Goal: Answer question/provide support: Share knowledge or assist other users

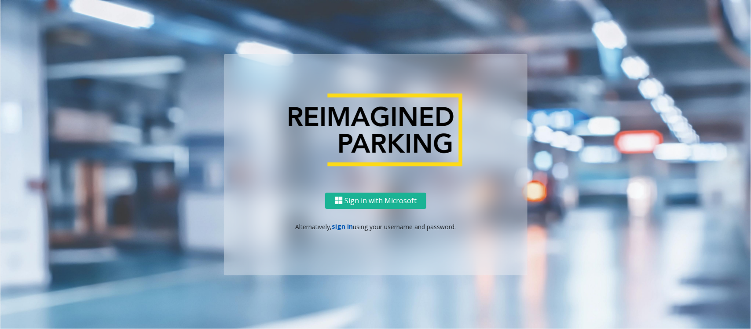
click at [339, 225] on link "sign in" at bounding box center [342, 226] width 21 height 8
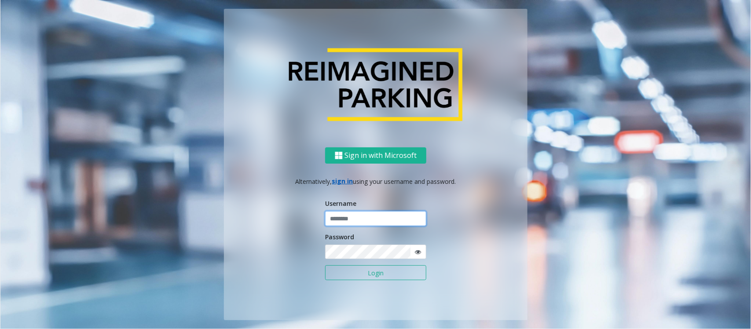
type input "*****"
click at [325, 263] on button "Login" at bounding box center [375, 272] width 101 height 15
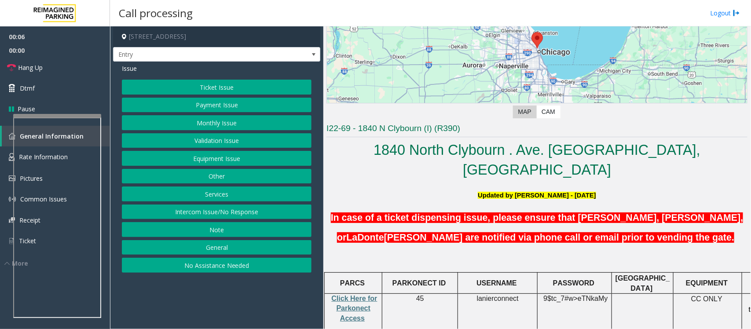
scroll to position [165, 0]
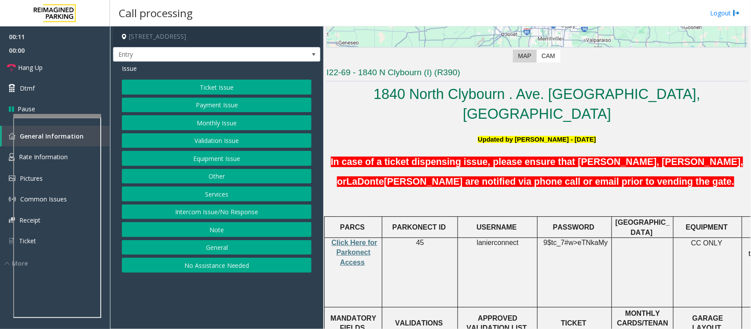
click at [207, 197] on button "Services" at bounding box center [217, 194] width 190 height 15
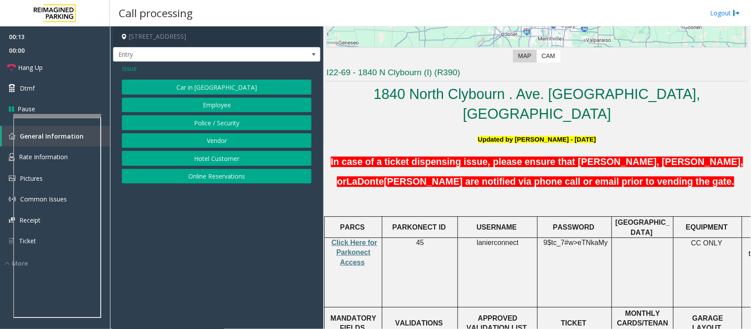
click at [203, 177] on button "Online Reservations" at bounding box center [217, 176] width 190 height 15
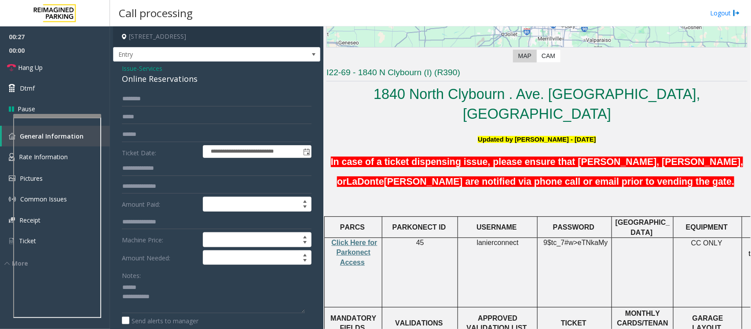
click at [145, 78] on div "Online Reservations" at bounding box center [217, 79] width 190 height 12
click at [153, 263] on textarea at bounding box center [213, 296] width 183 height 33
click at [174, 263] on textarea at bounding box center [213, 296] width 183 height 33
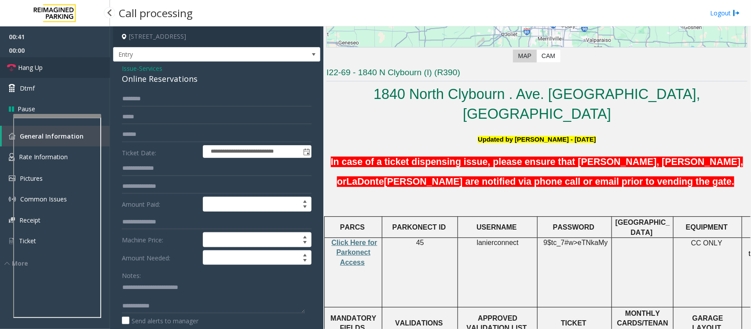
click at [29, 66] on span "Hang Up" at bounding box center [30, 67] width 25 height 9
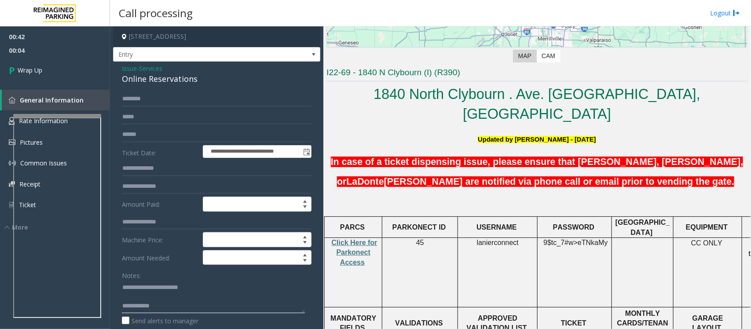
click at [182, 263] on textarea at bounding box center [213, 296] width 183 height 33
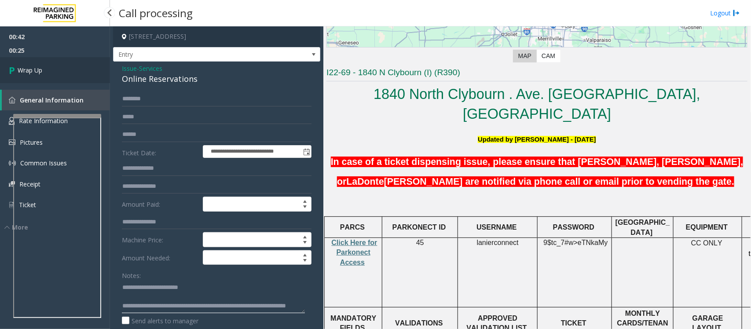
type textarea "**********"
click at [43, 75] on link "Wrap Up" at bounding box center [55, 70] width 110 height 26
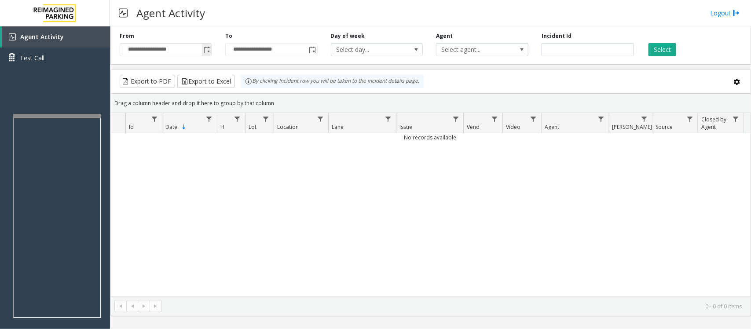
click at [207, 48] on span "Toggle popup" at bounding box center [207, 50] width 7 height 7
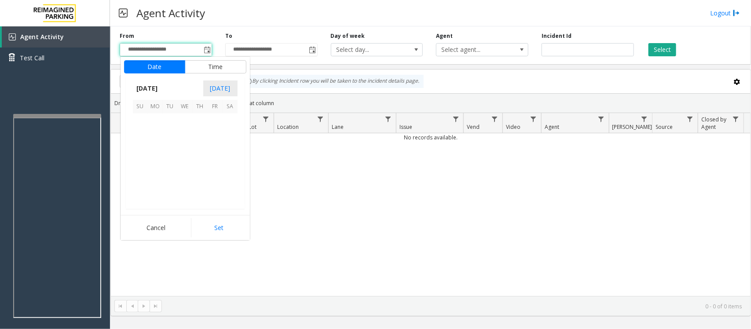
scroll to position [158035, 0]
click at [185, 136] on span "8" at bounding box center [185, 136] width 15 height 15
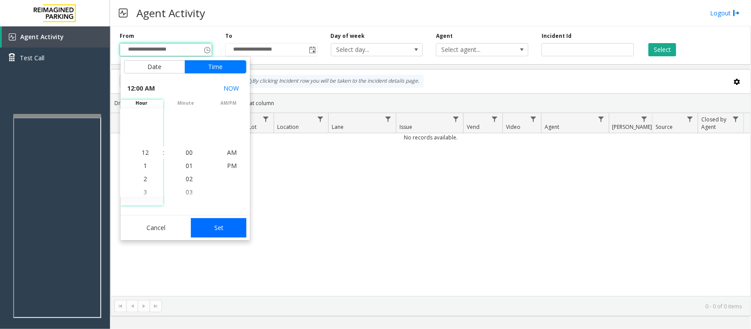
click at [227, 228] on button "Set" at bounding box center [218, 227] width 55 height 19
type input "**********"
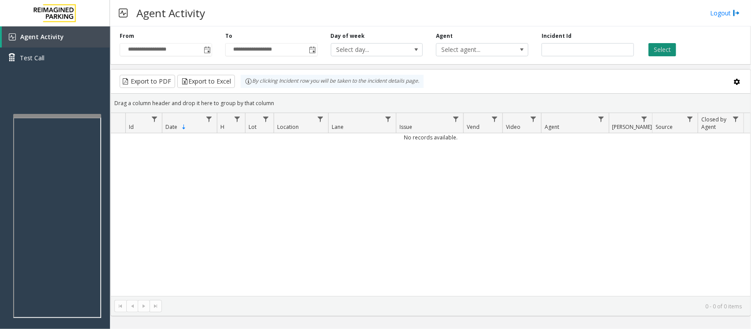
click at [601, 48] on button "Select" at bounding box center [663, 49] width 28 height 13
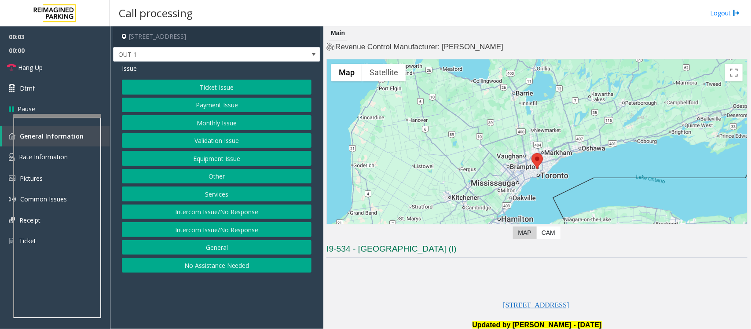
scroll to position [220, 0]
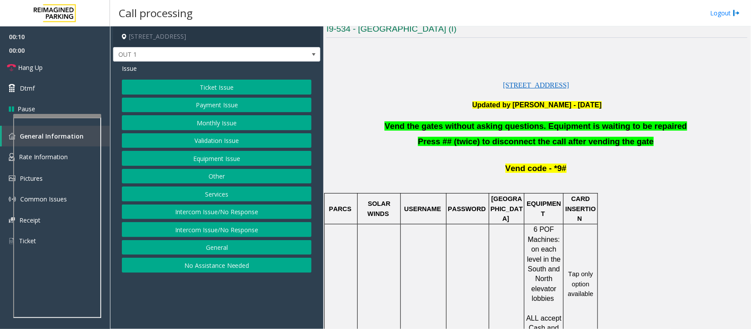
click at [183, 159] on button "Equipment Issue" at bounding box center [217, 158] width 190 height 15
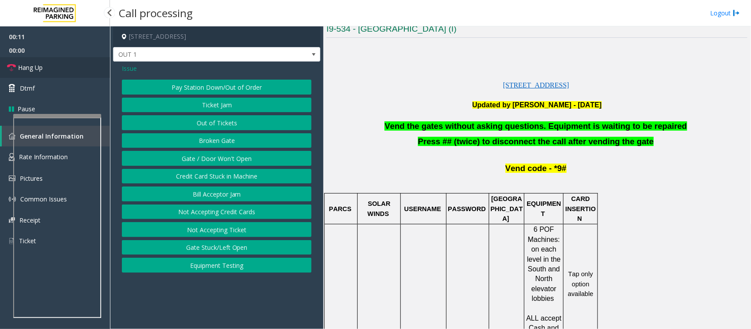
click at [43, 66] on span "Hang Up" at bounding box center [30, 67] width 25 height 9
drag, startPoint x: 223, startPoint y: 162, endPoint x: 335, endPoint y: 168, distance: 112.9
click at [223, 162] on button "Gate / Door Won't Open" at bounding box center [217, 158] width 190 height 15
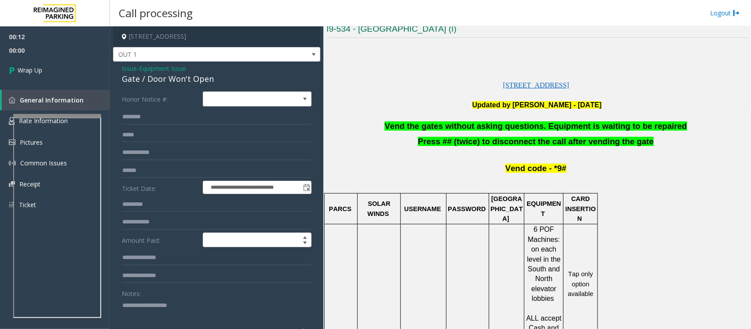
click at [516, 128] on span "Vend the gates without asking questions. Equipment is waiting to be repaired" at bounding box center [536, 126] width 302 height 9
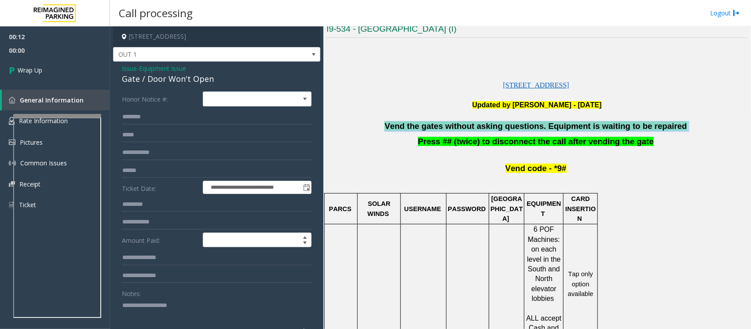
click at [516, 128] on span "Vend the gates without asking questions. Equipment is waiting to be repaired" at bounding box center [536, 126] width 302 height 9
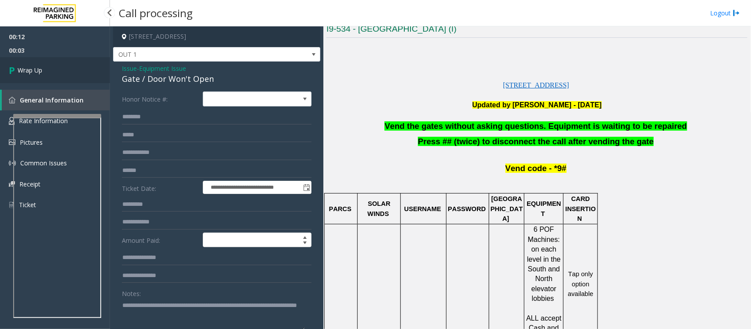
type textarea "**********"
click at [26, 68] on span "Wrap Up" at bounding box center [30, 70] width 25 height 9
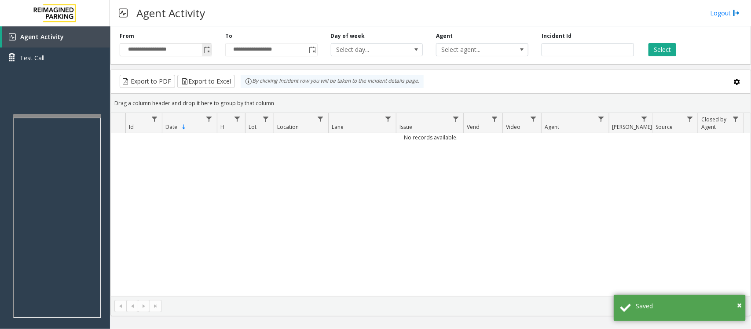
click at [207, 47] on span "Toggle popup" at bounding box center [207, 50] width 7 height 7
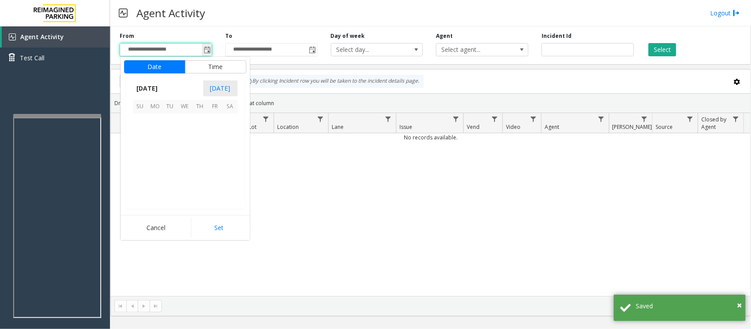
scroll to position [158035, 0]
click at [186, 135] on span "8" at bounding box center [185, 136] width 15 height 15
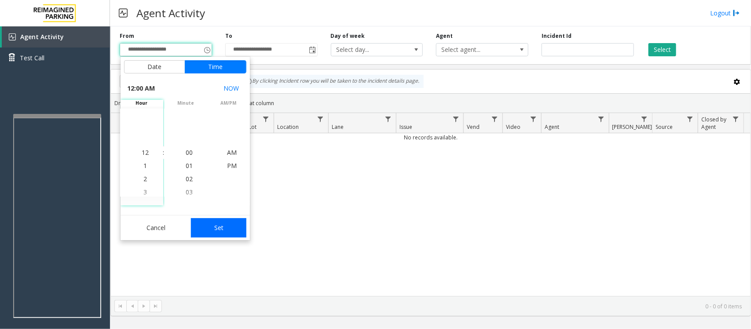
click at [236, 219] on button "Set" at bounding box center [218, 227] width 55 height 19
type input "**********"
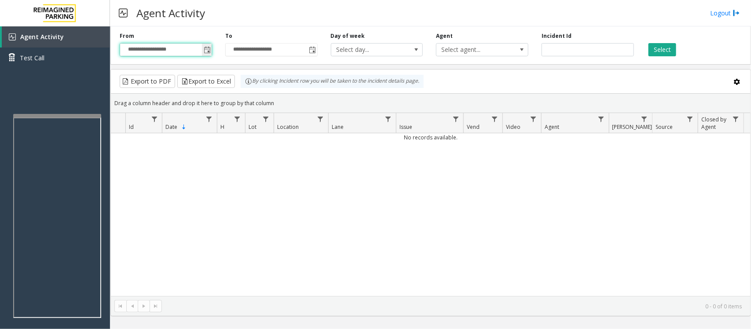
click at [206, 53] on span "Toggle popup" at bounding box center [207, 50] width 7 height 7
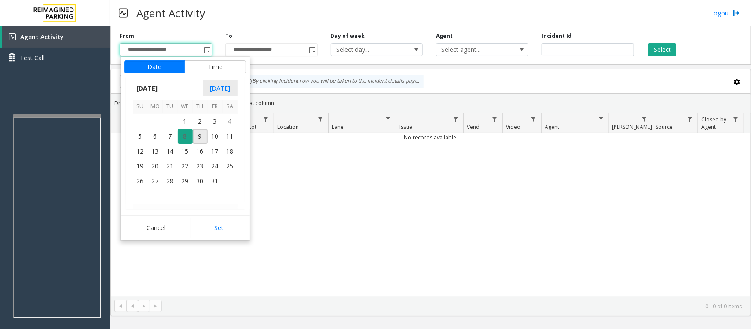
click at [183, 139] on span "8" at bounding box center [185, 136] width 15 height 15
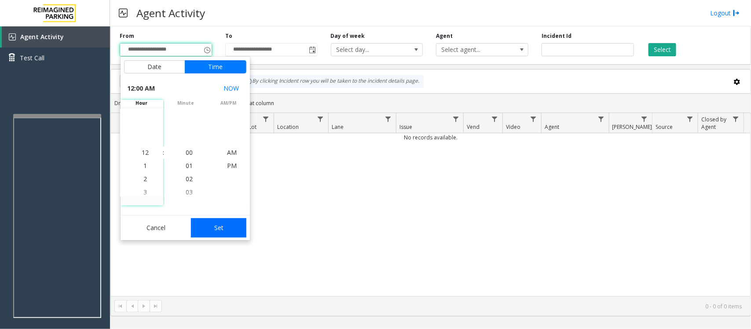
click at [222, 232] on button "Set" at bounding box center [218, 227] width 55 height 19
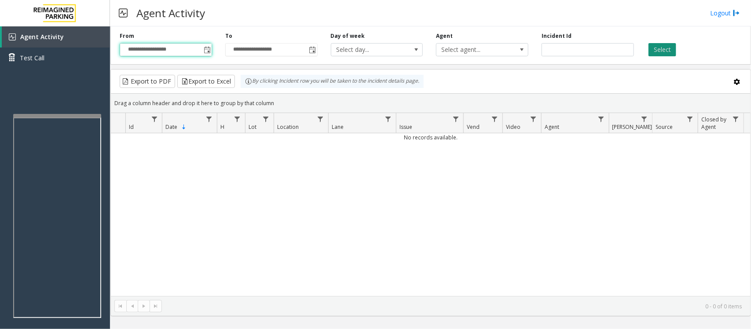
click at [601, 51] on button "Select" at bounding box center [663, 49] width 28 height 13
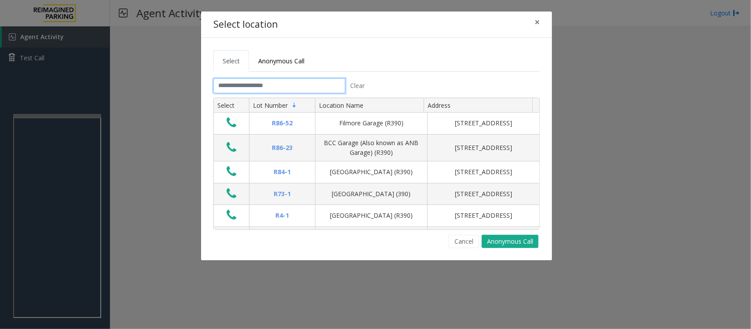
click at [258, 88] on input "text" at bounding box center [280, 85] width 132 height 15
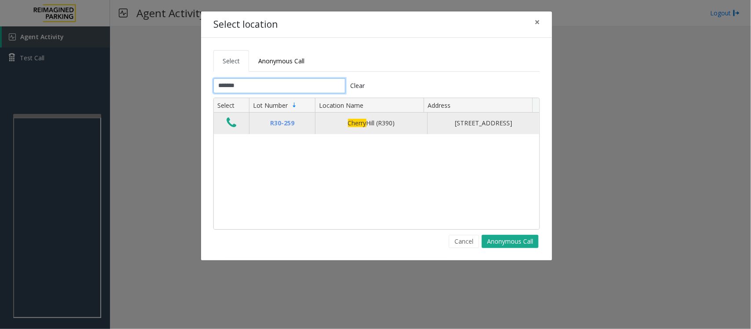
type input "******"
click at [232, 125] on icon "Data table" at bounding box center [232, 123] width 10 height 12
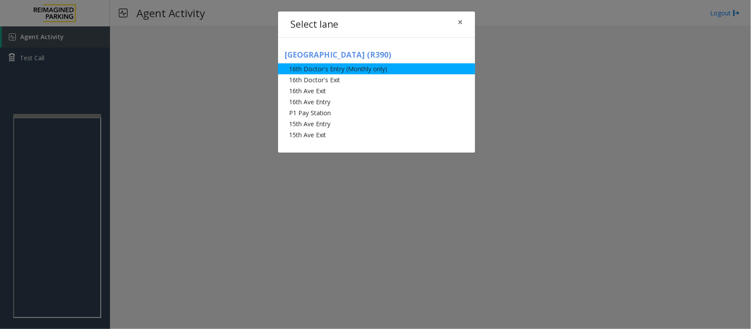
click at [310, 69] on li "16th Doctor's Entry (Monthly only)" at bounding box center [376, 68] width 197 height 11
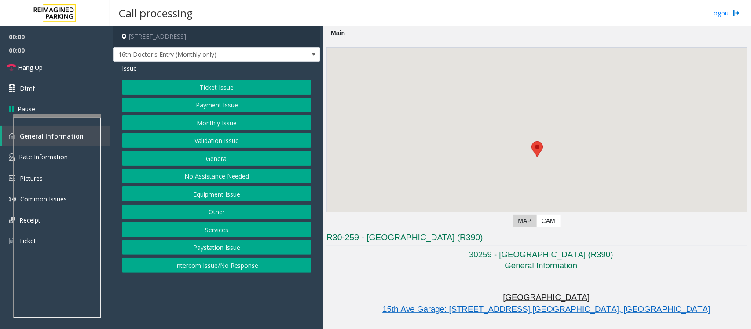
click at [210, 119] on button "Monthly Issue" at bounding box center [217, 122] width 190 height 15
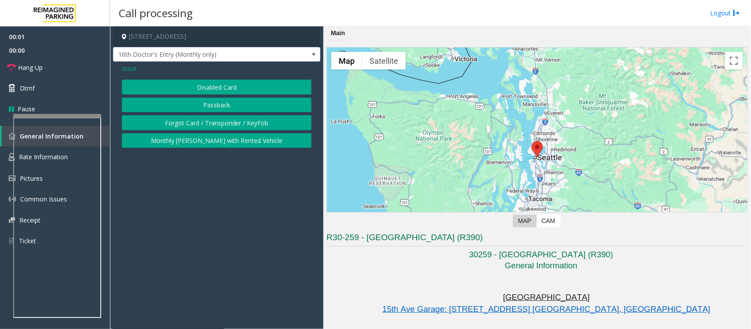
click at [219, 87] on button "Disabled Card" at bounding box center [217, 87] width 190 height 15
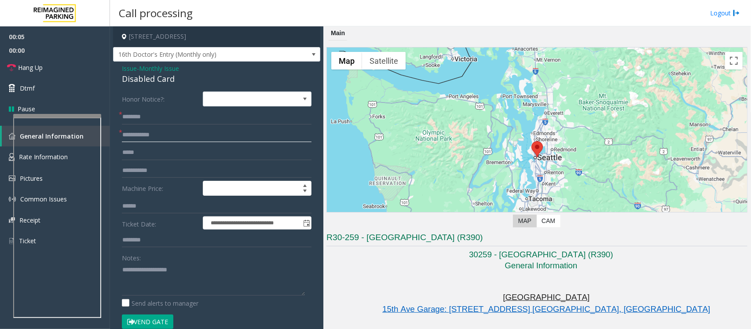
click at [144, 134] on input "text" at bounding box center [217, 135] width 190 height 15
type input "******"
type textarea "**********"
click at [135, 119] on input "text" at bounding box center [217, 117] width 190 height 15
type input "*"
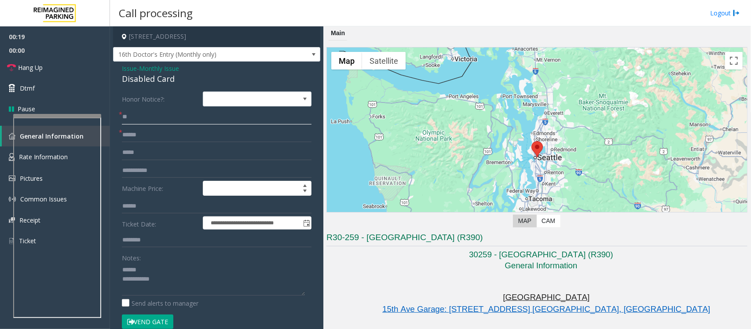
type input "*"
type input "**********"
click at [148, 78] on div "Disabled Card" at bounding box center [217, 79] width 190 height 12
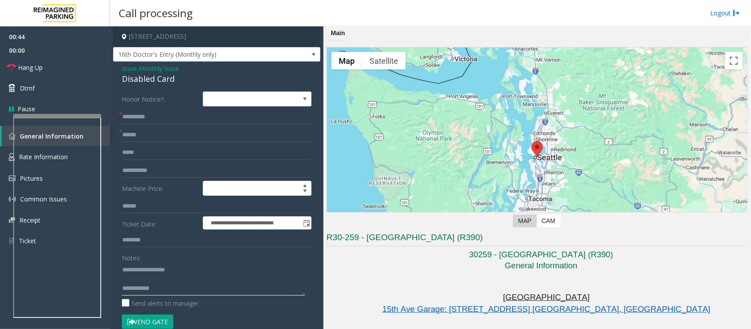
click at [140, 263] on textarea at bounding box center [213, 279] width 183 height 33
type textarea "**********"
click at [144, 117] on input "**********" at bounding box center [217, 117] width 190 height 15
click at [154, 117] on input "**********" at bounding box center [217, 117] width 190 height 15
click at [161, 117] on input "**********" at bounding box center [217, 117] width 190 height 15
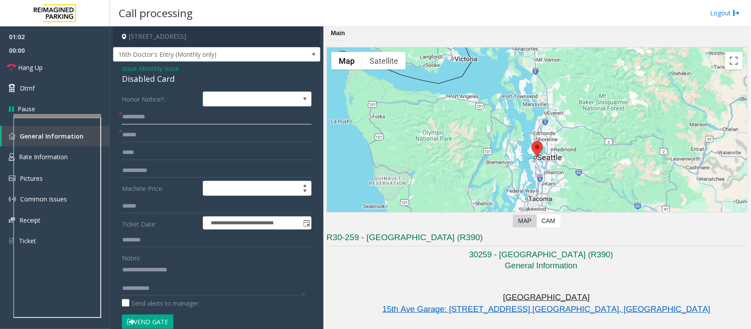
type input "**********"
click at [150, 263] on textarea at bounding box center [213, 279] width 183 height 33
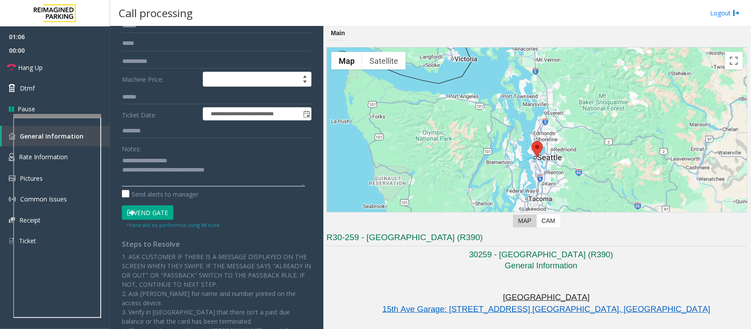
scroll to position [110, 0]
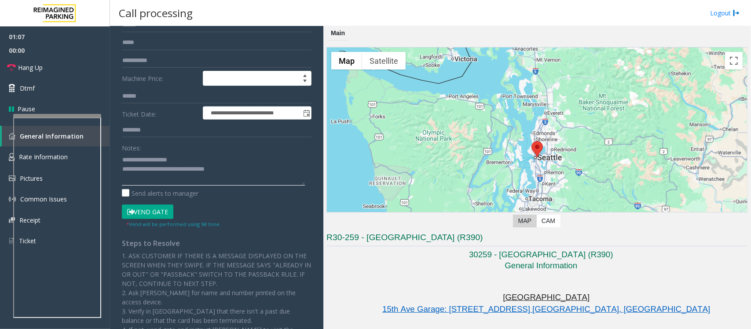
type textarea "**********"
click at [144, 214] on button "Vend Gate" at bounding box center [148, 212] width 52 height 15
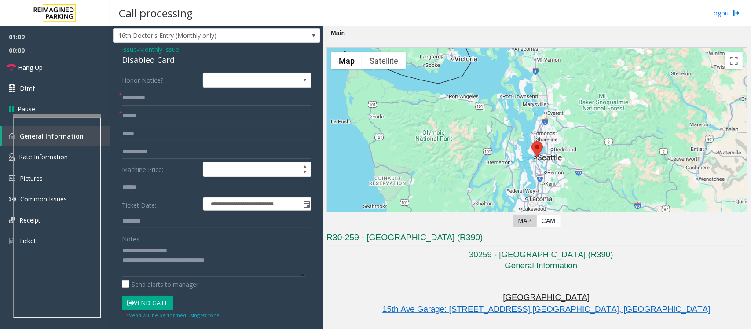
scroll to position [0, 0]
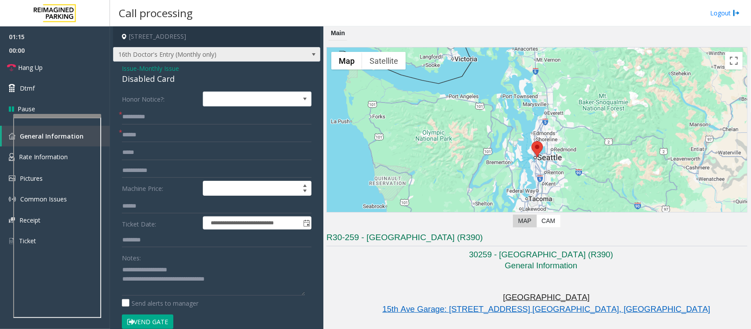
click at [294, 53] on span "16th Doctor's Entry (Monthly only)" at bounding box center [216, 54] width 207 height 15
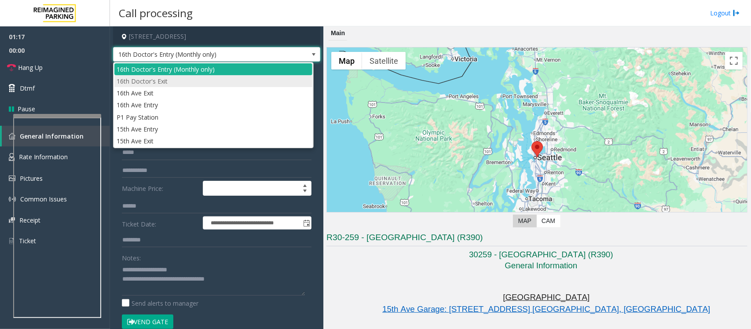
click at [144, 84] on li "16th Doctor's Exit" at bounding box center [213, 81] width 198 height 12
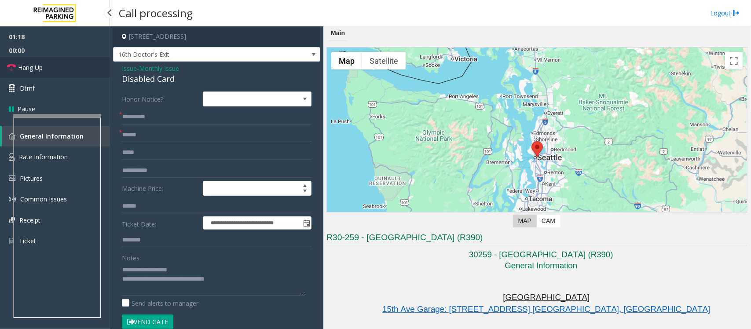
click at [49, 69] on link "Hang Up" at bounding box center [55, 67] width 110 height 21
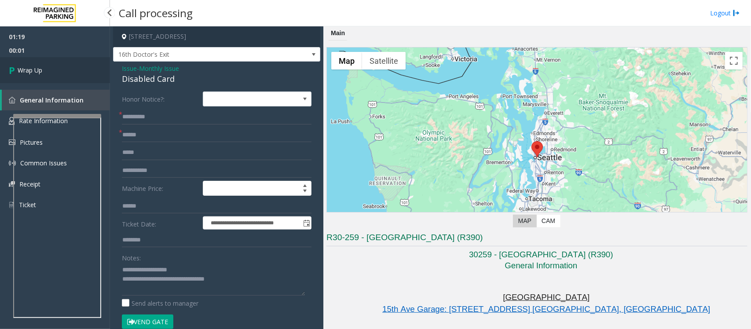
click at [49, 69] on link "Wrap Up" at bounding box center [55, 70] width 110 height 26
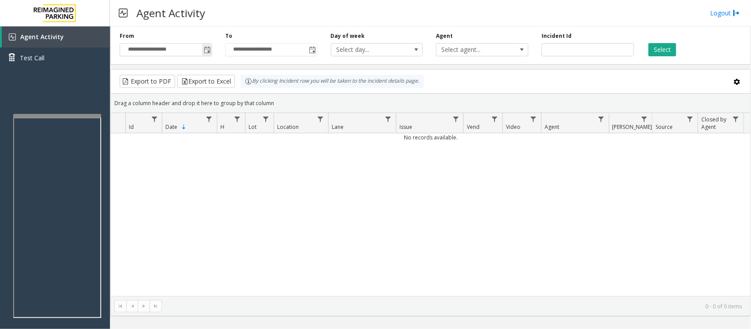
click at [208, 47] on span "Toggle popup" at bounding box center [207, 50] width 7 height 7
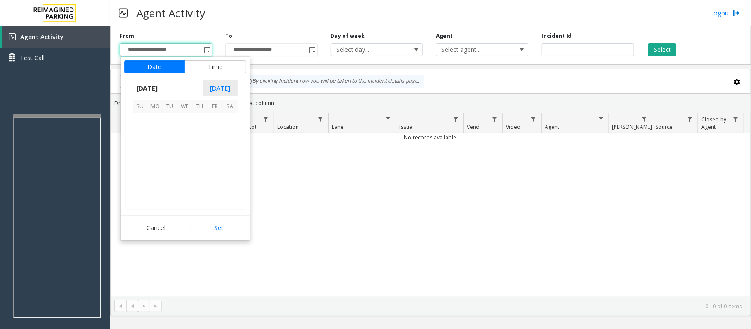
scroll to position [158035, 0]
click at [186, 137] on span "8" at bounding box center [185, 136] width 15 height 15
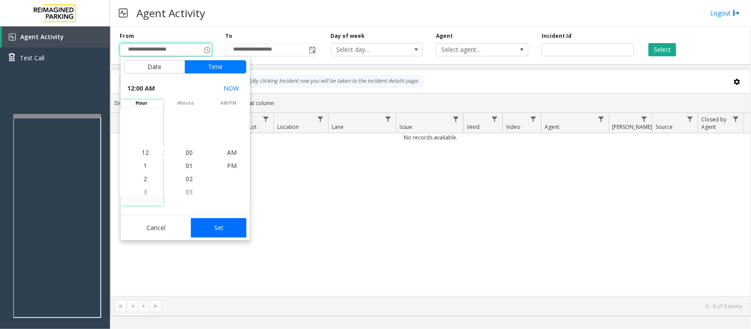
click at [223, 232] on button "Set" at bounding box center [218, 227] width 55 height 19
type input "**********"
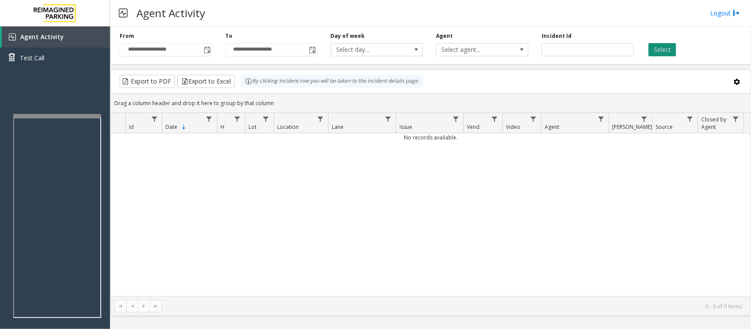
click at [601, 49] on button "Select" at bounding box center [663, 49] width 28 height 13
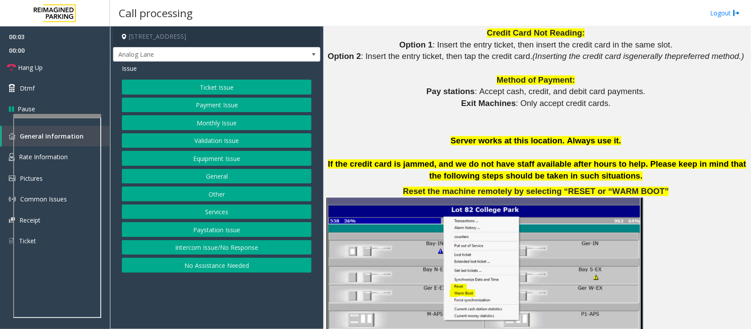
scroll to position [1101, 0]
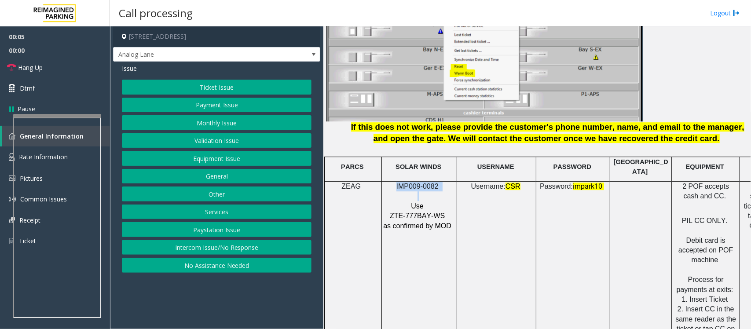
drag, startPoint x: 397, startPoint y: 183, endPoint x: 449, endPoint y: 186, distance: 52.9
click at [449, 186] on div "IMP009-0082 Use ZTE-777BAY-WS as confirmed by MOD" at bounding box center [419, 206] width 75 height 49
copy div "IMP009-0082"
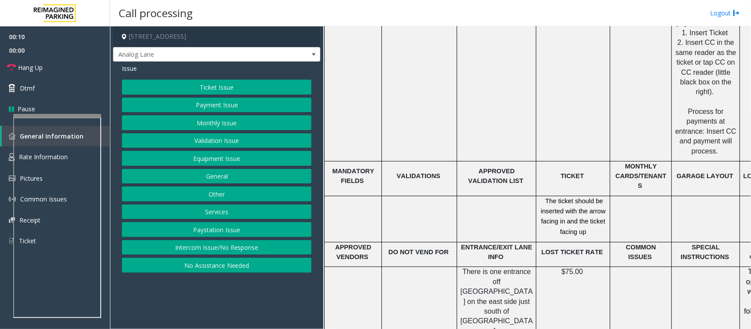
scroll to position [1376, 0]
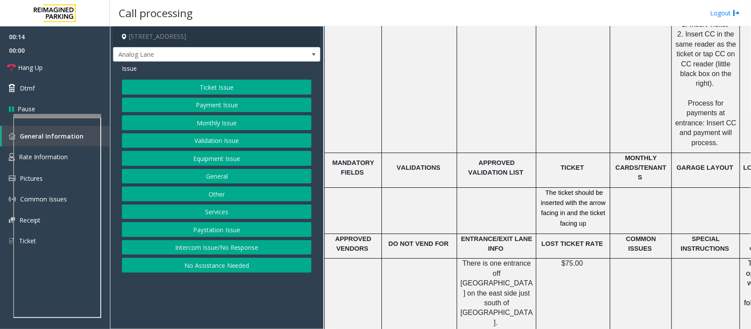
click at [201, 87] on button "Ticket Issue" at bounding box center [217, 87] width 190 height 15
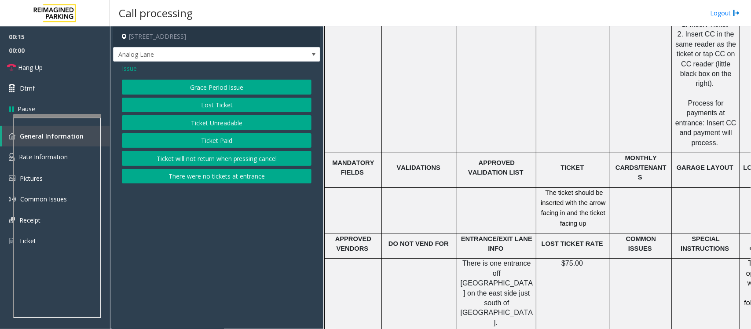
click at [199, 124] on button "Ticket Unreadable" at bounding box center [217, 122] width 190 height 15
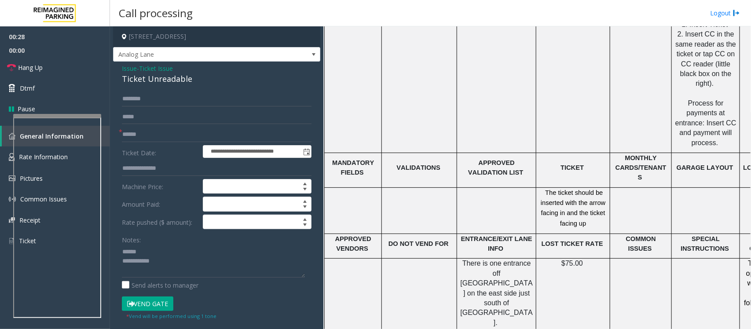
click at [159, 80] on div "Ticket Unreadable" at bounding box center [217, 79] width 190 height 12
click at [141, 251] on textarea at bounding box center [213, 261] width 183 height 33
click at [140, 252] on textarea at bounding box center [213, 261] width 183 height 33
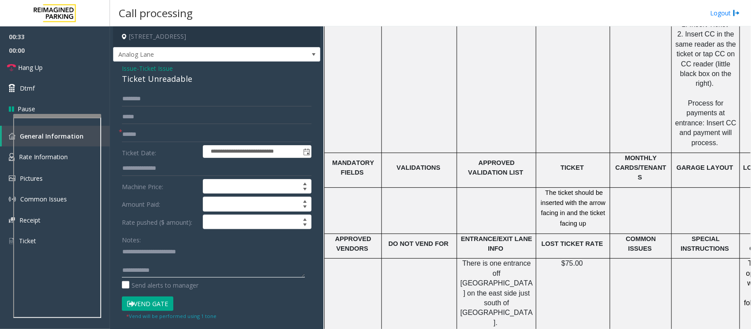
click at [148, 261] on textarea at bounding box center [213, 261] width 183 height 33
click at [155, 261] on textarea at bounding box center [213, 261] width 183 height 33
click at [157, 261] on textarea at bounding box center [213, 261] width 183 height 33
type textarea "**********"
click at [285, 263] on textarea at bounding box center [213, 261] width 183 height 33
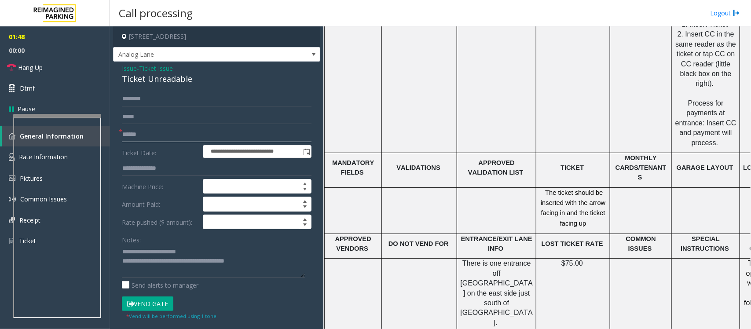
click at [127, 132] on input "text" at bounding box center [217, 134] width 190 height 15
type input "********"
click at [184, 96] on input "text" at bounding box center [217, 99] width 190 height 15
type input "*****"
click at [272, 263] on textarea at bounding box center [213, 261] width 183 height 33
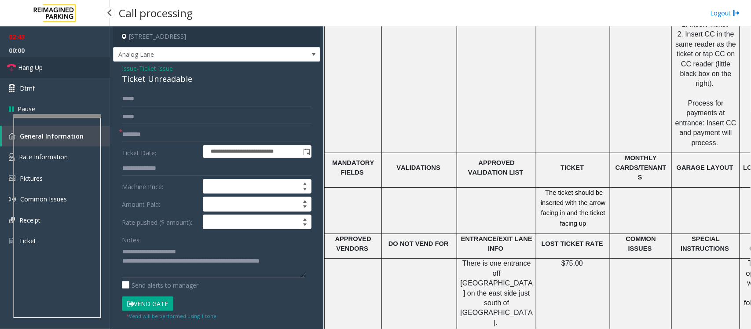
drag, startPoint x: 43, startPoint y: 66, endPoint x: 112, endPoint y: 128, distance: 92.9
click at [43, 66] on span "Hang Up" at bounding box center [30, 67] width 25 height 9
click at [151, 263] on textarea at bounding box center [213, 261] width 183 height 33
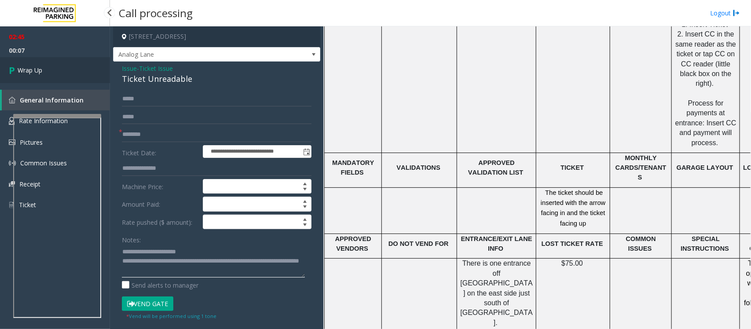
type textarea "**********"
click at [26, 70] on span "Wrap Up" at bounding box center [30, 70] width 25 height 9
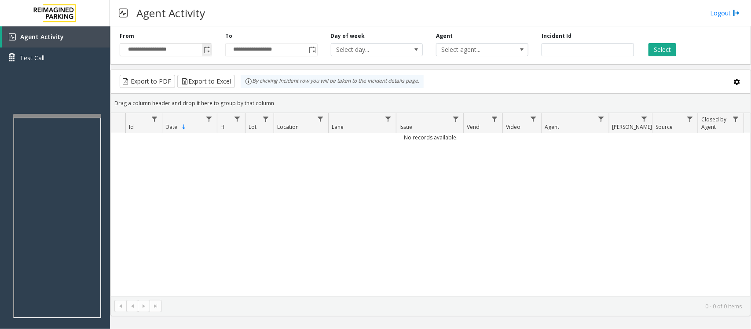
click at [207, 49] on span "Toggle popup" at bounding box center [207, 50] width 7 height 7
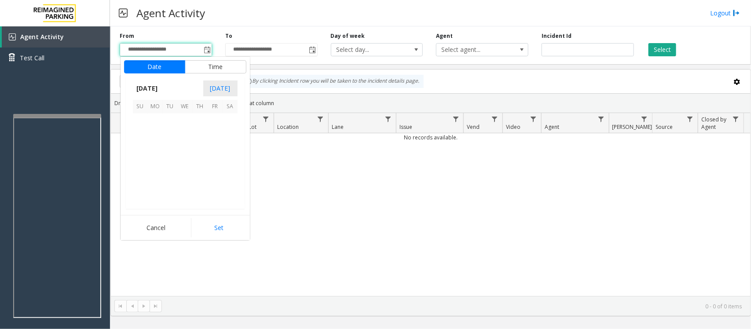
scroll to position [158035, 0]
click at [185, 137] on span "8" at bounding box center [185, 136] width 15 height 15
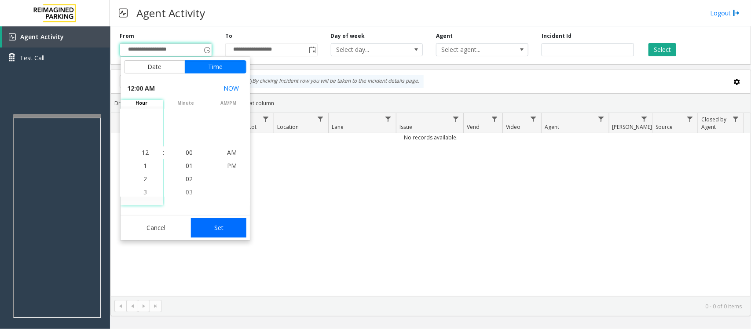
click at [225, 228] on button "Set" at bounding box center [218, 227] width 55 height 19
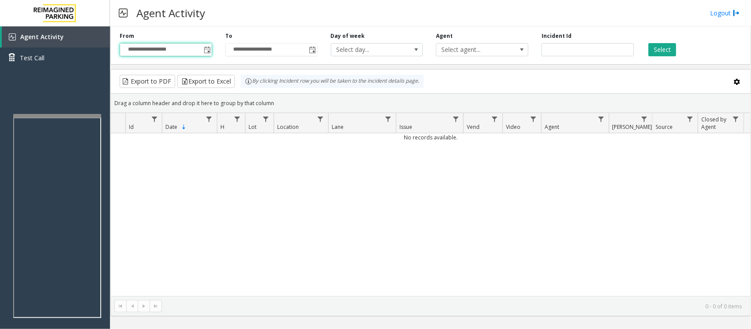
type input "**********"
click at [601, 51] on div "Select" at bounding box center [694, 44] width 106 height 24
click at [601, 52] on button "Select" at bounding box center [663, 49] width 28 height 13
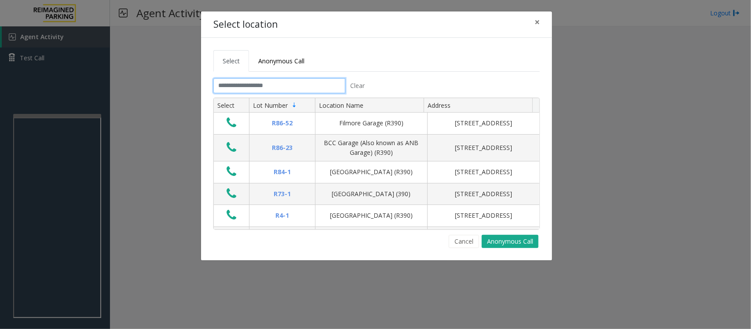
click at [288, 90] on input "text" at bounding box center [280, 85] width 132 height 15
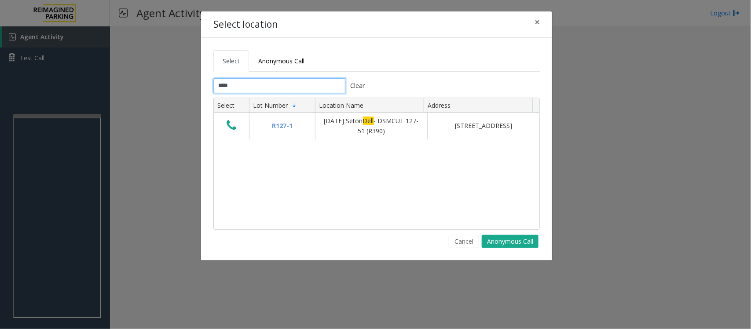
type input "****"
click at [538, 22] on span "×" at bounding box center [537, 22] width 5 height 12
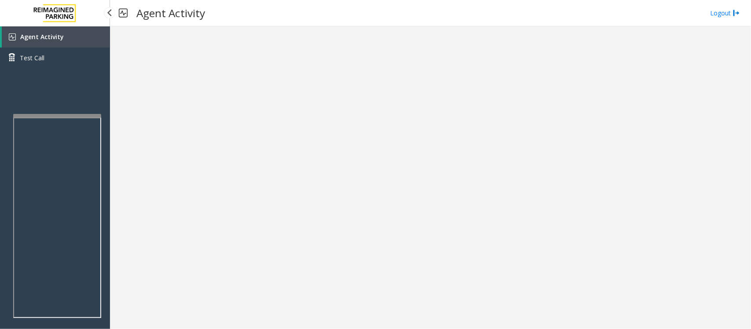
click at [33, 34] on span "Agent Activity" at bounding box center [42, 37] width 44 height 8
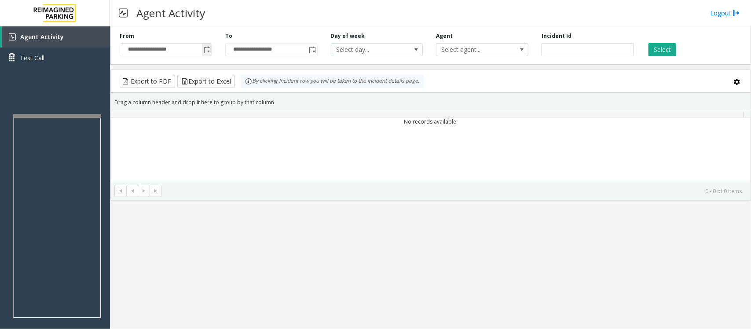
click at [208, 45] on span "Toggle popup" at bounding box center [207, 50] width 10 height 14
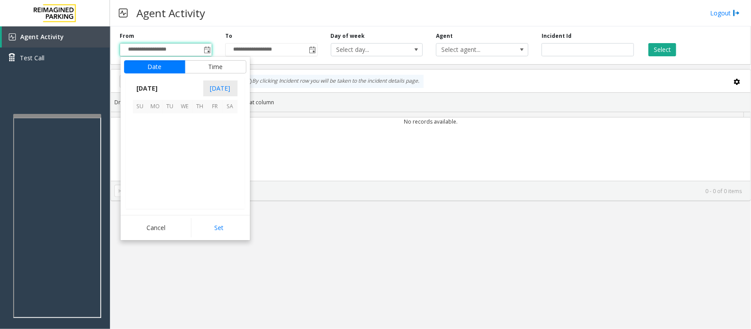
scroll to position [158035, 0]
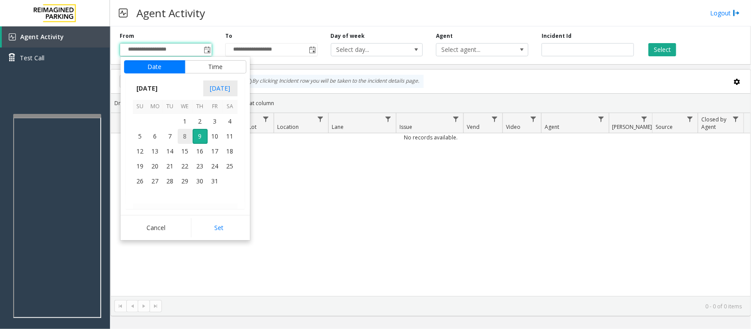
click at [186, 135] on span "8" at bounding box center [185, 136] width 15 height 15
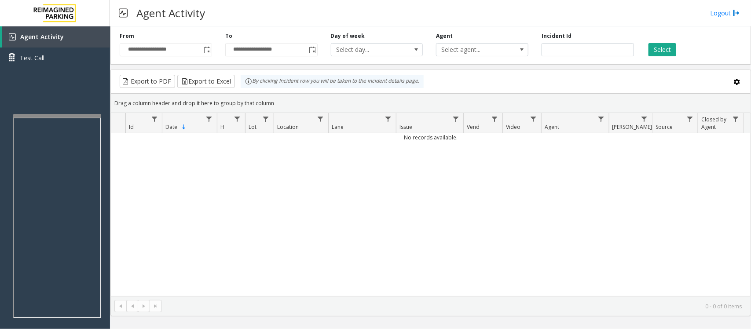
click at [293, 223] on div "No records available." at bounding box center [431, 214] width 640 height 163
click at [207, 48] on span "Toggle popup" at bounding box center [207, 50] width 7 height 7
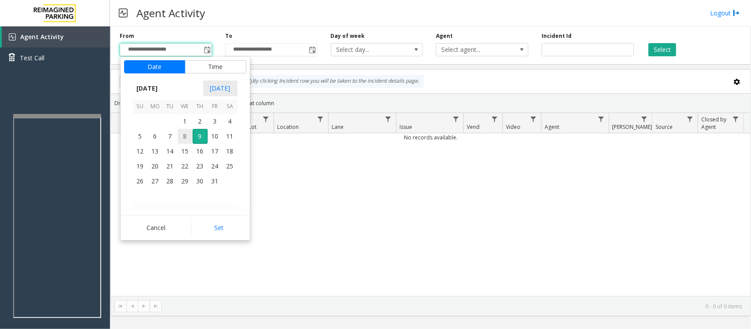
click at [184, 139] on span "8" at bounding box center [185, 136] width 15 height 15
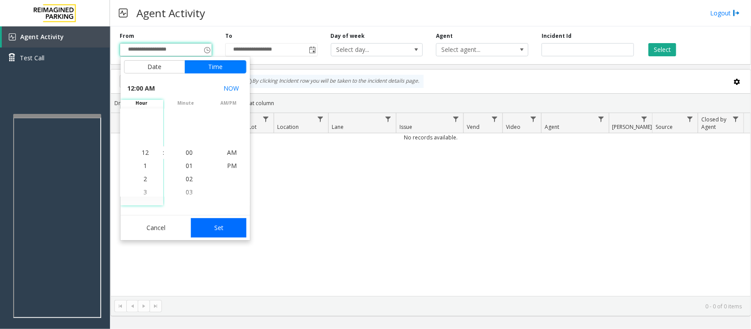
click at [227, 229] on button "Set" at bounding box center [218, 227] width 55 height 19
type input "**********"
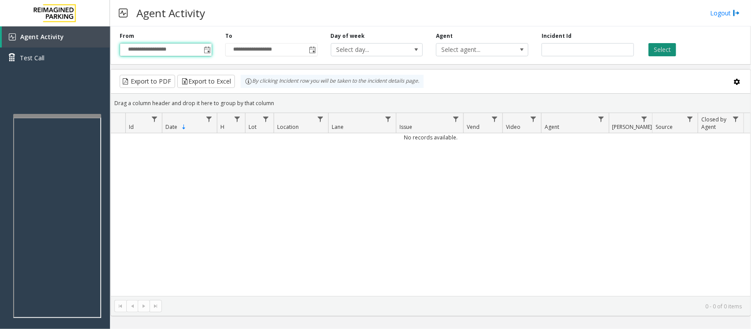
click at [601, 51] on button "Select" at bounding box center [663, 49] width 28 height 13
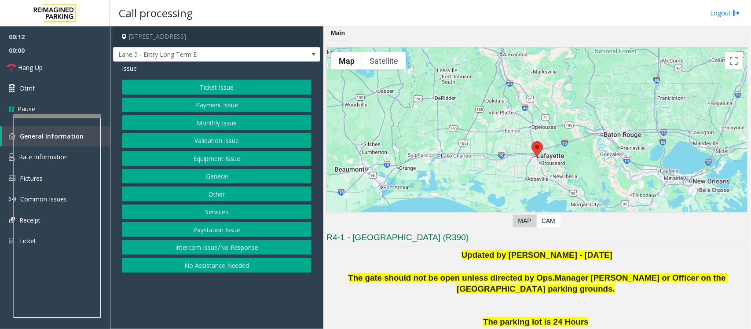
click at [221, 249] on button "Intercom Issue/No Response" at bounding box center [217, 247] width 190 height 15
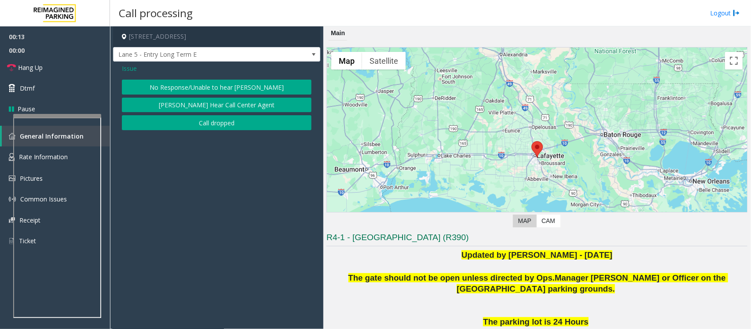
click at [190, 84] on button "No Response/Unable to hear [PERSON_NAME]" at bounding box center [217, 87] width 190 height 15
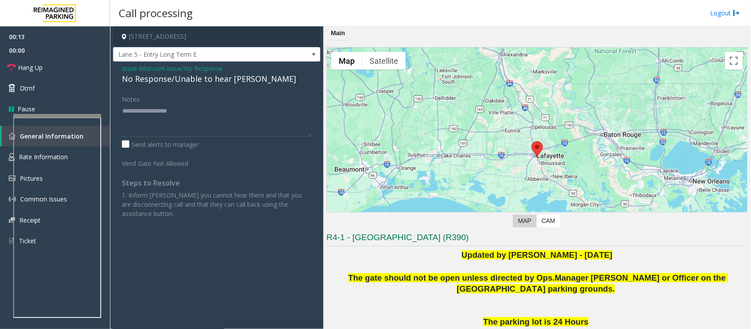
click at [180, 76] on div "No Response/Unable to hear [PERSON_NAME]" at bounding box center [217, 79] width 190 height 12
click at [181, 76] on div "No Response/Unable to hear [PERSON_NAME]" at bounding box center [217, 79] width 190 height 12
type textarea "**********"
click at [46, 69] on link "Hang Up" at bounding box center [55, 67] width 110 height 21
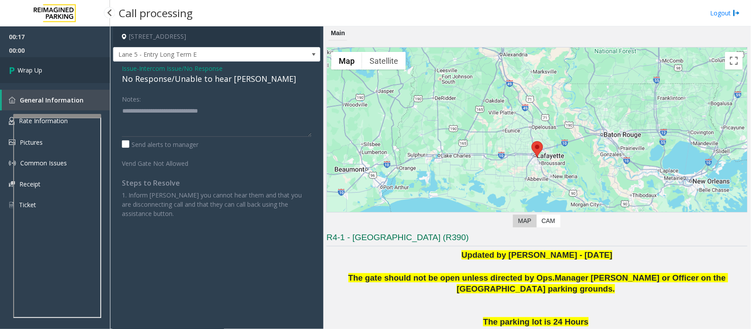
click at [48, 68] on link "Wrap Up" at bounding box center [55, 70] width 110 height 26
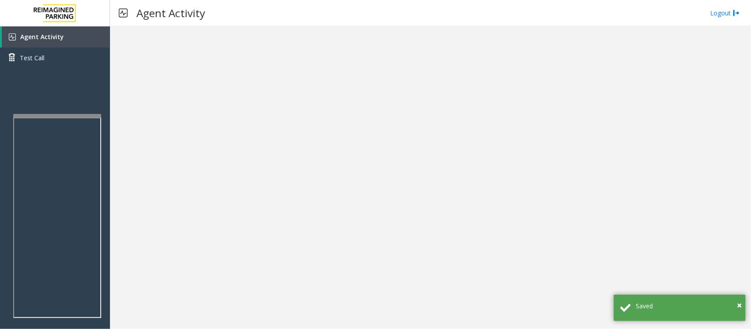
click at [210, 49] on div at bounding box center [430, 177] width 641 height 303
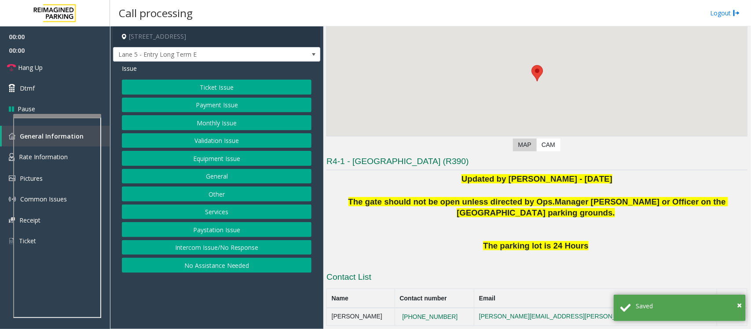
scroll to position [144, 0]
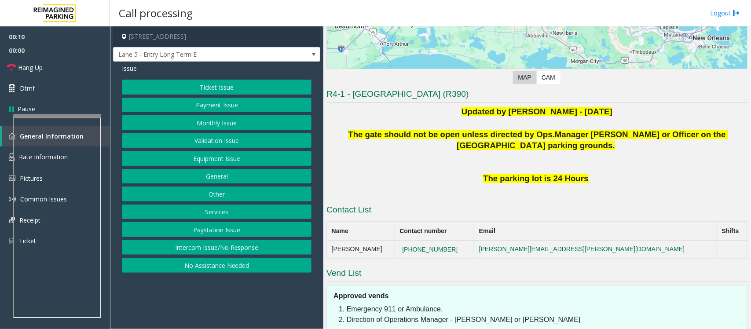
click at [215, 247] on button "Intercom Issue/No Response" at bounding box center [217, 247] width 190 height 15
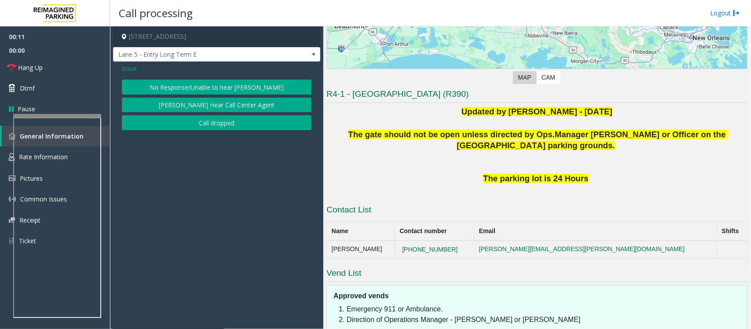
click at [231, 87] on button "No Response/Unable to hear [PERSON_NAME]" at bounding box center [217, 87] width 190 height 15
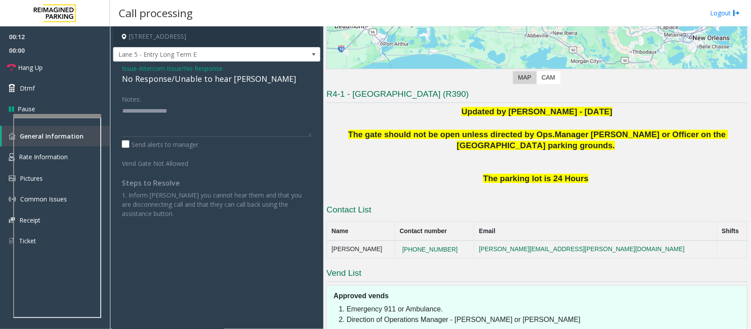
click at [201, 80] on div "No Response/Unable to hear [PERSON_NAME]" at bounding box center [217, 79] width 190 height 12
click at [201, 79] on div "No Response/Unable to hear [PERSON_NAME]" at bounding box center [217, 79] width 190 height 12
type textarea "**********"
click at [56, 70] on link "Hang Up" at bounding box center [55, 67] width 110 height 21
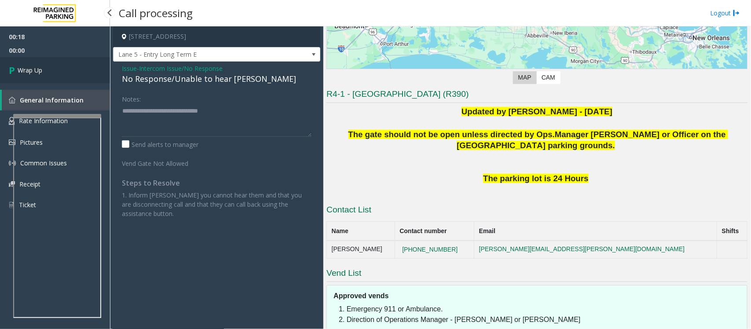
click at [33, 69] on span "Wrap Up" at bounding box center [30, 70] width 25 height 9
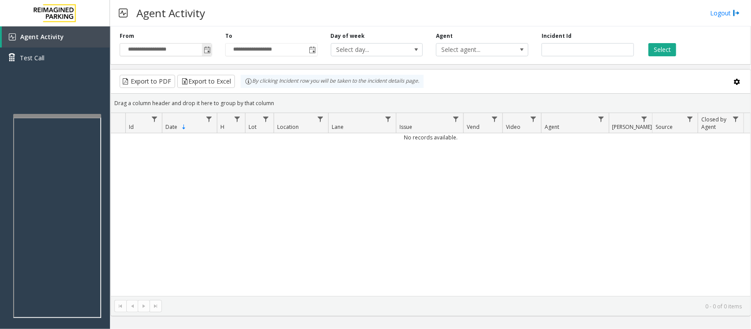
click at [208, 51] on span "Toggle popup" at bounding box center [207, 50] width 7 height 7
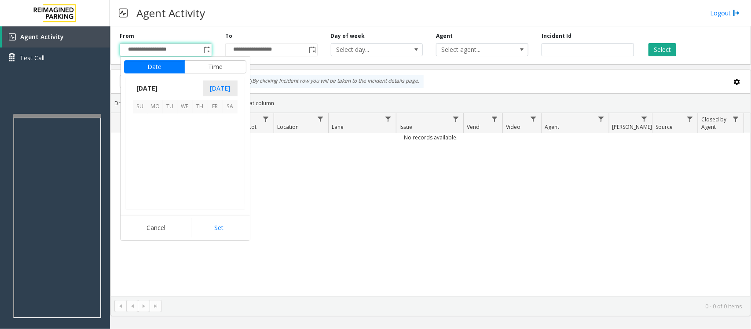
scroll to position [158035, 0]
click at [185, 136] on span "8" at bounding box center [185, 136] width 15 height 15
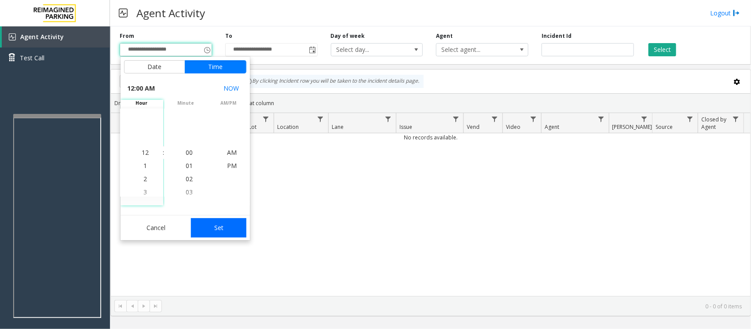
click at [210, 227] on button "Set" at bounding box center [218, 227] width 55 height 19
type input "**********"
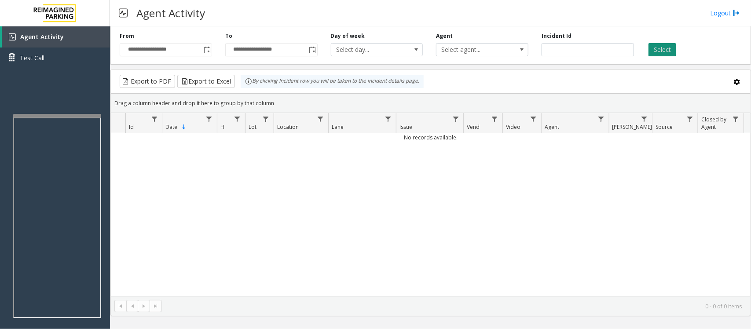
click at [601, 49] on button "Select" at bounding box center [663, 49] width 28 height 13
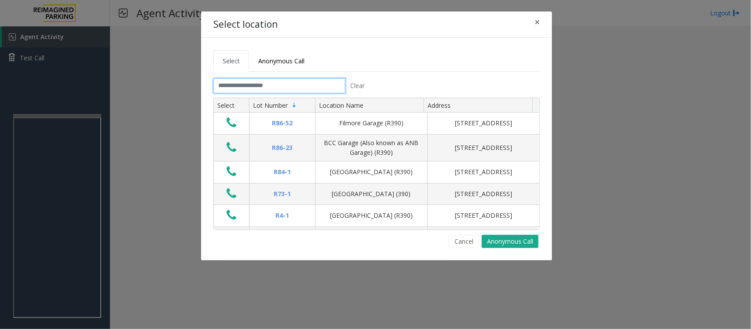
click at [269, 86] on input "text" at bounding box center [280, 85] width 132 height 15
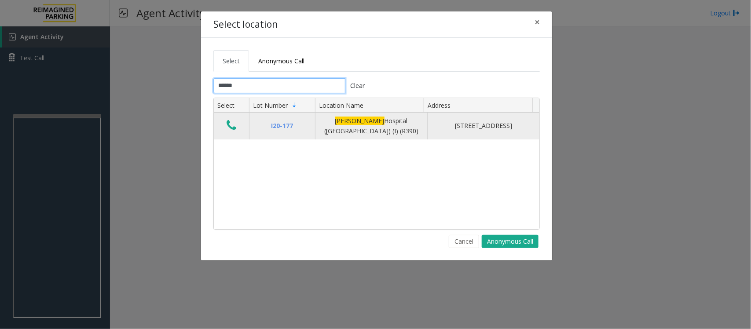
type input "******"
click at [232, 130] on icon "Data table" at bounding box center [232, 125] width 10 height 12
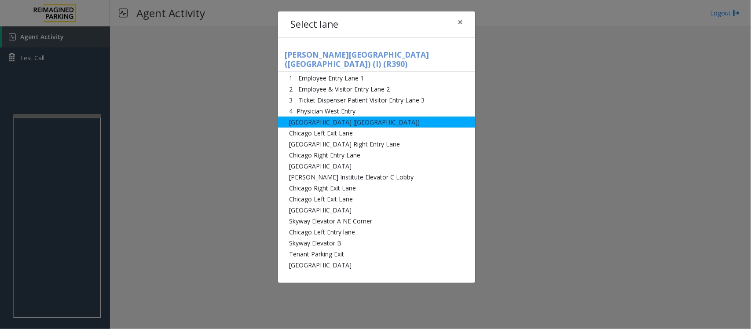
click at [309, 117] on li "[GEOGRAPHIC_DATA] ([GEOGRAPHIC_DATA])" at bounding box center [376, 122] width 197 height 11
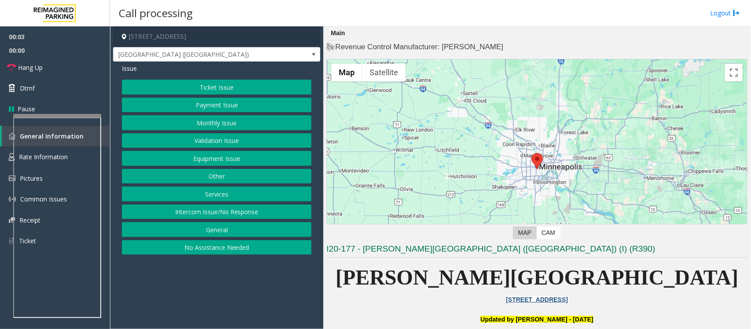
click at [197, 122] on button "Monthly Issue" at bounding box center [217, 122] width 190 height 15
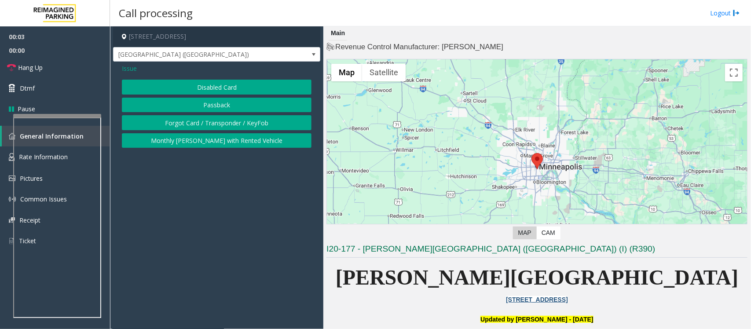
click at [208, 85] on button "Disabled Card" at bounding box center [217, 87] width 190 height 15
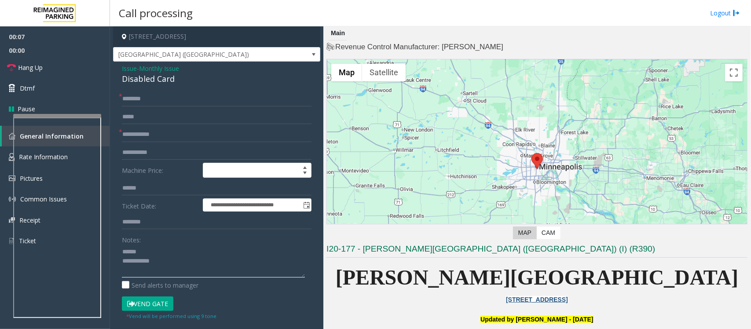
type textarea "**********"
click at [148, 71] on span "Monthly Issue" at bounding box center [159, 68] width 40 height 9
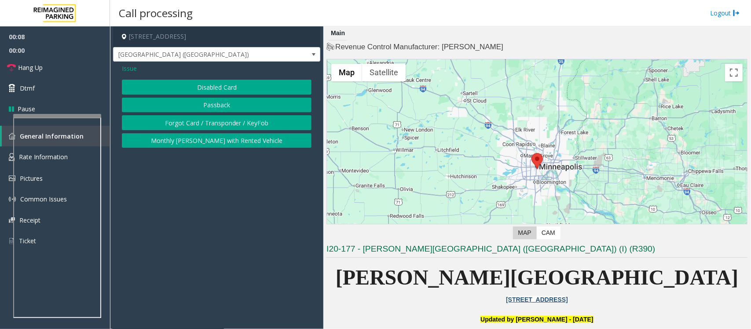
click at [132, 70] on span "Issue" at bounding box center [129, 68] width 15 height 9
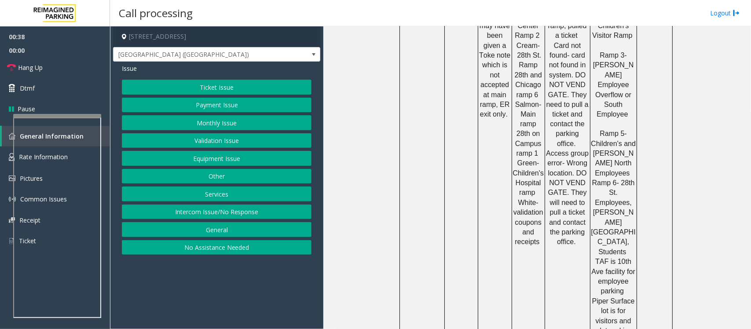
scroll to position [550, 0]
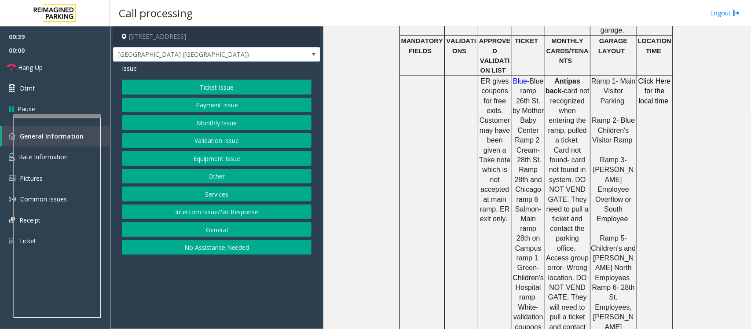
click at [221, 144] on button "Validation Issue" at bounding box center [217, 140] width 190 height 15
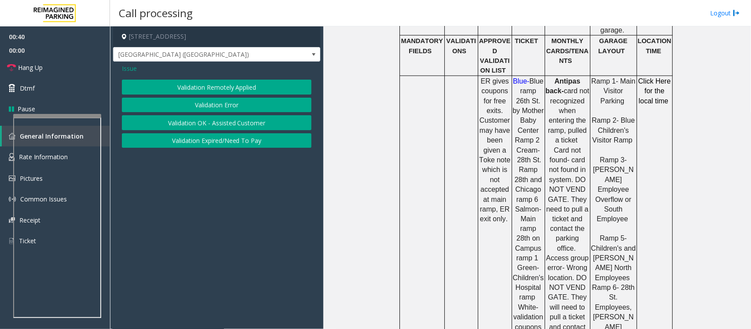
click at [210, 105] on button "Validation Error" at bounding box center [217, 105] width 190 height 15
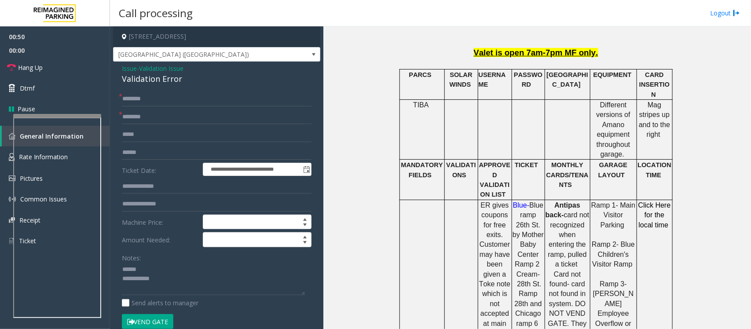
scroll to position [440, 0]
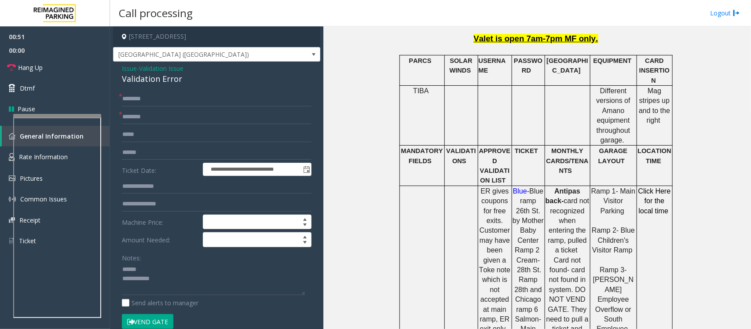
click at [156, 263] on button "Vend Gate" at bounding box center [148, 321] width 52 height 15
click at [196, 263] on textarea at bounding box center [213, 279] width 183 height 33
paste textarea "**********"
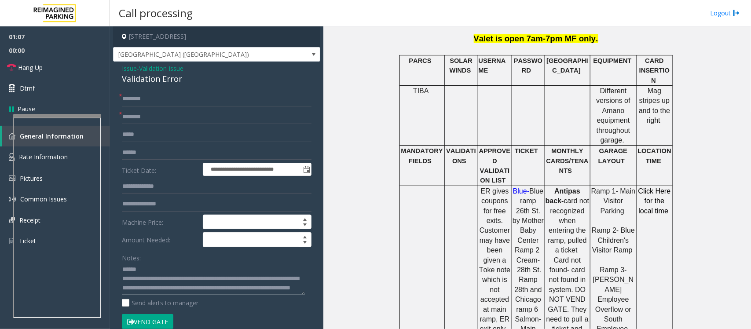
scroll to position [6, 0]
type textarea "**********"
click at [155, 263] on button "Vend Gate" at bounding box center [148, 321] width 52 height 15
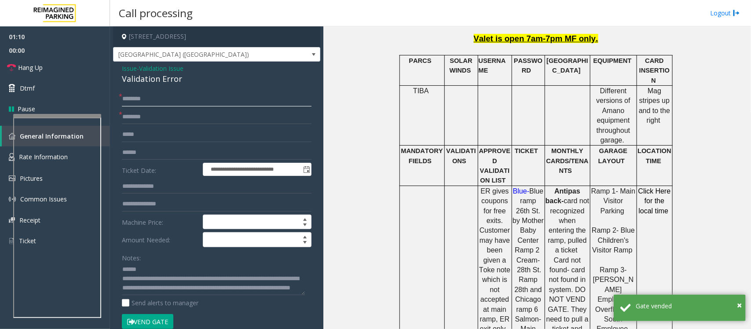
click at [147, 96] on input "text" at bounding box center [217, 99] width 190 height 15
type input "**"
click at [166, 114] on input "text" at bounding box center [217, 117] width 190 height 15
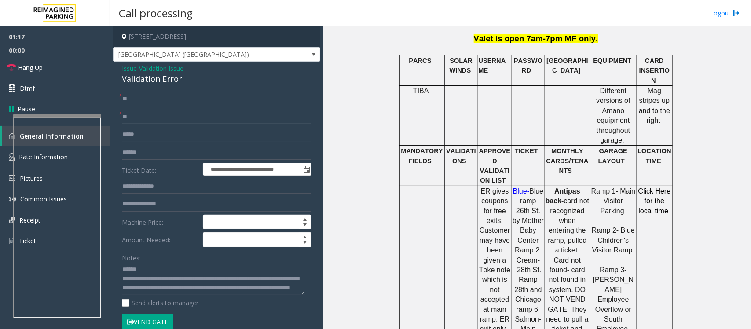
type input "**"
click at [148, 263] on button "Vend Gate" at bounding box center [148, 321] width 52 height 15
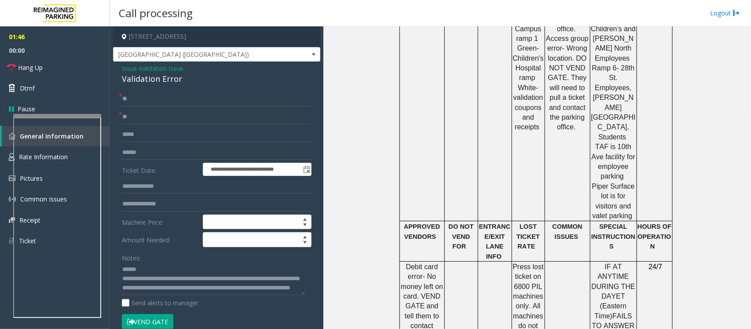
scroll to position [825, 0]
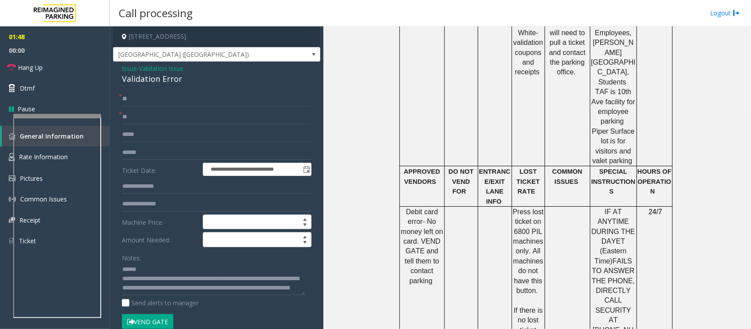
click at [156, 263] on button "Vend Gate" at bounding box center [148, 321] width 52 height 15
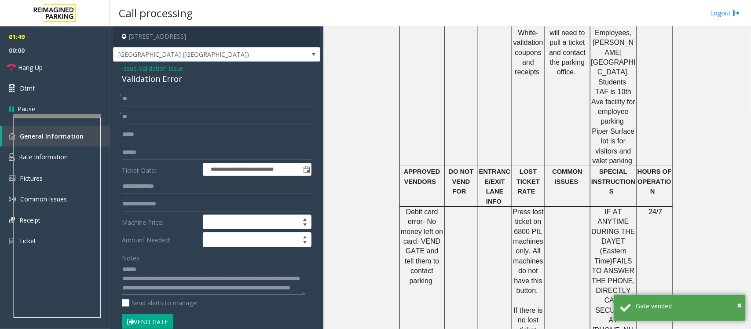
click at [252, 263] on textarea at bounding box center [213, 279] width 183 height 33
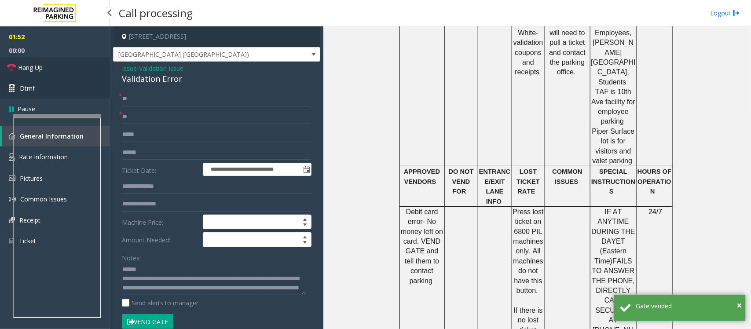
drag, startPoint x: 26, startPoint y: 72, endPoint x: 36, endPoint y: 84, distance: 15.7
click at [27, 73] on link "Hang Up" at bounding box center [55, 67] width 110 height 21
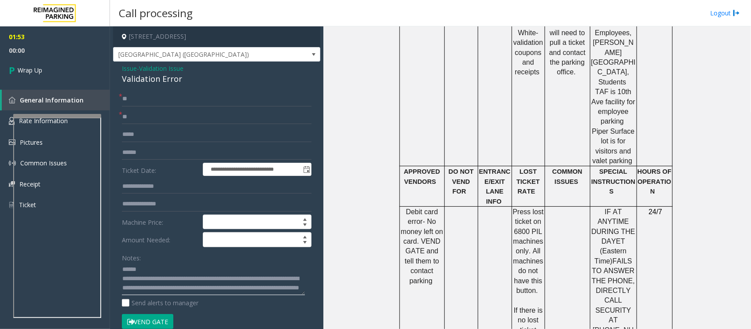
scroll to position [9, 0]
drag, startPoint x: 255, startPoint y: 291, endPoint x: 288, endPoint y: 291, distance: 33.0
click at [288, 263] on textarea at bounding box center [213, 279] width 183 height 33
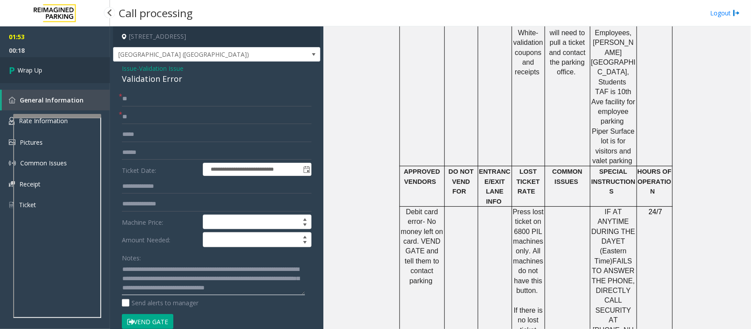
type textarea "**********"
click at [42, 66] on span "Wrap Up" at bounding box center [30, 70] width 25 height 9
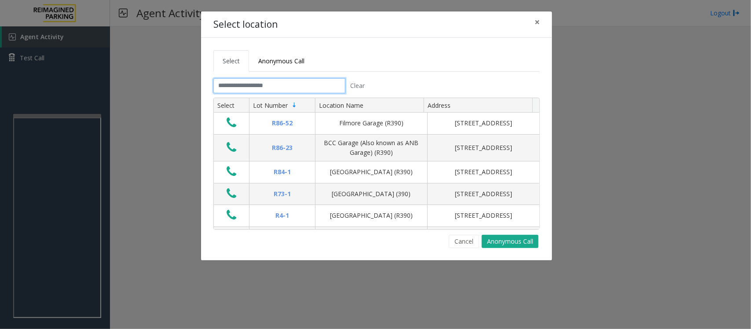
click at [280, 89] on input "text" at bounding box center [280, 85] width 132 height 15
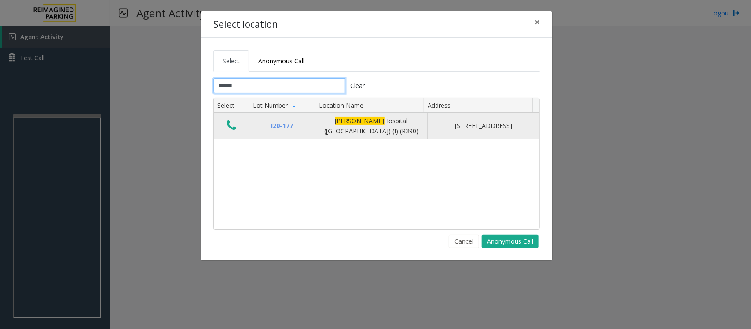
type input "******"
click at [233, 129] on icon "Data table" at bounding box center [232, 125] width 10 height 12
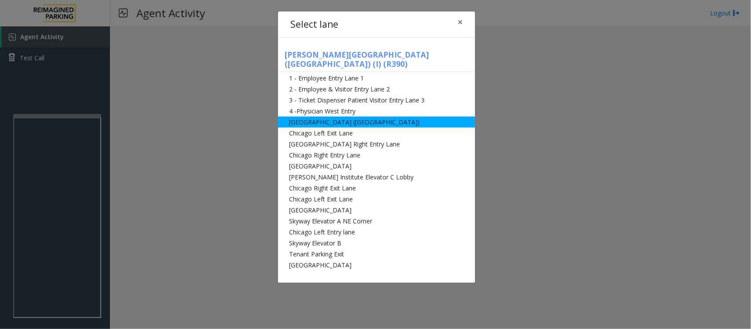
click at [301, 117] on li "[GEOGRAPHIC_DATA] ([GEOGRAPHIC_DATA])" at bounding box center [376, 122] width 197 height 11
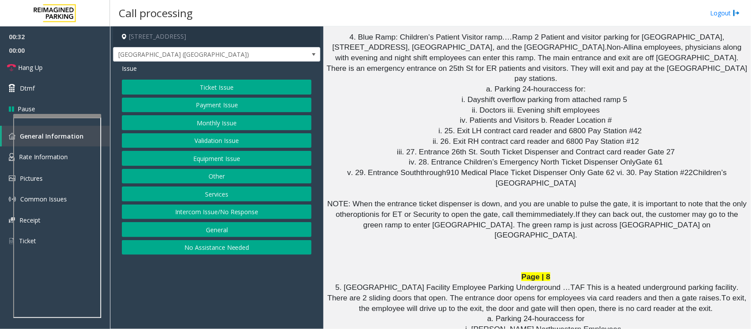
scroll to position [3632, 0]
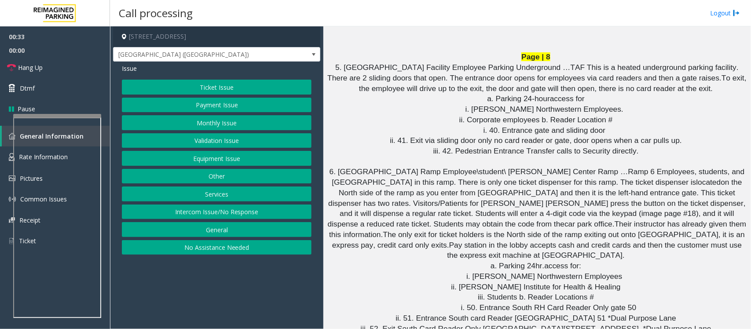
click at [199, 142] on button "Validation Issue" at bounding box center [217, 140] width 190 height 15
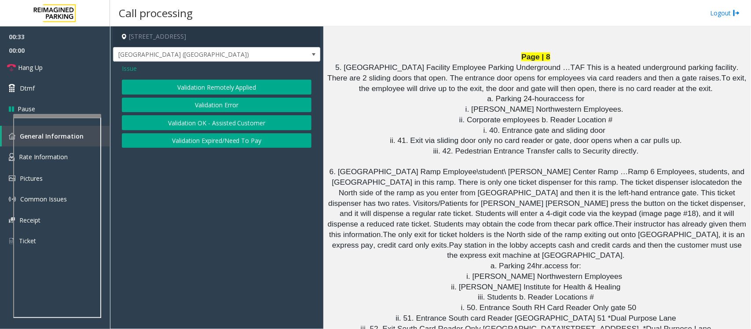
click at [199, 104] on button "Validation Error" at bounding box center [217, 105] width 190 height 15
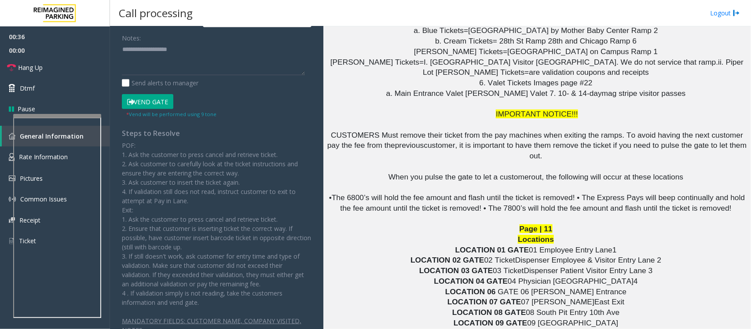
scroll to position [4292, 0]
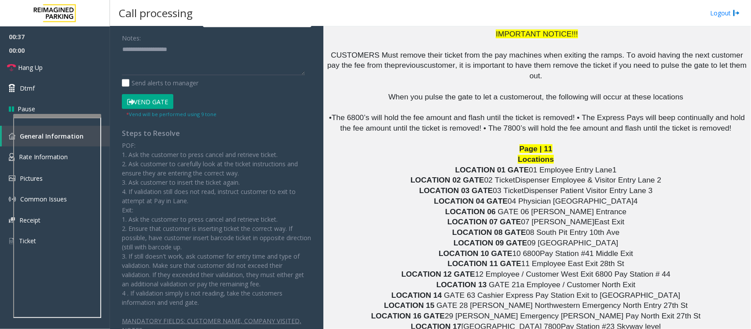
click at [148, 104] on button "Vend Gate" at bounding box center [148, 101] width 52 height 15
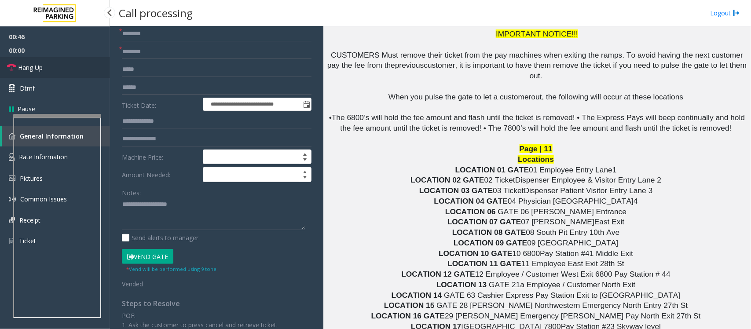
click at [33, 66] on span "Hang Up" at bounding box center [30, 67] width 25 height 9
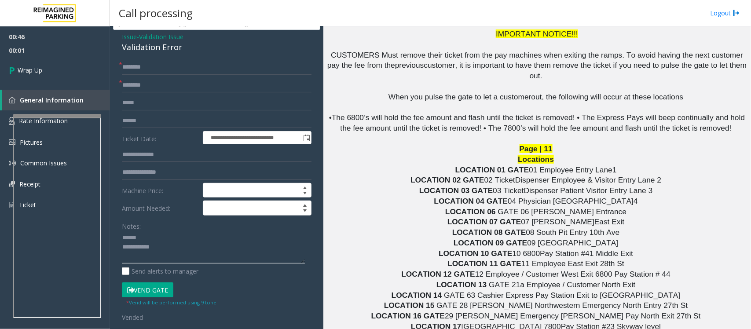
scroll to position [0, 0]
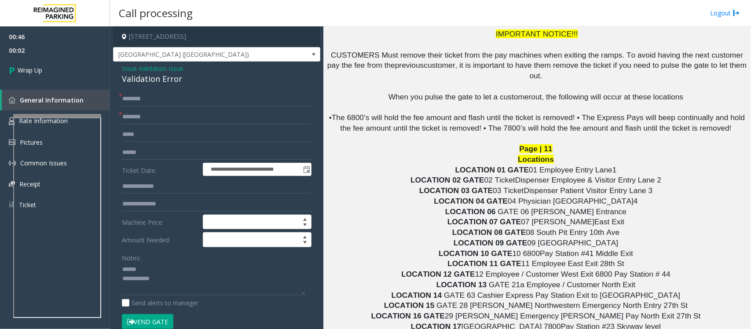
click at [145, 76] on div "Validation Error" at bounding box center [217, 79] width 190 height 12
click at [146, 76] on div "Validation Error" at bounding box center [217, 79] width 190 height 12
type textarea "**********"
click at [153, 117] on input "text" at bounding box center [217, 117] width 190 height 15
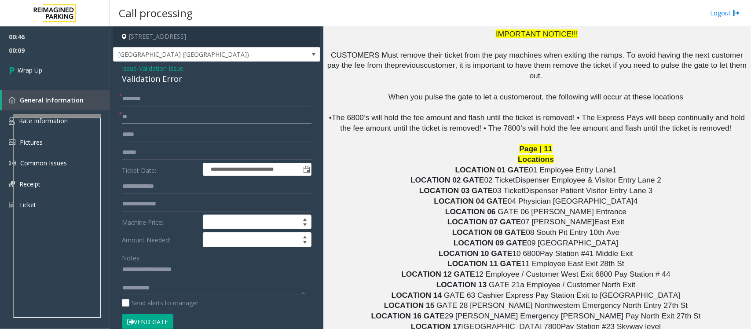
type input "**"
click at [130, 97] on input "text" at bounding box center [217, 99] width 190 height 15
type input "**"
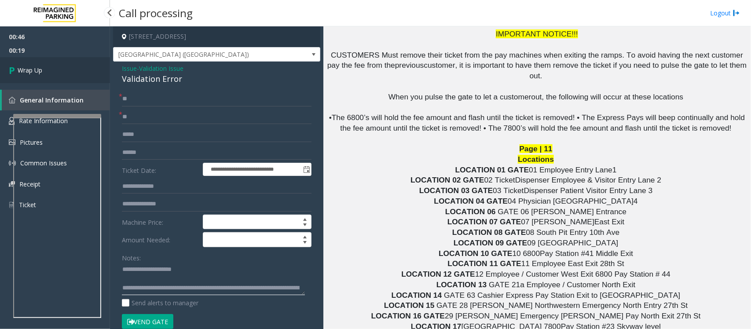
type textarea "**********"
click at [29, 69] on span "Wrap Up" at bounding box center [30, 70] width 25 height 9
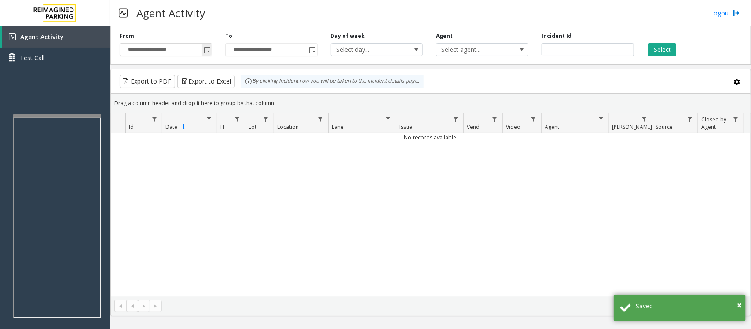
drag, startPoint x: 207, startPoint y: 47, endPoint x: 207, endPoint y: 53, distance: 6.6
click at [207, 47] on span "Toggle popup" at bounding box center [207, 50] width 7 height 7
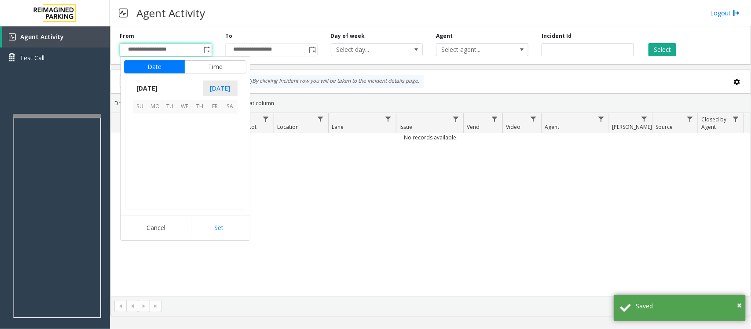
scroll to position [158035, 0]
click at [183, 135] on span "8" at bounding box center [185, 136] width 15 height 15
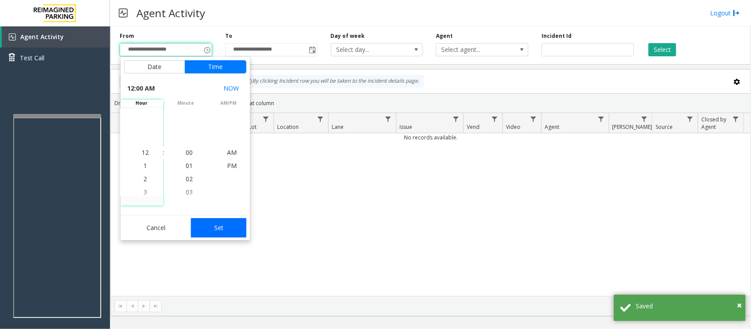
click at [216, 229] on button "Set" at bounding box center [218, 227] width 55 height 19
type input "**********"
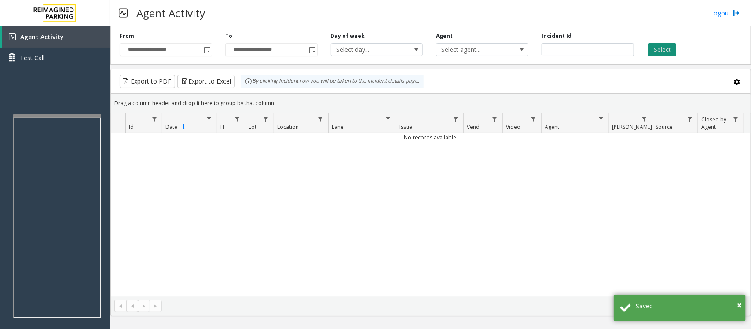
click at [601, 52] on button "Select" at bounding box center [663, 49] width 28 height 13
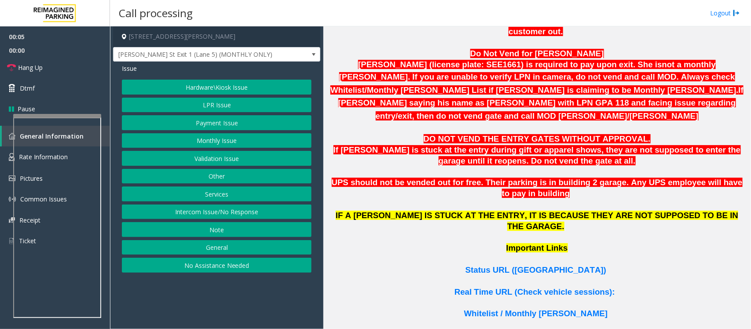
scroll to position [495, 0]
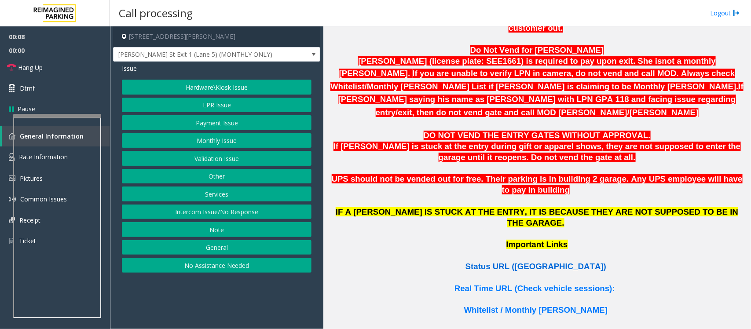
click at [546, 262] on span "Status URL ([GEOGRAPHIC_DATA])" at bounding box center [536, 266] width 141 height 9
click at [207, 141] on button "Monthly Issue" at bounding box center [217, 140] width 190 height 15
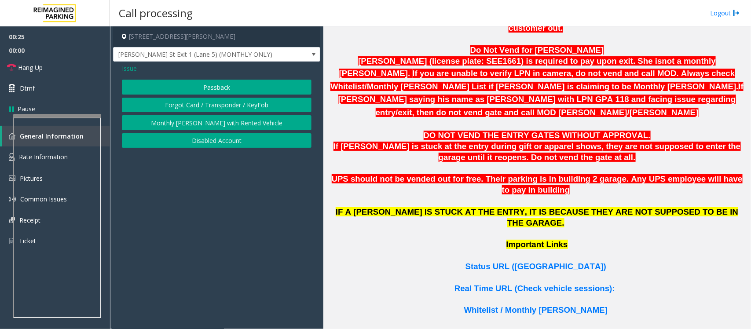
click at [215, 122] on button "Monthly [PERSON_NAME] with Rented Vehicle" at bounding box center [217, 122] width 190 height 15
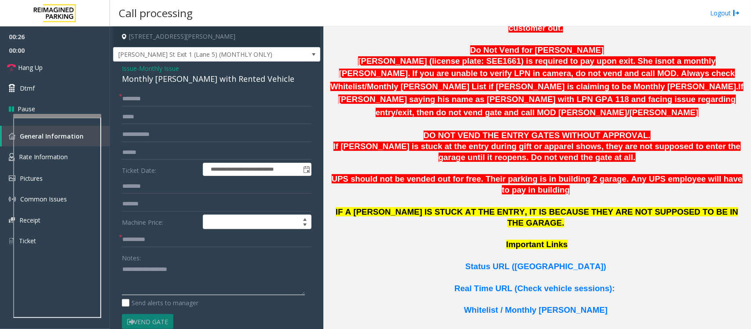
click at [154, 263] on textarea at bounding box center [213, 279] width 183 height 33
click at [144, 100] on input "text" at bounding box center [217, 99] width 190 height 15
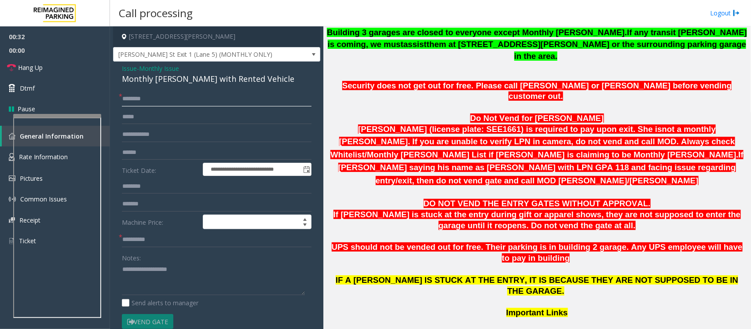
scroll to position [275, 0]
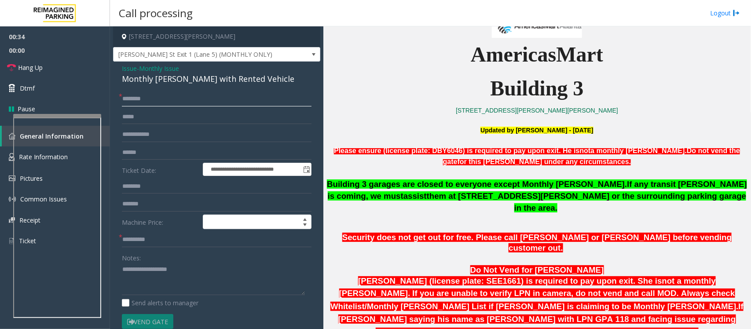
click at [157, 98] on input "text" at bounding box center [217, 99] width 190 height 15
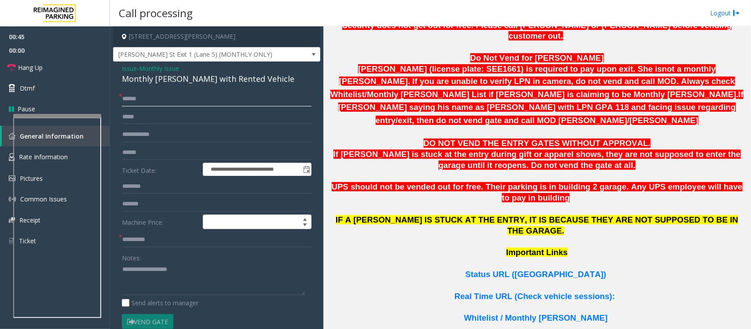
scroll to position [495, 0]
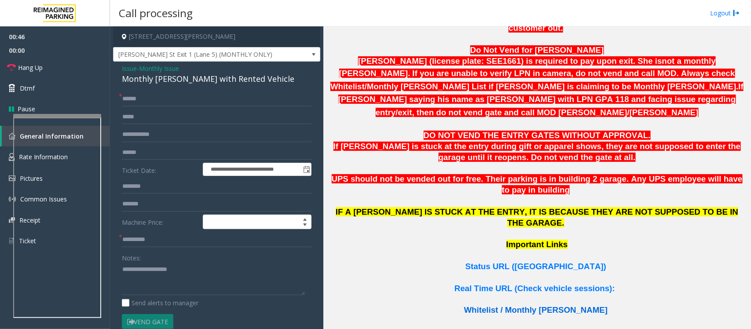
click at [534, 263] on span "Whitelist / Monthly [PERSON_NAME]" at bounding box center [536, 310] width 144 height 9
click at [174, 101] on input "*****" at bounding box center [217, 99] width 190 height 15
type input "**********"
click at [142, 133] on input "text" at bounding box center [217, 134] width 190 height 15
click at [135, 136] on input "*****" at bounding box center [217, 134] width 190 height 15
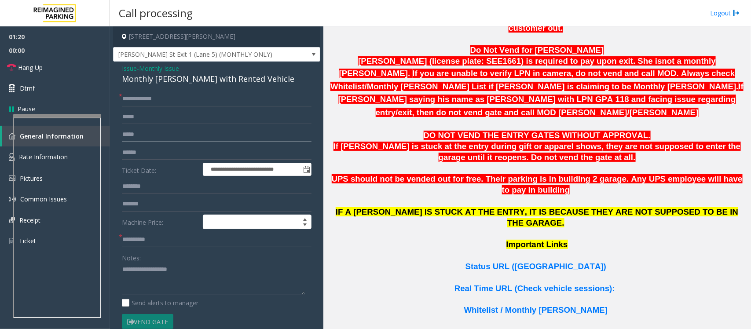
click at [137, 136] on input "*****" at bounding box center [217, 134] width 190 height 15
drag, startPoint x: 151, startPoint y: 134, endPoint x: 96, endPoint y: 137, distance: 54.7
click at [80, 20] on app-root "**********" at bounding box center [375, 164] width 751 height 329
type input "******"
click at [37, 67] on span "Hang Up" at bounding box center [30, 67] width 25 height 9
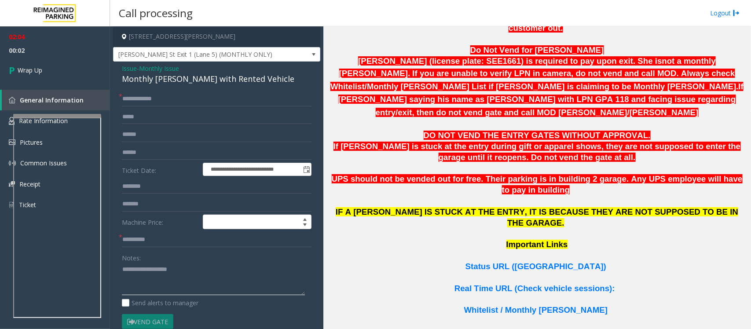
click at [156, 263] on textarea at bounding box center [213, 279] width 183 height 33
paste textarea "**********"
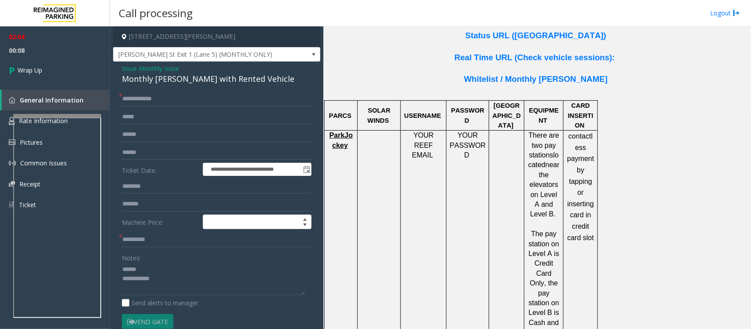
scroll to position [737, 0]
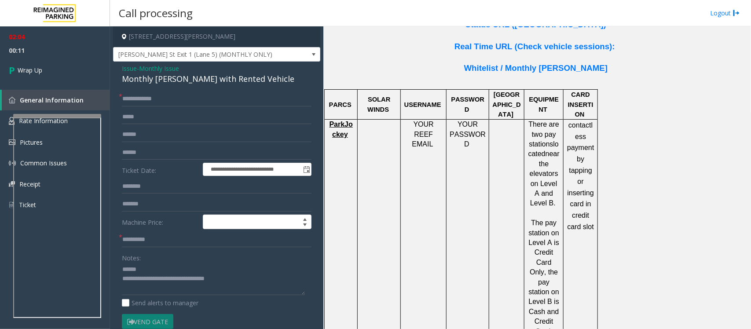
click at [151, 78] on div "Monthly [PERSON_NAME] with Rented Vehicle" at bounding box center [217, 79] width 190 height 12
type textarea "**********"
click at [173, 240] on input "text" at bounding box center [217, 239] width 190 height 15
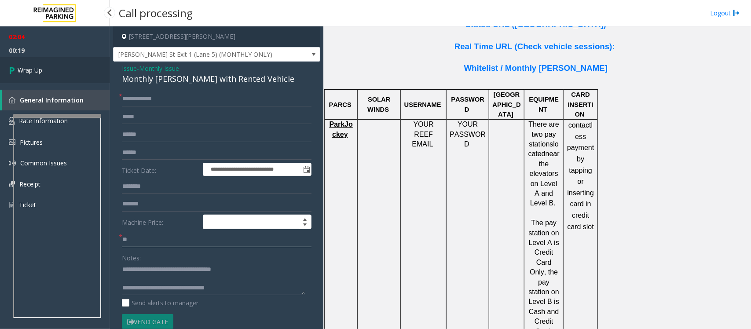
type input "**"
click at [27, 67] on span "Wrap Up" at bounding box center [30, 70] width 25 height 9
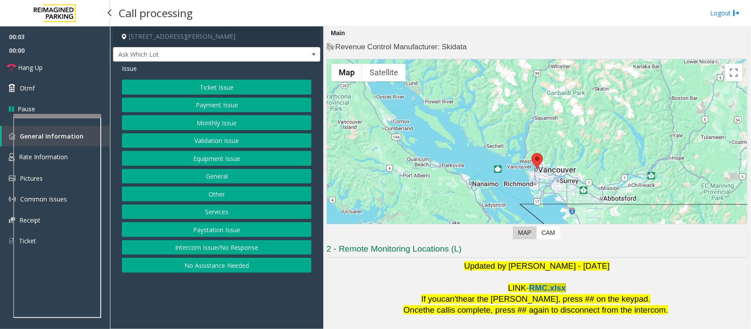
click at [541, 263] on span "RMC.xlsx" at bounding box center [548, 288] width 37 height 9
click at [228, 140] on button "Validation Issue" at bounding box center [217, 140] width 190 height 15
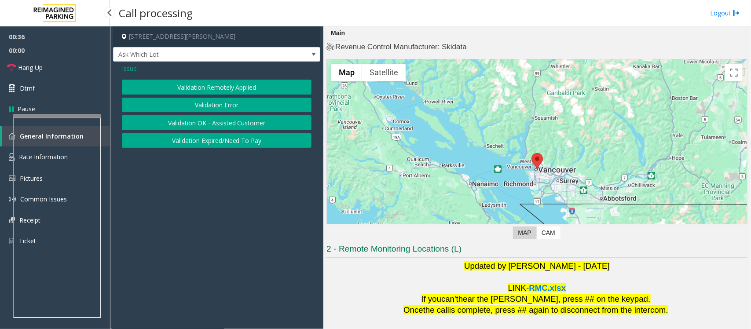
click at [207, 102] on button "Validation Error" at bounding box center [217, 105] width 190 height 15
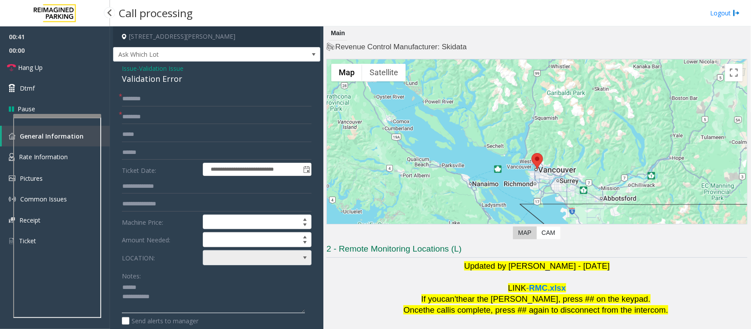
type textarea "**********"
click at [225, 254] on span at bounding box center [246, 258] width 86 height 14
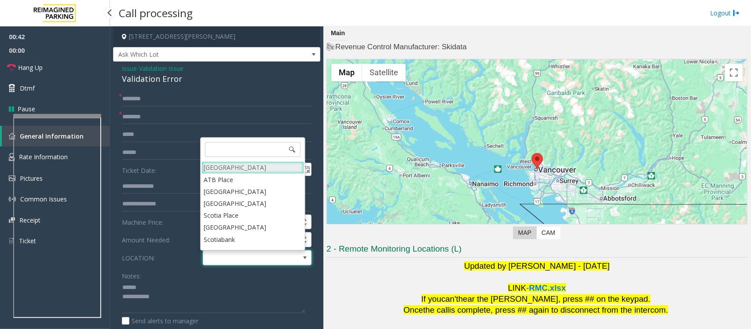
click at [231, 164] on Village "[GEOGRAPHIC_DATA]" at bounding box center [253, 168] width 103 height 12
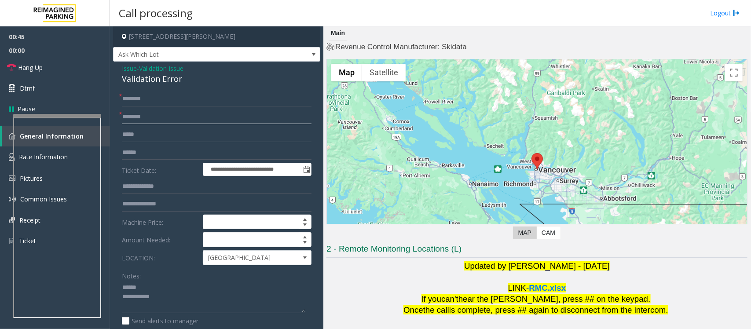
click at [127, 121] on input "text" at bounding box center [217, 117] width 190 height 15
type input "********"
click at [152, 82] on div "Validation Error" at bounding box center [217, 79] width 190 height 12
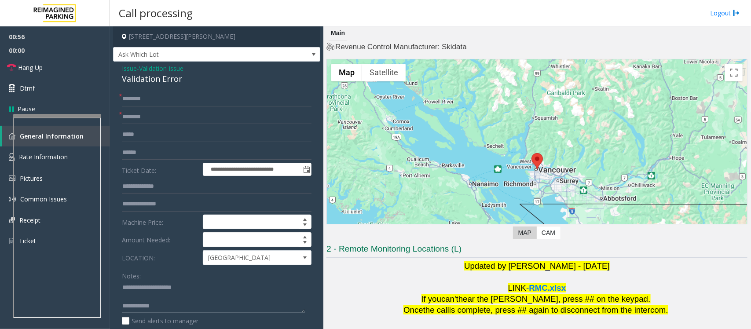
click at [139, 263] on textarea at bounding box center [213, 297] width 183 height 33
click at [137, 263] on textarea at bounding box center [213, 297] width 183 height 33
type textarea "**********"
click at [144, 99] on input "text" at bounding box center [217, 99] width 190 height 15
type input "*"
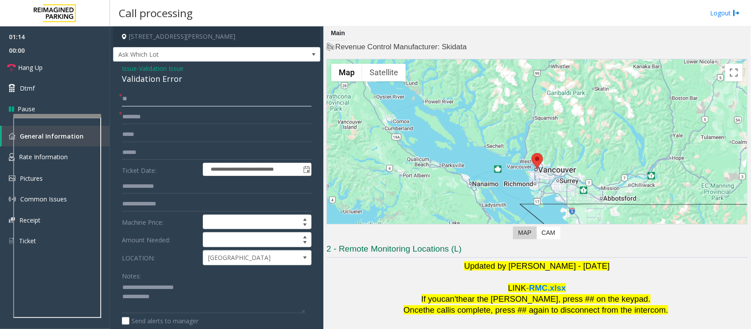
type input "**"
click at [173, 263] on textarea at bounding box center [213, 297] width 183 height 33
click at [168, 263] on textarea at bounding box center [213, 297] width 183 height 33
click at [143, 157] on input "text" at bounding box center [217, 152] width 190 height 15
click at [184, 263] on textarea at bounding box center [213, 297] width 183 height 33
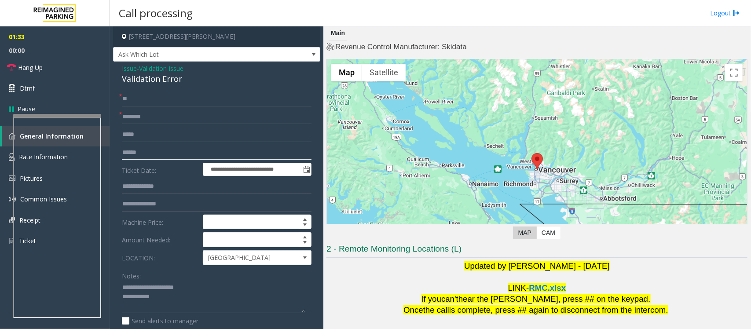
click at [140, 150] on input "text" at bounding box center [217, 152] width 190 height 15
click at [165, 263] on textarea at bounding box center [213, 297] width 183 height 33
click at [148, 144] on form "**********" at bounding box center [217, 229] width 190 height 274
click at [148, 148] on input "text" at bounding box center [217, 152] width 190 height 15
type input "******"
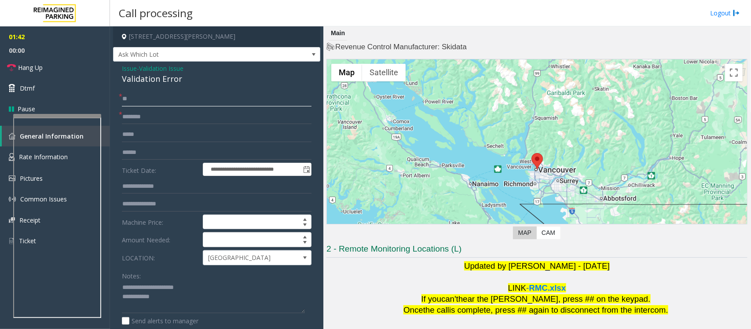
click at [133, 99] on input "**" at bounding box center [217, 99] width 190 height 15
type input "*"
type input "****"
click at [181, 263] on textarea at bounding box center [213, 297] width 183 height 33
type textarea "**********"
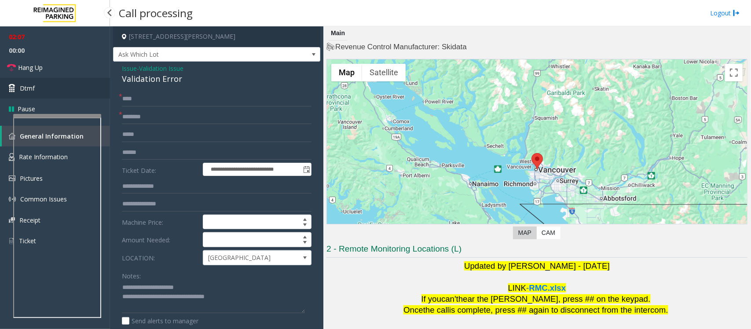
click at [35, 88] on link "Dtmf" at bounding box center [55, 88] width 110 height 21
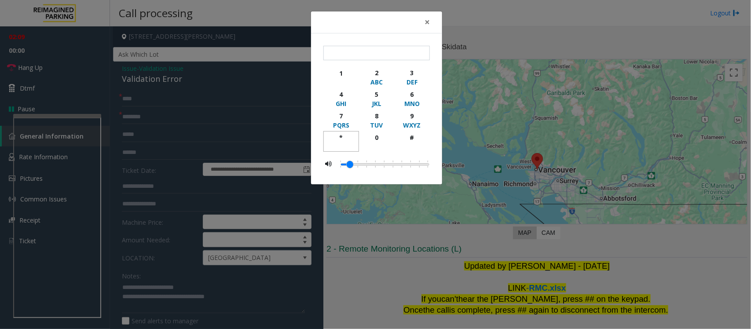
click at [340, 139] on div "*" at bounding box center [341, 137] width 24 height 9
click at [373, 72] on div "2" at bounding box center [377, 72] width 24 height 9
click at [375, 92] on div "5" at bounding box center [377, 94] width 24 height 9
click at [341, 142] on div "*" at bounding box center [341, 137] width 24 height 9
click at [413, 102] on div "MNO" at bounding box center [412, 103] width 24 height 9
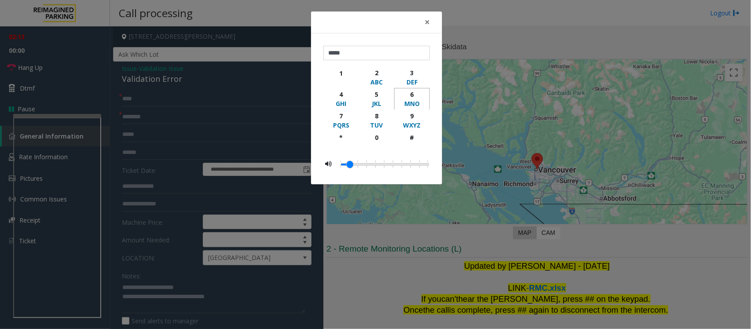
click at [413, 102] on div "MNO" at bounding box center [412, 103] width 24 height 9
type input "********"
click at [426, 21] on span "×" at bounding box center [427, 22] width 5 height 12
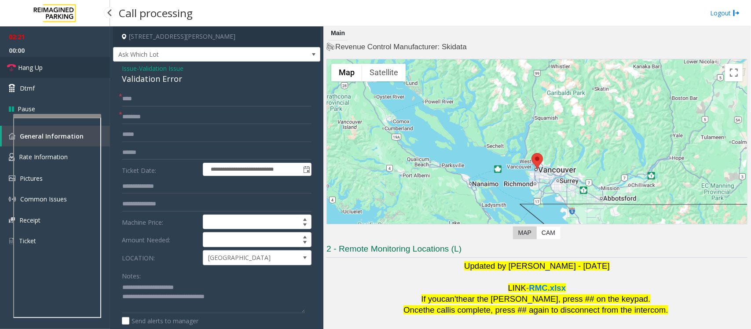
click at [44, 67] on link "Hang Up" at bounding box center [55, 67] width 110 height 21
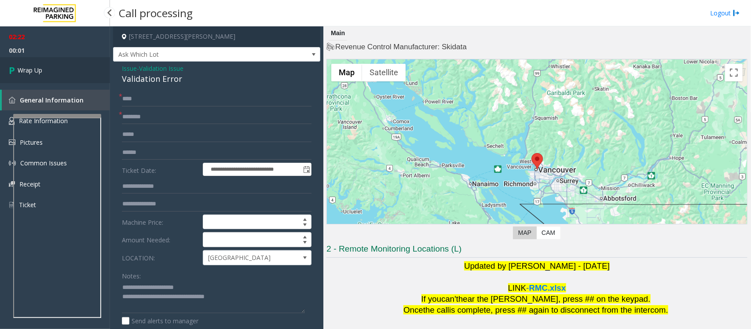
click at [44, 67] on link "Wrap Up" at bounding box center [55, 70] width 110 height 26
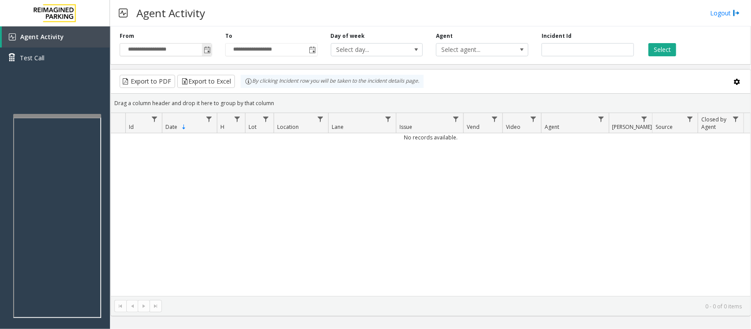
click at [204, 51] on span "Toggle popup" at bounding box center [207, 50] width 7 height 7
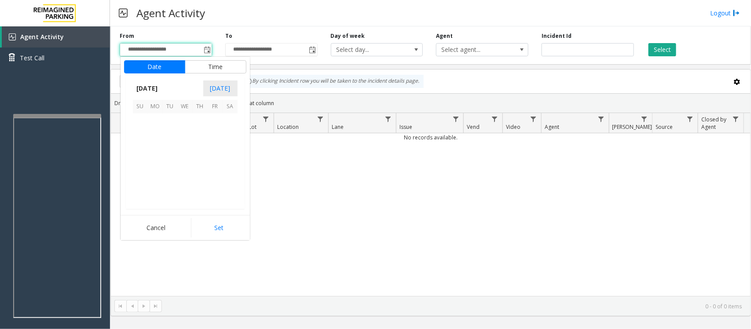
scroll to position [158035, 0]
click at [183, 133] on span "8" at bounding box center [185, 136] width 15 height 15
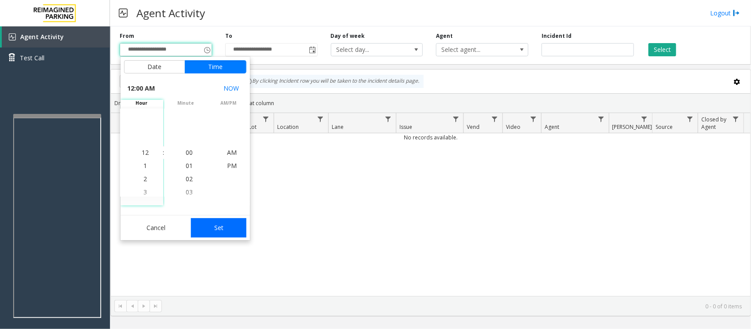
click at [203, 227] on button "Set" at bounding box center [218, 227] width 55 height 19
type input "**********"
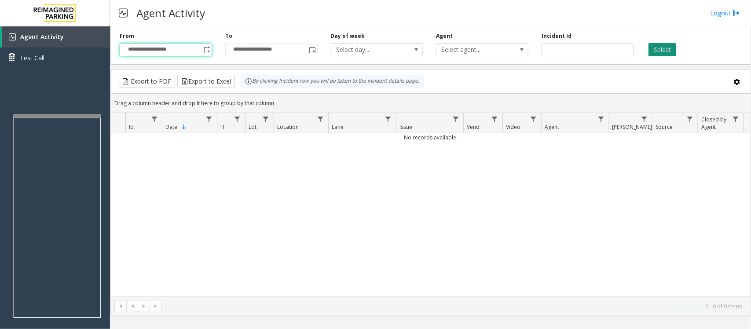
click at [601, 48] on button "Select" at bounding box center [663, 49] width 28 height 13
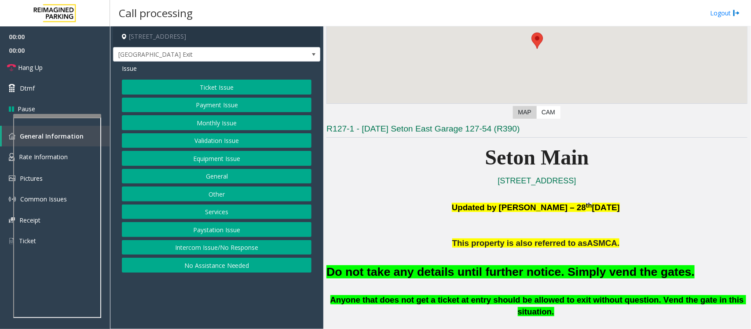
scroll to position [220, 0]
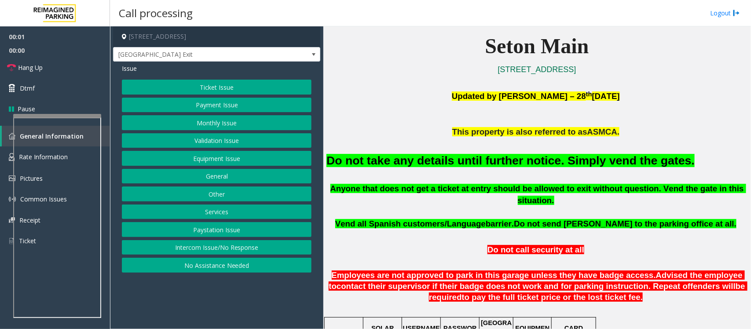
click at [218, 160] on button "Equipment Issue" at bounding box center [217, 158] width 190 height 15
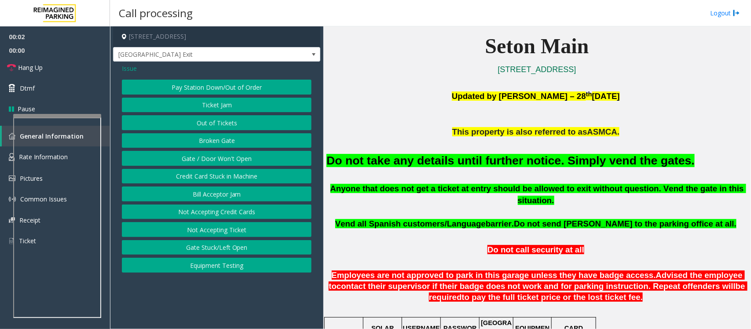
click at [212, 119] on button "Out of Tickets" at bounding box center [217, 122] width 190 height 15
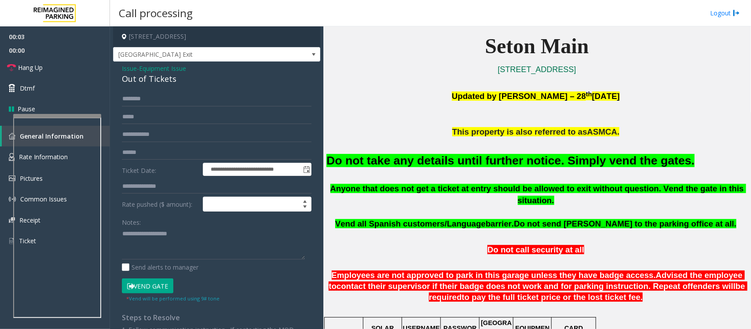
click at [149, 67] on span "Equipment Issue" at bounding box center [162, 68] width 47 height 9
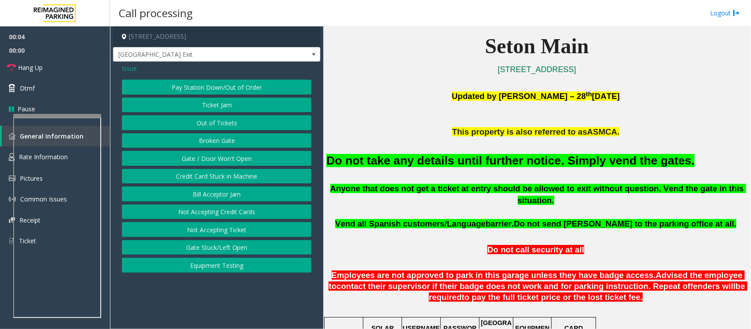
click at [196, 163] on button "Gate / Door Won't Open" at bounding box center [217, 158] width 190 height 15
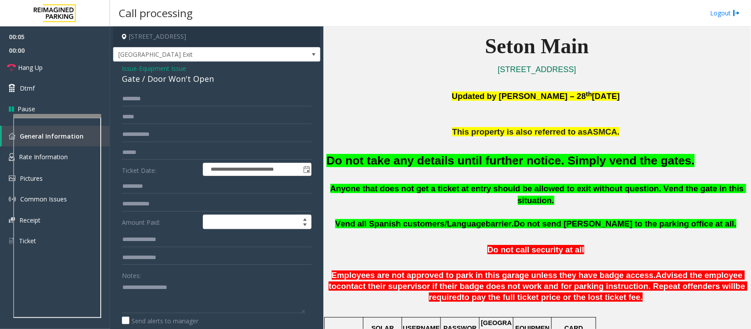
scroll to position [151, 0]
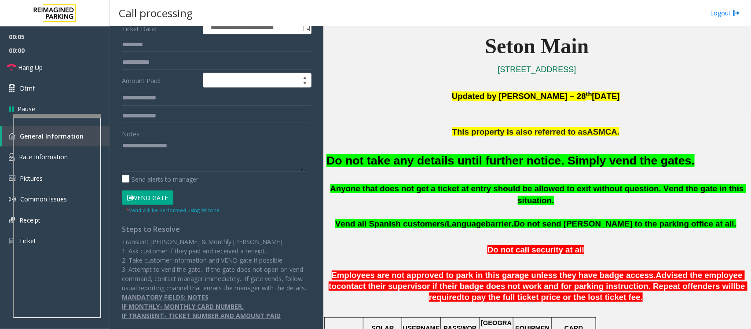
click at [144, 191] on button "Vend Gate" at bounding box center [148, 198] width 52 height 15
click at [496, 160] on font "Do not take any details until further notice. Simply vend the gates." at bounding box center [511, 160] width 368 height 13
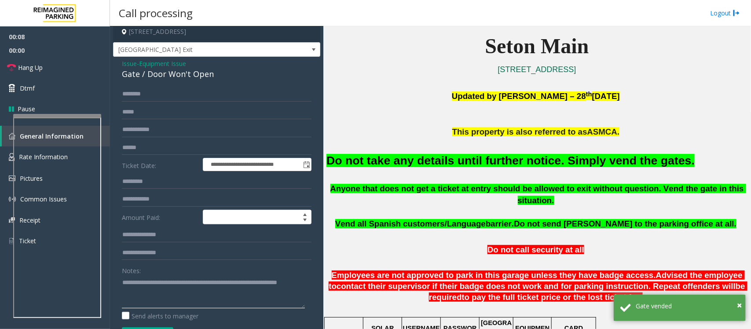
scroll to position [0, 0]
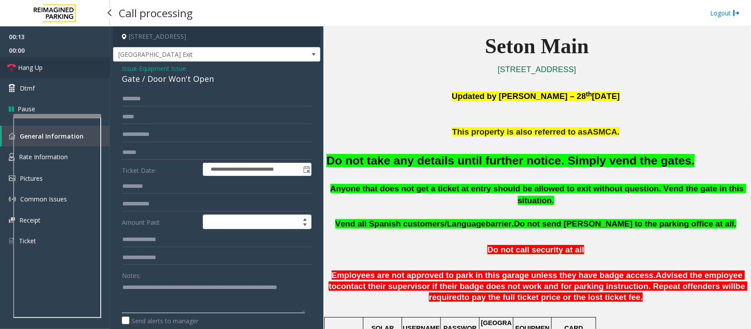
type textarea "**********"
click at [30, 66] on span "Hang Up" at bounding box center [30, 67] width 25 height 9
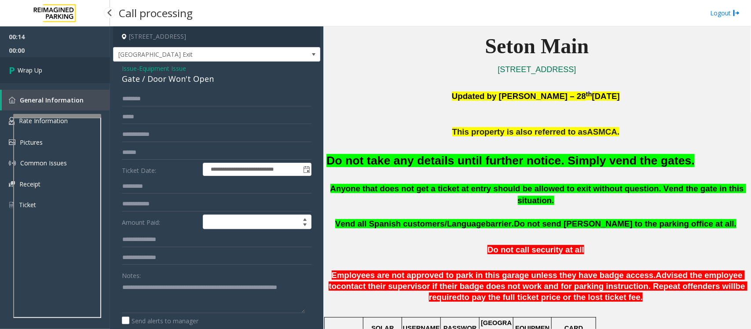
click at [30, 66] on span "Wrap Up" at bounding box center [30, 70] width 25 height 9
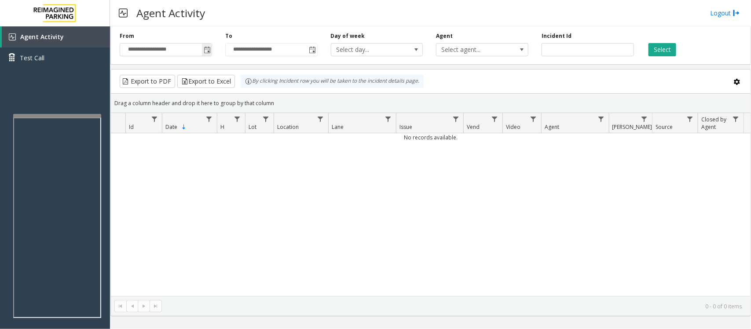
drag, startPoint x: 207, startPoint y: 48, endPoint x: 205, endPoint y: 54, distance: 6.7
click at [207, 48] on span "Toggle popup" at bounding box center [207, 50] width 7 height 7
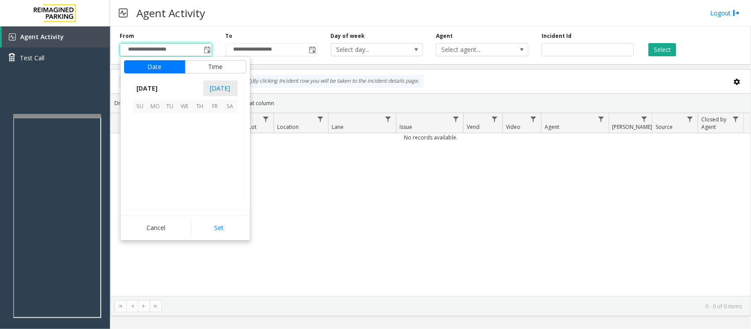
scroll to position [158035, 0]
click at [185, 137] on span "8" at bounding box center [185, 136] width 15 height 15
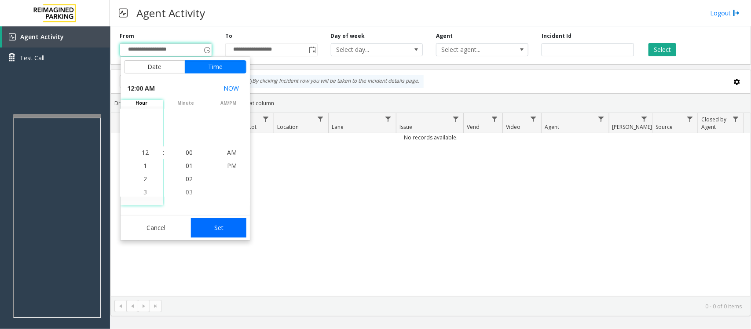
click at [215, 229] on button "Set" at bounding box center [218, 227] width 55 height 19
type input "**********"
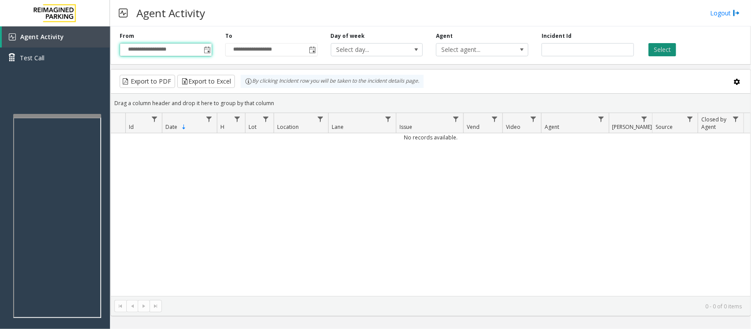
click at [601, 52] on button "Select" at bounding box center [663, 49] width 28 height 13
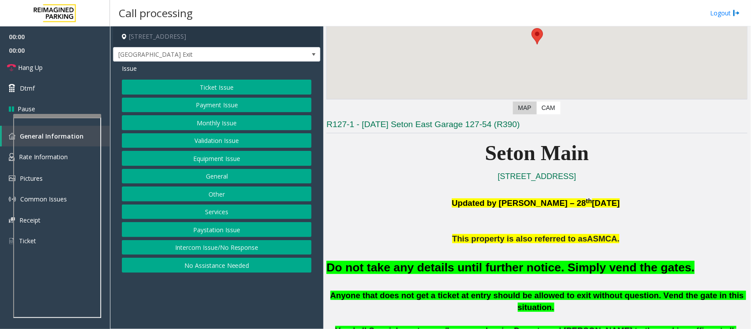
scroll to position [165, 0]
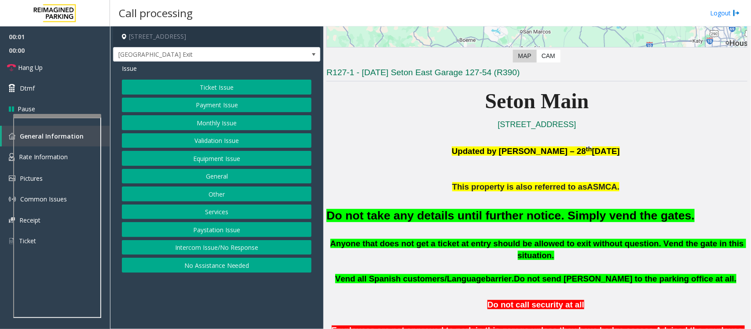
click at [192, 163] on button "Equipment Issue" at bounding box center [217, 158] width 190 height 15
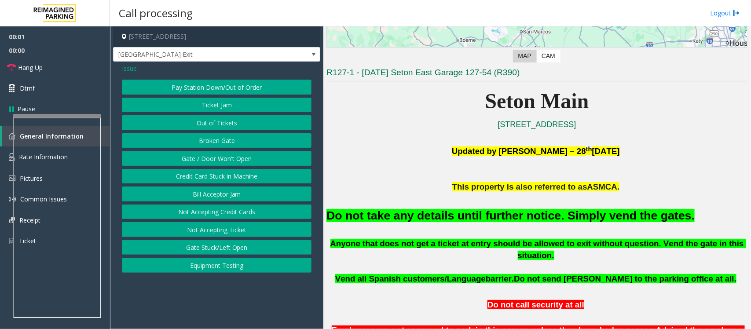
click at [192, 161] on button "Gate / Door Won't Open" at bounding box center [217, 158] width 190 height 15
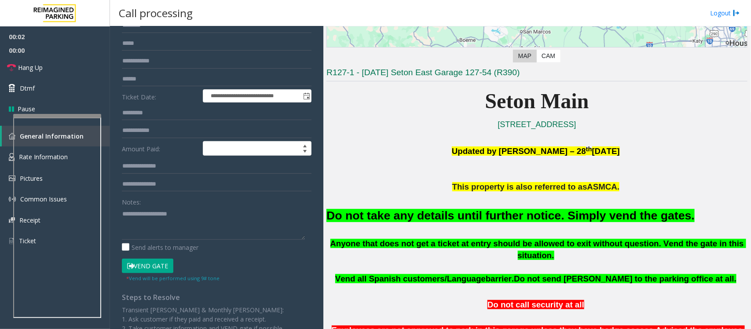
scroll to position [151, 0]
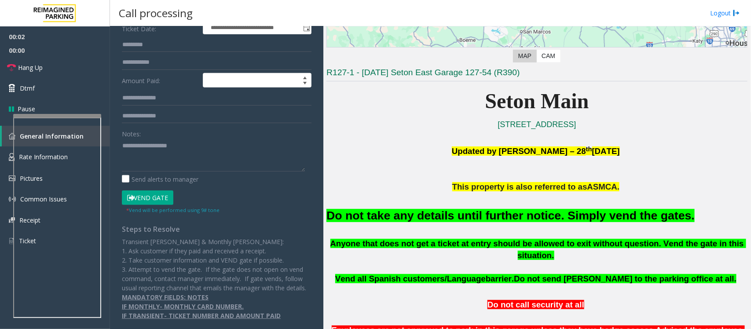
click at [164, 191] on button "Vend Gate" at bounding box center [148, 198] width 52 height 15
click at [449, 212] on font "Do not take any details until further notice. Simply vend the gates." at bounding box center [511, 215] width 368 height 13
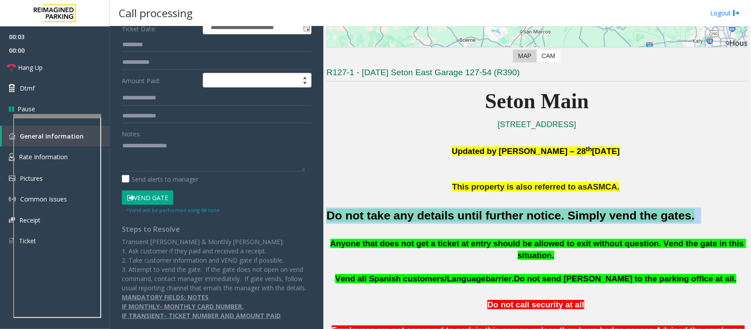
click at [449, 212] on font "Do not take any details until further notice. Simply vend the gates." at bounding box center [511, 215] width 368 height 13
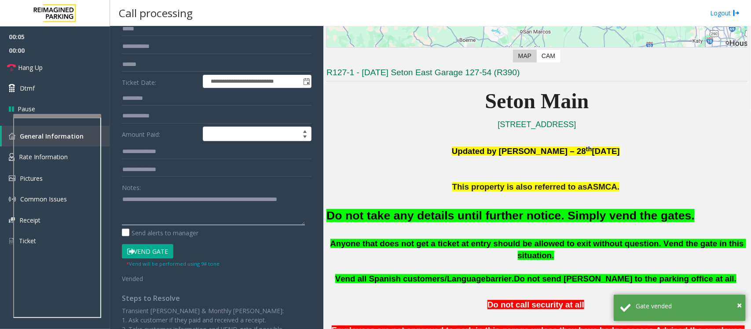
scroll to position [0, 0]
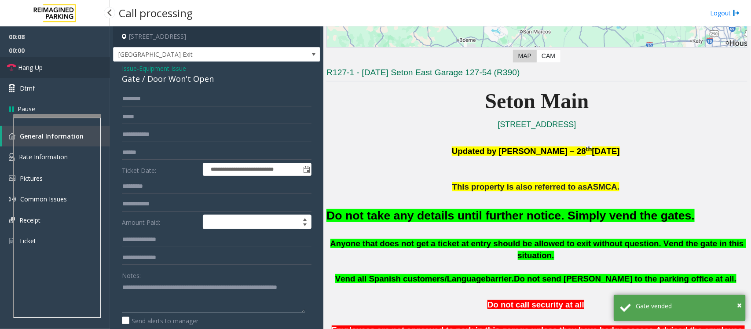
type textarea "**********"
click at [55, 69] on link "Hang Up" at bounding box center [55, 67] width 110 height 21
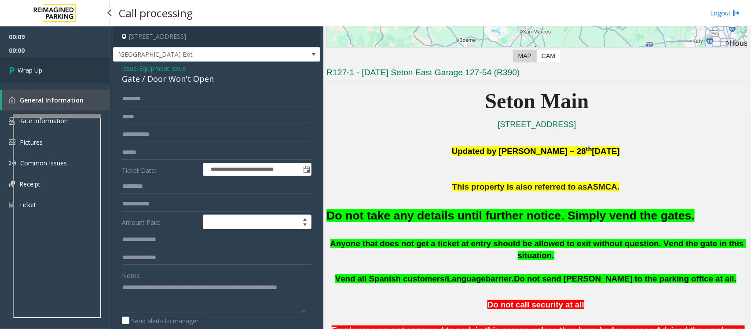
click at [55, 69] on link "Wrap Up" at bounding box center [55, 70] width 110 height 26
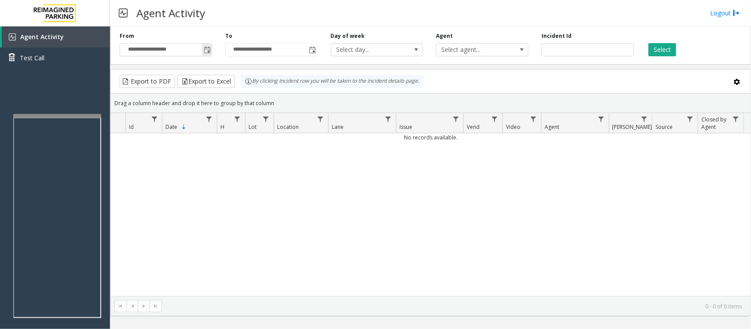
click at [205, 51] on span "Toggle popup" at bounding box center [207, 50] width 7 height 7
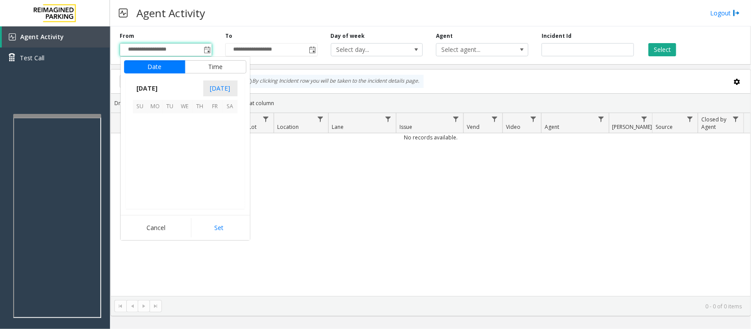
scroll to position [158035, 0]
click at [186, 135] on span "8" at bounding box center [185, 136] width 15 height 15
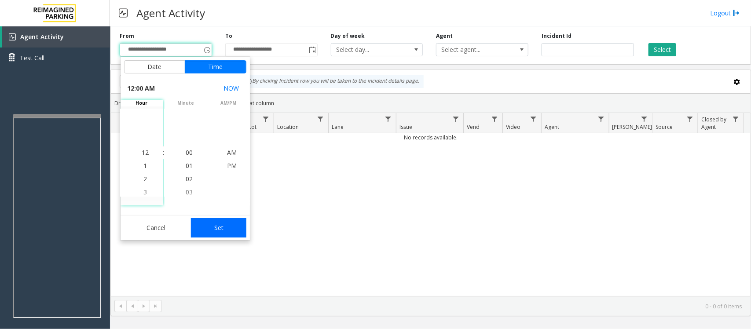
click at [222, 231] on button "Set" at bounding box center [218, 227] width 55 height 19
type input "**********"
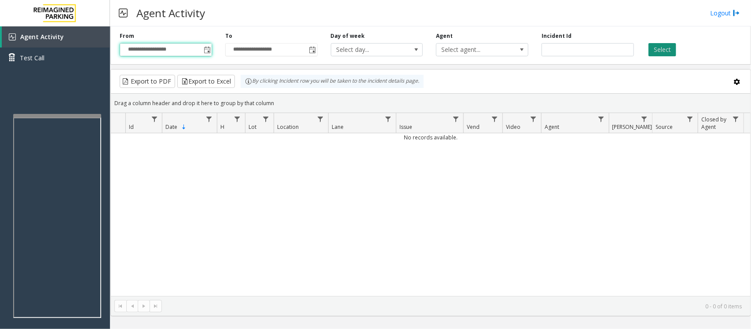
drag, startPoint x: 670, startPoint y: 47, endPoint x: 668, endPoint y: 52, distance: 5.2
click at [601, 47] on button "Select" at bounding box center [663, 49] width 28 height 13
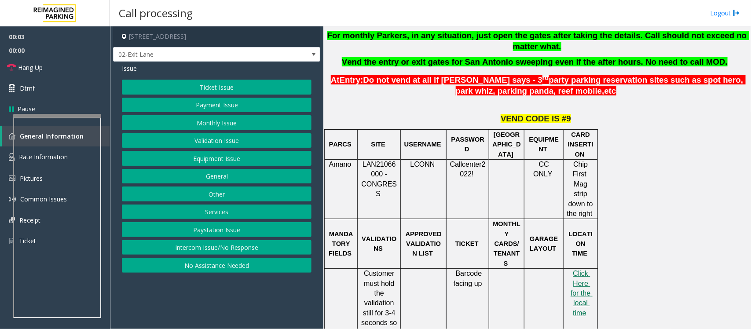
scroll to position [330, 0]
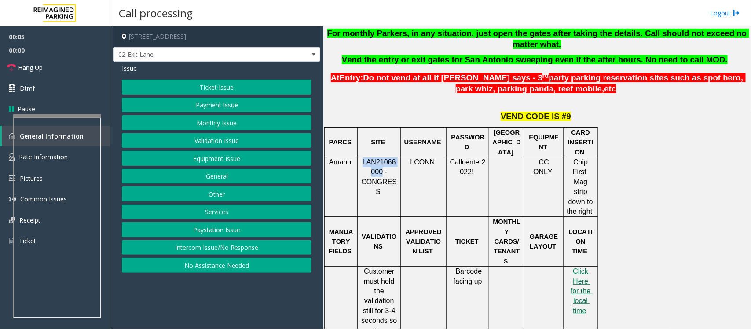
drag, startPoint x: 364, startPoint y: 150, endPoint x: 382, endPoint y: 163, distance: 22.1
click at [382, 163] on span "LAN21066000 - CONGRESS" at bounding box center [379, 176] width 36 height 37
copy span "LAN21066000"
click at [218, 121] on button "Monthly Issue" at bounding box center [217, 122] width 190 height 15
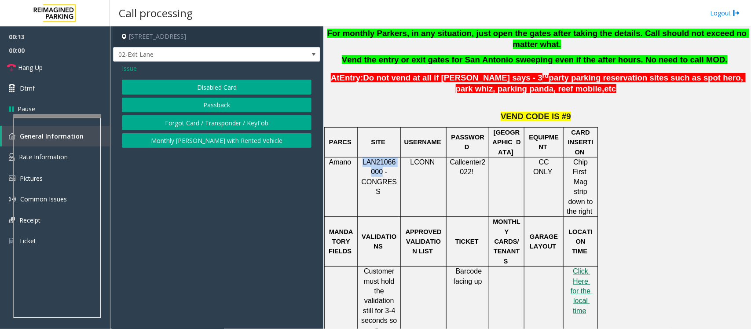
click at [211, 89] on button "Disabled Card" at bounding box center [217, 87] width 190 height 15
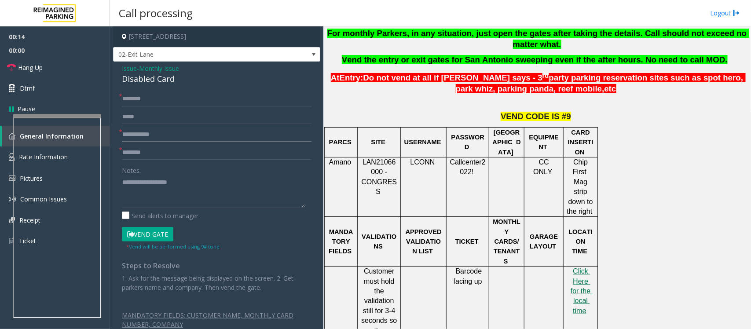
click at [167, 134] on input "text" at bounding box center [217, 134] width 190 height 15
click at [130, 106] on input "text" at bounding box center [217, 99] width 190 height 15
click at [133, 137] on input "*******" at bounding box center [217, 134] width 190 height 15
type input "********"
type textarea "**********"
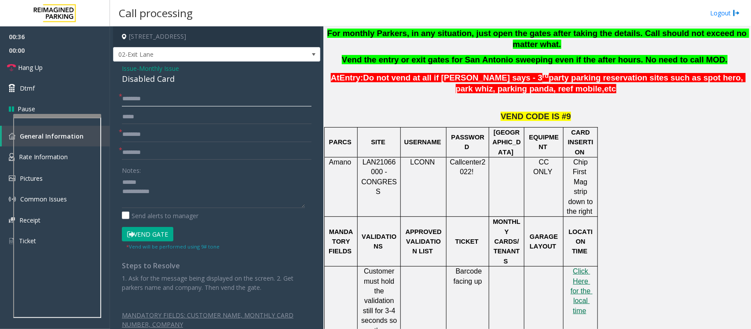
click at [151, 97] on input "text" at bounding box center [217, 99] width 190 height 15
click at [168, 103] on input "*****" at bounding box center [217, 99] width 190 height 15
drag, startPoint x: 362, startPoint y: 151, endPoint x: 379, endPoint y: 163, distance: 20.9
click at [379, 163] on span "LAN21066000 - CONGRESS" at bounding box center [379, 176] width 36 height 37
copy span "LAN21066000"
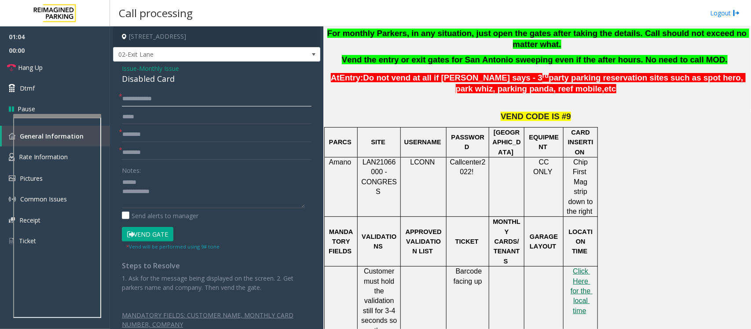
click at [179, 99] on input "**********" at bounding box center [217, 99] width 190 height 15
type input "**********"
click at [161, 155] on input "text" at bounding box center [217, 152] width 190 height 15
click at [150, 183] on textarea at bounding box center [213, 191] width 183 height 33
type textarea "**********"
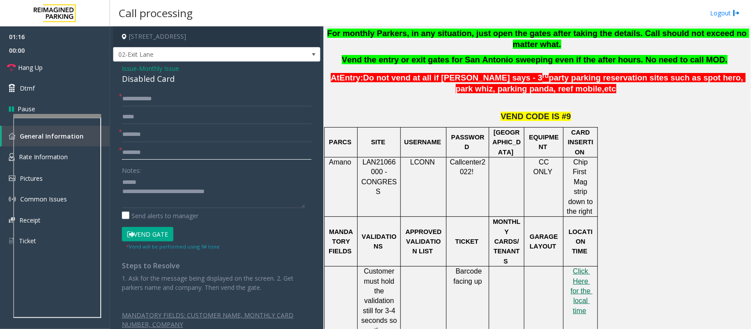
click at [148, 153] on input "text" at bounding box center [217, 152] width 190 height 15
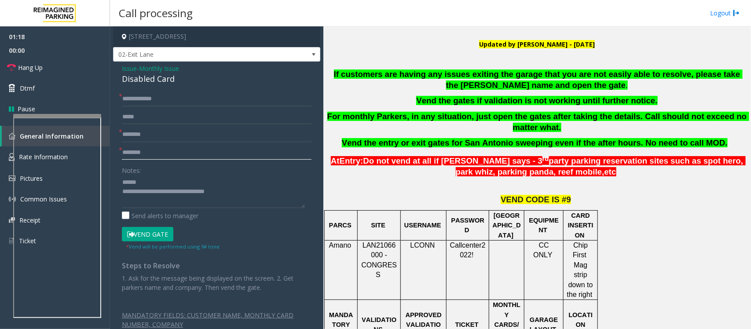
scroll to position [220, 0]
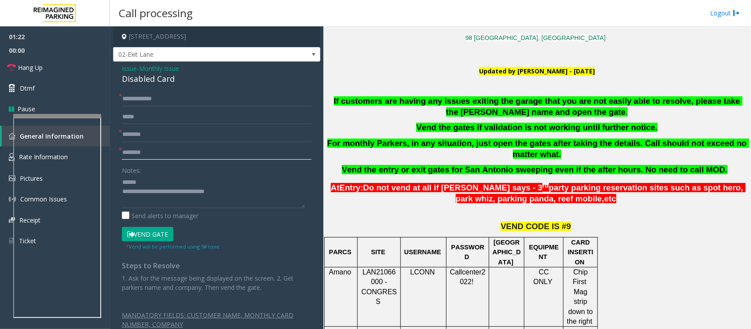
click at [164, 156] on input "text" at bounding box center [217, 152] width 190 height 15
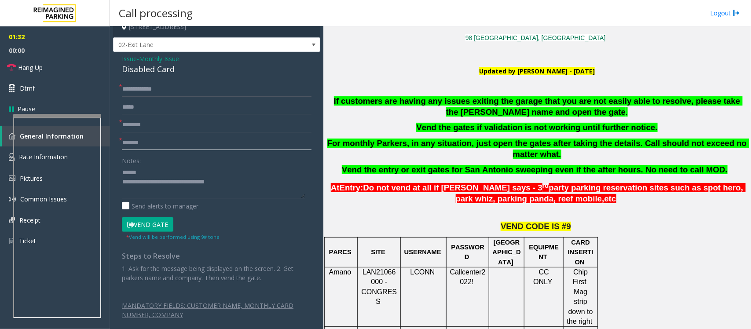
scroll to position [18, 0]
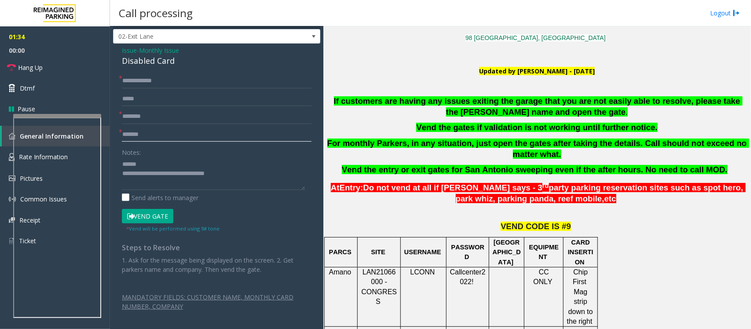
type input "*******"
click at [148, 217] on button "Vend Gate" at bounding box center [148, 216] width 52 height 15
click at [144, 62] on div "Disabled Card" at bounding box center [217, 61] width 190 height 12
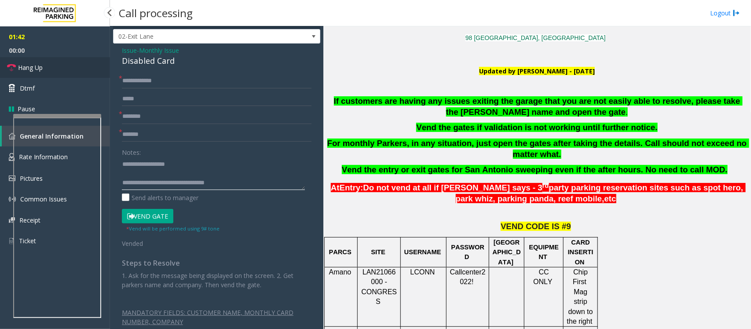
type textarea "**********"
click at [40, 66] on span "Hang Up" at bounding box center [30, 67] width 25 height 9
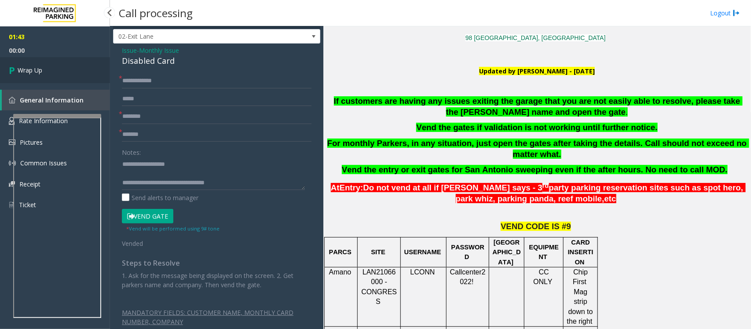
click at [40, 66] on span "Wrap Up" at bounding box center [30, 70] width 25 height 9
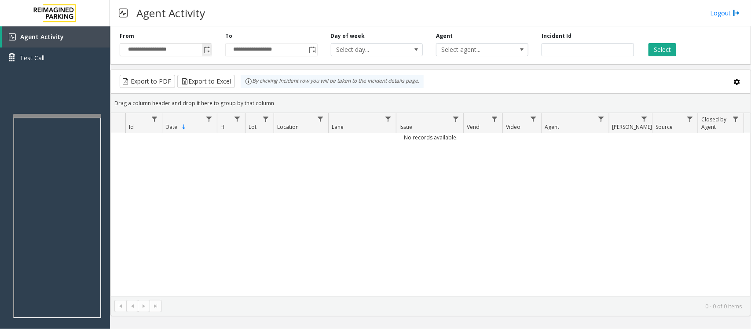
click at [207, 48] on span "Toggle popup" at bounding box center [207, 50] width 7 height 7
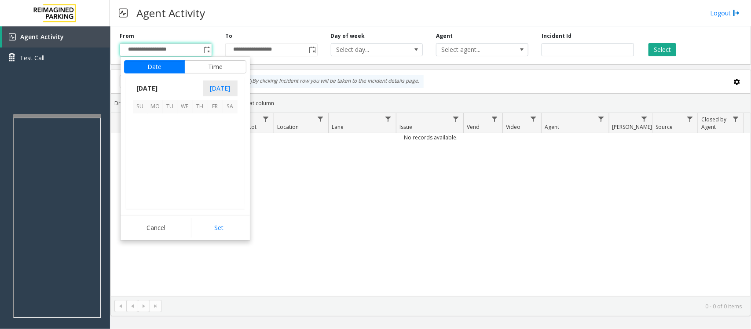
scroll to position [158035, 0]
click at [185, 136] on span "8" at bounding box center [185, 136] width 15 height 15
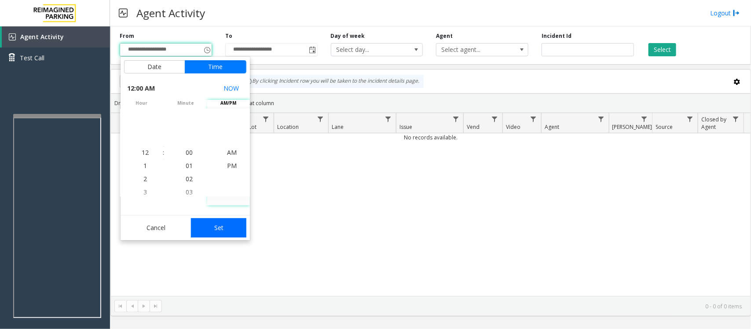
click at [230, 230] on button "Set" at bounding box center [218, 227] width 55 height 19
type input "**********"
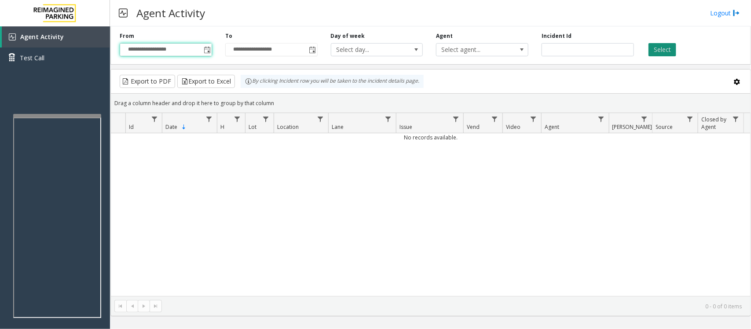
drag, startPoint x: 663, startPoint y: 49, endPoint x: 657, endPoint y: 54, distance: 8.1
click at [601, 49] on button "Select" at bounding box center [663, 49] width 28 height 13
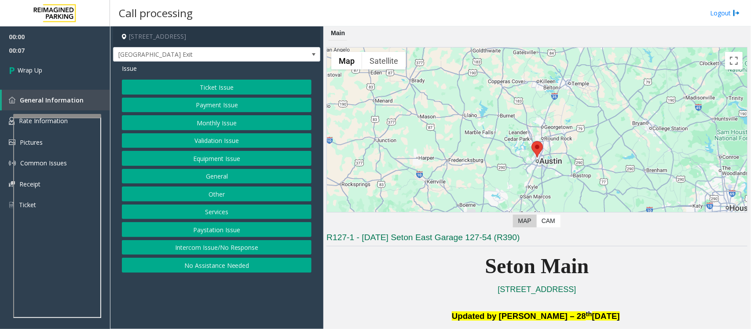
click at [180, 250] on button "Intercom Issue/No Response" at bounding box center [217, 247] width 190 height 15
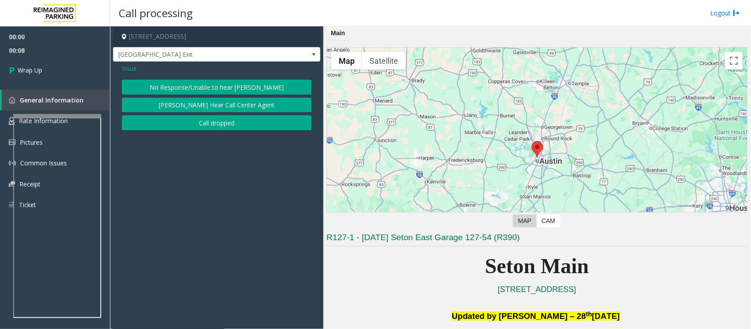
click at [172, 122] on button "Call dropped" at bounding box center [217, 122] width 190 height 15
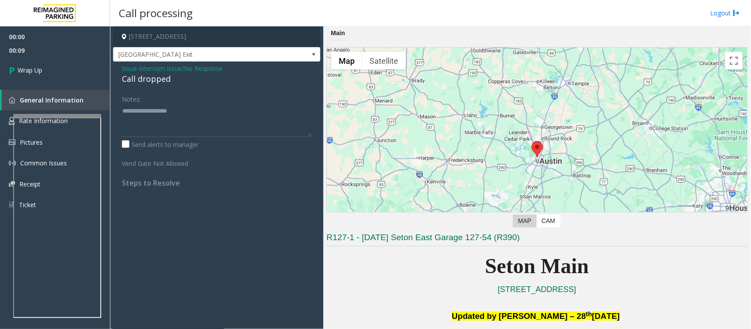
click at [142, 77] on div "Call dropped" at bounding box center [217, 79] width 190 height 12
type textarea "**********"
click at [43, 70] on link "Wrap Up" at bounding box center [55, 70] width 110 height 26
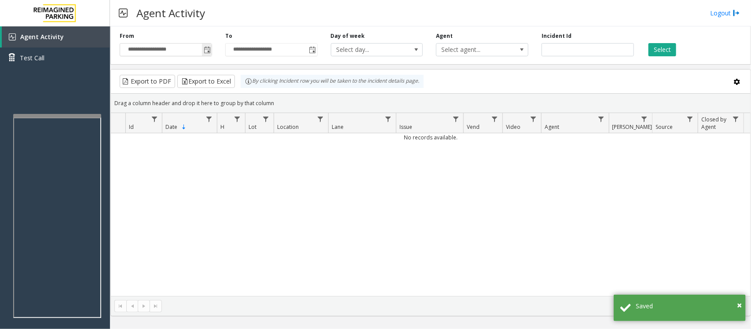
click at [208, 49] on span "Toggle popup" at bounding box center [207, 50] width 7 height 7
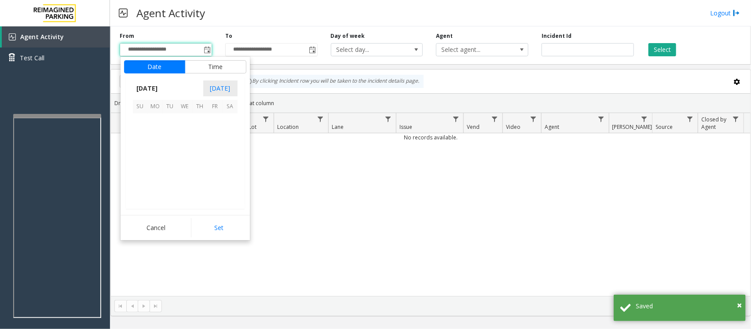
scroll to position [158035, 0]
click at [184, 139] on span "8" at bounding box center [185, 136] width 15 height 15
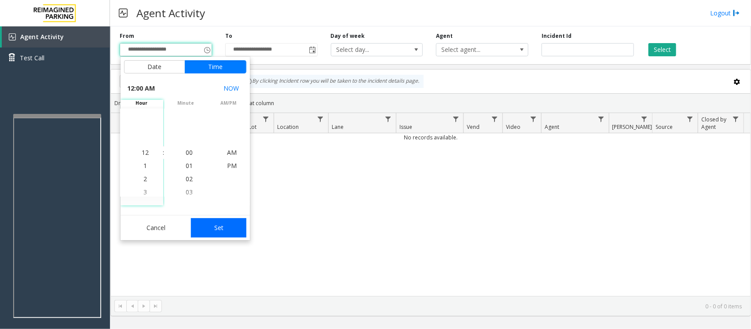
click at [217, 229] on button "Set" at bounding box center [218, 227] width 55 height 19
type input "**********"
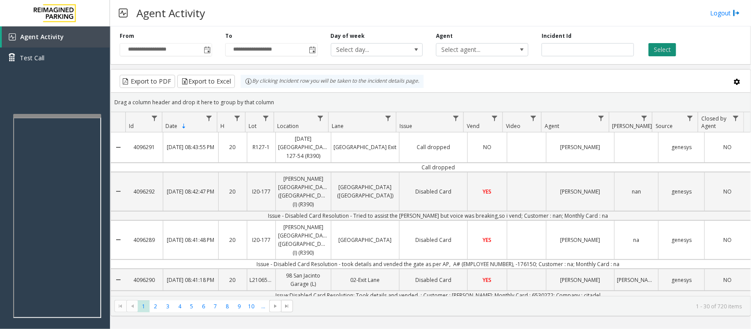
click at [601, 49] on button "Select" at bounding box center [663, 49] width 28 height 13
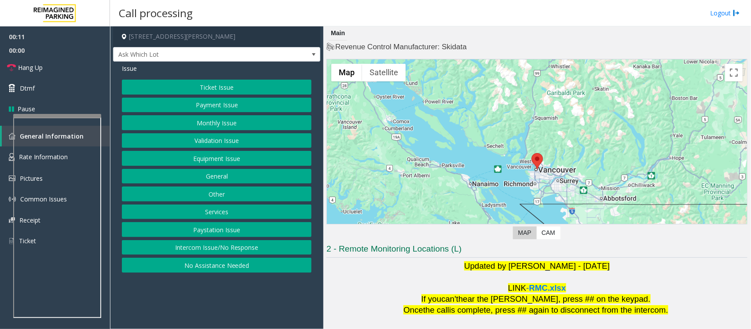
click at [209, 141] on button "Validation Issue" at bounding box center [217, 140] width 190 height 15
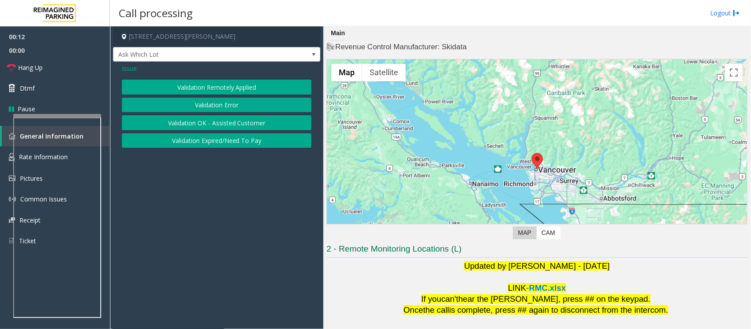
click at [207, 105] on button "Validation Error" at bounding box center [217, 105] width 190 height 15
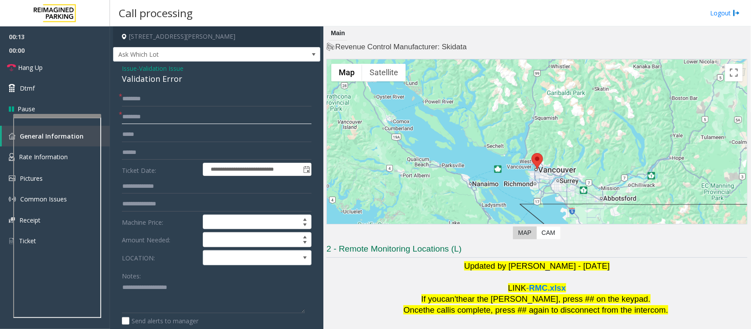
click at [177, 120] on input "text" at bounding box center [217, 117] width 190 height 15
type input "********"
click at [209, 261] on span at bounding box center [246, 258] width 86 height 14
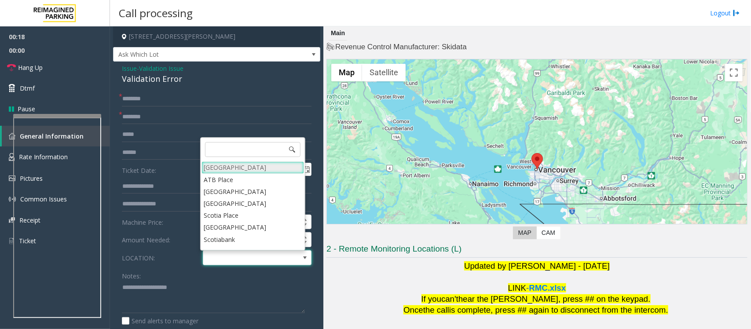
click at [216, 165] on Village "[GEOGRAPHIC_DATA]" at bounding box center [253, 168] width 103 height 12
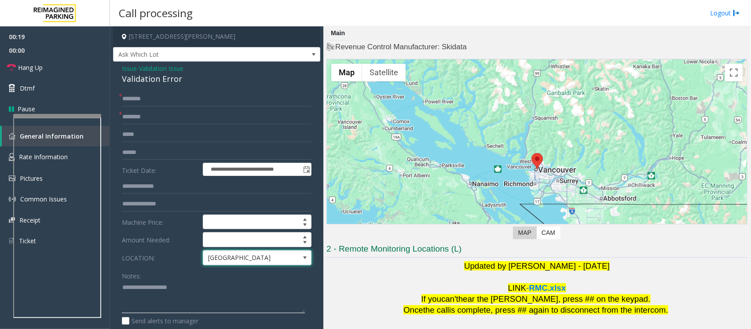
click at [126, 263] on textarea at bounding box center [213, 297] width 183 height 33
type textarea "*"
click at [152, 82] on div "Validation Error" at bounding box center [217, 79] width 190 height 12
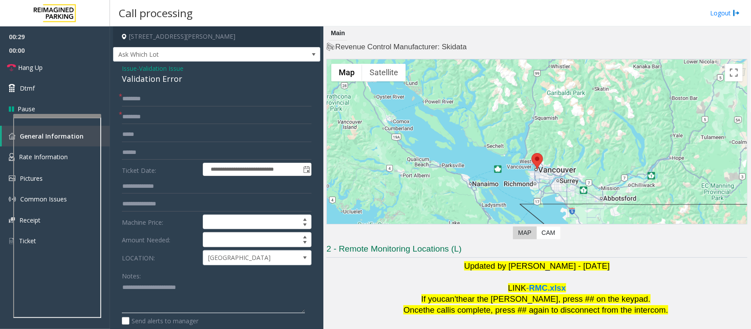
type textarea "**********"
click at [141, 148] on input "text" at bounding box center [217, 152] width 190 height 15
type input "*******"
click at [139, 263] on textarea at bounding box center [213, 297] width 183 height 33
type textarea "**********"
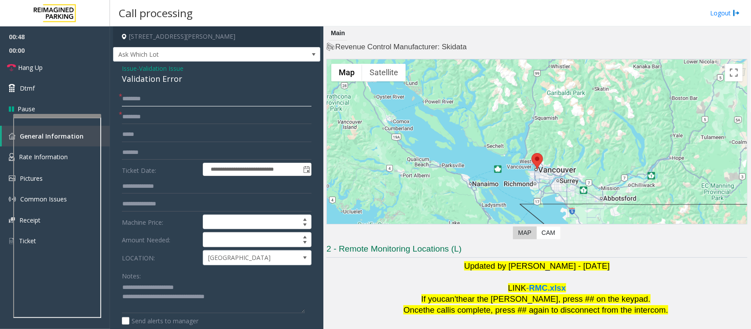
click at [144, 99] on input "text" at bounding box center [217, 99] width 190 height 15
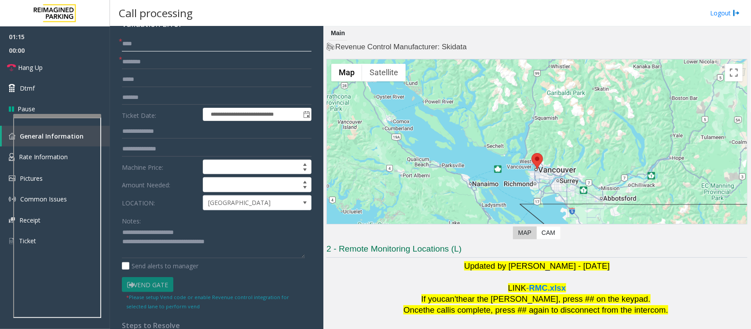
type input "****"
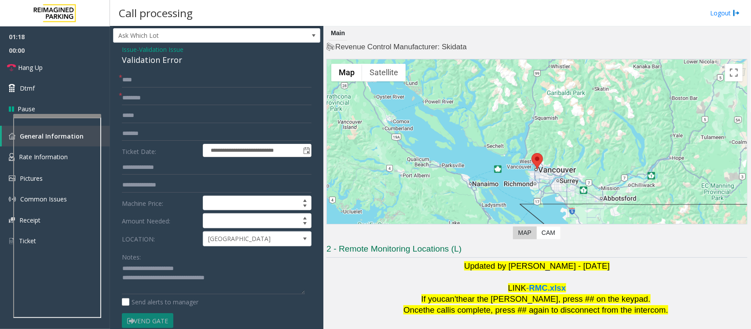
scroll to position [0, 0]
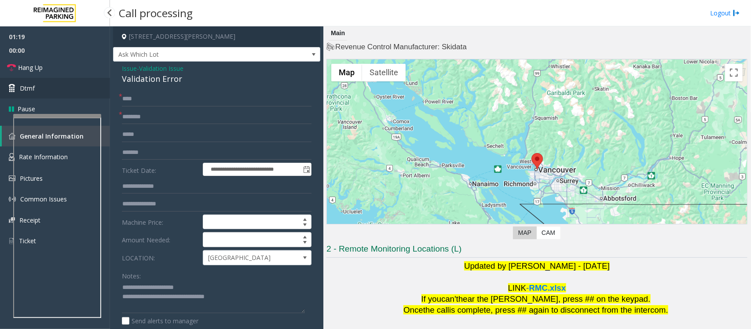
click at [36, 86] on link "Dtmf" at bounding box center [55, 88] width 110 height 21
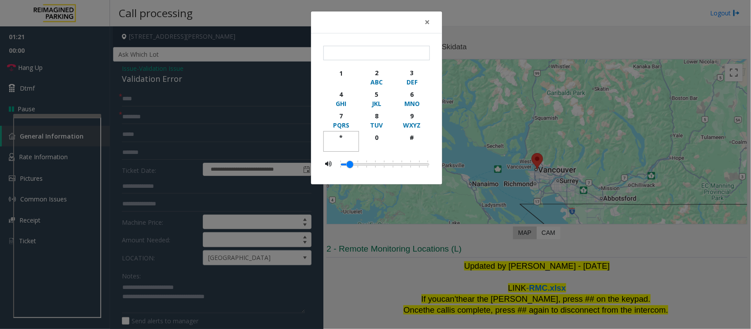
click at [335, 135] on div "*" at bounding box center [341, 137] width 24 height 9
click at [379, 71] on div "2" at bounding box center [377, 72] width 24 height 9
click at [379, 100] on div "JKL" at bounding box center [377, 103] width 24 height 9
click at [343, 137] on div "*" at bounding box center [341, 137] width 24 height 9
click at [411, 98] on div "6" at bounding box center [412, 94] width 24 height 9
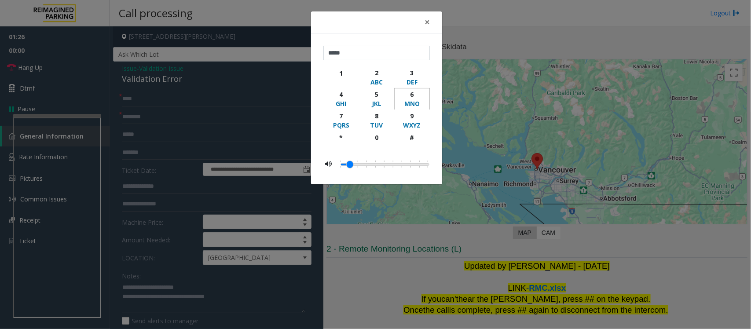
click at [411, 98] on div "6" at bounding box center [412, 94] width 24 height 9
type input "********"
click at [133, 103] on div "× ******** 1 2 ABC 3 DEF 4 GHI 5 JKL 6 MNO 7 PQRS 8 TUV 9 WXYZ * 0 #" at bounding box center [375, 164] width 751 height 329
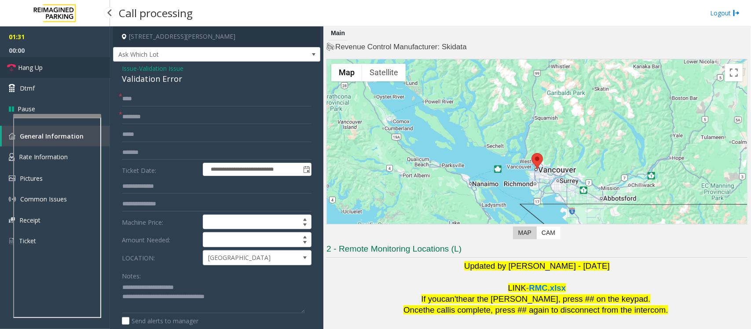
click at [48, 71] on link "Hang Up" at bounding box center [55, 67] width 110 height 21
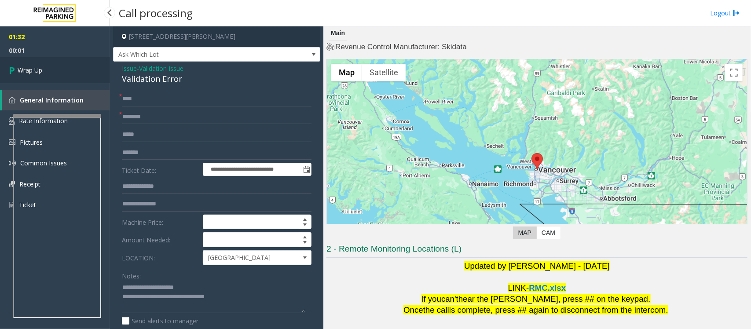
click at [45, 71] on link "Wrap Up" at bounding box center [55, 70] width 110 height 26
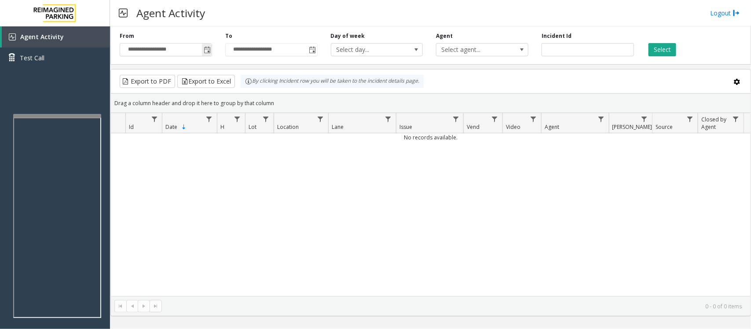
click at [204, 48] on span "Toggle popup" at bounding box center [207, 50] width 7 height 7
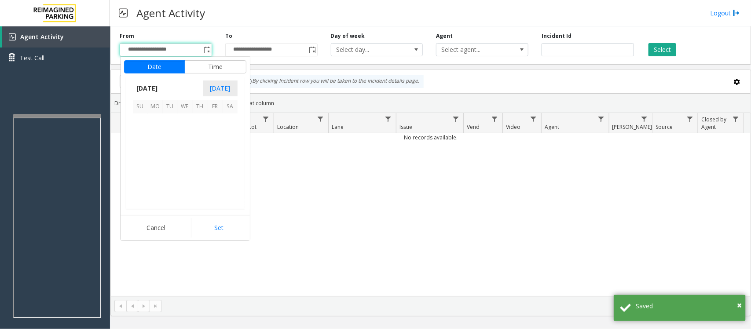
scroll to position [158035, 0]
click at [182, 137] on span "8" at bounding box center [185, 136] width 15 height 15
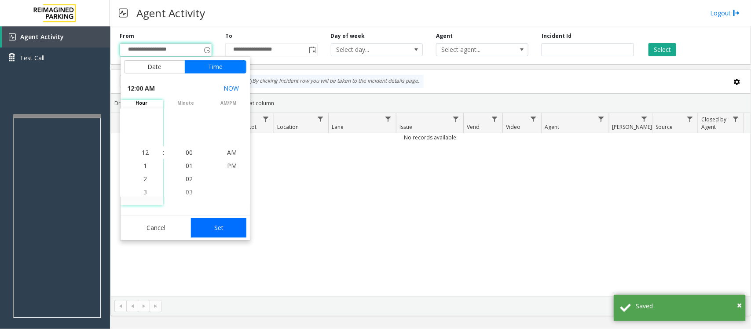
click at [227, 230] on button "Set" at bounding box center [218, 227] width 55 height 19
type input "**********"
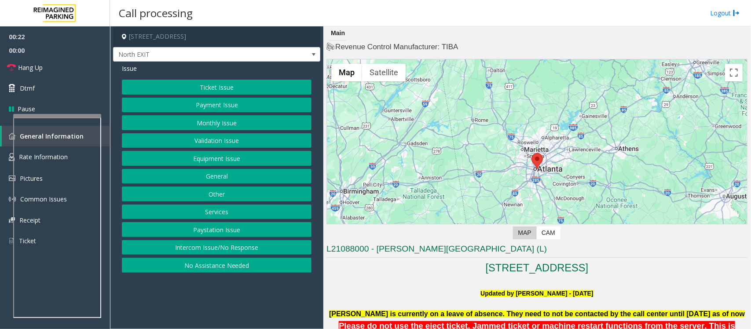
click at [213, 87] on button "Ticket Issue" at bounding box center [217, 87] width 190 height 15
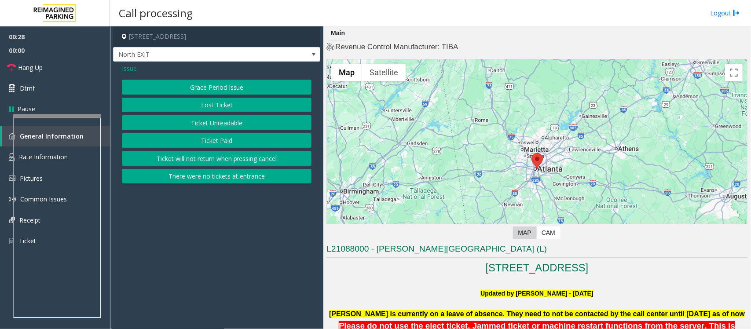
click at [215, 177] on button "There were no tickets at entrance" at bounding box center [217, 176] width 190 height 15
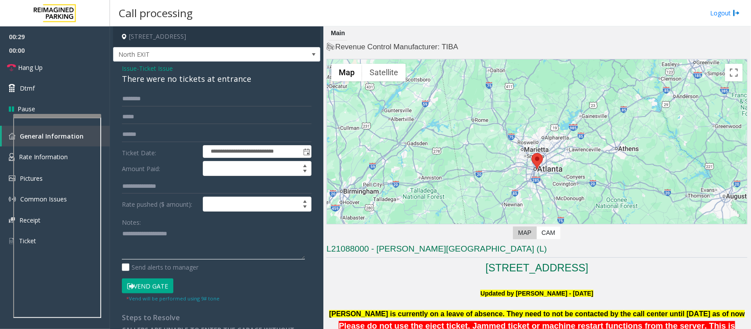
click at [193, 250] on textarea at bounding box center [213, 243] width 183 height 33
click at [169, 76] on div "There were no tickets at entrance" at bounding box center [217, 79] width 190 height 12
click at [140, 243] on textarea at bounding box center [213, 243] width 183 height 33
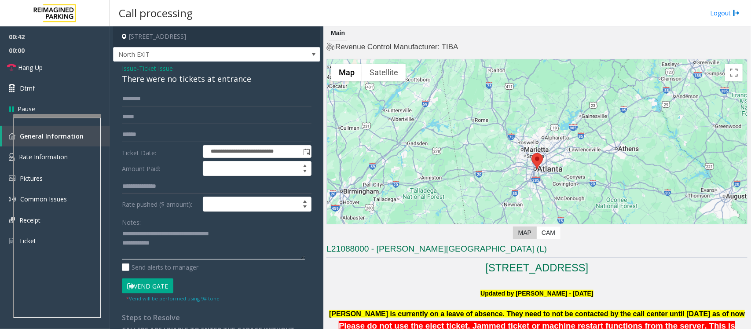
click at [172, 242] on textarea at bounding box center [213, 243] width 183 height 33
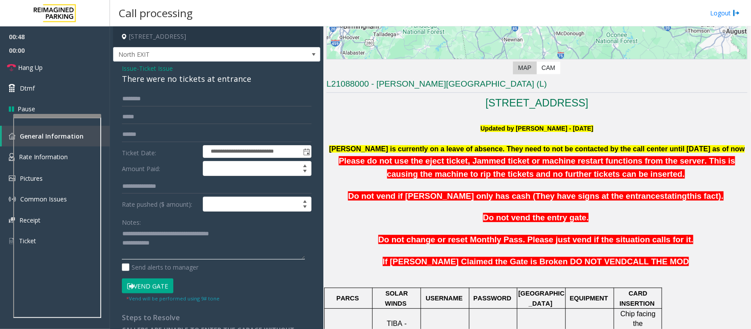
scroll to position [330, 0]
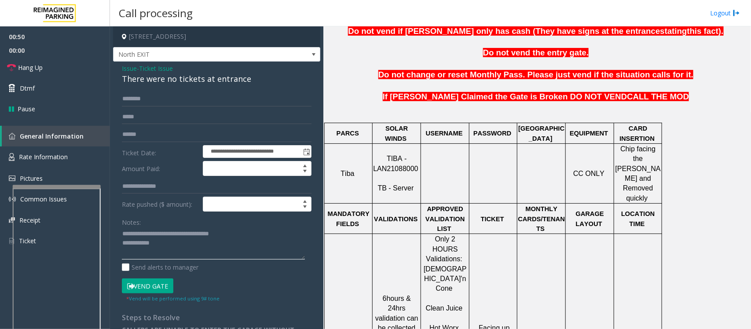
click at [52, 185] on div at bounding box center [57, 187] width 88 height 4
drag, startPoint x: 377, startPoint y: 159, endPoint x: 417, endPoint y: 158, distance: 39.6
click at [417, 158] on p "TIBA - LAN21088000 TB - Server" at bounding box center [396, 174] width 47 height 40
copy span "LAN21088000"
click at [190, 250] on textarea at bounding box center [213, 243] width 183 height 33
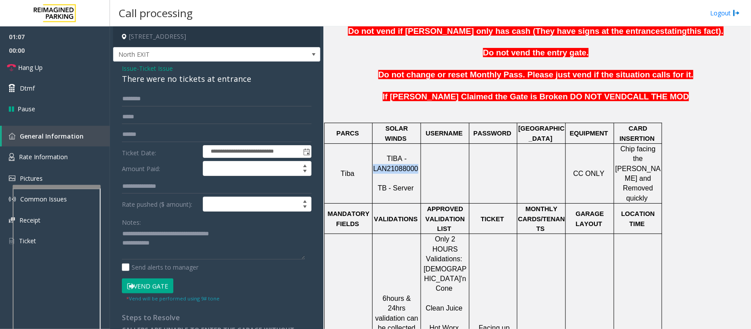
drag, startPoint x: 377, startPoint y: 160, endPoint x: 416, endPoint y: 158, distance: 39.6
click at [416, 158] on p "TIBA - LAN21088000 TB - Server" at bounding box center [396, 174] width 47 height 40
copy span "LAN21088000"
click at [43, 153] on span "Rate Information" at bounding box center [43, 157] width 49 height 8
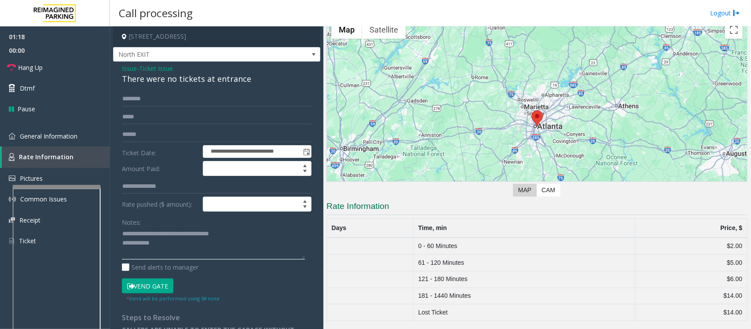
click at [161, 243] on textarea at bounding box center [213, 243] width 183 height 33
click at [174, 245] on textarea at bounding box center [213, 243] width 183 height 33
click at [203, 254] on textarea at bounding box center [213, 243] width 183 height 33
click at [236, 251] on textarea at bounding box center [213, 243] width 183 height 33
click at [41, 137] on span "General Information" at bounding box center [49, 136] width 58 height 8
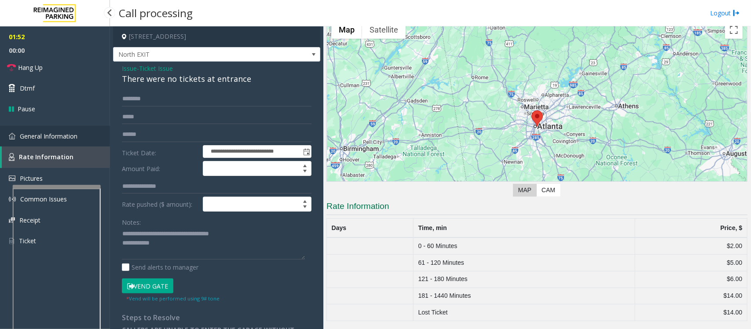
scroll to position [330, 0]
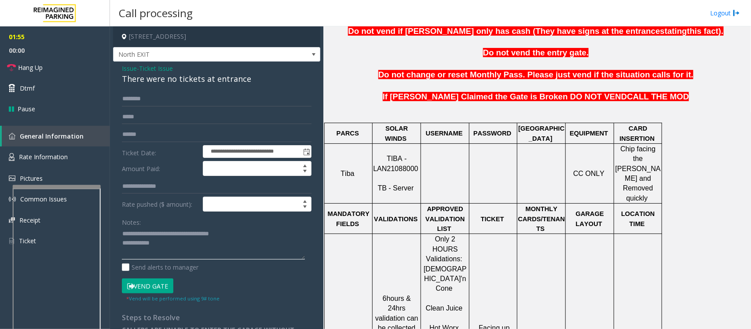
click at [175, 250] on textarea at bounding box center [213, 243] width 183 height 33
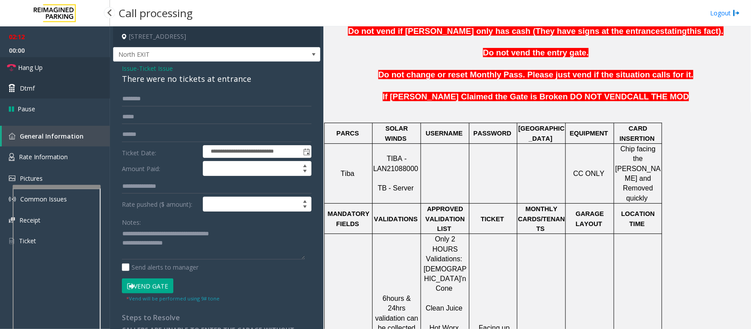
drag, startPoint x: 26, startPoint y: 64, endPoint x: 45, endPoint y: 92, distance: 34.6
click at [26, 64] on span "Hang Up" at bounding box center [30, 67] width 25 height 9
click at [195, 241] on textarea at bounding box center [213, 243] width 183 height 33
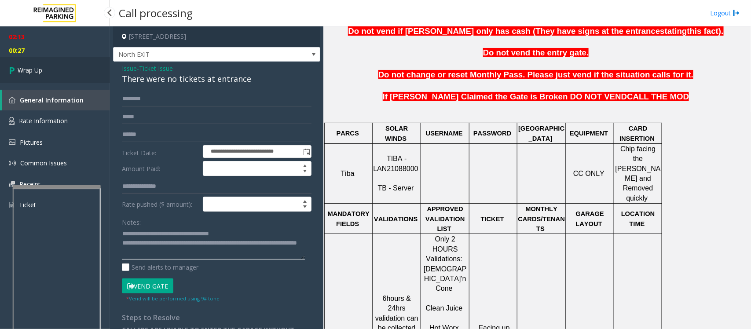
type textarea "**********"
click at [38, 71] on span "Wrap Up" at bounding box center [30, 70] width 25 height 9
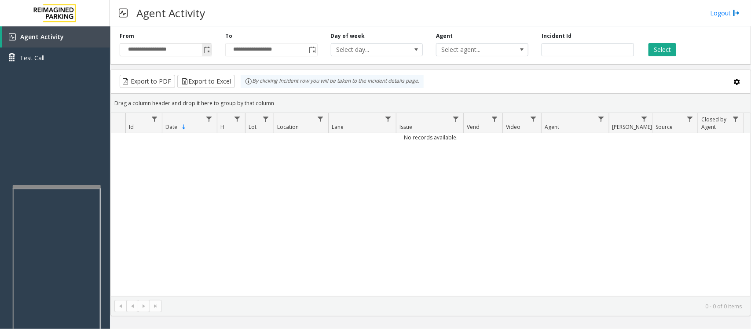
click at [209, 50] on span "Toggle popup" at bounding box center [207, 50] width 7 height 7
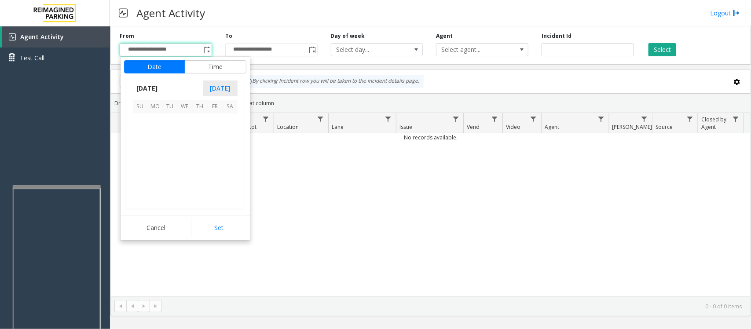
scroll to position [158035, 0]
click at [186, 137] on span "8" at bounding box center [185, 136] width 15 height 15
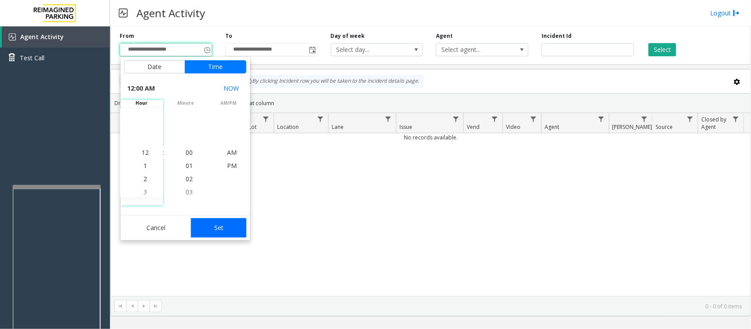
click at [225, 225] on button "Set" at bounding box center [218, 227] width 55 height 19
type input "**********"
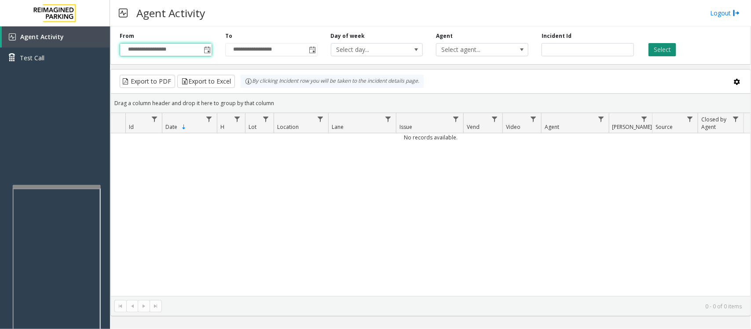
click at [601, 52] on button "Select" at bounding box center [663, 49] width 28 height 13
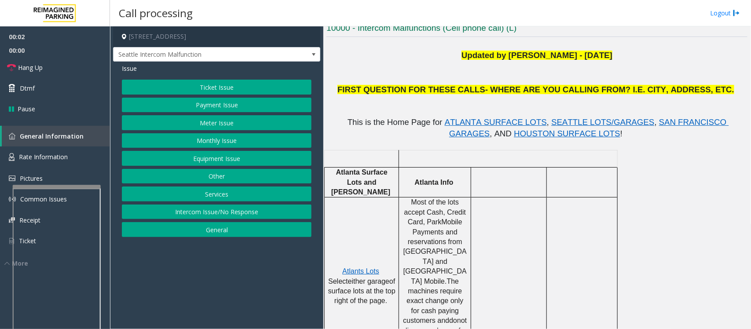
scroll to position [220, 0]
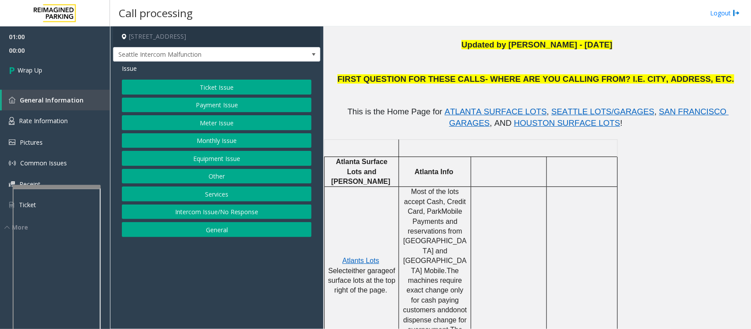
click at [207, 92] on button "Ticket Issue" at bounding box center [217, 87] width 190 height 15
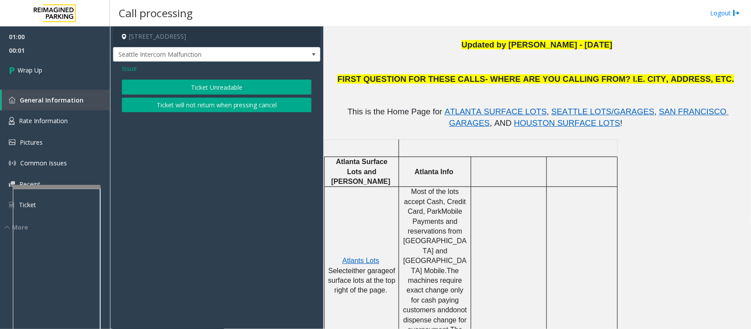
click at [130, 68] on span "Issue" at bounding box center [129, 68] width 15 height 9
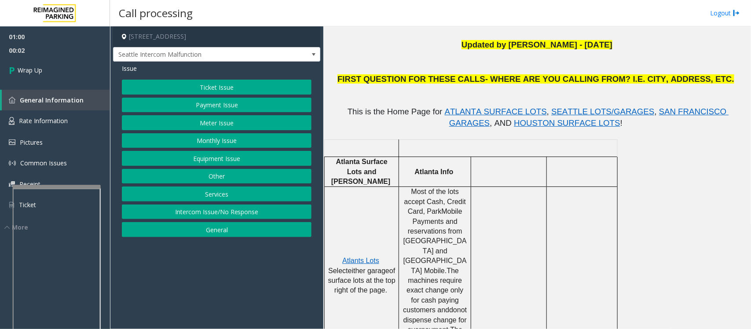
click at [199, 162] on button "Equipment Issue" at bounding box center [217, 158] width 190 height 15
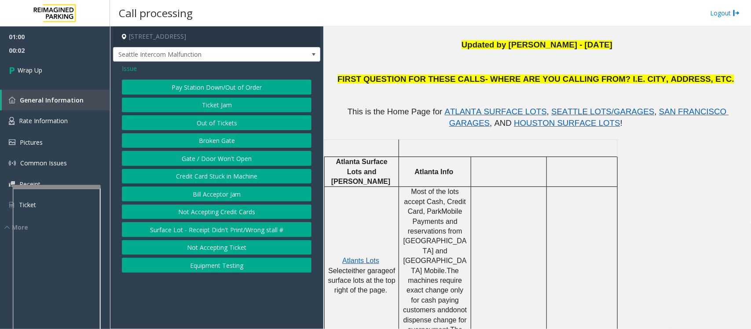
click at [200, 158] on button "Gate / Door Won't Open" at bounding box center [217, 158] width 190 height 15
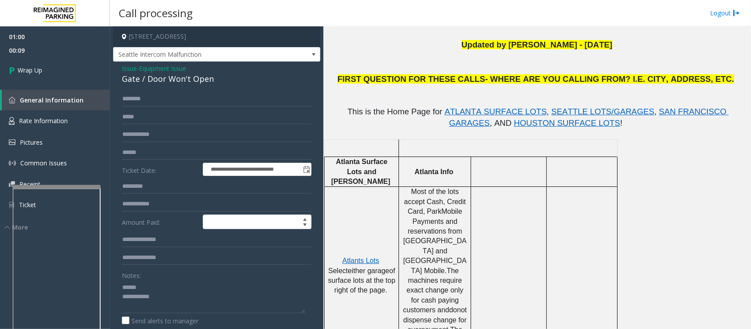
click at [154, 76] on div "Gate / Door Won't Open" at bounding box center [217, 79] width 190 height 12
click at [147, 263] on textarea at bounding box center [213, 296] width 183 height 33
click at [169, 263] on textarea at bounding box center [213, 296] width 183 height 33
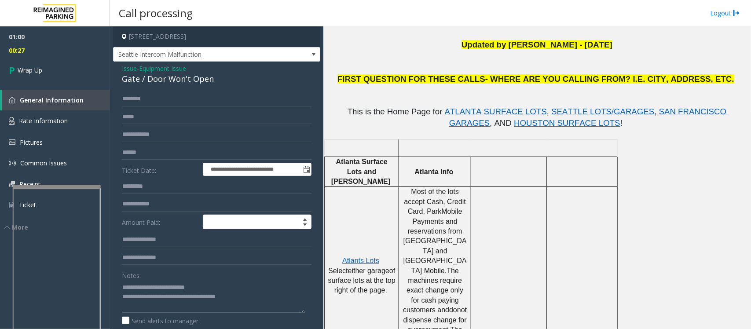
click at [155, 263] on textarea at bounding box center [213, 296] width 183 height 33
paste textarea "**********"
type textarea "**********"
click at [38, 65] on link "Wrap Up" at bounding box center [55, 70] width 110 height 26
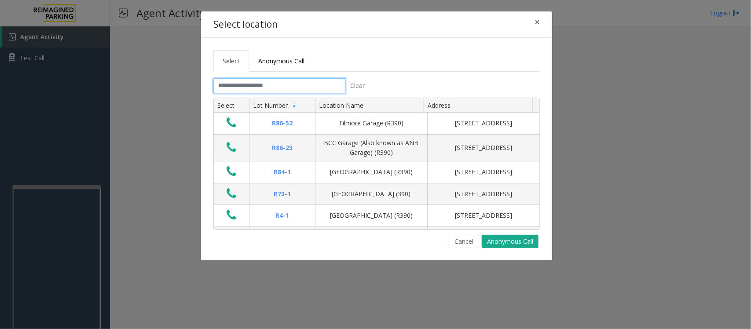
click at [250, 84] on input "text" at bounding box center [280, 85] width 132 height 15
click at [245, 86] on input "text" at bounding box center [280, 85] width 132 height 15
click at [276, 83] on input "text" at bounding box center [280, 85] width 132 height 15
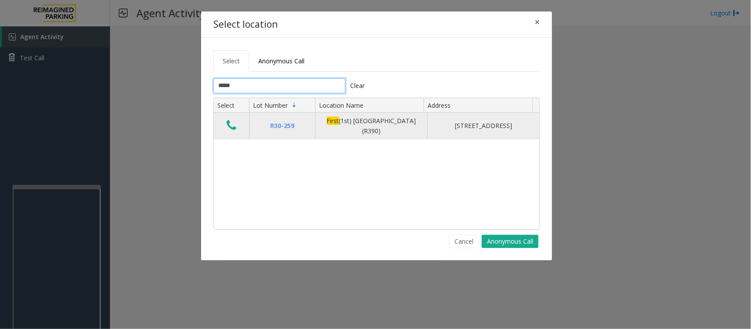
type input "*****"
click at [234, 122] on icon "Data table" at bounding box center [232, 125] width 10 height 12
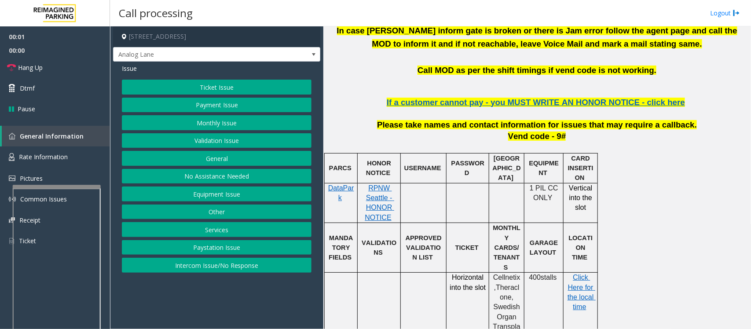
scroll to position [440, 0]
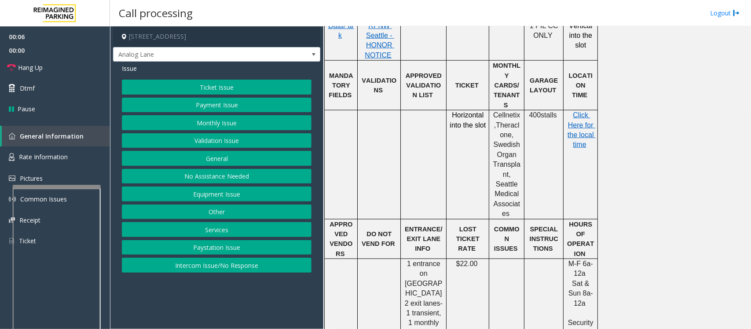
click at [219, 108] on button "Payment Issue" at bounding box center [217, 105] width 190 height 15
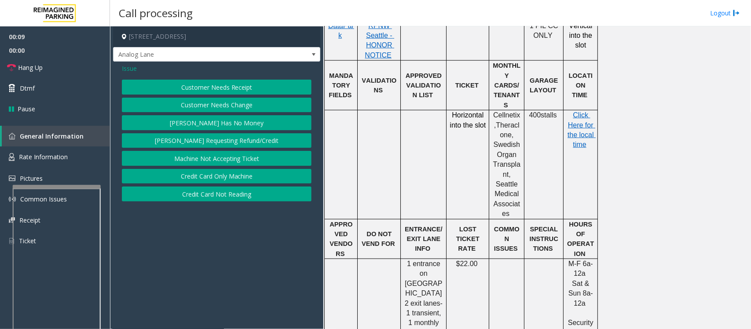
click at [226, 161] on button "Machine Not Accepting Ticket" at bounding box center [217, 158] width 190 height 15
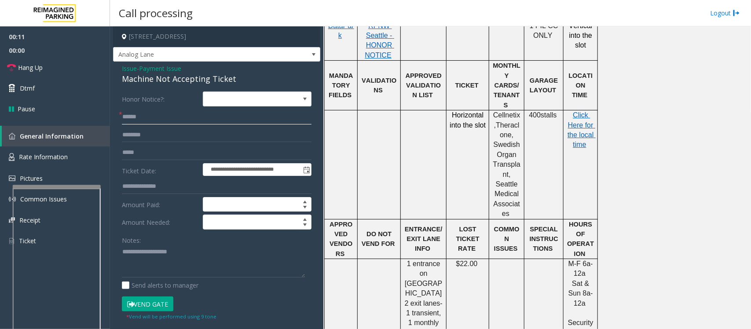
click at [140, 117] on input "text" at bounding box center [217, 117] width 190 height 15
click at [382, 48] on span "RPNW Seattle - HONOR NOTICE" at bounding box center [379, 40] width 29 height 37
drag, startPoint x: 34, startPoint y: 67, endPoint x: 76, endPoint y: 67, distance: 42.3
click at [34, 67] on span "Hang Up" at bounding box center [30, 67] width 25 height 9
click at [157, 77] on div "Machine Not Accepting Ticket" at bounding box center [217, 79] width 190 height 12
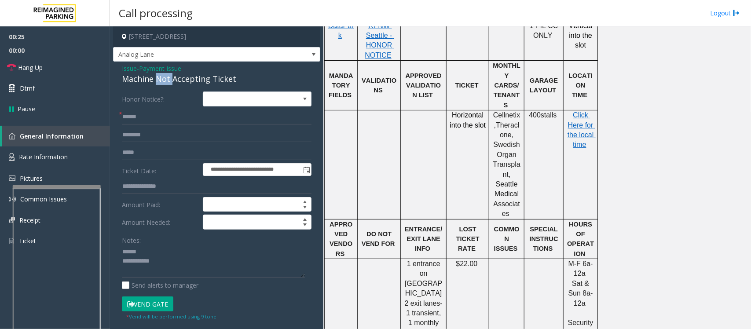
click at [157, 77] on div "Machine Not Accepting Ticket" at bounding box center [217, 79] width 190 height 12
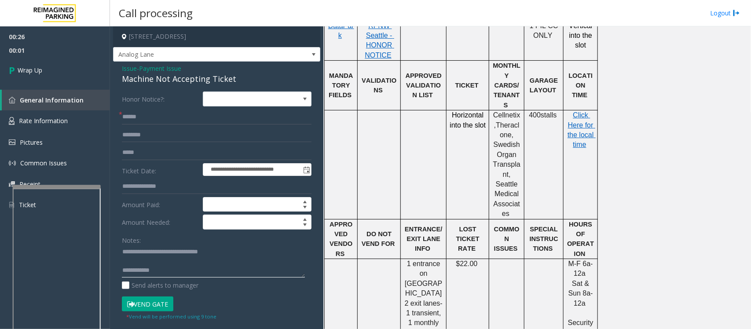
click at [207, 263] on textarea at bounding box center [213, 261] width 183 height 33
type textarea "**********"
click at [139, 117] on input "text" at bounding box center [217, 117] width 190 height 15
type input "**"
click at [66, 70] on link "Wrap Up" at bounding box center [55, 70] width 110 height 26
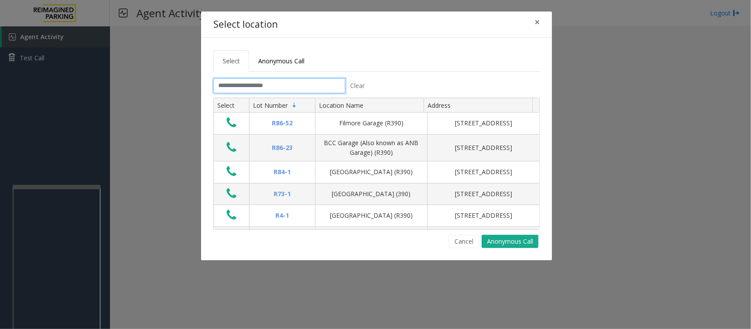
click at [256, 87] on input "text" at bounding box center [280, 85] width 132 height 15
click at [265, 89] on input "text" at bounding box center [280, 85] width 132 height 15
click at [538, 21] on span "×" at bounding box center [537, 22] width 5 height 12
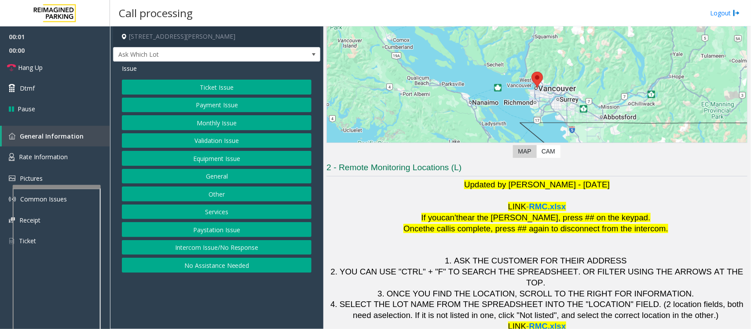
scroll to position [82, 0]
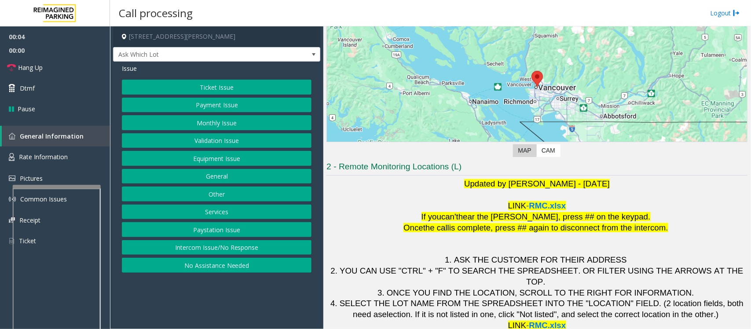
click at [243, 125] on button "Monthly Issue" at bounding box center [217, 122] width 190 height 15
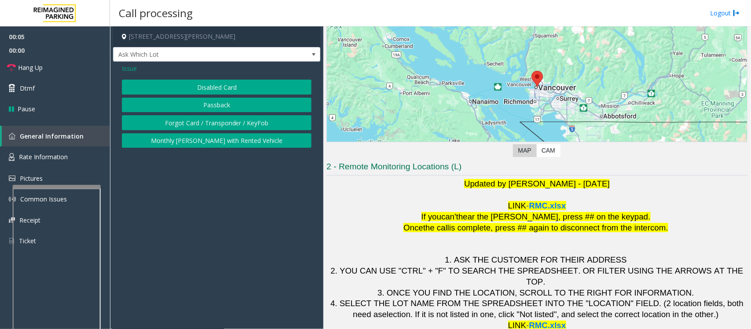
click at [208, 89] on button "Disabled Card" at bounding box center [217, 87] width 190 height 15
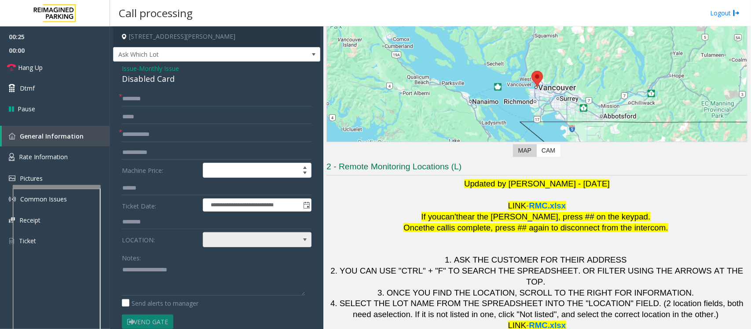
click at [282, 243] on span at bounding box center [246, 240] width 86 height 14
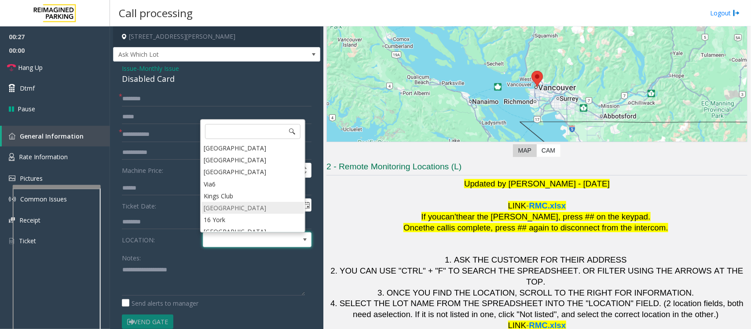
scroll to position [110, 0]
click at [214, 174] on li "Via6" at bounding box center [253, 172] width 103 height 12
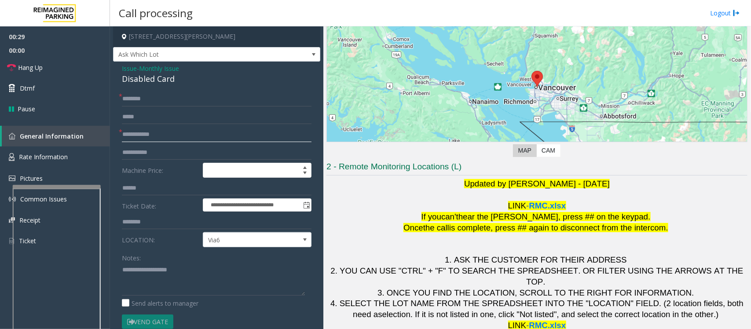
click at [136, 136] on input "text" at bounding box center [217, 134] width 190 height 15
click at [143, 263] on textarea at bounding box center [213, 279] width 183 height 33
type textarea "**********"
click at [544, 208] on span "RMC.xlsx" at bounding box center [548, 205] width 37 height 9
click at [150, 135] on input "text" at bounding box center [217, 134] width 190 height 15
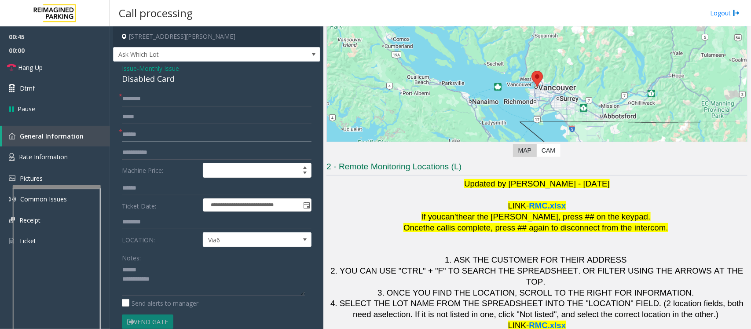
type input "******"
click at [140, 100] on input "text" at bounding box center [217, 99] width 190 height 15
click at [144, 99] on input "text" at bounding box center [217, 99] width 190 height 15
type input "*"
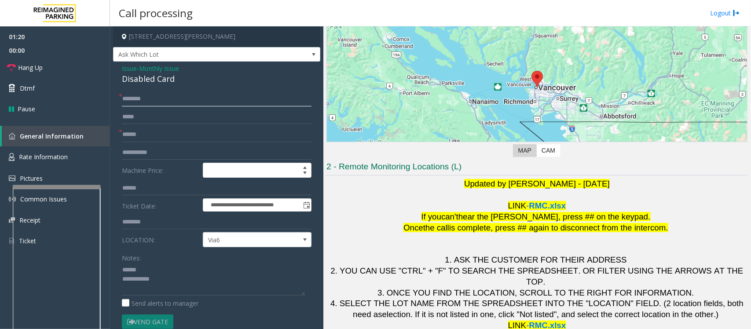
type input "*"
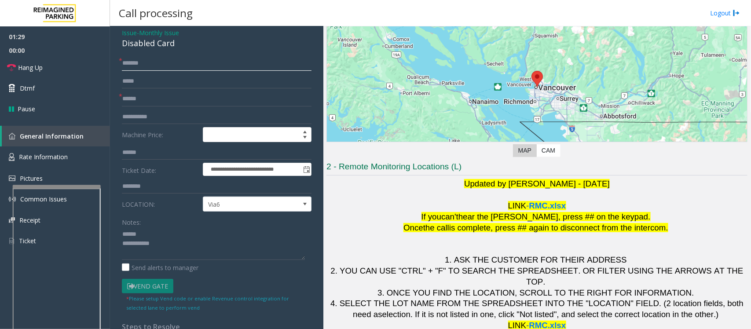
scroll to position [55, 0]
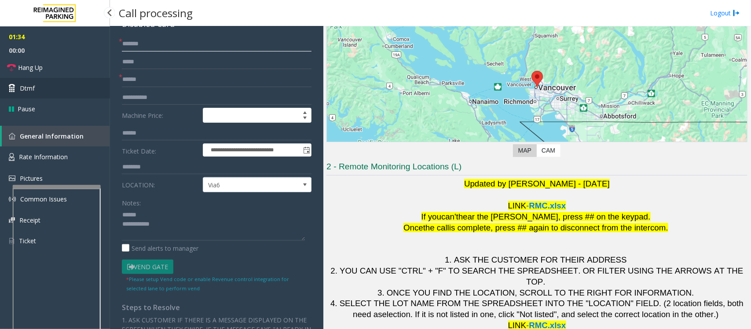
type input "*******"
click at [29, 85] on span "Dtmf" at bounding box center [27, 88] width 15 height 9
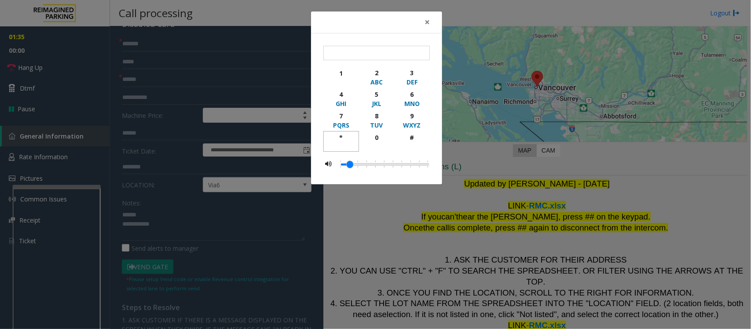
click at [337, 138] on div "*" at bounding box center [341, 137] width 24 height 9
click at [340, 74] on div "1" at bounding box center [341, 73] width 24 height 9
click at [414, 100] on div "MNO" at bounding box center [412, 103] width 24 height 9
click at [415, 141] on div "#" at bounding box center [412, 137] width 24 height 9
click at [415, 97] on div "6" at bounding box center [412, 94] width 24 height 9
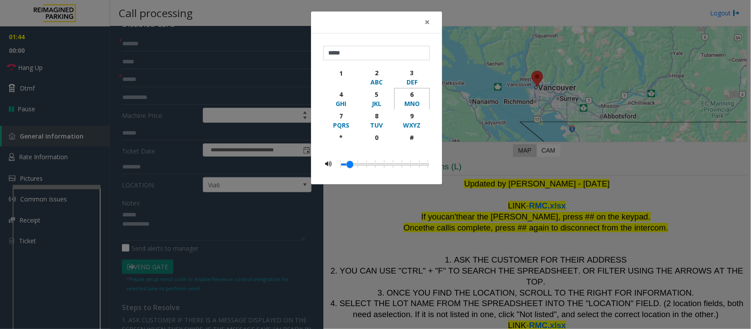
click at [415, 97] on div "6" at bounding box center [412, 94] width 24 height 9
click at [338, 139] on div "*" at bounding box center [341, 137] width 24 height 9
click at [339, 139] on div "*" at bounding box center [341, 137] width 24 height 9
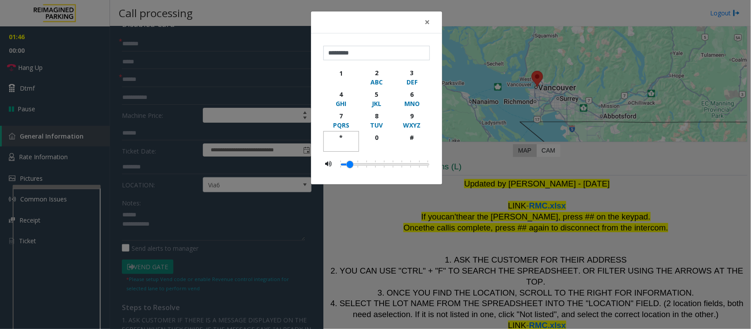
type input "**********"
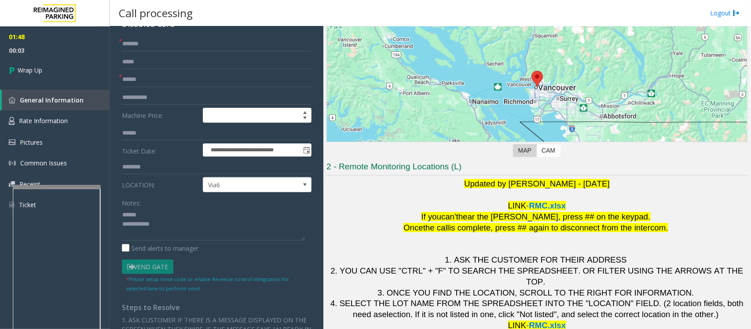
scroll to position [0, 0]
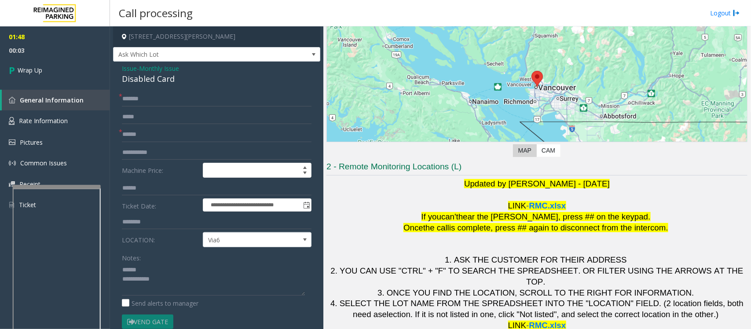
click at [151, 84] on div "Disabled Card" at bounding box center [217, 79] width 190 height 12
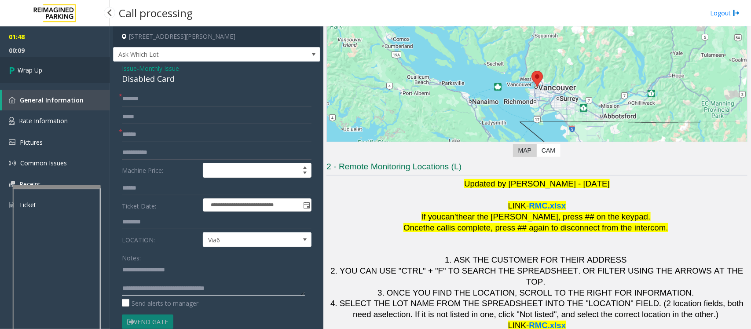
type textarea "**********"
click at [26, 70] on span "Wrap Up" at bounding box center [30, 70] width 25 height 9
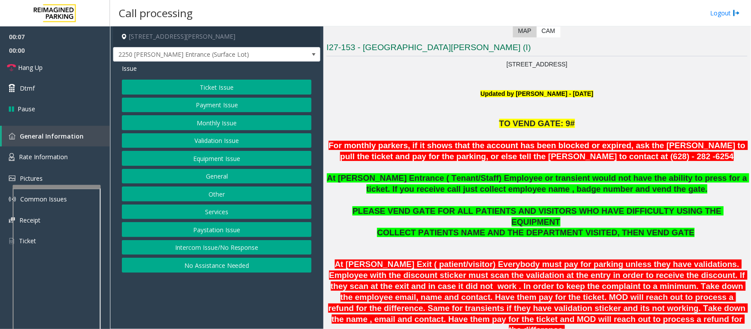
scroll to position [55, 0]
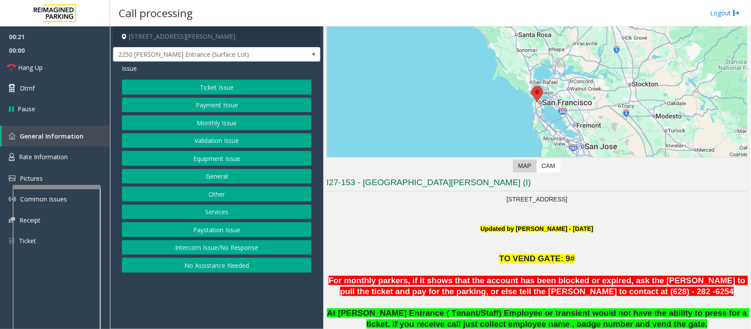
click at [218, 195] on button "Other" at bounding box center [217, 194] width 190 height 15
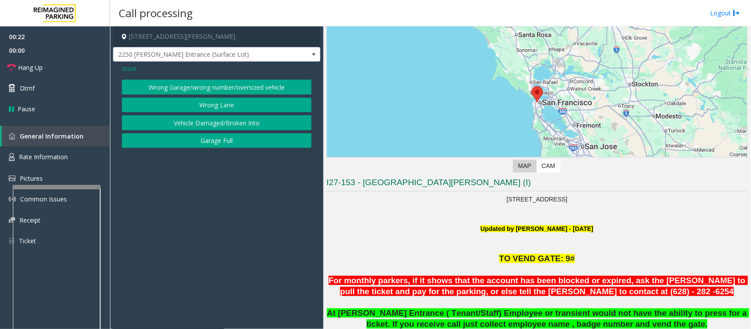
click at [127, 67] on span "Issue" at bounding box center [129, 68] width 15 height 9
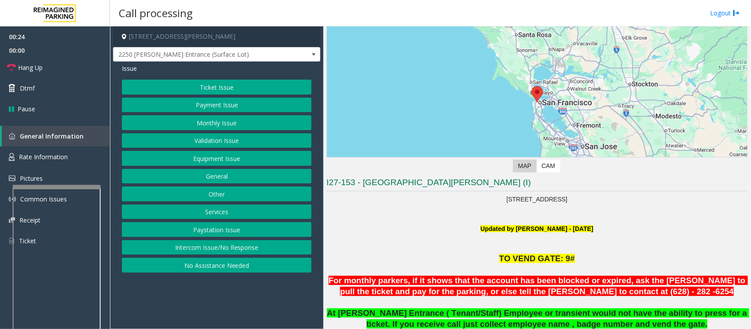
click at [208, 175] on button "General" at bounding box center [217, 176] width 190 height 15
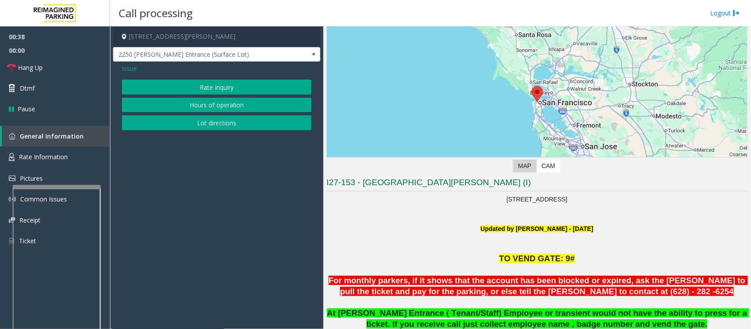
click at [227, 124] on button "Lot directions" at bounding box center [217, 122] width 190 height 15
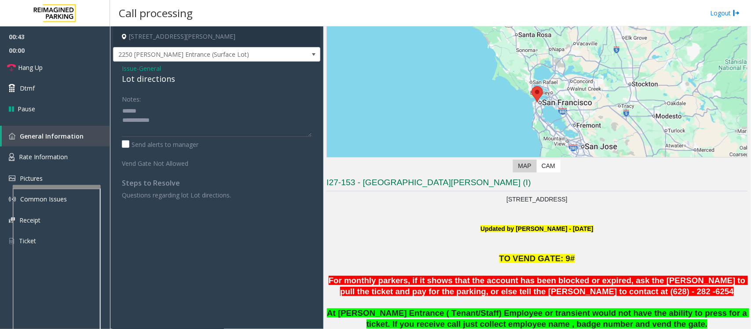
click at [137, 76] on div "Lot directions" at bounding box center [217, 79] width 190 height 12
click at [183, 132] on textarea at bounding box center [217, 120] width 190 height 33
click at [148, 121] on textarea at bounding box center [217, 120] width 190 height 33
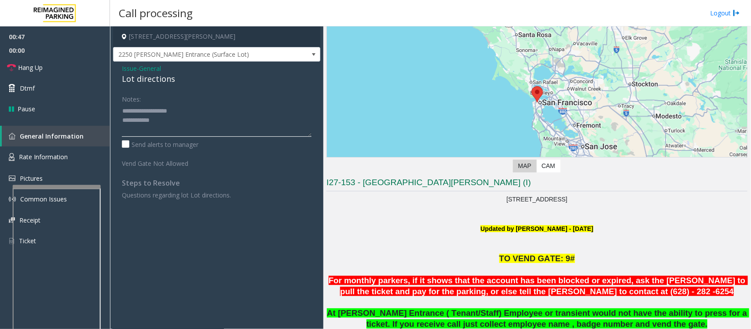
click at [164, 124] on textarea at bounding box center [217, 120] width 190 height 33
drag, startPoint x: 363, startPoint y: 184, endPoint x: 469, endPoint y: 183, distance: 105.7
click at [469, 183] on h3 "I27-153 - [GEOGRAPHIC_DATA][PERSON_NAME] (I)" at bounding box center [537, 184] width 421 height 15
copy h3 "[GEOGRAPHIC_DATA][PERSON_NAME] (I)"
click at [169, 119] on textarea at bounding box center [217, 120] width 190 height 33
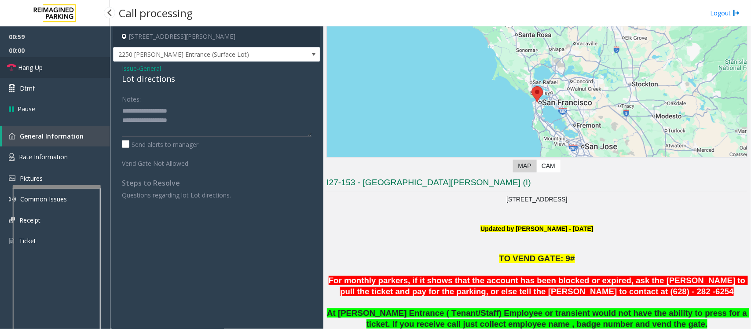
click at [33, 67] on span "Hang Up" at bounding box center [30, 67] width 25 height 9
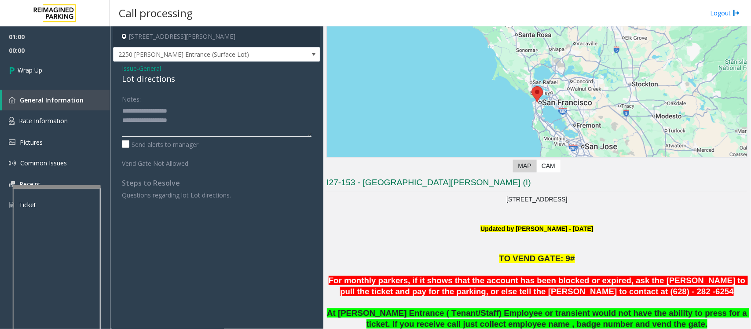
click at [208, 122] on textarea at bounding box center [217, 120] width 190 height 33
paste textarea "**********"
type textarea "**********"
click at [56, 66] on link "Wrap Up" at bounding box center [55, 70] width 110 height 26
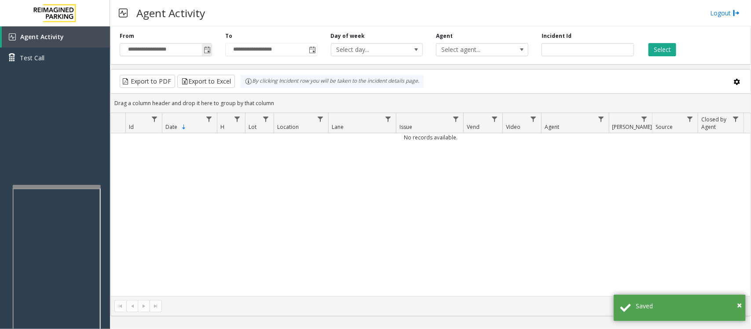
click at [206, 49] on span "Toggle popup" at bounding box center [207, 50] width 7 height 7
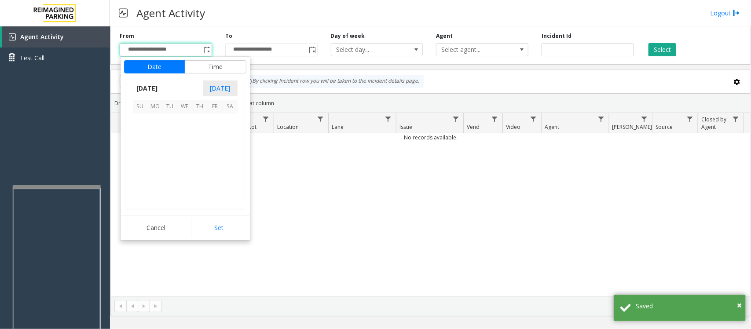
scroll to position [158035, 0]
click at [186, 137] on span "8" at bounding box center [185, 136] width 15 height 15
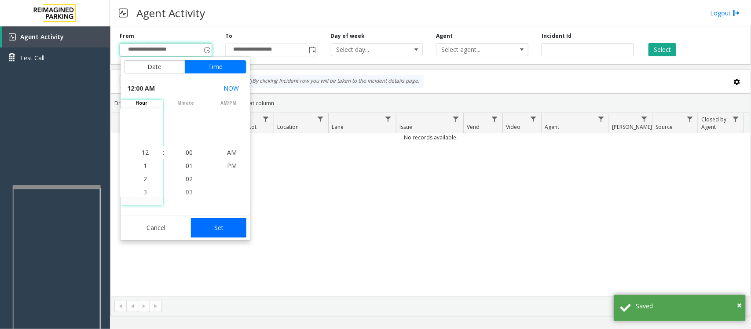
click at [220, 227] on button "Set" at bounding box center [218, 227] width 55 height 19
type input "**********"
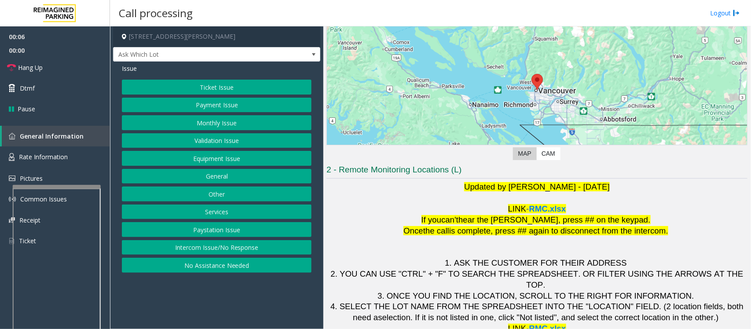
scroll to position [82, 0]
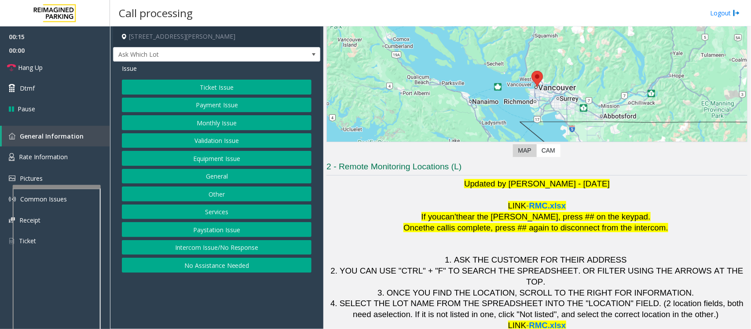
click at [234, 122] on button "Monthly Issue" at bounding box center [217, 122] width 190 height 15
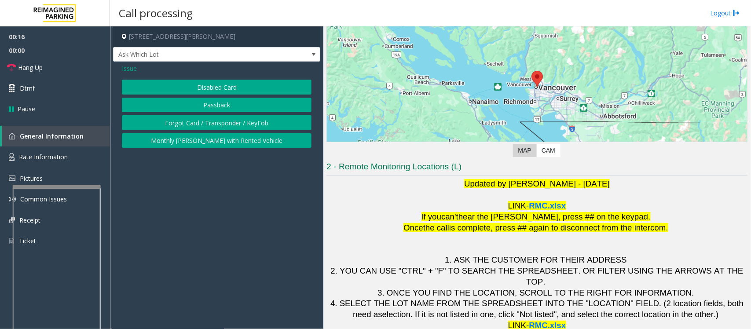
click at [203, 90] on button "Disabled Card" at bounding box center [217, 87] width 190 height 15
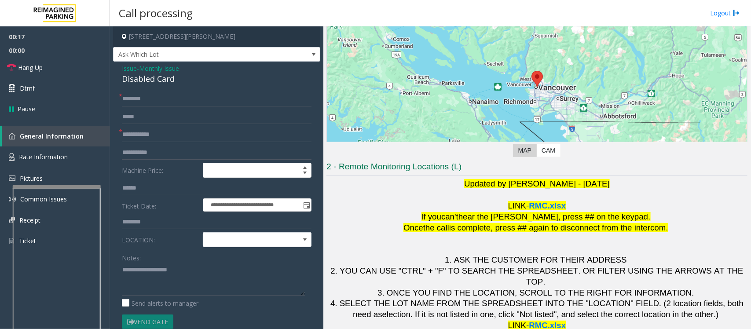
click at [134, 69] on span "Issue" at bounding box center [129, 68] width 15 height 9
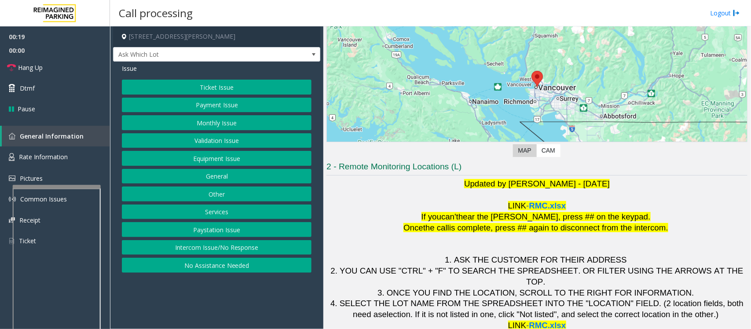
click at [217, 87] on button "Ticket Issue" at bounding box center [217, 87] width 190 height 15
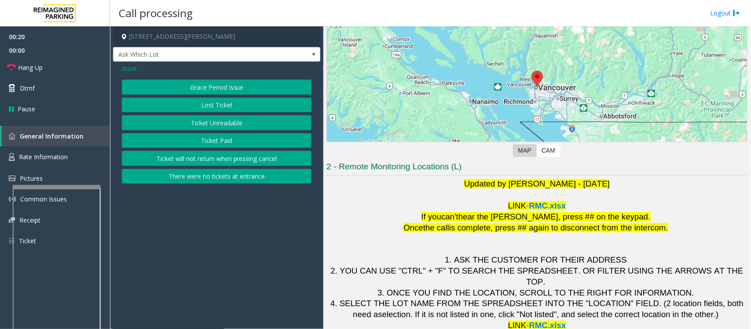
click at [207, 126] on button "Ticket Unreadable" at bounding box center [217, 122] width 190 height 15
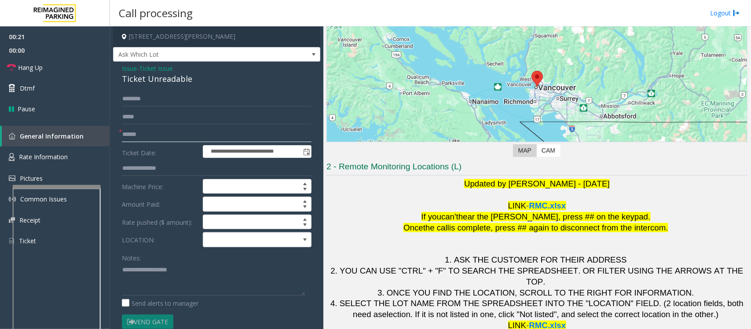
click at [148, 130] on input "text" at bounding box center [217, 134] width 190 height 15
click at [158, 66] on span "Ticket Issue" at bounding box center [156, 68] width 34 height 9
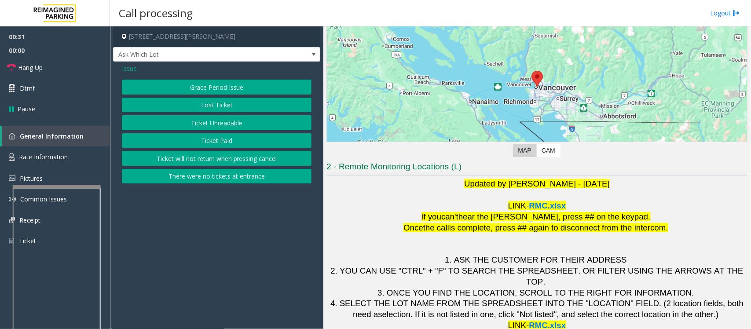
click at [130, 64] on span "Issue" at bounding box center [129, 68] width 15 height 9
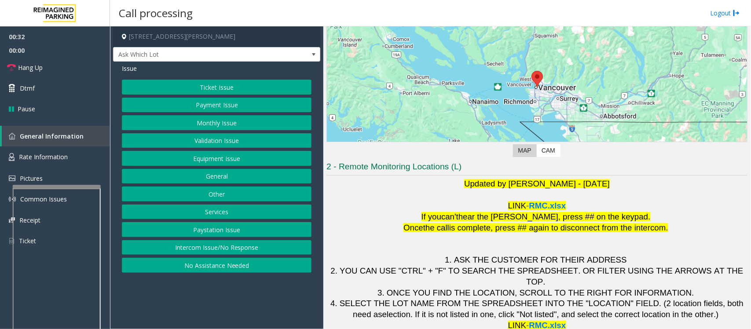
click at [203, 141] on button "Validation Issue" at bounding box center [217, 140] width 190 height 15
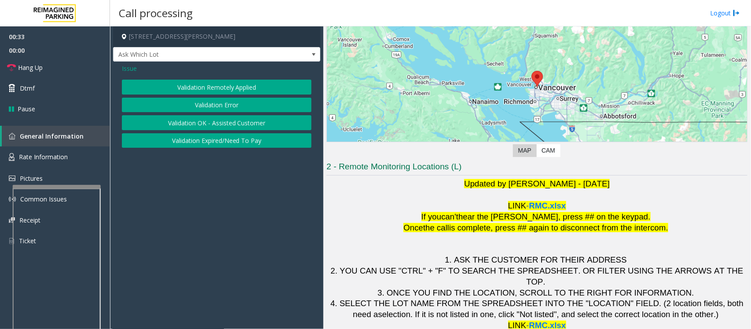
click at [212, 104] on button "Validation Error" at bounding box center [217, 105] width 190 height 15
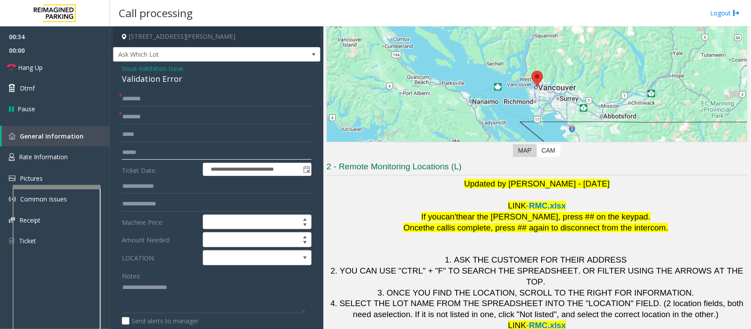
click at [144, 155] on input "text" at bounding box center [217, 152] width 190 height 15
type input "********"
click at [134, 104] on input "text" at bounding box center [217, 99] width 190 height 15
click at [139, 118] on input "text" at bounding box center [217, 117] width 190 height 15
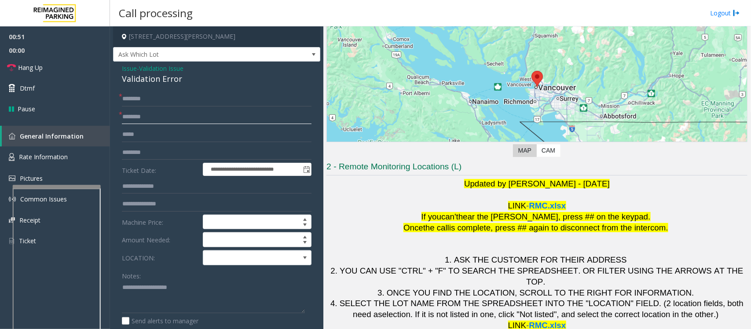
type input "********"
click at [131, 97] on input "text" at bounding box center [217, 99] width 190 height 15
type input "*"
type input "*******"
click at [147, 80] on div "Validation Error" at bounding box center [217, 79] width 190 height 12
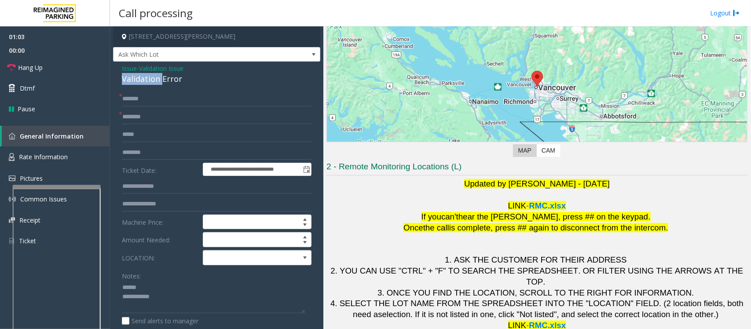
click at [147, 80] on div "Validation Error" at bounding box center [217, 79] width 190 height 12
click at [157, 296] on textarea at bounding box center [213, 297] width 183 height 33
type textarea "**********"
click at [225, 254] on span at bounding box center [246, 258] width 86 height 14
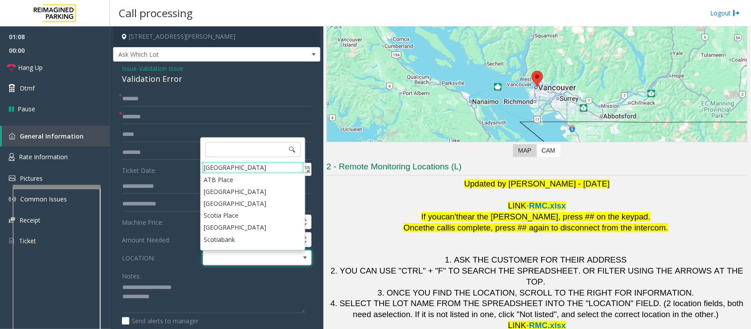
click at [232, 161] on div "Mount Royal Village ATB Place Mayfair South Rice Place Parkade Scotia Place Bel…" at bounding box center [252, 194] width 105 height 114
click at [232, 165] on Village "[GEOGRAPHIC_DATA]" at bounding box center [253, 168] width 103 height 12
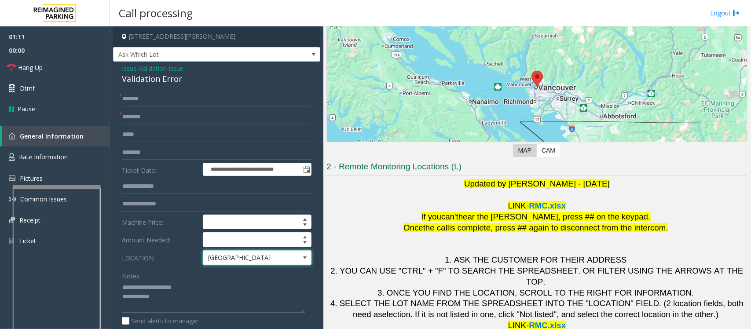
click at [190, 302] on textarea at bounding box center [213, 297] width 183 height 33
click at [173, 300] on textarea at bounding box center [213, 297] width 183 height 33
click at [40, 93] on link "Dtmf" at bounding box center [55, 88] width 110 height 21
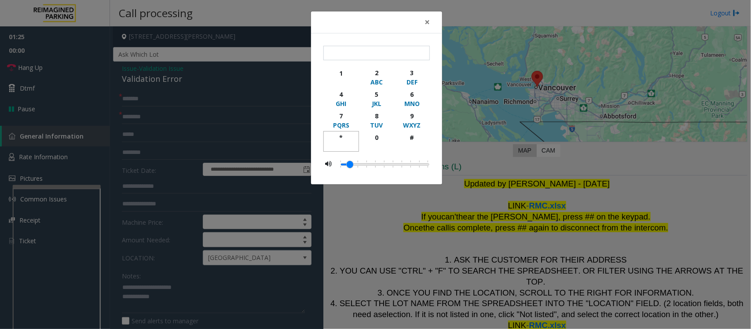
click at [344, 139] on div "*" at bounding box center [341, 137] width 24 height 9
click at [376, 73] on div "2" at bounding box center [377, 72] width 24 height 9
click at [385, 96] on div "5" at bounding box center [377, 94] width 24 height 9
click at [342, 137] on div "*" at bounding box center [341, 137] width 24 height 9
click at [415, 98] on div "6" at bounding box center [412, 94] width 24 height 9
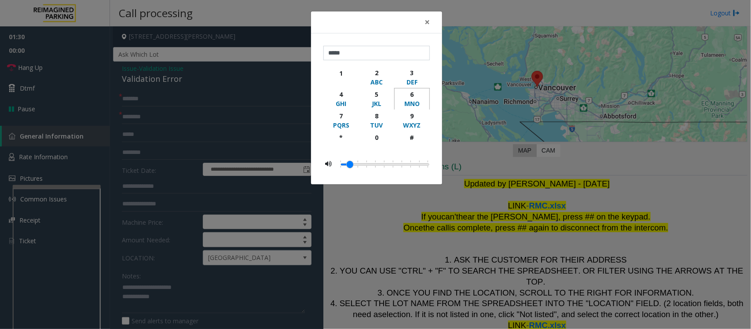
click at [415, 98] on div "6" at bounding box center [412, 94] width 24 height 9
type input "********"
click at [430, 25] on span "×" at bounding box center [427, 22] width 5 height 12
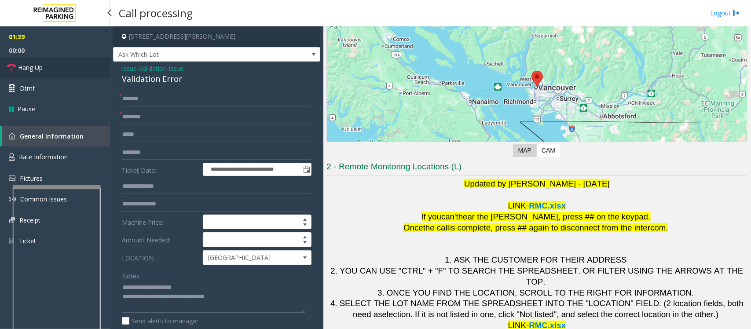
type textarea "**********"
click at [50, 68] on link "Hang Up" at bounding box center [55, 67] width 110 height 21
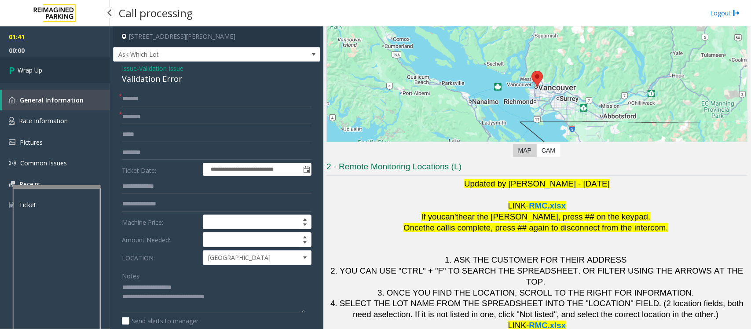
click at [50, 68] on link "Wrap Up" at bounding box center [55, 70] width 110 height 26
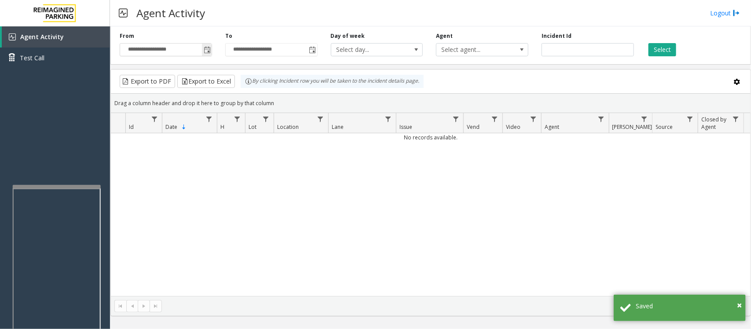
click at [204, 47] on span "Toggle popup" at bounding box center [207, 50] width 7 height 7
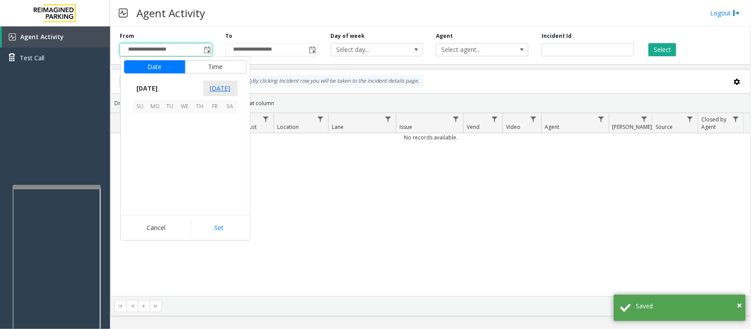
scroll to position [158035, 0]
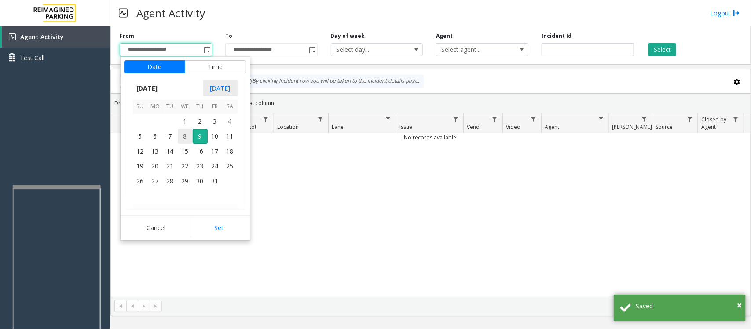
click at [186, 135] on span "8" at bounding box center [185, 136] width 15 height 15
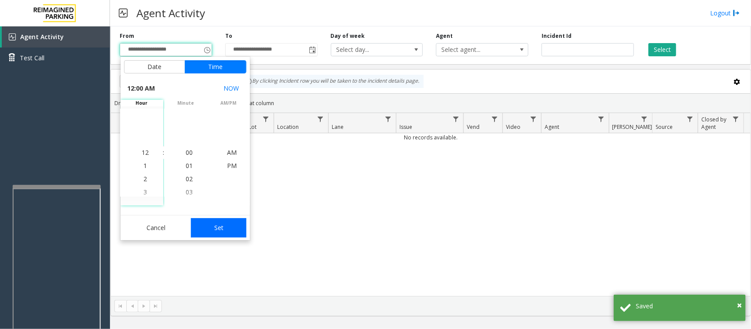
drag, startPoint x: 227, startPoint y: 227, endPoint x: 380, endPoint y: 222, distance: 153.3
click at [226, 227] on button "Set" at bounding box center [218, 227] width 55 height 19
type input "**********"
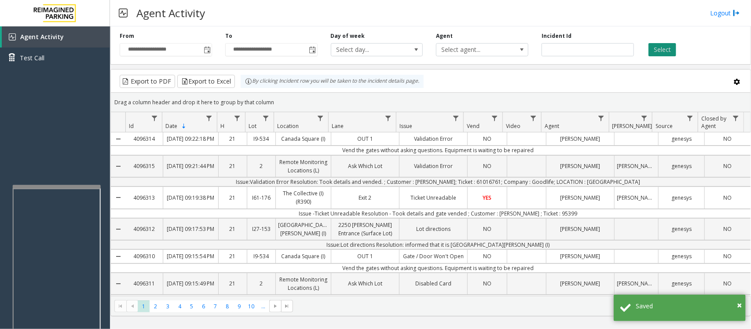
click at [657, 52] on button "Select" at bounding box center [663, 49] width 28 height 13
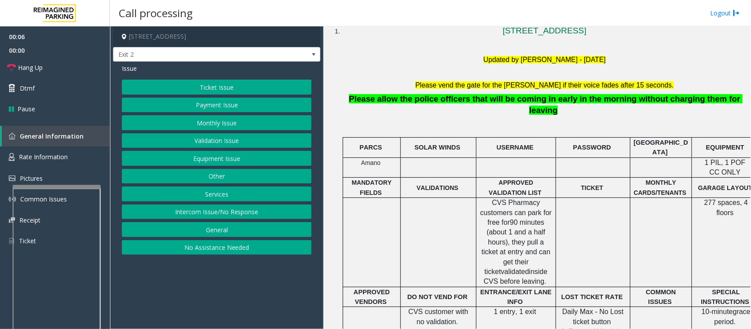
scroll to position [275, 0]
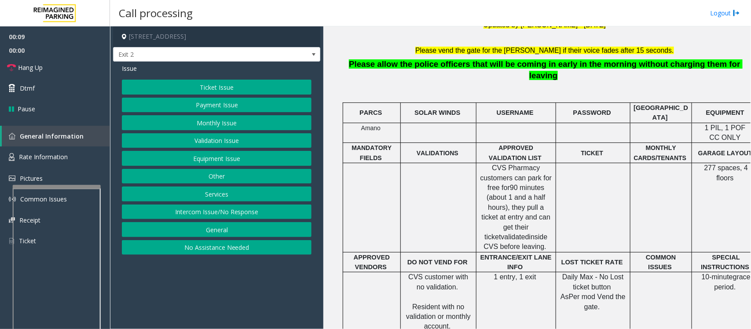
click at [212, 144] on button "Validation Issue" at bounding box center [217, 140] width 190 height 15
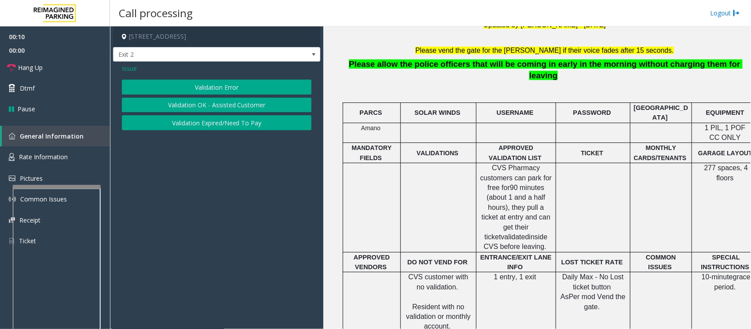
click at [217, 86] on button "Validation Error" at bounding box center [217, 87] width 190 height 15
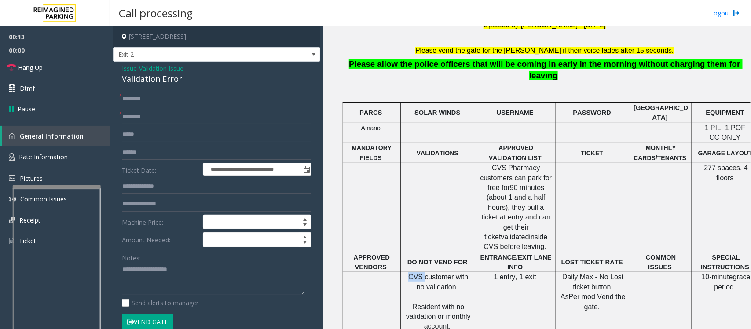
drag, startPoint x: 409, startPoint y: 255, endPoint x: 420, endPoint y: 256, distance: 11.9
click at [420, 273] on span "CVS customer with no validation." at bounding box center [440, 281] width 62 height 17
type input "***"
click at [142, 154] on input "text" at bounding box center [217, 152] width 190 height 15
type textarea "**********"
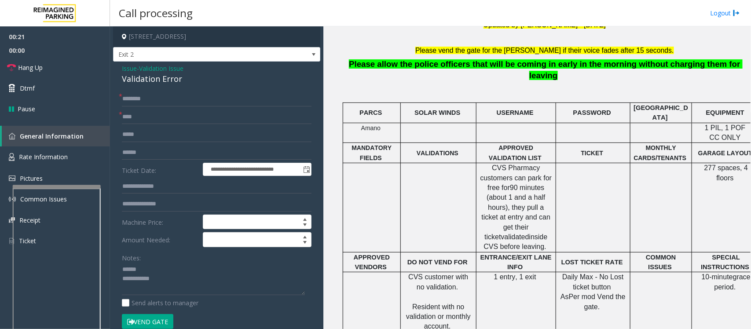
click at [141, 80] on div "Validation Error" at bounding box center [217, 79] width 190 height 12
click at [140, 153] on input "text" at bounding box center [217, 152] width 190 height 15
type input "*********"
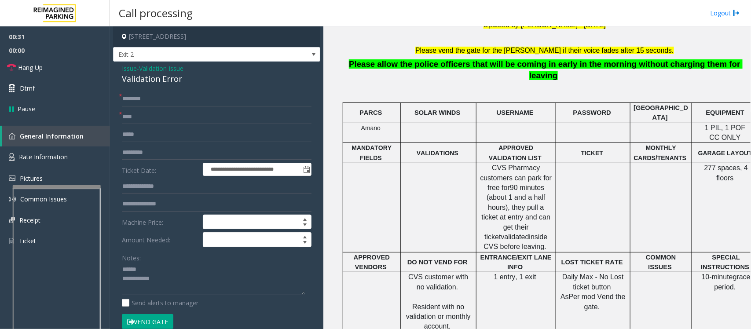
click at [146, 80] on div "Validation Error" at bounding box center [217, 79] width 190 height 12
click at [140, 271] on textarea at bounding box center [213, 279] width 183 height 33
click at [139, 279] on textarea at bounding box center [213, 279] width 183 height 33
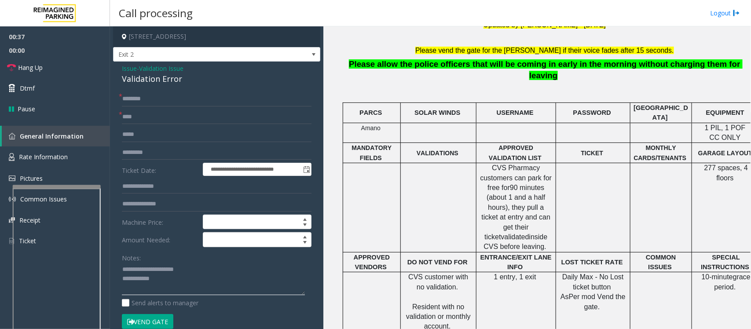
scroll to position [220, 0]
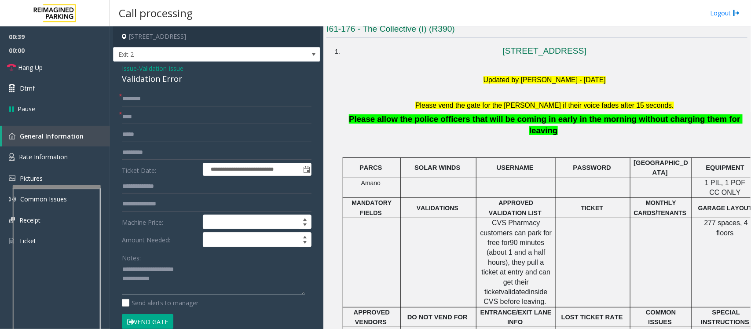
type textarea "**********"
click at [141, 98] on input "text" at bounding box center [217, 99] width 190 height 15
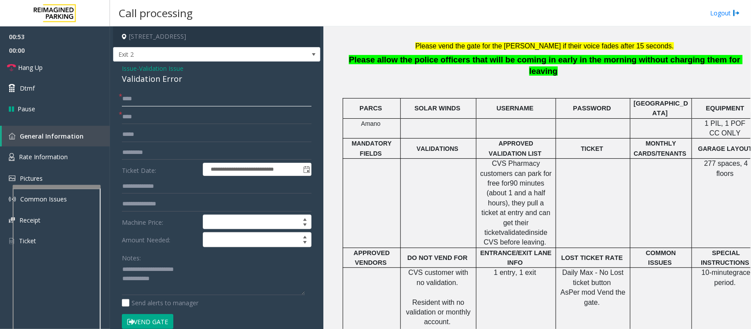
scroll to position [165, 0]
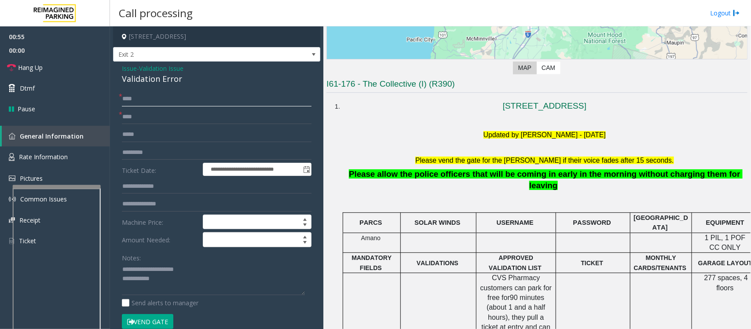
type input "****"
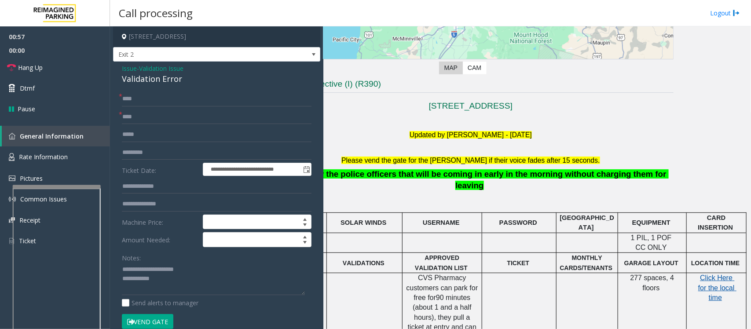
click at [708, 274] on span "Click Here for the local time" at bounding box center [718, 287] width 38 height 27
click at [157, 320] on button "Vend Gate" at bounding box center [148, 321] width 52 height 15
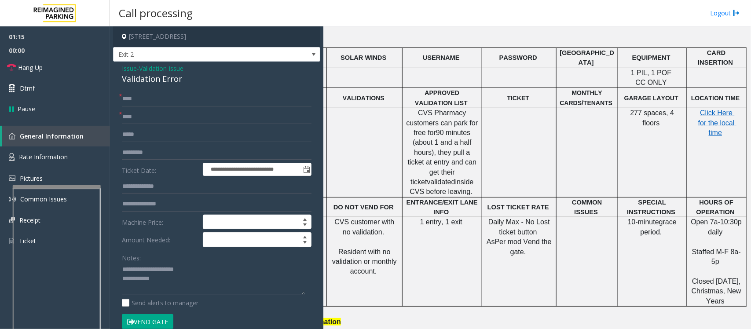
scroll to position [330, 0]
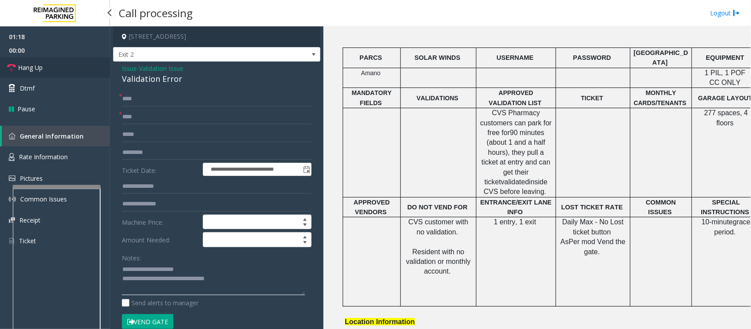
type textarea "**********"
click at [32, 69] on span "Hang Up" at bounding box center [30, 67] width 25 height 9
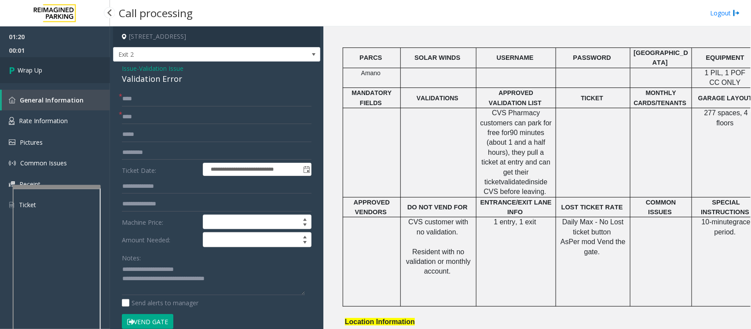
click at [31, 66] on span "Wrap Up" at bounding box center [30, 70] width 25 height 9
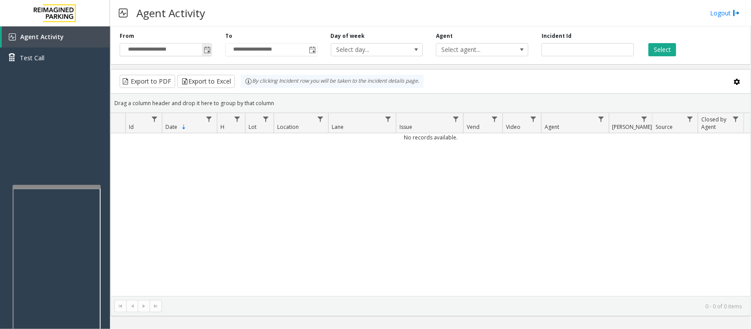
click at [208, 49] on span "Toggle popup" at bounding box center [207, 50] width 7 height 7
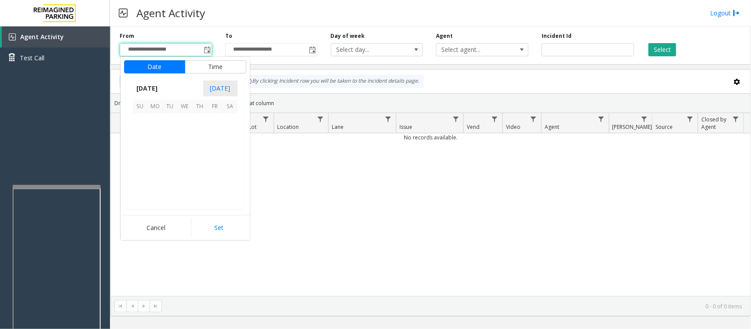
scroll to position [158035, 0]
click at [187, 137] on span "8" at bounding box center [185, 136] width 15 height 15
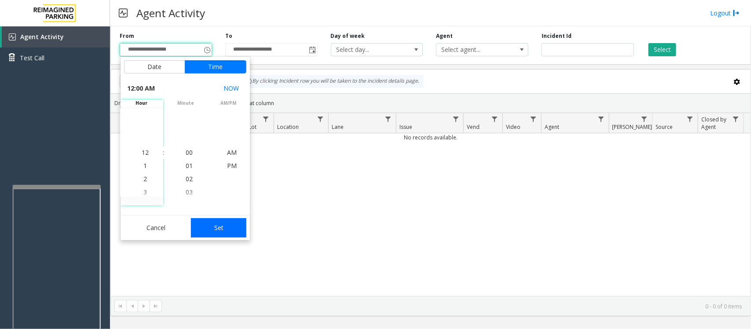
click at [225, 225] on button "Set" at bounding box center [218, 227] width 55 height 19
type input "**********"
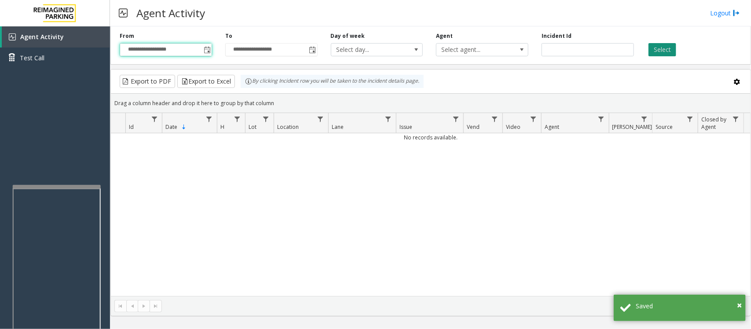
click at [666, 51] on button "Select" at bounding box center [663, 49] width 28 height 13
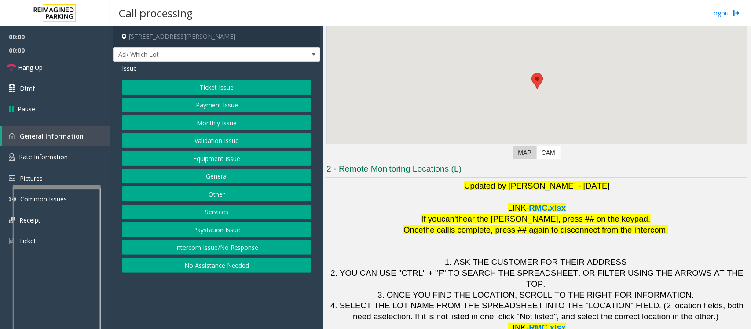
scroll to position [82, 0]
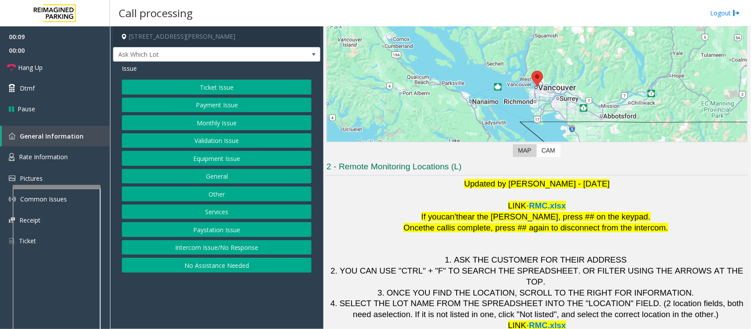
click at [213, 142] on button "Validation Issue" at bounding box center [217, 140] width 190 height 15
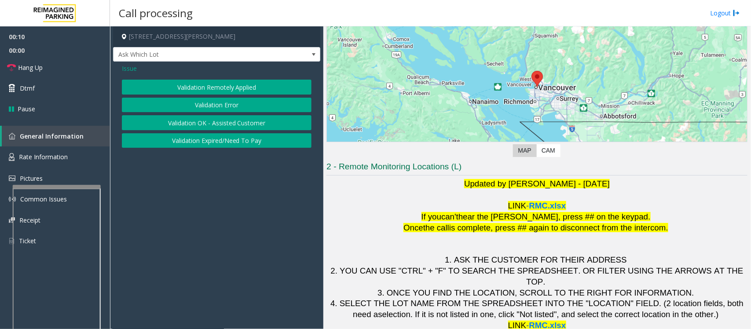
click at [227, 106] on button "Validation Error" at bounding box center [217, 105] width 190 height 15
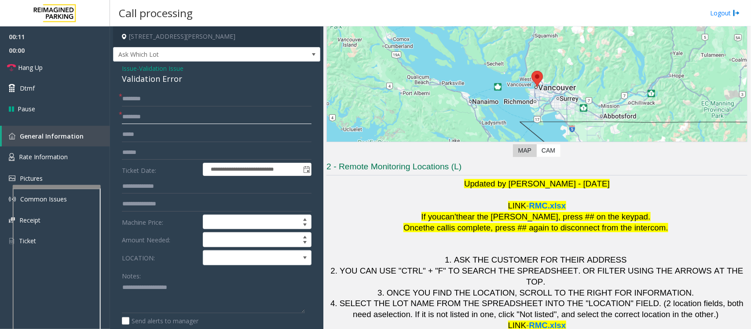
click at [145, 117] on input "text" at bounding box center [217, 117] width 190 height 15
click at [260, 260] on span at bounding box center [246, 258] width 86 height 14
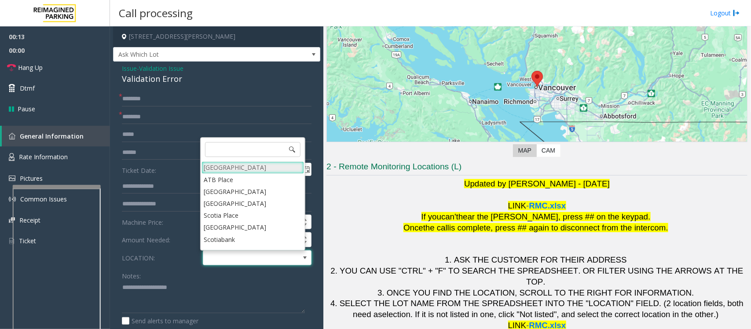
click at [239, 169] on Village "[GEOGRAPHIC_DATA]" at bounding box center [253, 168] width 103 height 12
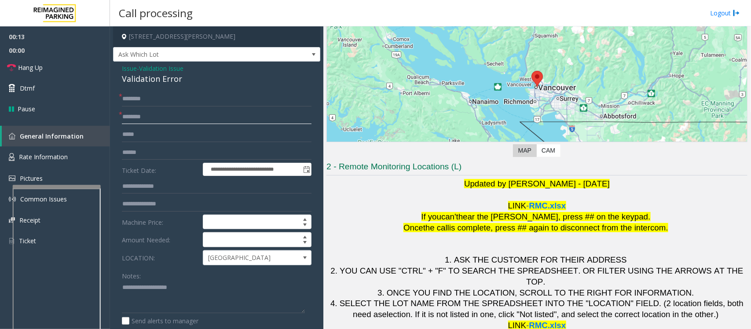
click at [158, 121] on input "text" at bounding box center [217, 117] width 190 height 15
type input "********"
click at [137, 79] on div "Validation Error" at bounding box center [217, 79] width 190 height 12
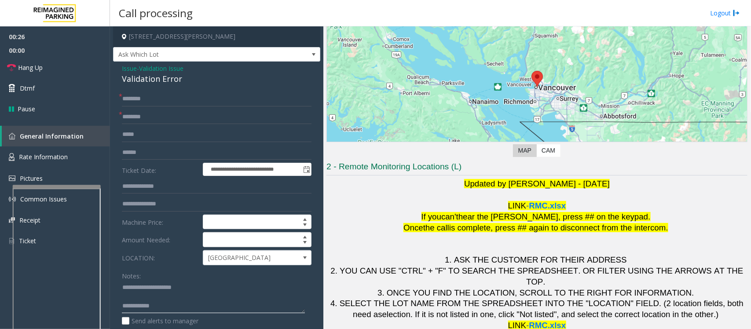
click at [140, 287] on textarea at bounding box center [213, 297] width 183 height 33
drag, startPoint x: 141, startPoint y: 295, endPoint x: 140, endPoint y: 300, distance: 5.4
click at [141, 298] on textarea at bounding box center [213, 297] width 183 height 33
click at [140, 155] on input "text" at bounding box center [217, 152] width 190 height 15
type textarea "**********"
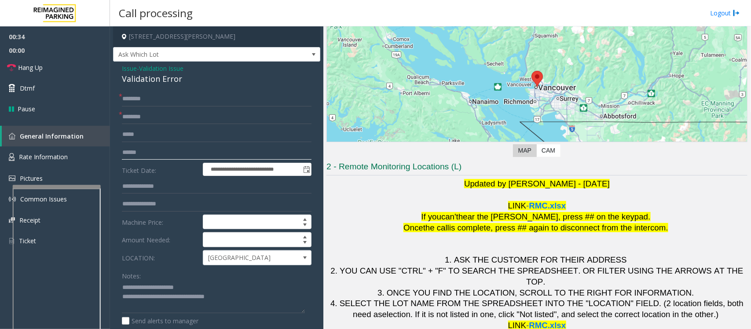
click at [150, 149] on input "text" at bounding box center [217, 152] width 190 height 15
click at [133, 153] on input "******" at bounding box center [217, 152] width 190 height 15
type input "*******"
click at [140, 98] on input "text" at bounding box center [217, 99] width 190 height 15
type input "******"
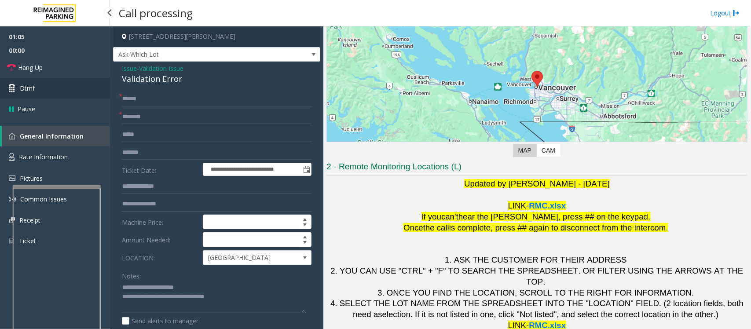
click at [30, 88] on span "Dtmf" at bounding box center [27, 88] width 15 height 9
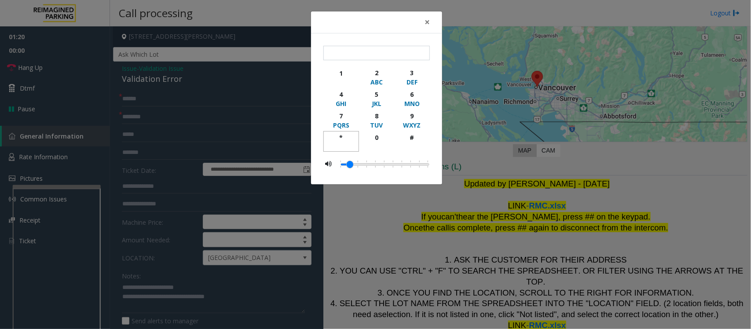
click at [340, 135] on div "*" at bounding box center [341, 137] width 24 height 9
click at [379, 76] on div "2" at bounding box center [377, 72] width 24 height 9
click at [380, 97] on div "5" at bounding box center [377, 94] width 24 height 9
click at [414, 102] on div "MNO" at bounding box center [412, 103] width 24 height 9
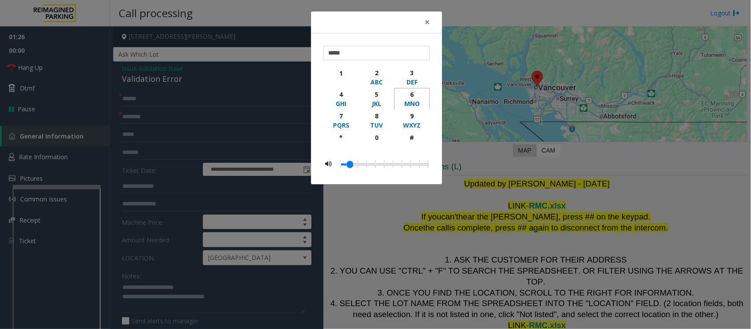
click at [414, 102] on div "MNO" at bounding box center [412, 103] width 24 height 9
click at [342, 135] on div "*" at bounding box center [341, 137] width 24 height 9
click at [379, 78] on button "2 ABC" at bounding box center [377, 77] width 36 height 22
click at [379, 90] on div "5" at bounding box center [377, 94] width 24 height 9
click at [347, 138] on div "*" at bounding box center [341, 137] width 24 height 9
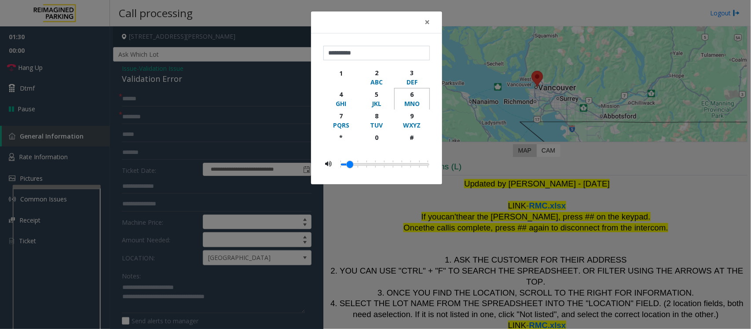
click at [413, 95] on div "6" at bounding box center [412, 94] width 24 height 9
type input "**********"
click at [427, 25] on span "×" at bounding box center [427, 22] width 5 height 12
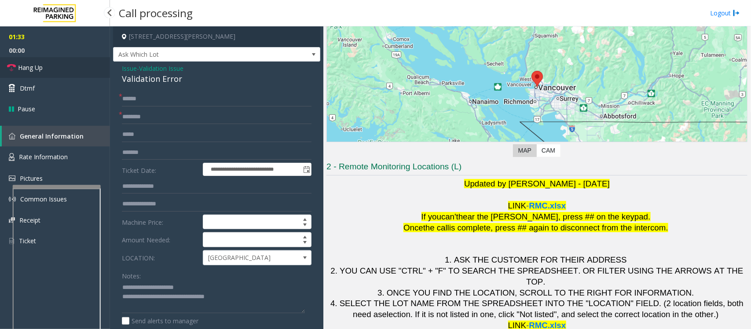
click at [45, 67] on link "Hang Up" at bounding box center [55, 67] width 110 height 21
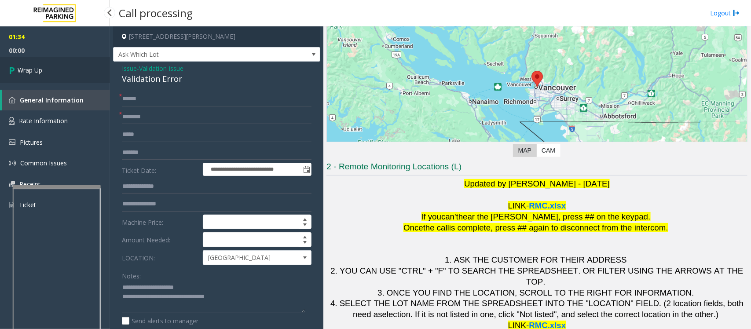
click at [45, 67] on link "Wrap Up" at bounding box center [55, 70] width 110 height 26
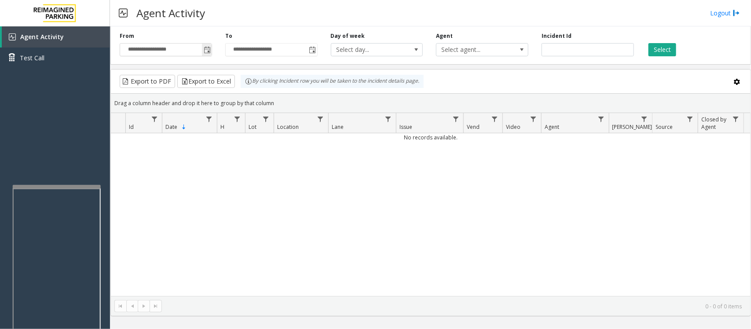
click at [208, 49] on div "**********" at bounding box center [430, 177] width 641 height 303
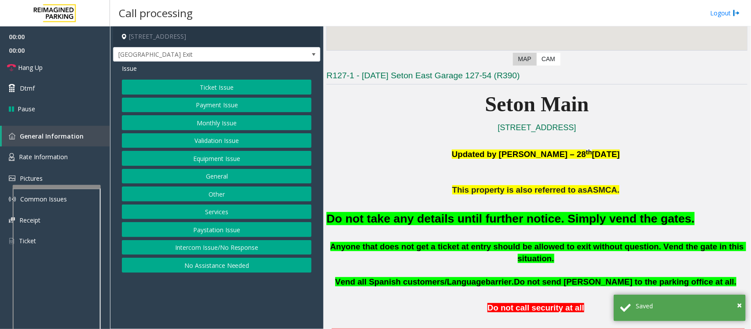
scroll to position [165, 0]
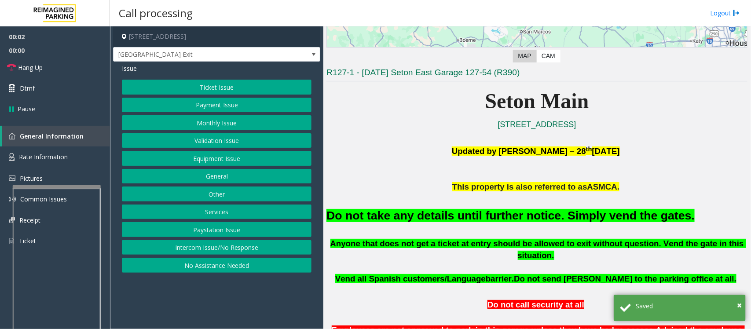
click at [199, 160] on button "Equipment Issue" at bounding box center [217, 158] width 190 height 15
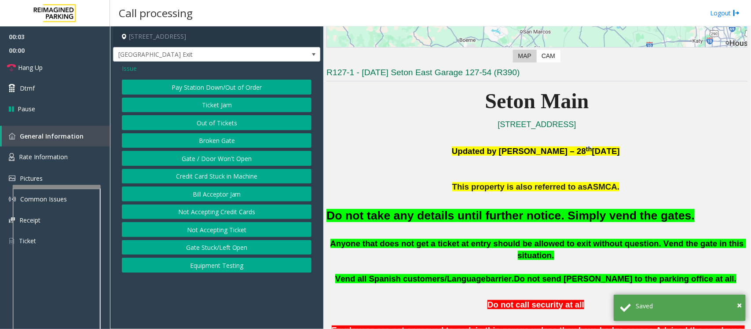
click at [199, 158] on button "Gate / Door Won't Open" at bounding box center [217, 158] width 190 height 15
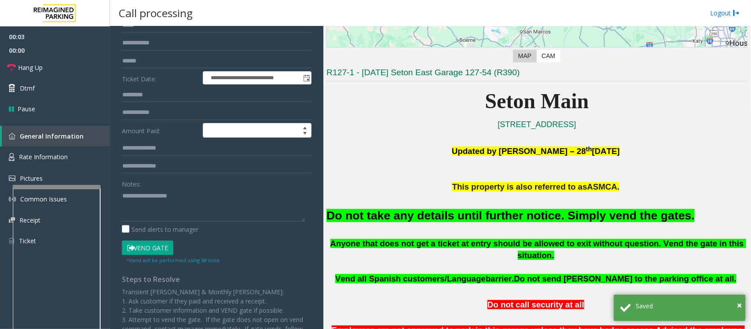
scroll to position [151, 0]
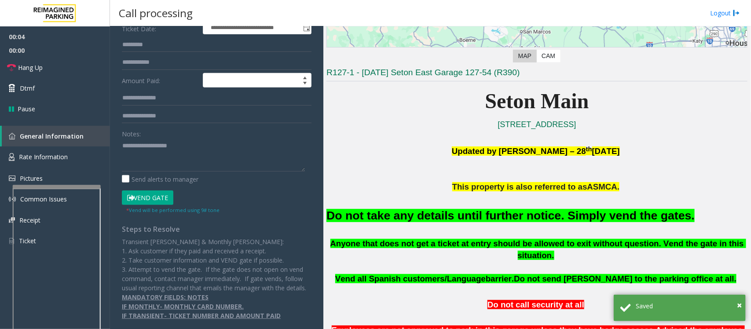
click at [160, 191] on button "Vend Gate" at bounding box center [148, 198] width 52 height 15
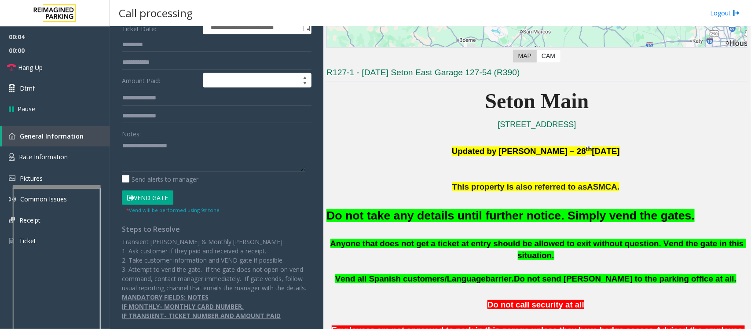
click at [434, 219] on font "Do not take any details until further notice. Simply vend the gates." at bounding box center [511, 215] width 368 height 13
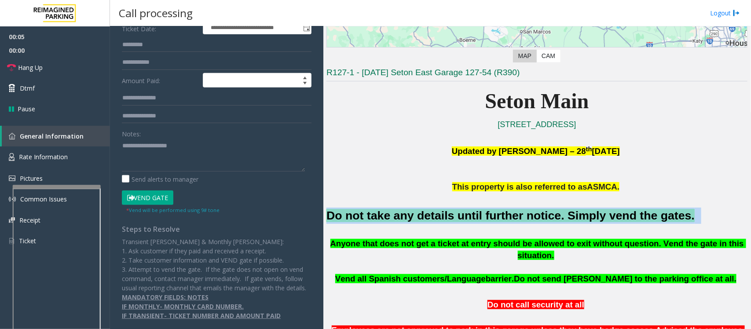
click at [434, 219] on font "Do not take any details until further notice. Simply vend the gates." at bounding box center [511, 215] width 368 height 13
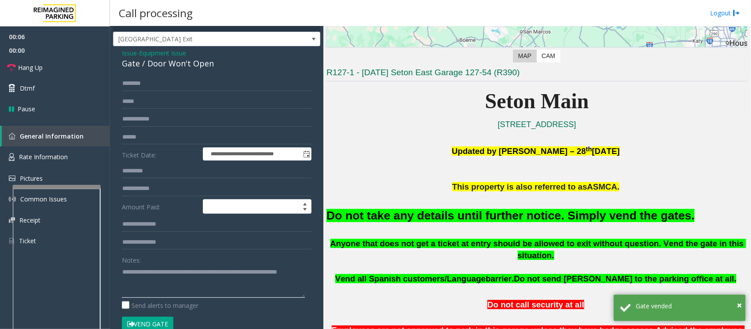
scroll to position [0, 0]
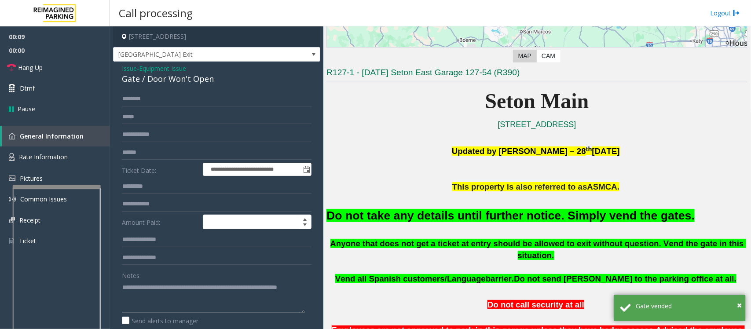
type textarea "**********"
click at [164, 68] on span "Equipment Issue" at bounding box center [162, 68] width 47 height 9
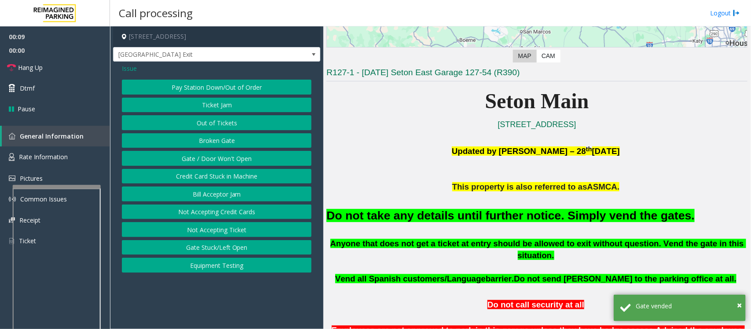
click at [128, 67] on span "Issue" at bounding box center [129, 68] width 15 height 9
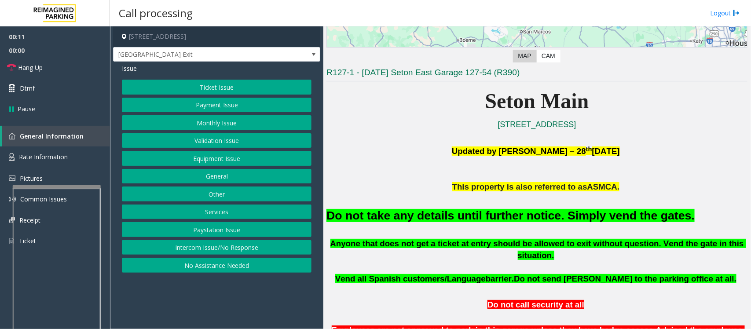
click at [203, 108] on button "Payment Issue" at bounding box center [217, 105] width 190 height 15
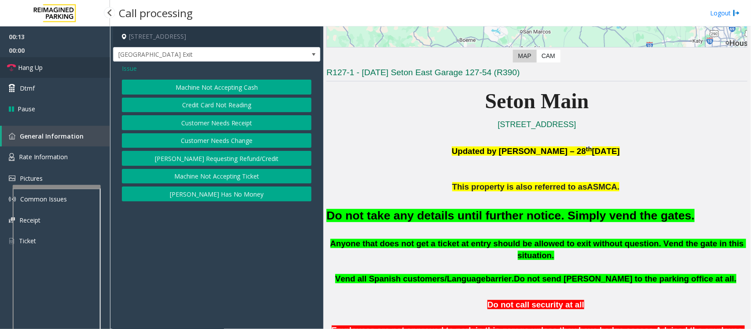
drag, startPoint x: 37, startPoint y: 67, endPoint x: 45, endPoint y: 73, distance: 10.0
click at [38, 67] on span "Hang Up" at bounding box center [30, 67] width 25 height 9
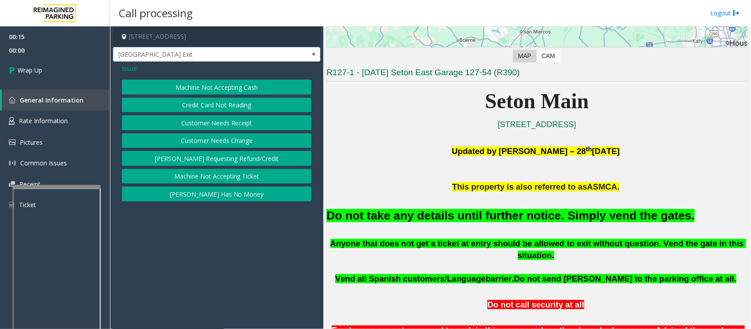
click at [219, 107] on button "Credit Card Not Reading" at bounding box center [217, 105] width 190 height 15
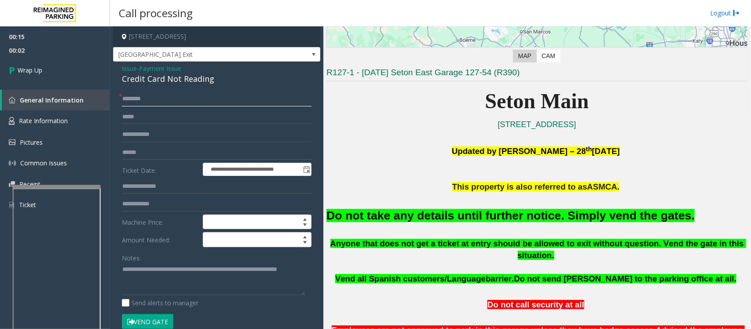
click at [141, 102] on input "text" at bounding box center [217, 99] width 190 height 15
type input "**"
click at [35, 69] on span "Wrap Up" at bounding box center [30, 70] width 25 height 9
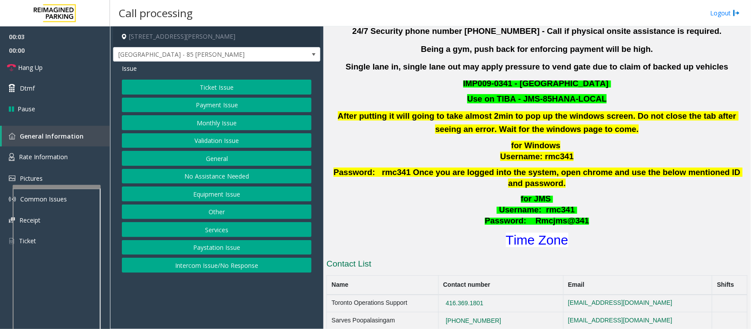
scroll to position [275, 0]
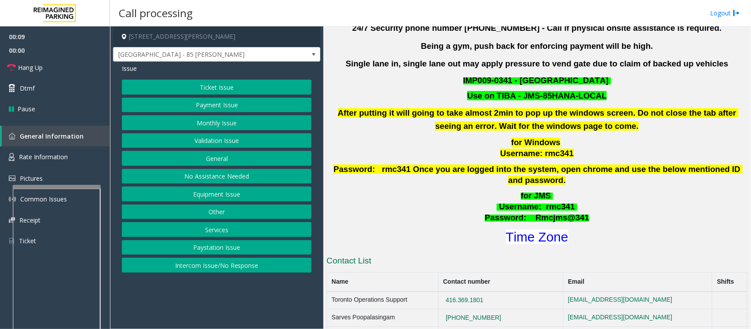
click at [205, 142] on button "Validation Issue" at bounding box center [217, 140] width 190 height 15
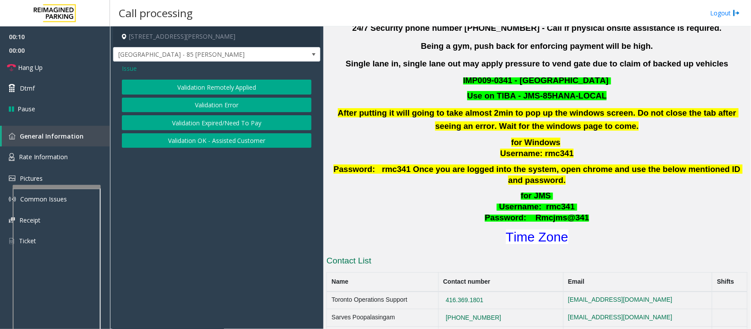
click at [227, 103] on button "Validation Error" at bounding box center [217, 105] width 190 height 15
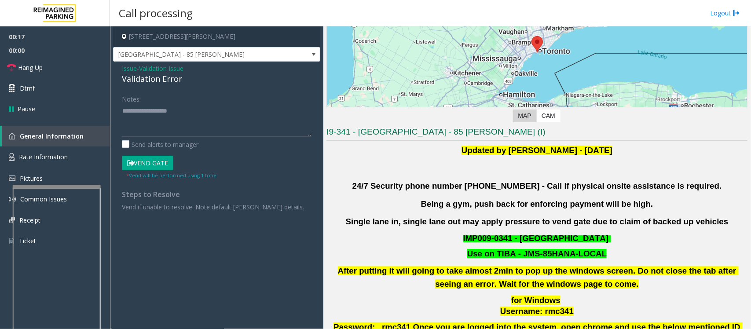
scroll to position [220, 0]
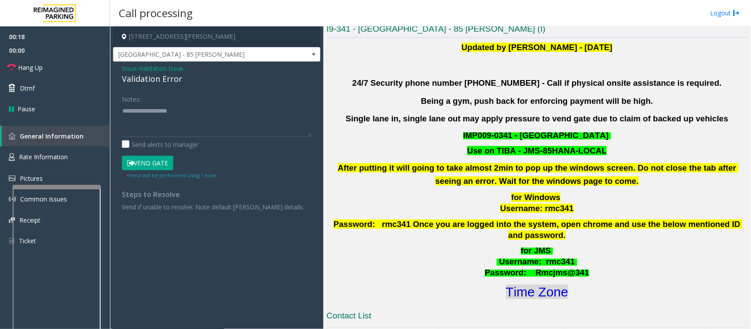
click at [531, 288] on font "Time Zone" at bounding box center [537, 292] width 63 height 15
type textarea "**********"
click at [151, 163] on button "Vend Gate" at bounding box center [148, 163] width 52 height 15
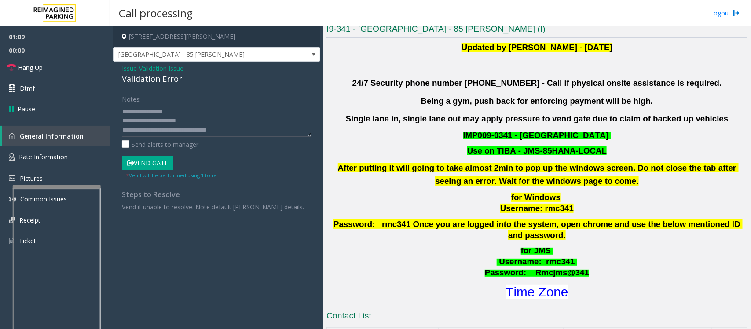
scroll to position [0, 0]
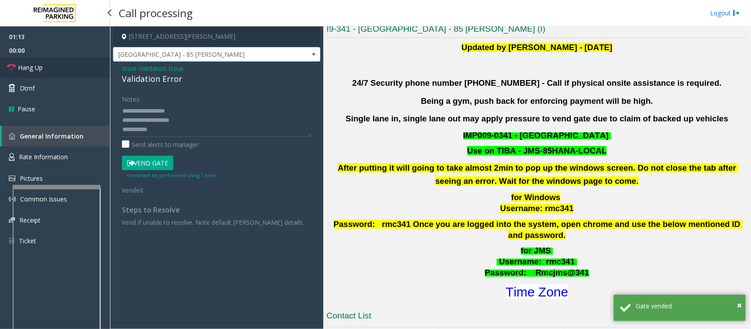
click at [29, 68] on span "Hang Up" at bounding box center [30, 67] width 25 height 9
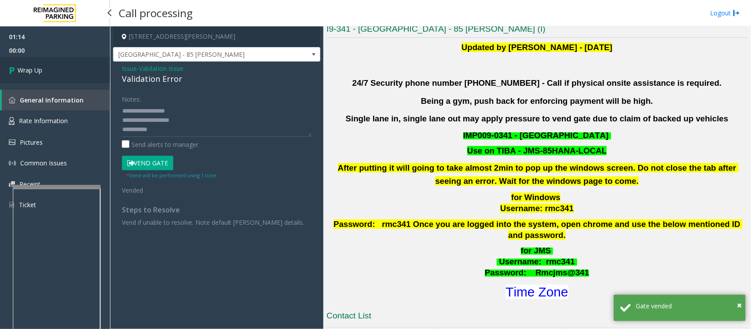
click at [49, 72] on link "Wrap Up" at bounding box center [55, 70] width 110 height 26
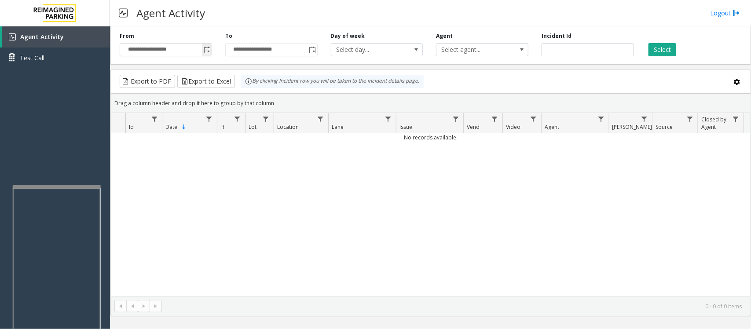
click at [207, 45] on span "Toggle popup" at bounding box center [207, 50] width 10 height 14
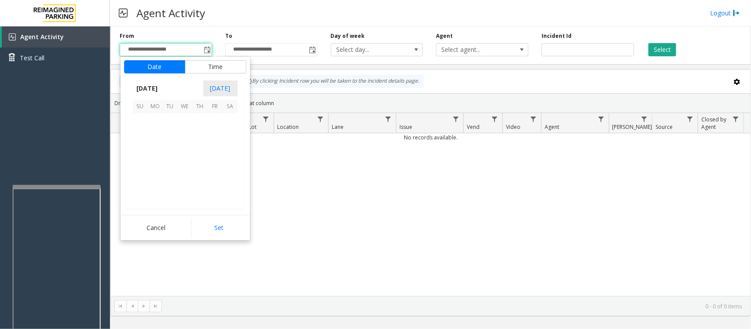
scroll to position [158035, 0]
click at [185, 137] on span "8" at bounding box center [185, 136] width 15 height 15
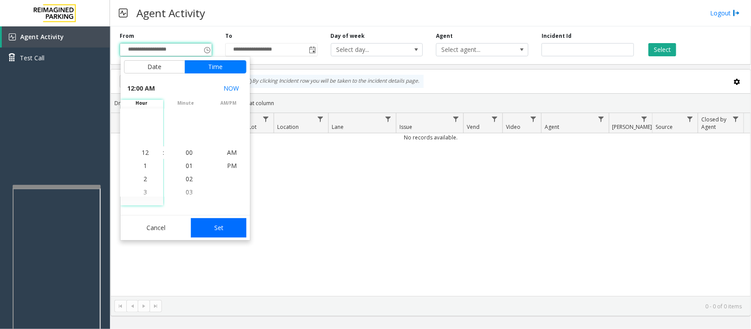
click at [221, 227] on button "Set" at bounding box center [218, 227] width 55 height 19
type input "**********"
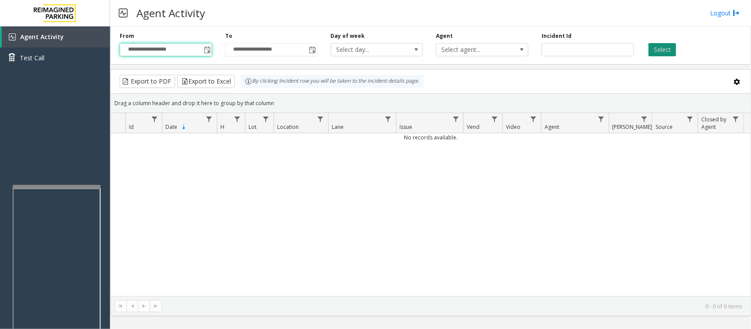
click at [670, 50] on button "Select" at bounding box center [663, 49] width 28 height 13
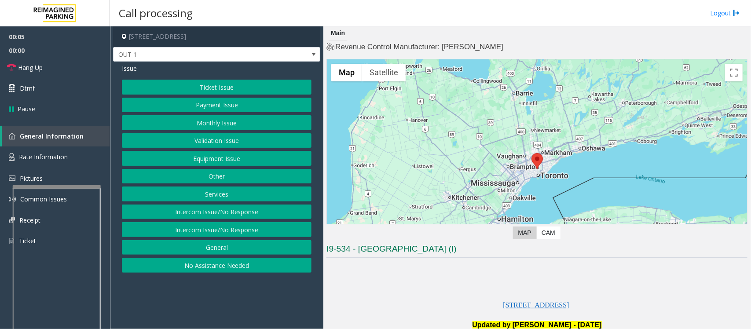
click at [185, 155] on button "Equipment Issue" at bounding box center [217, 158] width 190 height 15
click at [192, 162] on button "Gate / Door Won't Open" at bounding box center [217, 158] width 190 height 15
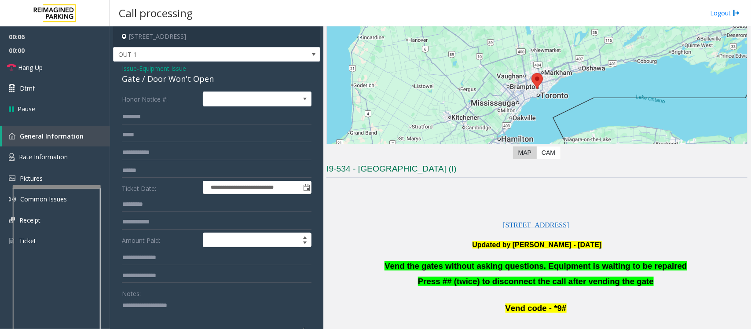
scroll to position [165, 0]
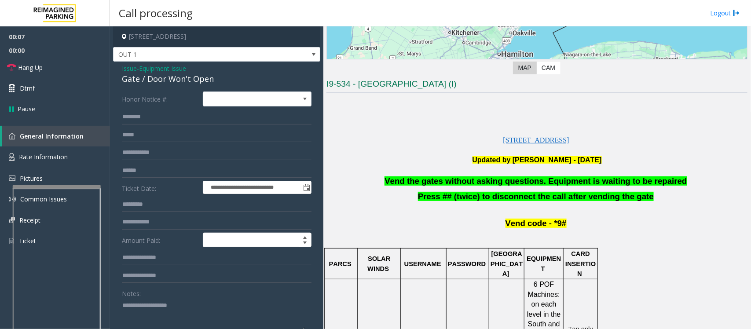
click at [469, 183] on span "Vend the gates without asking questions. Equipment is waiting to be repaired" at bounding box center [536, 181] width 302 height 9
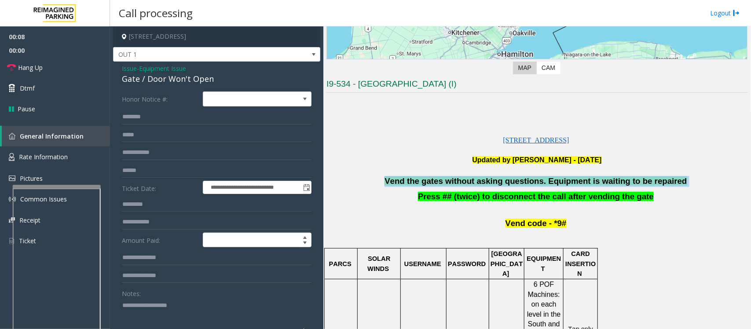
click at [469, 183] on span "Vend the gates without asking questions. Equipment is waiting to be repaired" at bounding box center [536, 181] width 302 height 9
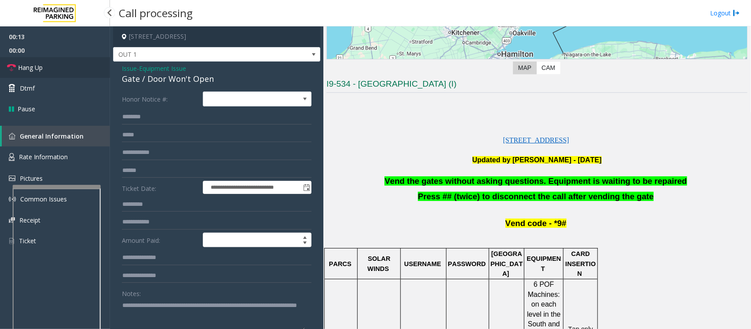
type textarea "**********"
click at [58, 67] on link "Hang Up" at bounding box center [55, 67] width 110 height 21
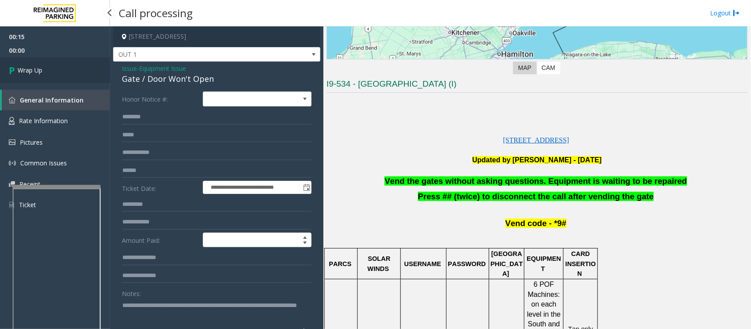
click at [58, 67] on link "Wrap Up" at bounding box center [55, 70] width 110 height 26
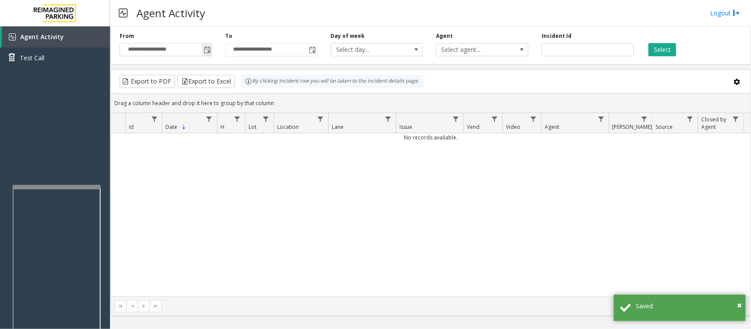
click at [205, 45] on span "Toggle popup" at bounding box center [207, 50] width 10 height 14
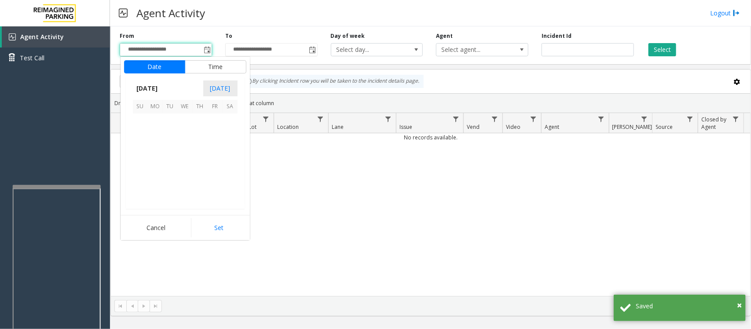
scroll to position [158035, 0]
click at [182, 138] on span "8" at bounding box center [185, 136] width 15 height 15
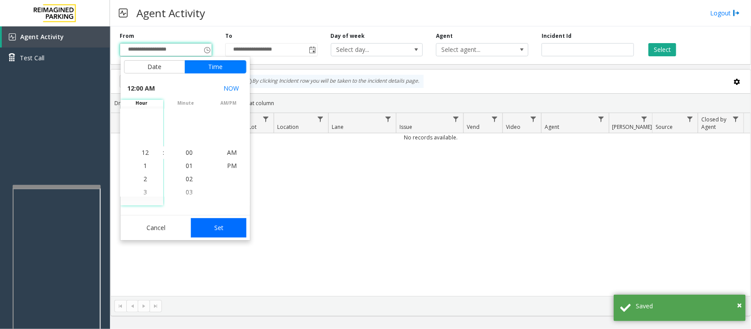
click at [221, 232] on button "Set" at bounding box center [218, 227] width 55 height 19
type input "**********"
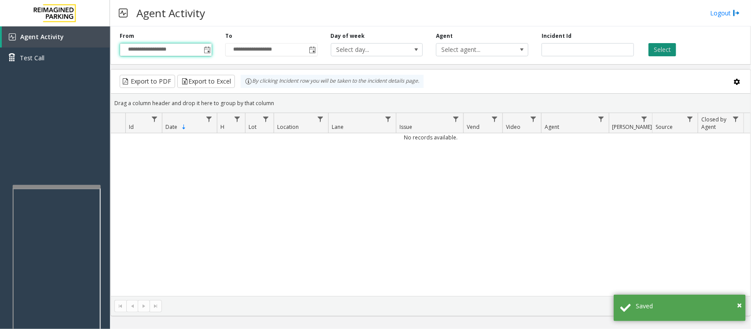
click at [663, 50] on button "Select" at bounding box center [663, 49] width 28 height 13
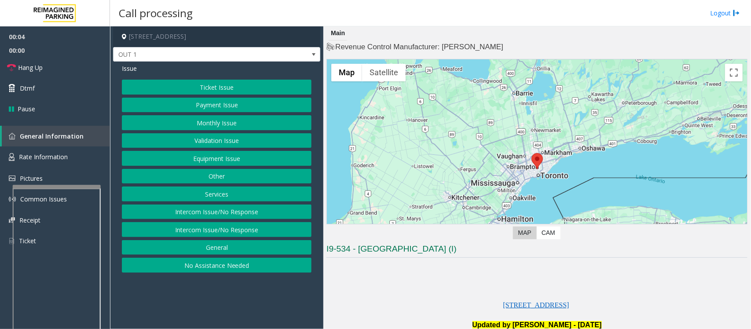
click at [217, 155] on button "Equipment Issue" at bounding box center [217, 158] width 190 height 15
click at [208, 156] on button "Gate / Door Won't Open" at bounding box center [217, 158] width 190 height 15
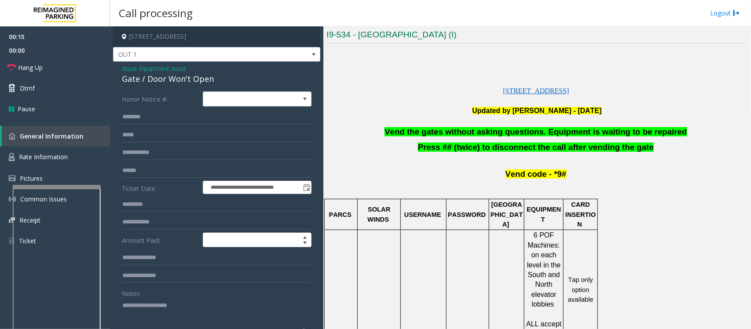
scroll to position [220, 0]
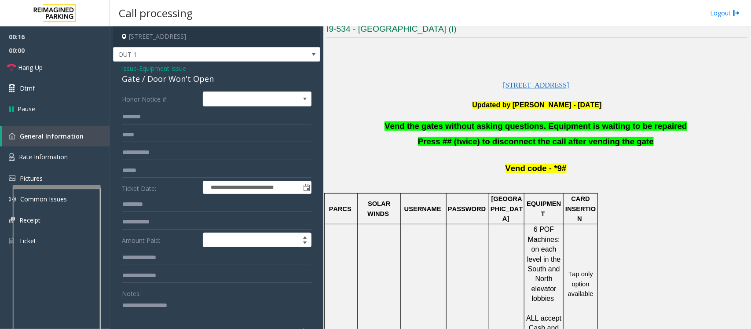
click at [466, 126] on span "Vend the gates without asking questions. Equipment is waiting to be repaired" at bounding box center [536, 126] width 302 height 9
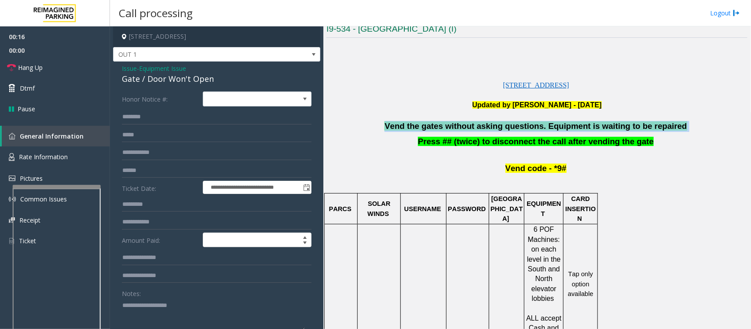
click at [466, 126] on span "Vend the gates without asking questions. Equipment is waiting to be repaired" at bounding box center [536, 126] width 302 height 9
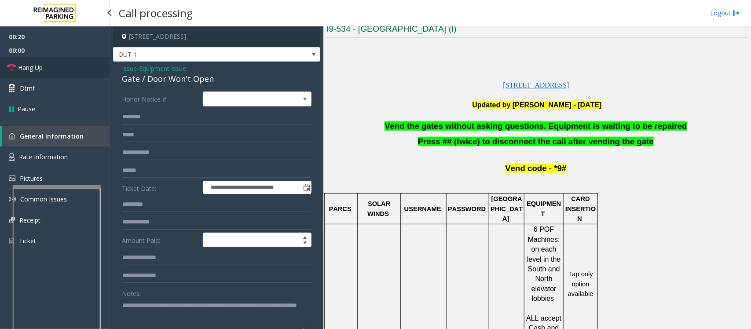
type textarea "**********"
click at [43, 66] on span "Hang Up" at bounding box center [30, 67] width 25 height 9
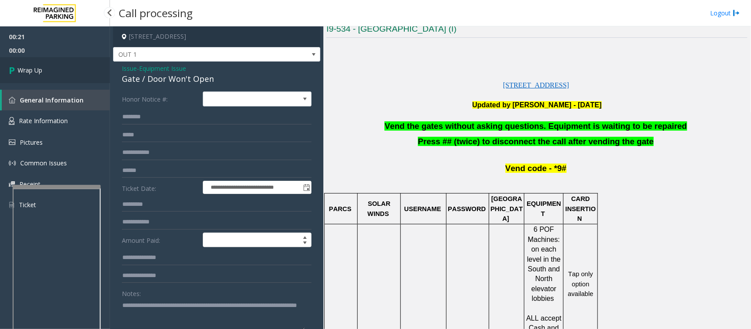
click at [43, 66] on link "Wrap Up" at bounding box center [55, 70] width 110 height 26
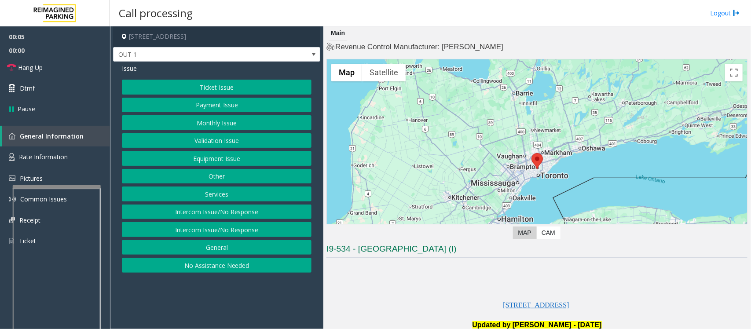
click at [226, 158] on button "Equipment Issue" at bounding box center [217, 158] width 190 height 15
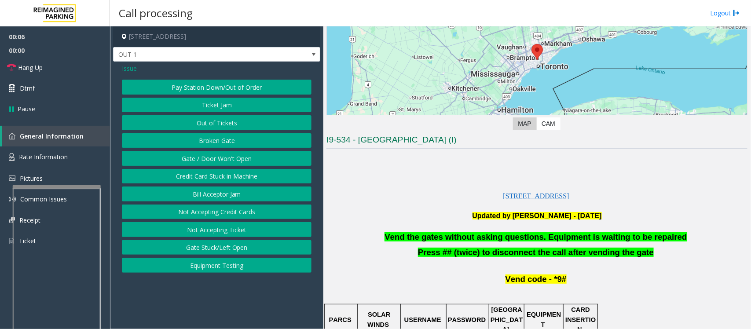
scroll to position [220, 0]
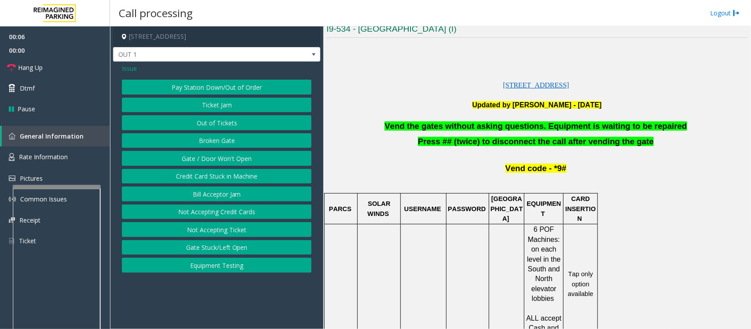
click at [204, 163] on button "Gate / Door Won't Open" at bounding box center [217, 158] width 190 height 15
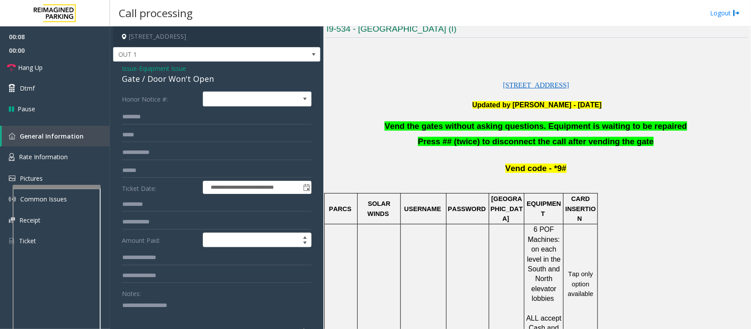
click at [461, 130] on span "Vend the gates without asking questions. Equipment is waiting to be repaired" at bounding box center [536, 126] width 302 height 9
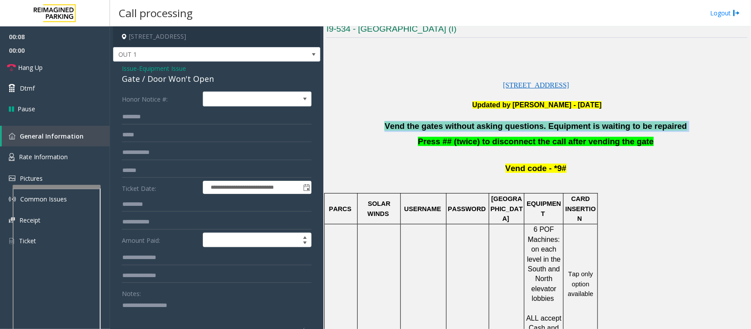
click at [461, 130] on span "Vend the gates without asking questions. Equipment is waiting to be repaired" at bounding box center [536, 126] width 302 height 9
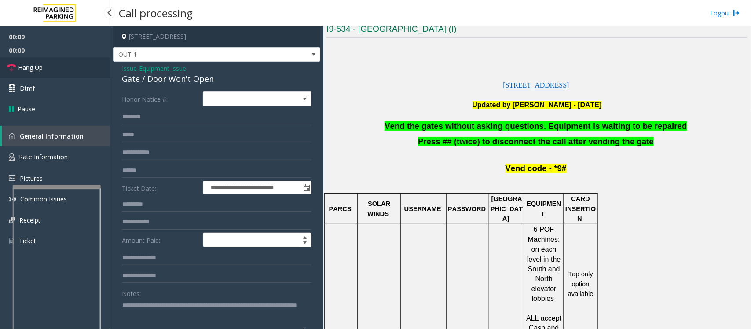
type textarea "**********"
click at [52, 65] on link "Hang Up" at bounding box center [55, 67] width 110 height 21
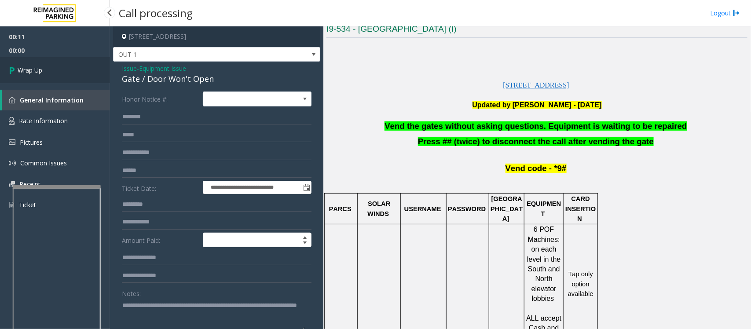
click at [65, 70] on link "Wrap Up" at bounding box center [55, 70] width 110 height 26
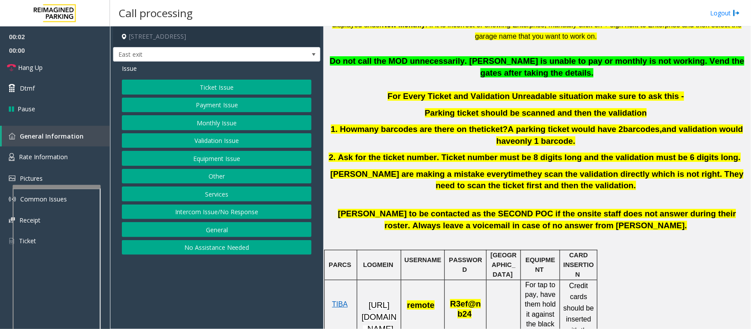
scroll to position [385, 0]
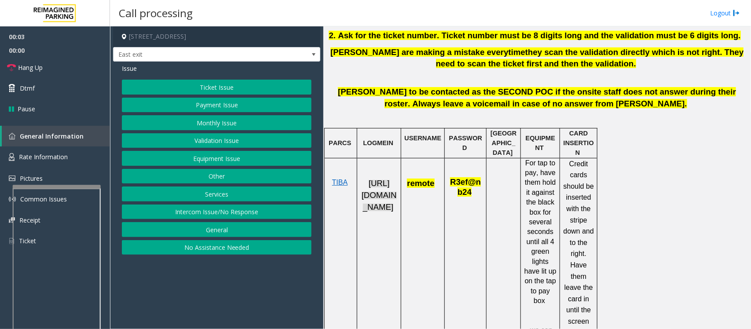
click at [377, 197] on span "https://fillmore-web.sp.tibaparking.net/" at bounding box center [379, 195] width 35 height 33
click at [219, 195] on button "Services" at bounding box center [217, 194] width 190 height 15
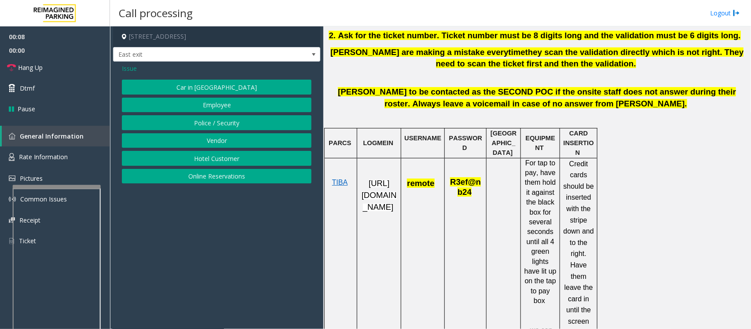
click at [207, 178] on button "Online Reservations" at bounding box center [217, 176] width 190 height 15
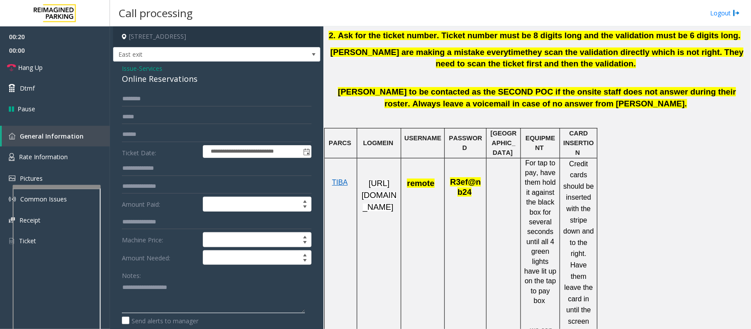
click at [166, 291] on textarea at bounding box center [213, 296] width 183 height 33
paste textarea "**********"
drag, startPoint x: 154, startPoint y: 291, endPoint x: 224, endPoint y: 291, distance: 69.6
click at [224, 291] on textarea at bounding box center [213, 296] width 183 height 33
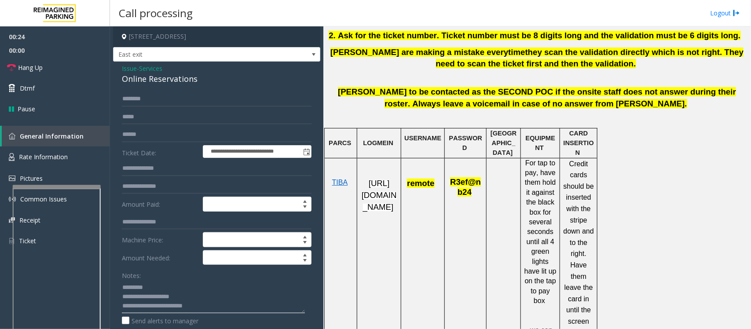
click at [166, 293] on textarea at bounding box center [213, 296] width 183 height 33
drag, startPoint x: 155, startPoint y: 296, endPoint x: 214, endPoint y: 295, distance: 59.9
click at [214, 295] on textarea at bounding box center [213, 296] width 183 height 33
type textarea "**********"
click at [137, 104] on input "text" at bounding box center [217, 99] width 190 height 15
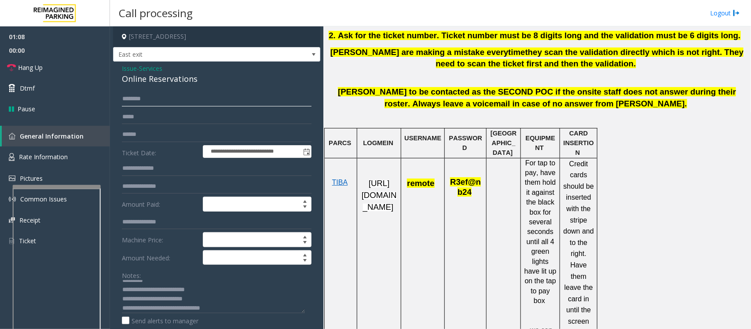
scroll to position [9, 0]
click at [163, 89] on div "**********" at bounding box center [216, 312] width 207 height 501
click at [155, 103] on input "text" at bounding box center [217, 99] width 190 height 15
type input "*****"
click at [379, 124] on div at bounding box center [537, 121] width 421 height 12
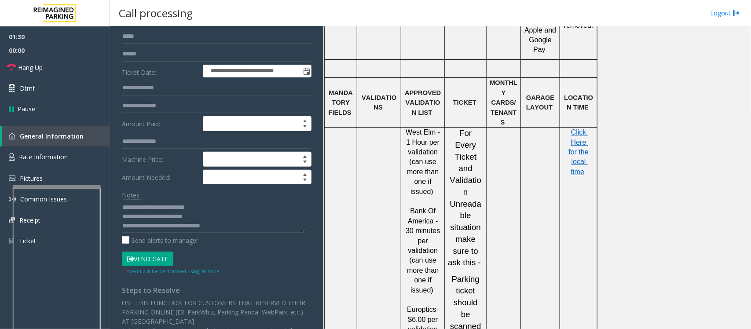
scroll to position [165, 0]
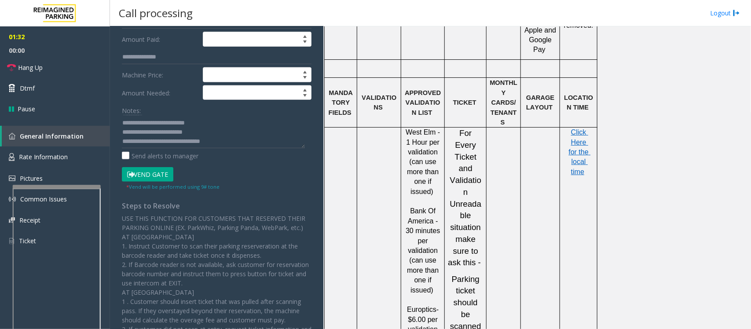
click at [146, 179] on button "Vend Gate" at bounding box center [148, 174] width 52 height 15
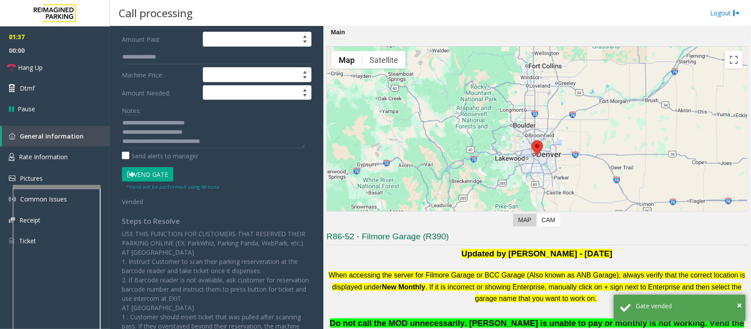
scroll to position [0, 0]
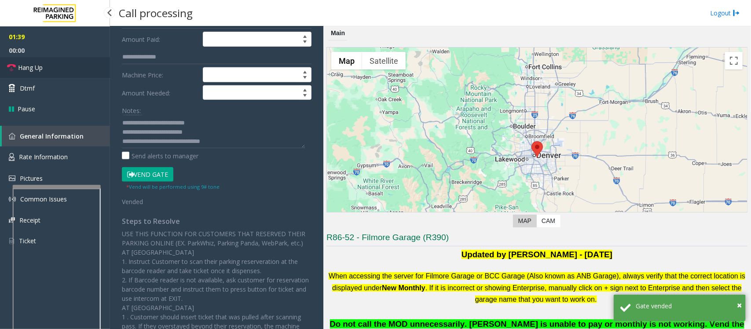
click at [44, 68] on link "Hang Up" at bounding box center [55, 67] width 110 height 21
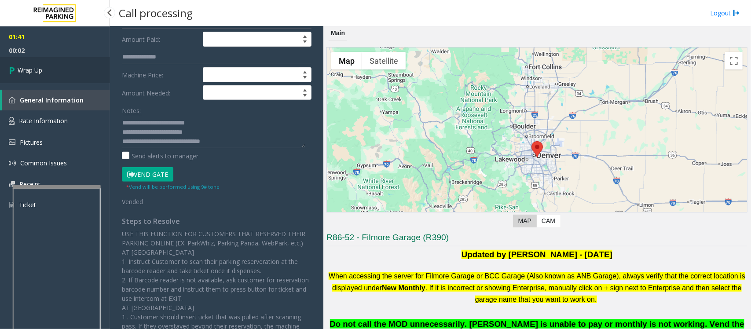
click at [44, 68] on link "Wrap Up" at bounding box center [55, 70] width 110 height 26
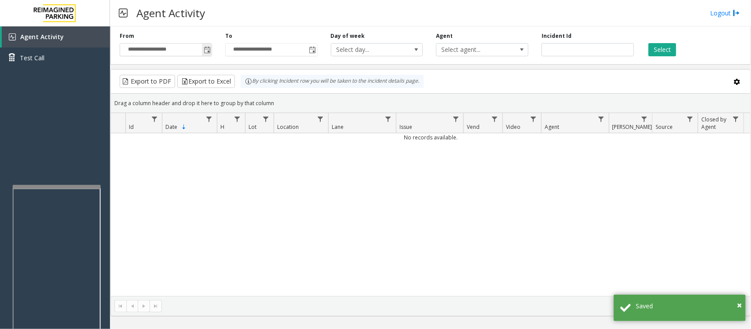
click at [207, 52] on span "Toggle popup" at bounding box center [207, 50] width 7 height 7
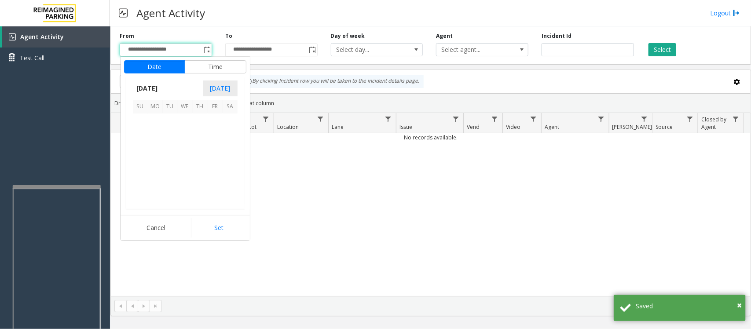
scroll to position [158035, 0]
click at [188, 136] on span "8" at bounding box center [185, 136] width 15 height 15
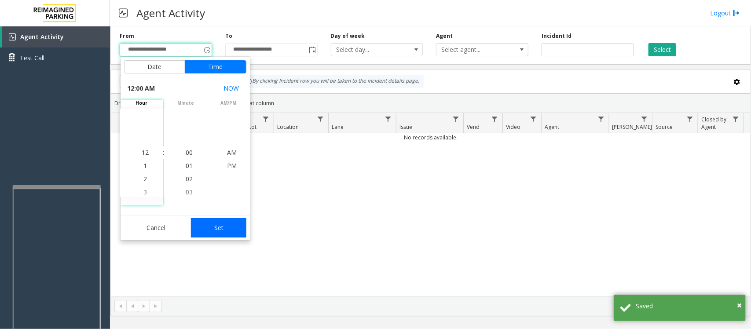
click at [221, 228] on button "Set" at bounding box center [218, 227] width 55 height 19
type input "**********"
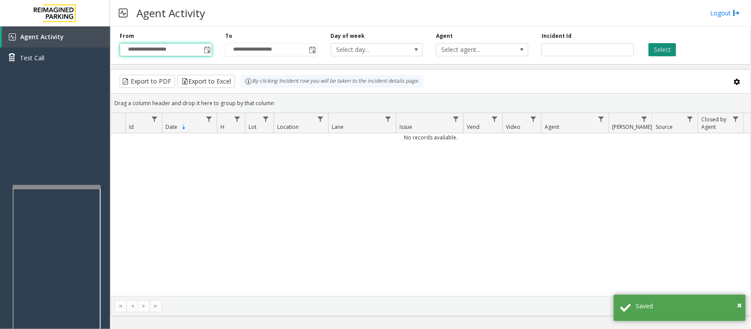
click at [659, 47] on button "Select" at bounding box center [663, 49] width 28 height 13
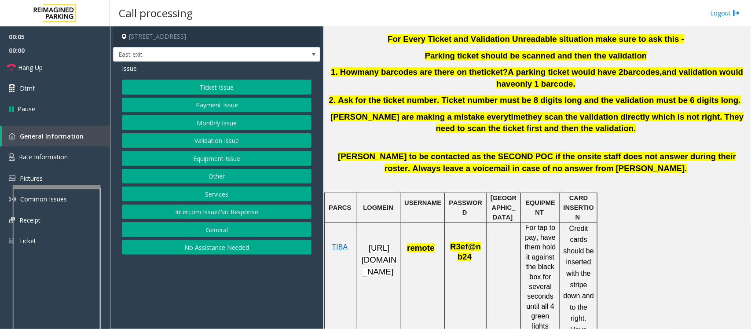
scroll to position [330, 0]
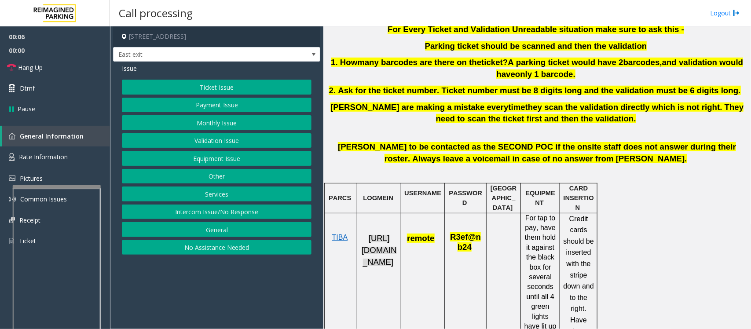
click at [381, 250] on span "https://fillmore-web.sp.tibaparking.net/" at bounding box center [379, 250] width 35 height 33
click at [222, 214] on button "Intercom Issue/No Response" at bounding box center [217, 212] width 190 height 15
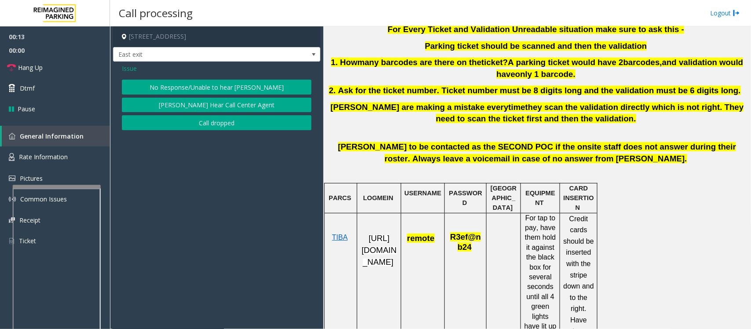
click at [206, 84] on button "No Response/Unable to hear [PERSON_NAME]" at bounding box center [217, 87] width 190 height 15
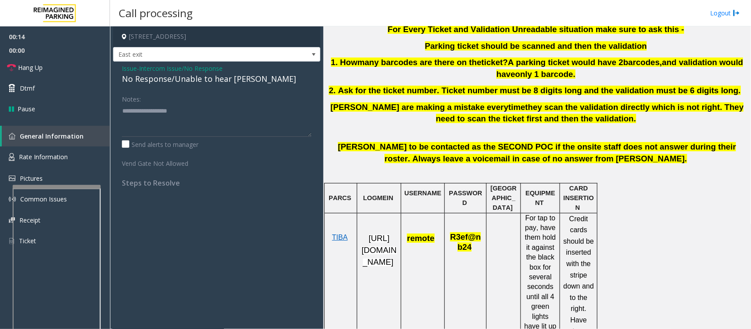
click at [199, 77] on div "No Response/Unable to hear [PERSON_NAME]" at bounding box center [217, 79] width 190 height 12
type textarea "**********"
click at [38, 70] on span "Hang Up" at bounding box center [30, 67] width 25 height 9
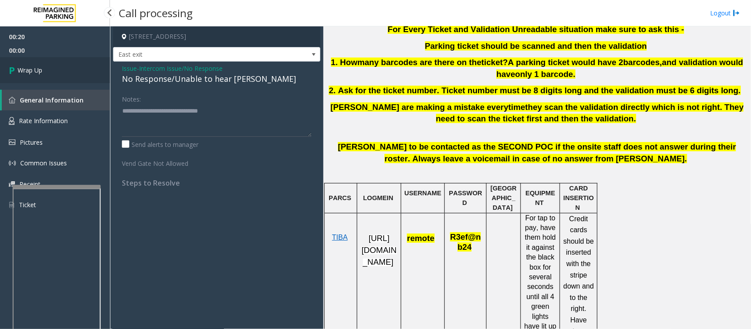
click at [38, 70] on span "Wrap Up" at bounding box center [30, 70] width 25 height 9
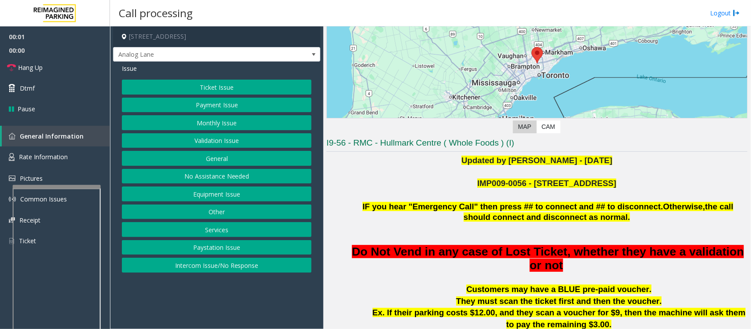
scroll to position [165, 0]
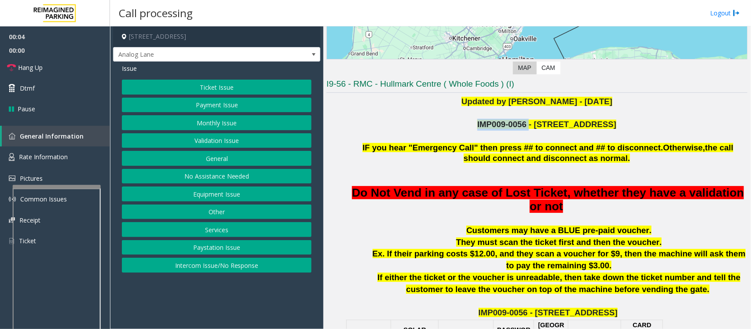
drag, startPoint x: 491, startPoint y: 124, endPoint x: 538, endPoint y: 120, distance: 47.7
click at [538, 120] on p "IMP009-0056 - 4789 YONGE ST" at bounding box center [548, 125] width 399 height 12
copy span "IMP009-0056"
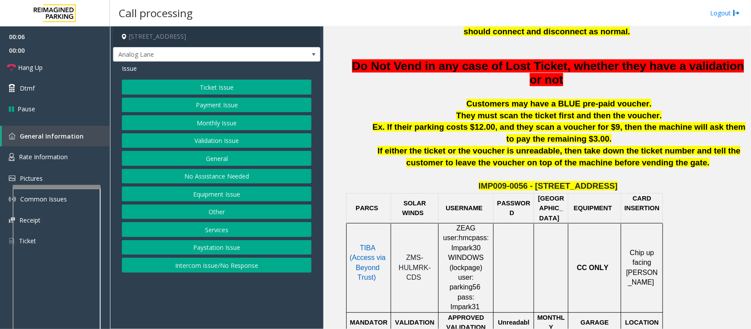
scroll to position [385, 0]
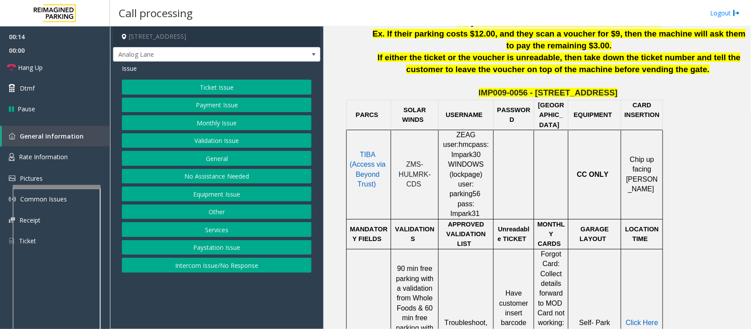
click at [196, 102] on button "Payment Issue" at bounding box center [217, 105] width 190 height 15
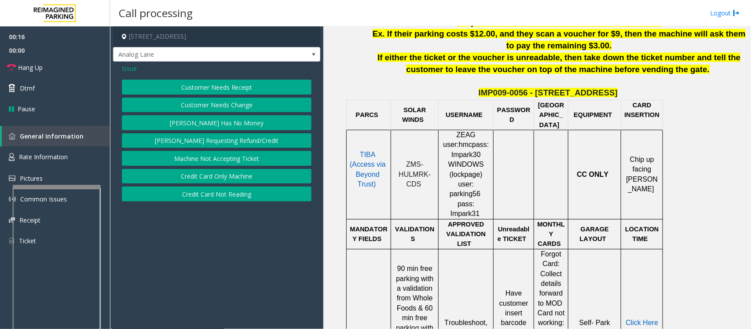
click at [223, 180] on button "Credit Card Only Machine" at bounding box center [217, 176] width 190 height 15
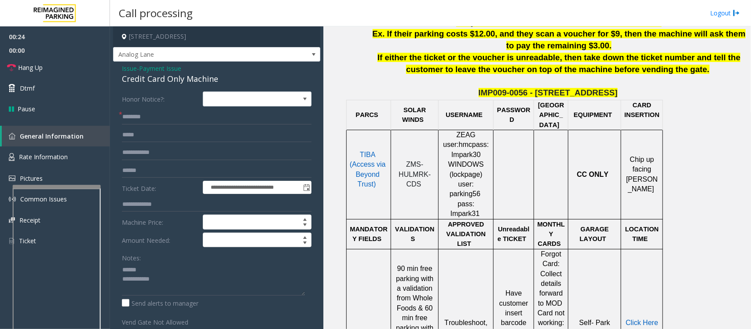
click at [139, 79] on div "Credit Card Only Machine" at bounding box center [217, 79] width 190 height 12
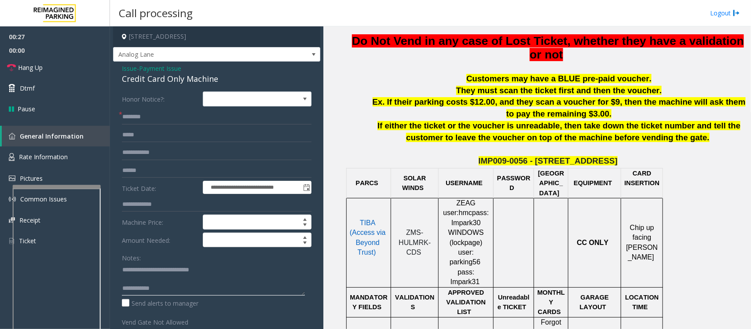
scroll to position [165, 0]
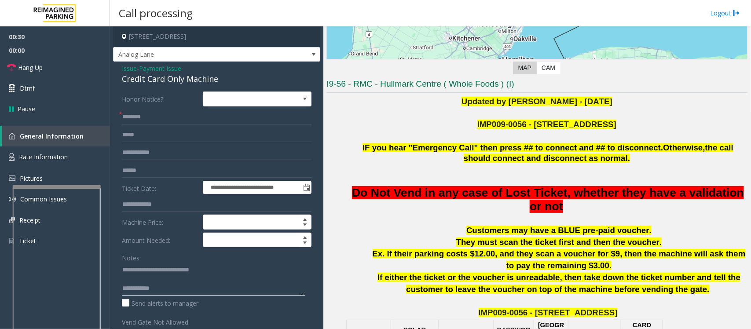
type textarea "**********"
click at [160, 67] on span "Payment Issue" at bounding box center [160, 68] width 42 height 9
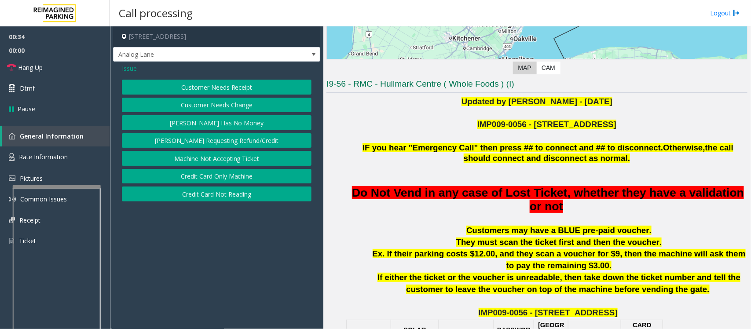
click at [251, 195] on button "Credit Card Not Reading" at bounding box center [217, 194] width 190 height 15
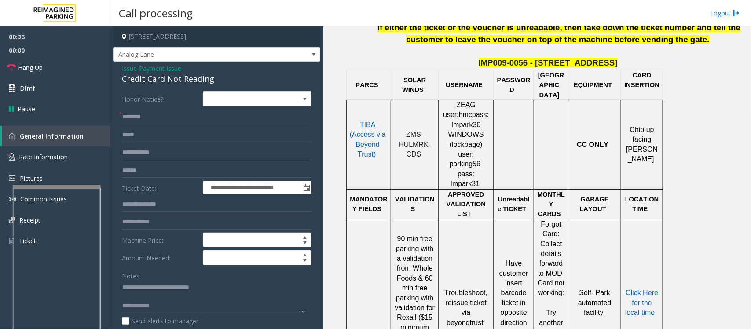
scroll to position [440, 0]
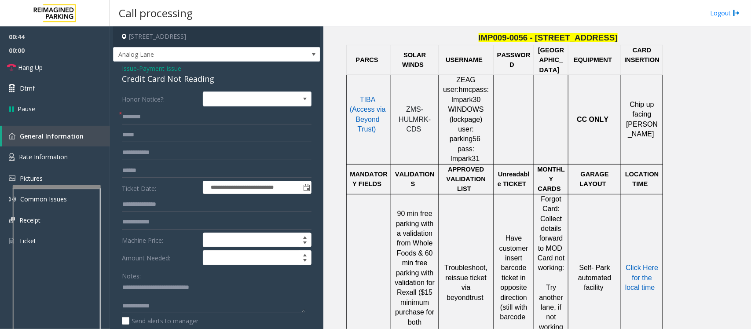
click at [135, 77] on div "Credit Card Not Reading" at bounding box center [217, 79] width 190 height 12
click at [144, 74] on div "Credit Card Not Reading" at bounding box center [217, 79] width 190 height 12
click at [147, 74] on div "Credit Card Not Reading" at bounding box center [217, 79] width 190 height 12
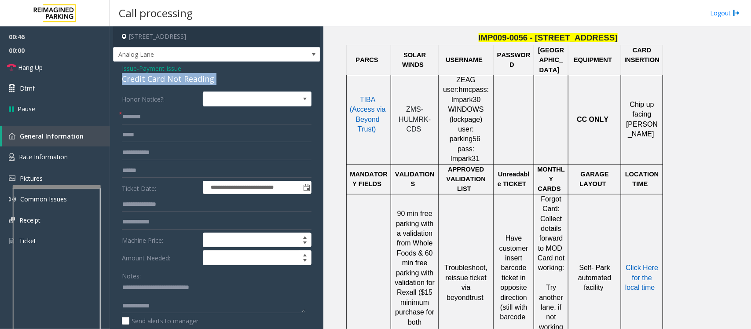
click at [147, 74] on div "Credit Card Not Reading" at bounding box center [217, 79] width 190 height 12
copy div "Credit Card Not Reading"
drag, startPoint x: 140, startPoint y: 287, endPoint x: 246, endPoint y: 289, distance: 106.1
click at [246, 289] on textarea at bounding box center [213, 297] width 183 height 33
paste textarea "**********"
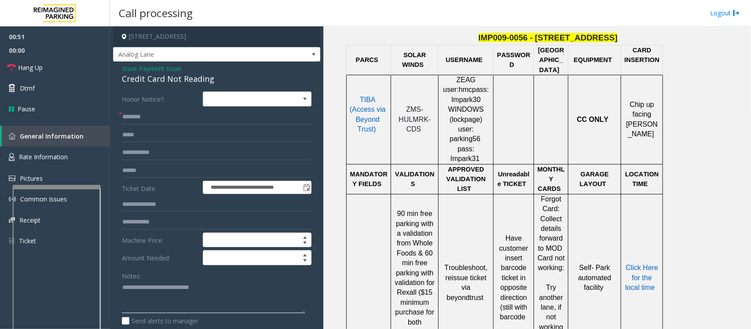
click at [157, 304] on textarea at bounding box center [213, 297] width 183 height 33
click at [160, 302] on textarea at bounding box center [213, 297] width 183 height 33
click at [174, 124] on input "text" at bounding box center [217, 117] width 190 height 15
click at [236, 293] on textarea at bounding box center [213, 297] width 183 height 33
click at [141, 114] on input "text" at bounding box center [217, 117] width 190 height 15
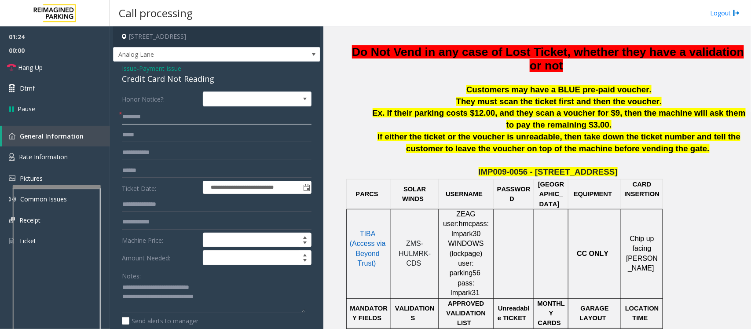
scroll to position [275, 0]
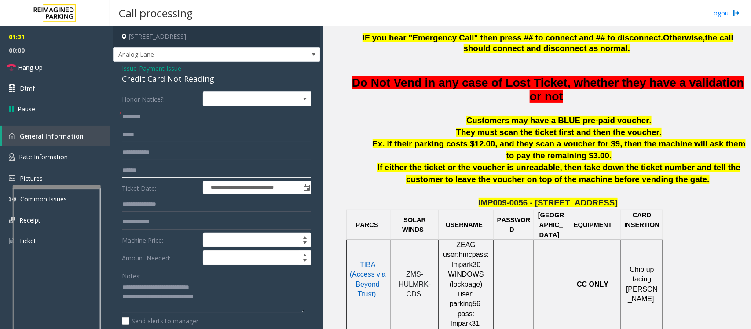
click at [153, 172] on input "text" at bounding box center [217, 170] width 190 height 15
click at [230, 298] on textarea at bounding box center [213, 297] width 183 height 33
type textarea "**********"
click at [151, 168] on input "text" at bounding box center [217, 170] width 190 height 15
type input "********"
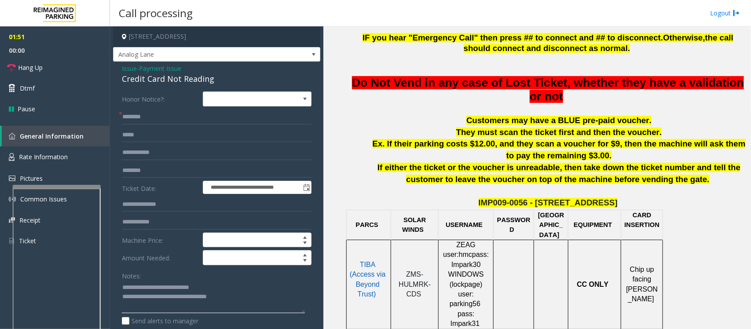
click at [258, 298] on textarea at bounding box center [213, 297] width 183 height 33
type textarea "**********"
click at [163, 113] on input "text" at bounding box center [217, 117] width 190 height 15
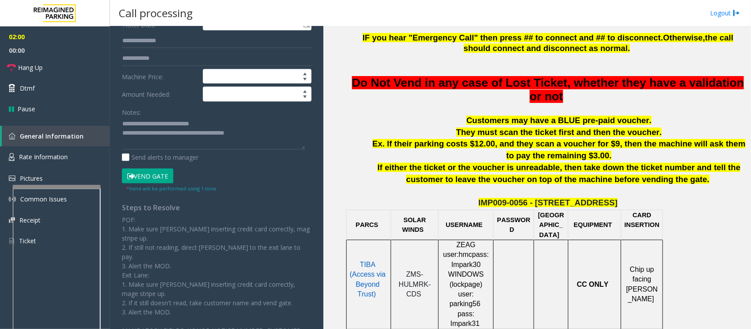
scroll to position [165, 0]
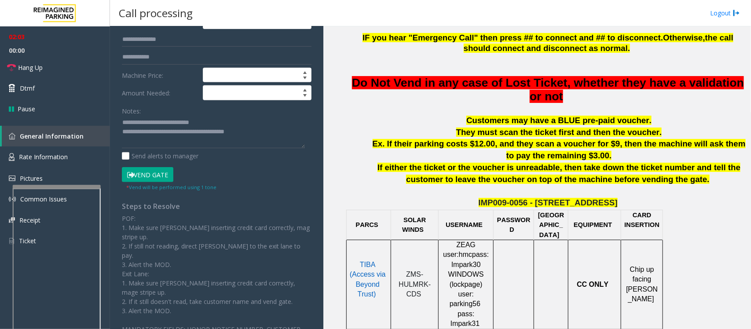
type input "*****"
type textarea "**********"
click at [161, 175] on button "Vend Gate" at bounding box center [148, 174] width 52 height 15
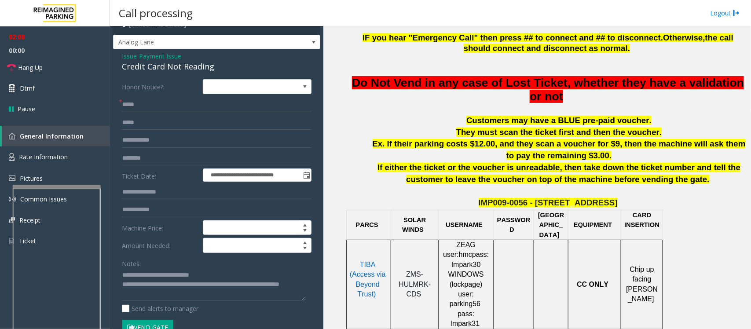
scroll to position [0, 0]
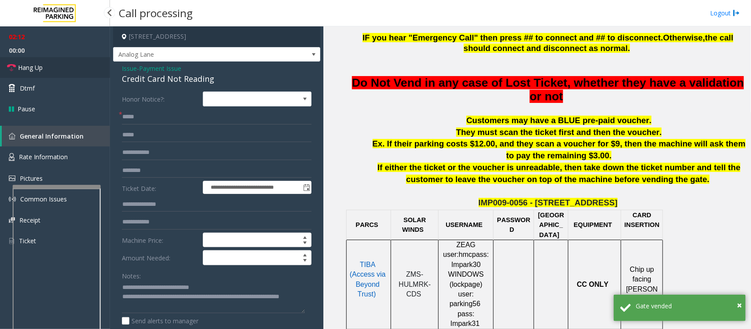
click at [38, 64] on span "Hang Up" at bounding box center [30, 67] width 25 height 9
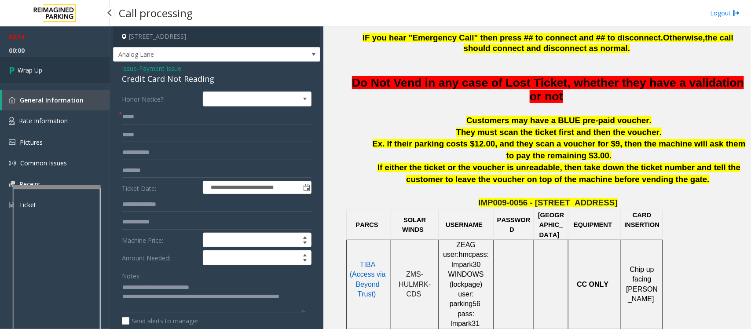
click at [37, 67] on span "Wrap Up" at bounding box center [30, 70] width 25 height 9
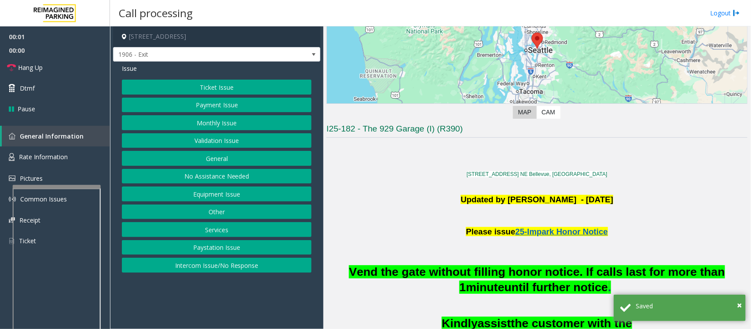
scroll to position [220, 0]
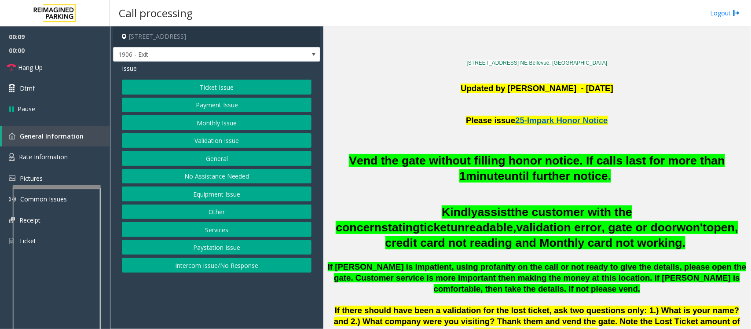
click at [214, 144] on button "Validation Issue" at bounding box center [217, 140] width 190 height 15
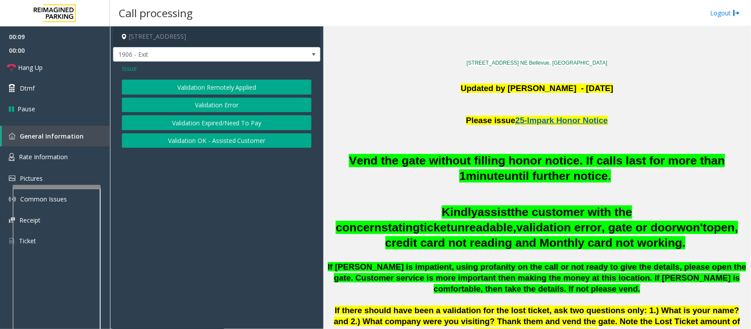
click at [219, 105] on button "Validation Error" at bounding box center [217, 105] width 190 height 15
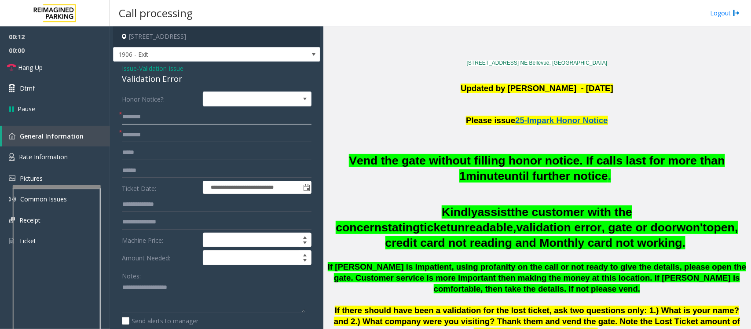
click at [144, 119] on input "text" at bounding box center [217, 117] width 190 height 15
type input "******"
click at [144, 80] on div "Validation Error" at bounding box center [217, 79] width 190 height 12
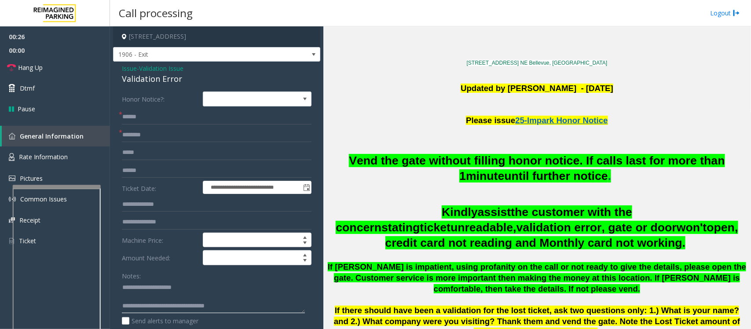
type textarea "**********"
click at [142, 170] on input "text" at bounding box center [217, 170] width 190 height 15
type input "*"
type input "******"
click at [149, 296] on textarea at bounding box center [213, 297] width 183 height 33
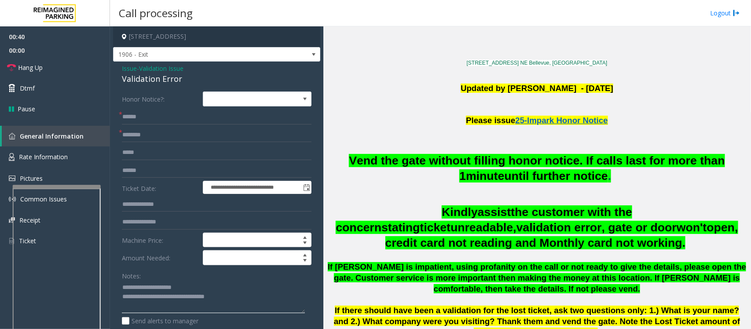
type textarea "**********"
click at [140, 133] on input "text" at bounding box center [217, 135] width 190 height 15
click at [133, 136] on input "*******" at bounding box center [217, 135] width 190 height 15
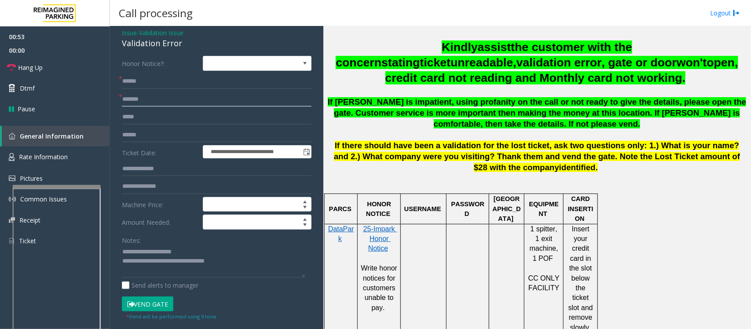
scroll to position [55, 0]
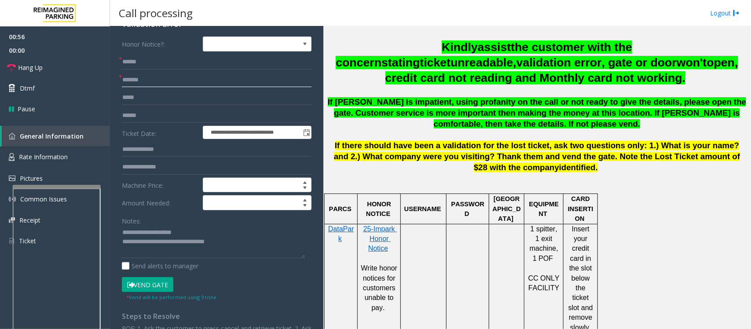
type input "*******"
click at [157, 287] on button "Vend Gate" at bounding box center [148, 284] width 52 height 15
click at [30, 65] on span "Hang Up" at bounding box center [30, 67] width 25 height 9
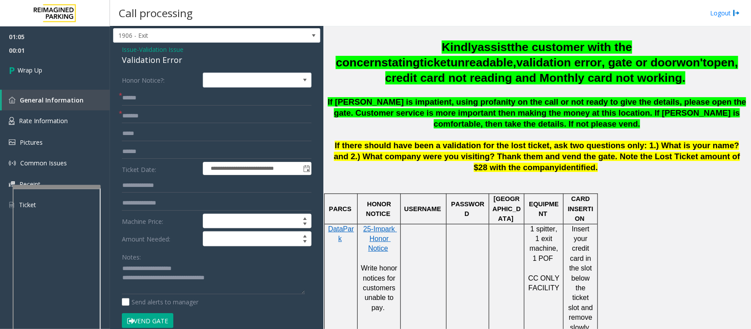
scroll to position [0, 0]
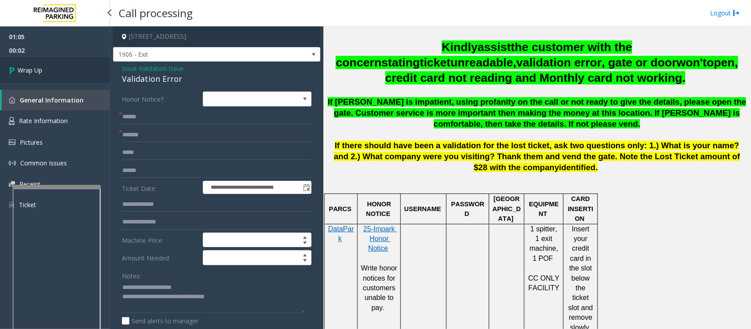
click at [38, 73] on span "Wrap Up" at bounding box center [30, 70] width 25 height 9
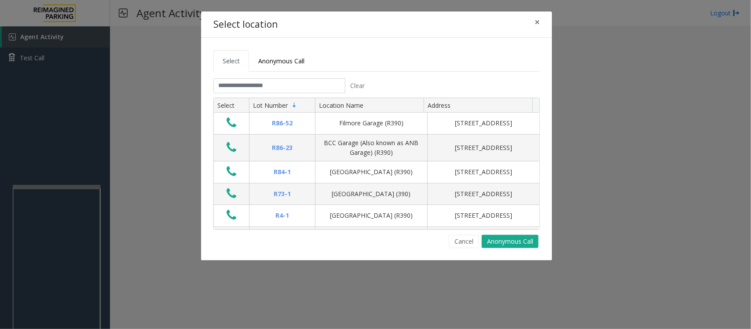
click at [263, 75] on tabset "Select Anonymous Call Clear Select Lot Number Location Name Address R86-52 Film…" at bounding box center [377, 149] width 327 height 198
click at [261, 85] on input "text" at bounding box center [280, 85] width 132 height 15
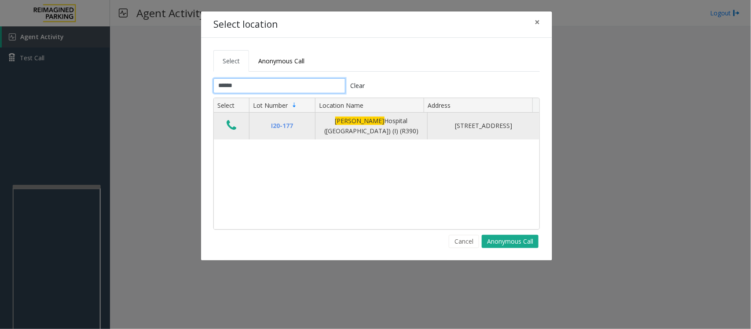
type input "******"
click at [231, 124] on icon "Data table" at bounding box center [232, 125] width 10 height 12
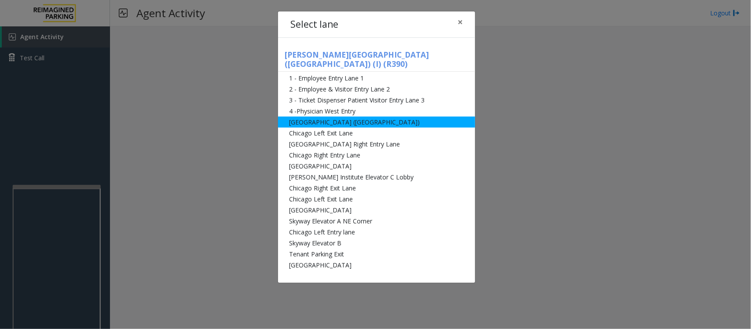
click at [319, 117] on li "[GEOGRAPHIC_DATA] ([GEOGRAPHIC_DATA])" at bounding box center [376, 122] width 197 height 11
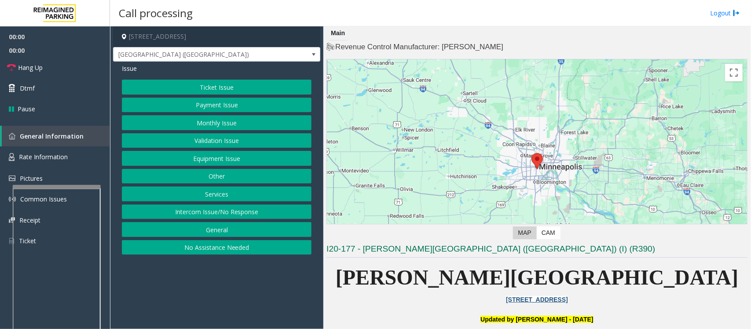
scroll to position [220, 0]
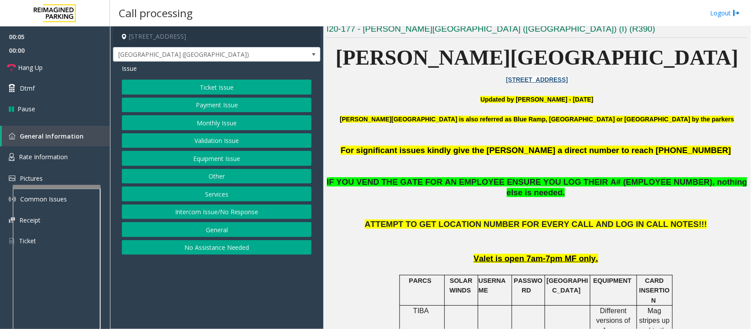
click at [189, 86] on button "Ticket Issue" at bounding box center [217, 87] width 190 height 15
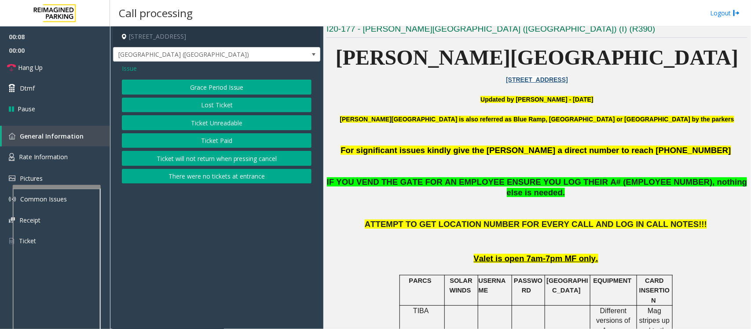
click at [129, 69] on span "Issue" at bounding box center [129, 68] width 15 height 9
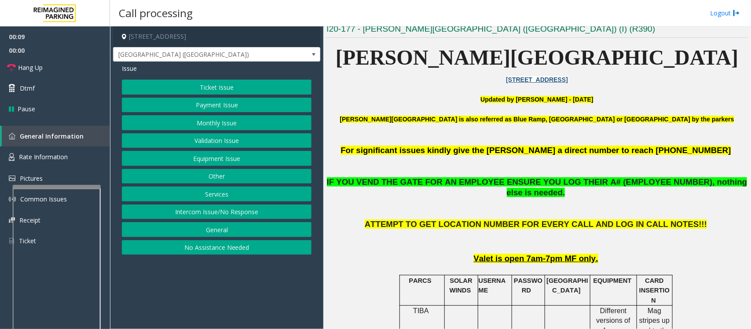
click at [208, 86] on button "Ticket Issue" at bounding box center [217, 87] width 190 height 15
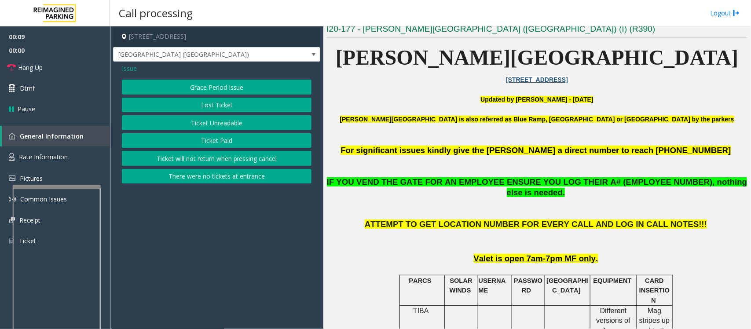
click at [234, 126] on button "Ticket Unreadable" at bounding box center [217, 122] width 190 height 15
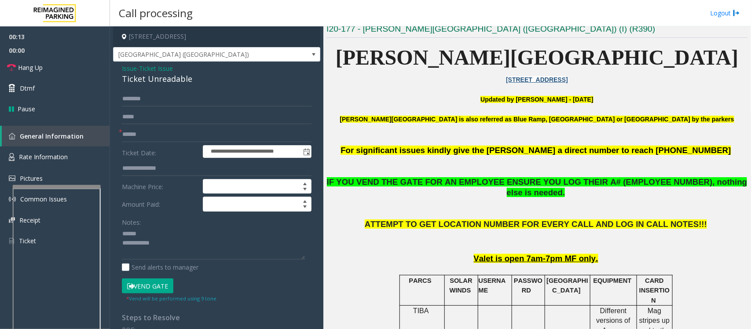
click at [163, 80] on div "Ticket Unreadable" at bounding box center [217, 79] width 190 height 12
click at [164, 80] on div "Ticket Unreadable" at bounding box center [217, 79] width 190 height 12
click at [165, 243] on textarea at bounding box center [213, 243] width 183 height 33
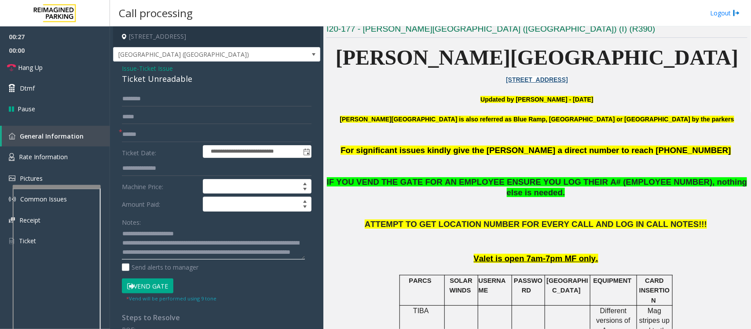
type textarea "**********"
drag, startPoint x: 188, startPoint y: 140, endPoint x: 188, endPoint y: 145, distance: 5.3
click at [188, 140] on input "text" at bounding box center [217, 134] width 190 height 15
click at [153, 136] on input "text" at bounding box center [217, 134] width 190 height 15
type input "*********"
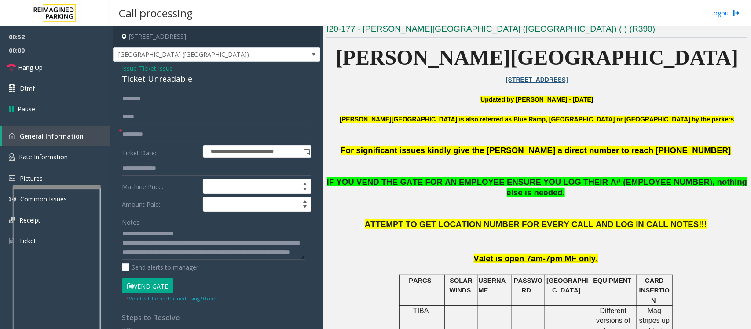
click at [142, 97] on input "text" at bounding box center [217, 99] width 190 height 15
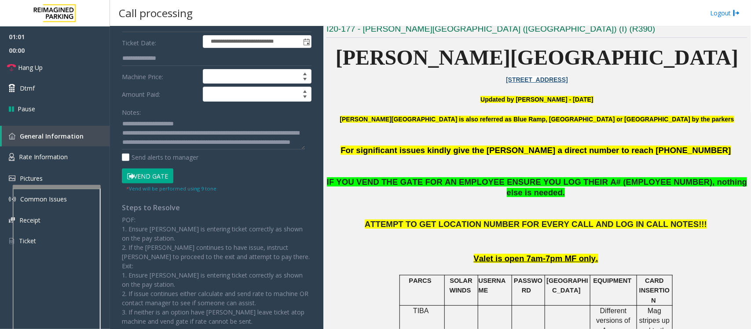
scroll to position [9, 0]
click at [161, 177] on button "Vend Gate" at bounding box center [148, 176] width 52 height 15
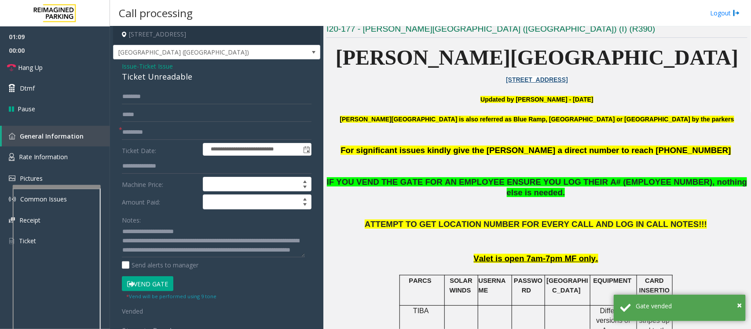
scroll to position [0, 0]
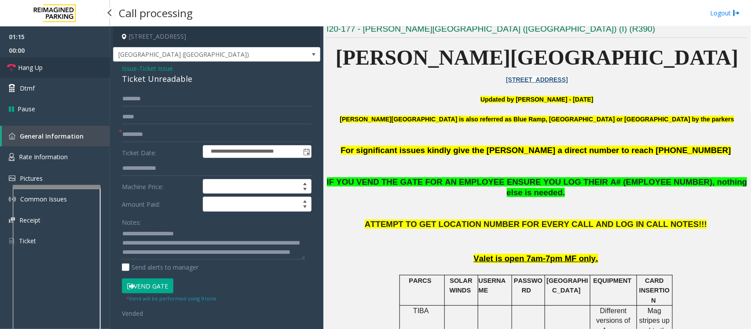
click at [47, 67] on link "Hang Up" at bounding box center [55, 67] width 110 height 21
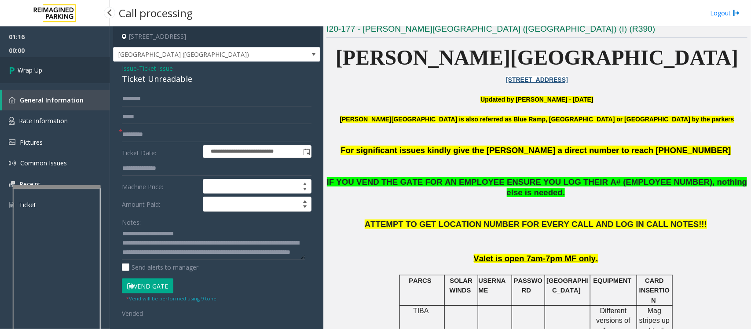
click at [47, 67] on link "Wrap Up" at bounding box center [55, 70] width 110 height 26
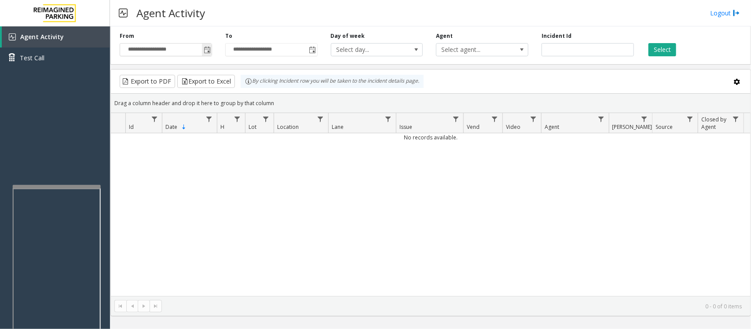
click at [206, 49] on span "Toggle popup" at bounding box center [207, 50] width 7 height 7
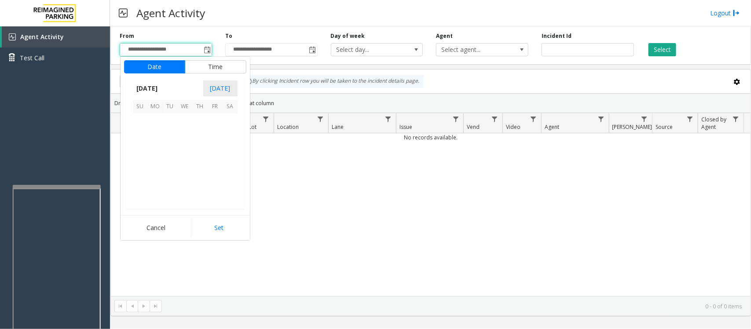
scroll to position [158035, 0]
click at [185, 135] on span "8" at bounding box center [185, 136] width 15 height 15
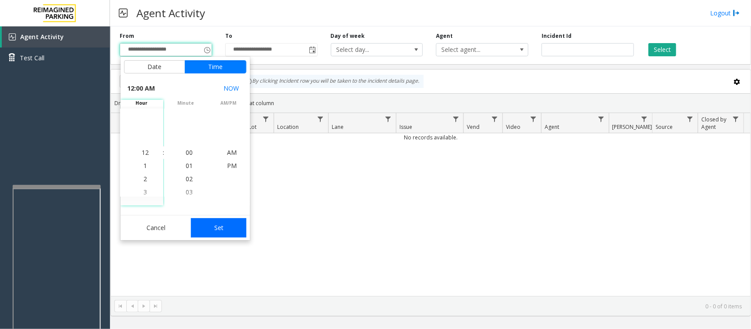
click at [214, 234] on button "Set" at bounding box center [218, 227] width 55 height 19
type input "**********"
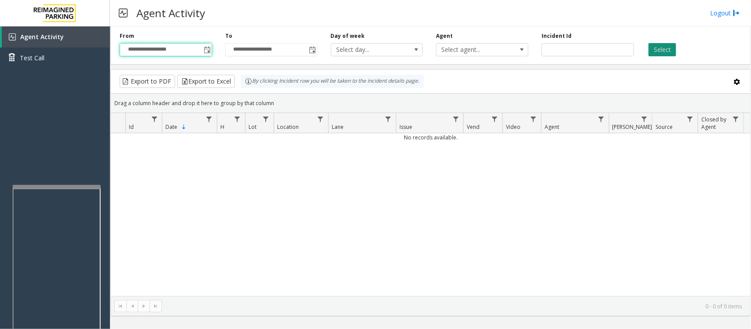
click at [666, 47] on button "Select" at bounding box center [663, 49] width 28 height 13
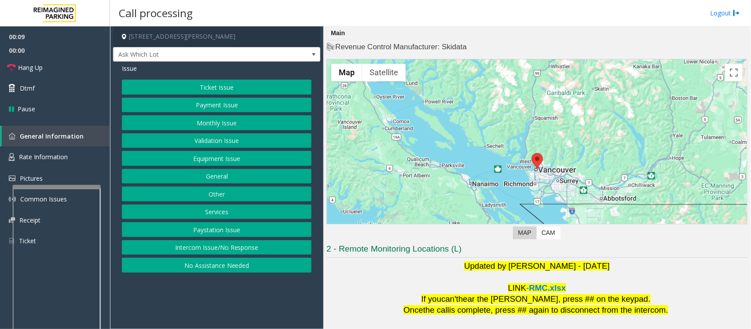
click at [173, 143] on button "Validation Issue" at bounding box center [217, 140] width 190 height 15
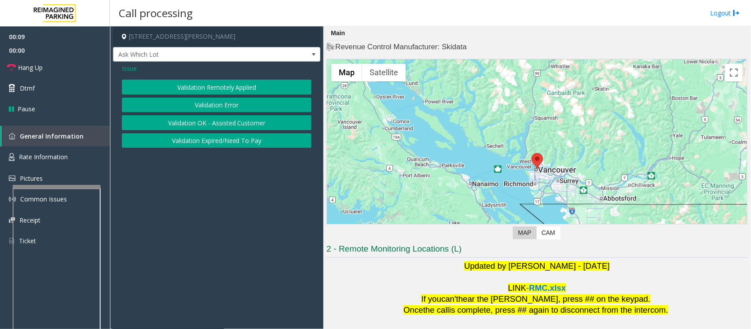
click at [190, 106] on button "Validation Error" at bounding box center [217, 105] width 190 height 15
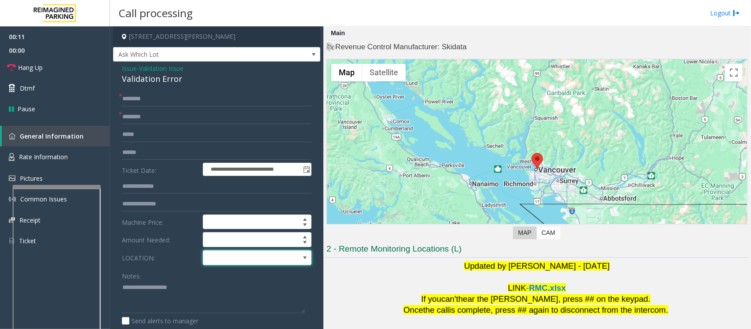
click at [283, 258] on span at bounding box center [246, 258] width 86 height 14
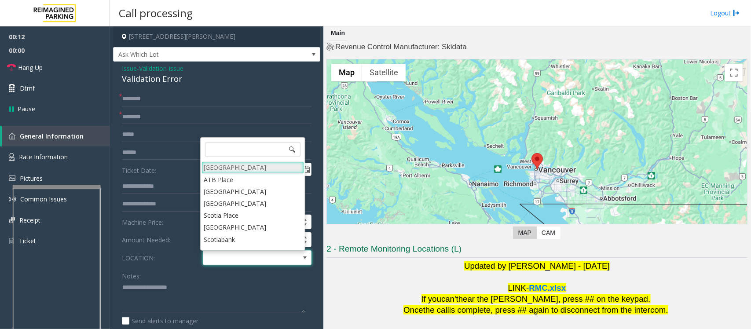
click at [252, 169] on Village "[GEOGRAPHIC_DATA]" at bounding box center [253, 168] width 103 height 12
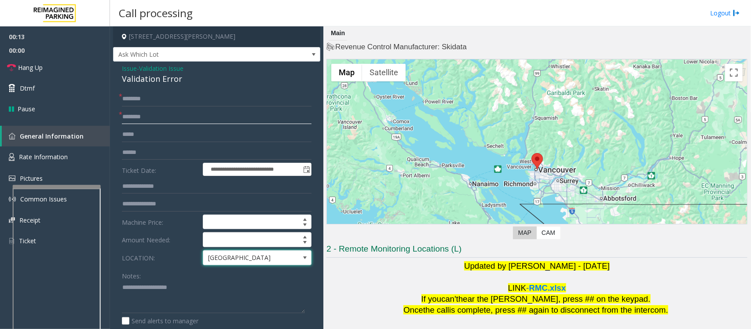
click at [216, 119] on input "text" at bounding box center [217, 117] width 190 height 15
type input "********"
drag, startPoint x: 161, startPoint y: 280, endPoint x: 144, endPoint y: 251, distance: 33.1
click at [161, 280] on div "Notes:" at bounding box center [217, 291] width 190 height 45
click at [149, 78] on div "Validation Error" at bounding box center [217, 79] width 190 height 12
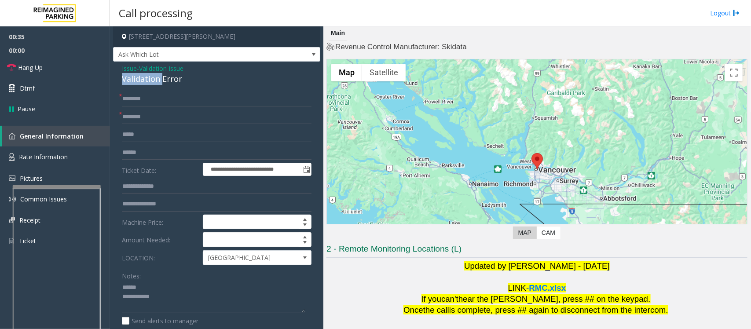
click at [149, 78] on div "Validation Error" at bounding box center [217, 79] width 190 height 12
click at [150, 78] on div "Validation Error" at bounding box center [217, 79] width 190 height 12
type textarea "**********"
click at [137, 153] on input "text" at bounding box center [217, 152] width 190 height 15
type input "*******"
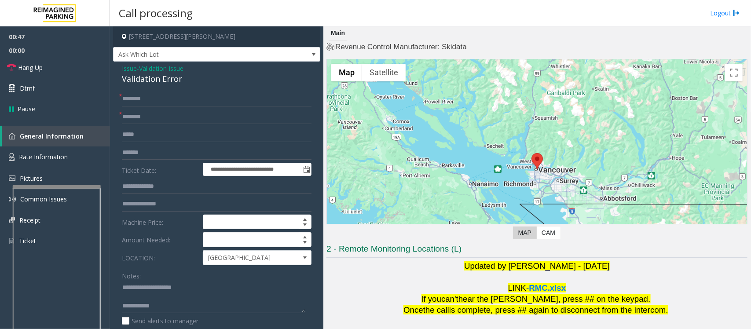
click at [143, 89] on div "**********" at bounding box center [216, 299] width 207 height 474
click at [142, 93] on input "text" at bounding box center [217, 99] width 190 height 15
type textarea "**********"
click at [142, 92] on input "text" at bounding box center [217, 99] width 190 height 15
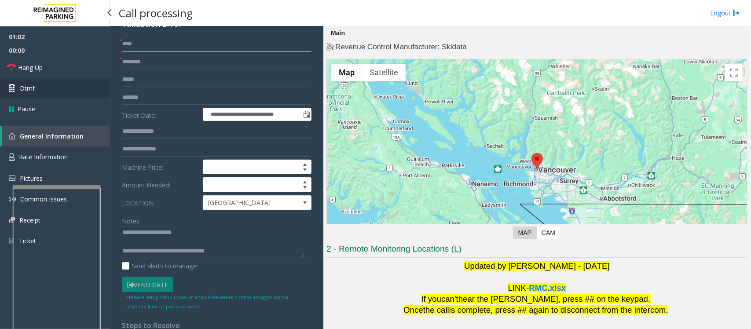
type input "****"
click at [27, 85] on span "Dtmf" at bounding box center [27, 88] width 15 height 9
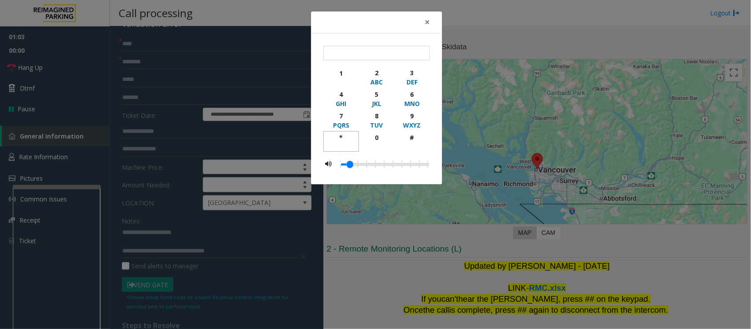
click at [342, 134] on div "*" at bounding box center [341, 137] width 24 height 9
click at [379, 72] on div "2" at bounding box center [377, 72] width 24 height 9
click at [377, 92] on div "5" at bounding box center [377, 94] width 24 height 9
click at [343, 137] on div "*" at bounding box center [341, 137] width 24 height 9
click at [412, 94] on div "6" at bounding box center [412, 94] width 24 height 9
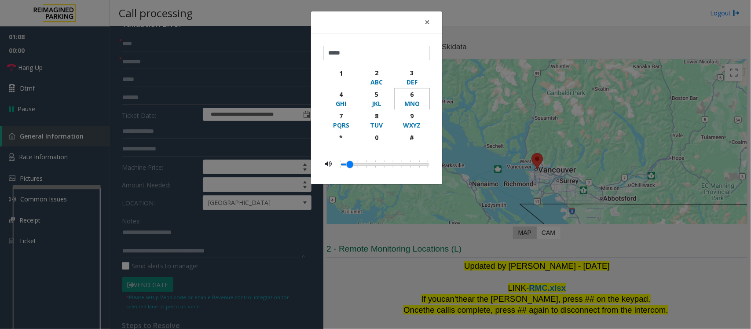
click at [412, 94] on div "6" at bounding box center [412, 94] width 24 height 9
type input "********"
click at [428, 23] on span "×" at bounding box center [427, 22] width 5 height 12
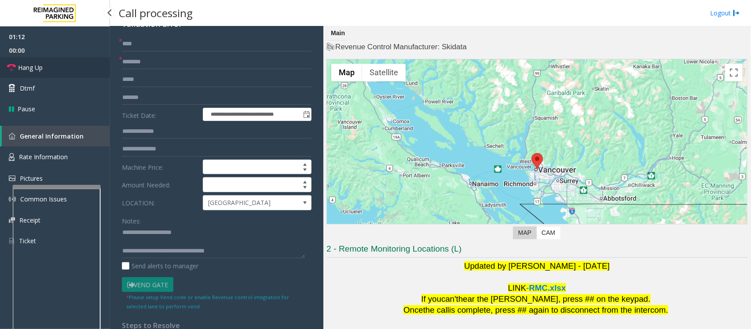
click at [48, 67] on link "Hang Up" at bounding box center [55, 67] width 110 height 21
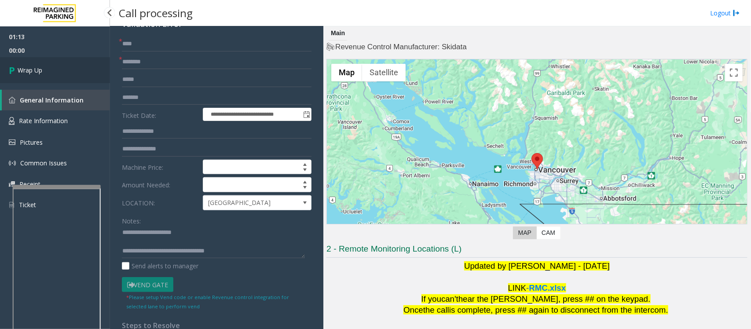
click at [48, 67] on link "Wrap Up" at bounding box center [55, 70] width 110 height 26
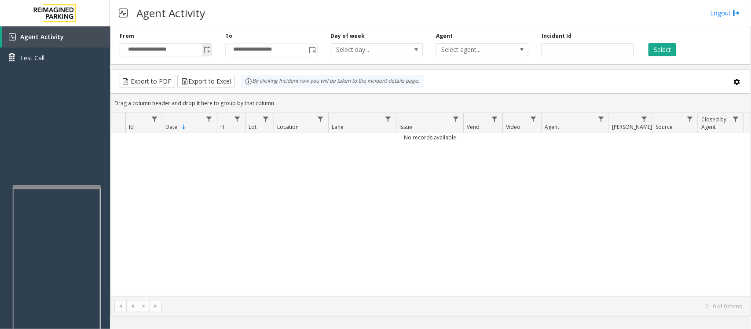
click at [208, 49] on span "Toggle popup" at bounding box center [207, 50] width 7 height 7
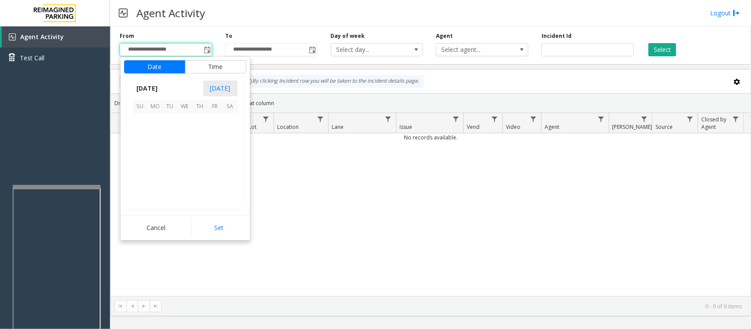
scroll to position [158035, 0]
click at [186, 136] on span "8" at bounding box center [185, 136] width 15 height 15
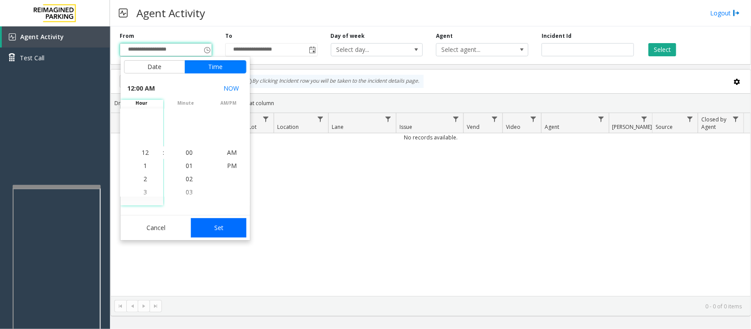
click at [237, 228] on button "Set" at bounding box center [218, 227] width 55 height 19
type input "**********"
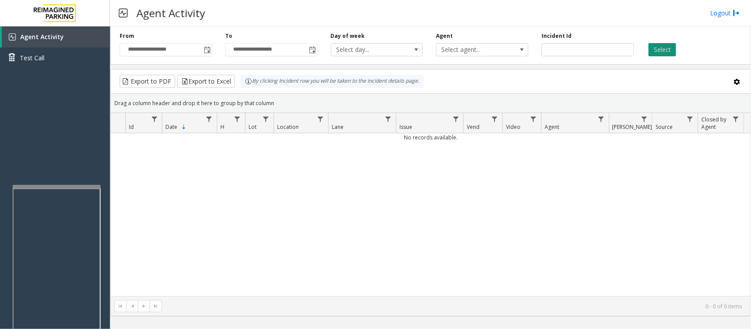
click at [653, 46] on button "Select" at bounding box center [663, 49] width 28 height 13
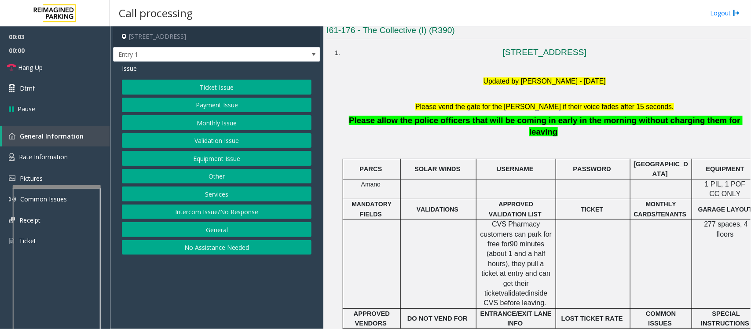
scroll to position [220, 0]
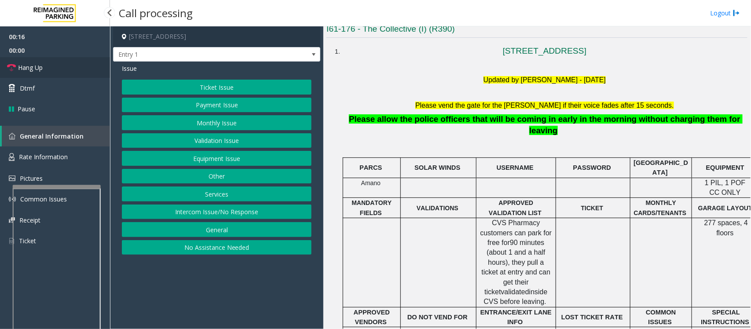
click at [35, 67] on span "Hang Up" at bounding box center [30, 67] width 25 height 9
click at [183, 216] on button "Intercom Issue/No Response" at bounding box center [217, 212] width 190 height 15
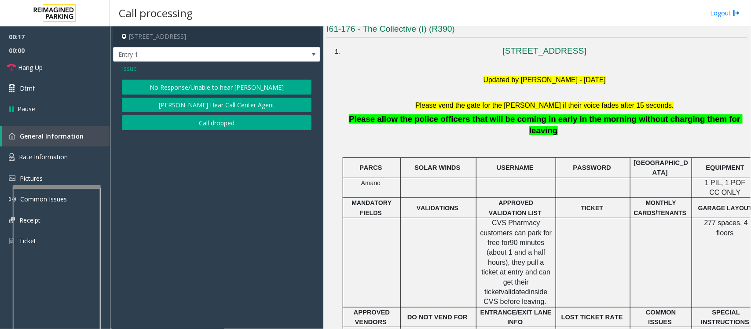
click at [189, 86] on button "No Response/Unable to hear [PERSON_NAME]" at bounding box center [217, 87] width 190 height 15
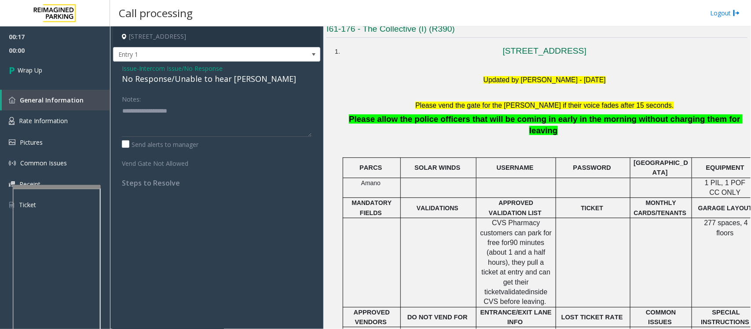
click at [180, 78] on div "No Response/Unable to hear [PERSON_NAME]" at bounding box center [217, 79] width 190 height 12
type textarea "**********"
click at [29, 59] on link "Wrap Up" at bounding box center [55, 70] width 110 height 26
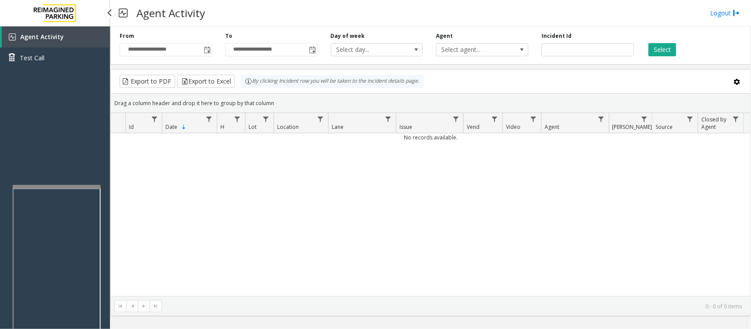
click at [40, 36] on span "Agent Activity" at bounding box center [42, 37] width 44 height 8
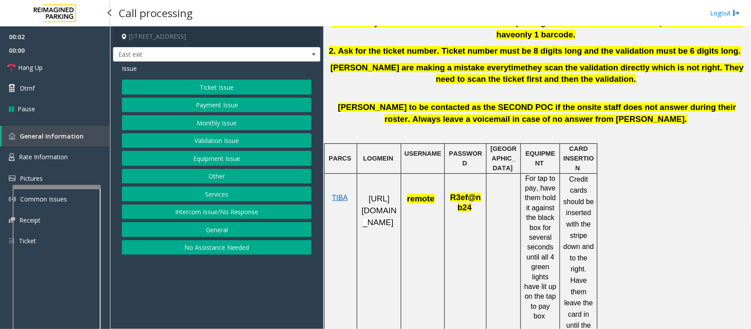
scroll to position [385, 0]
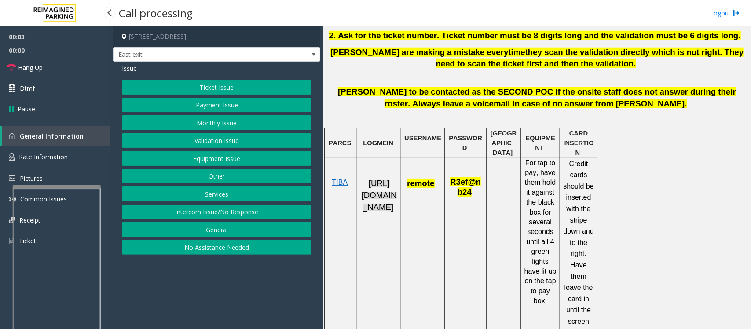
click at [364, 207] on span "https://fillmore-web.sp.tibaparking.net/" at bounding box center [379, 195] width 35 height 33
click at [241, 213] on button "Intercom Issue/No Response" at bounding box center [217, 212] width 190 height 15
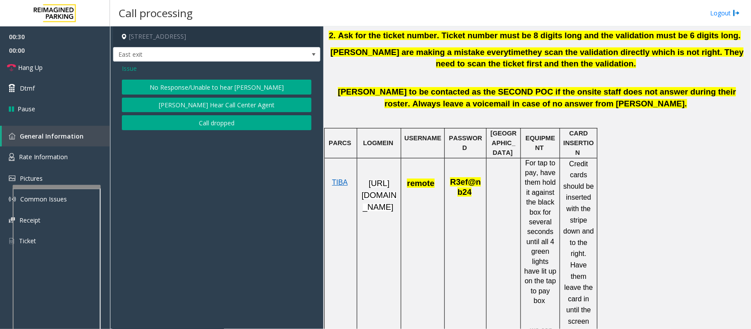
click at [203, 87] on button "No Response/Unable to hear [PERSON_NAME]" at bounding box center [217, 87] width 190 height 15
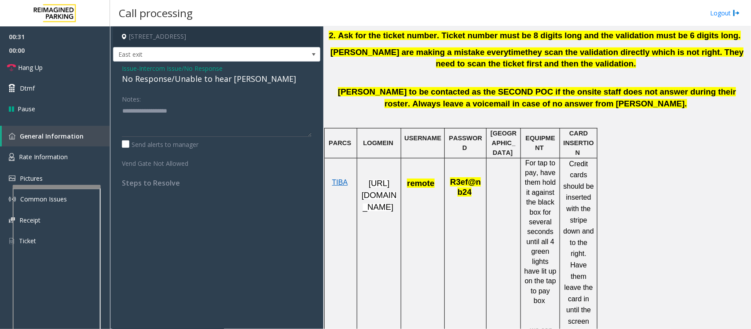
click at [208, 80] on div "No Response/Unable to hear [PERSON_NAME]" at bounding box center [217, 79] width 190 height 12
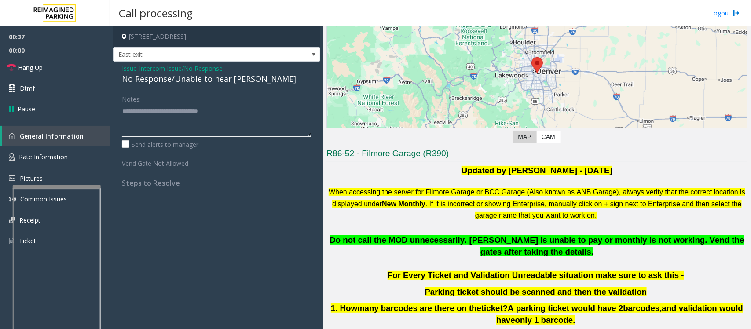
scroll to position [0, 0]
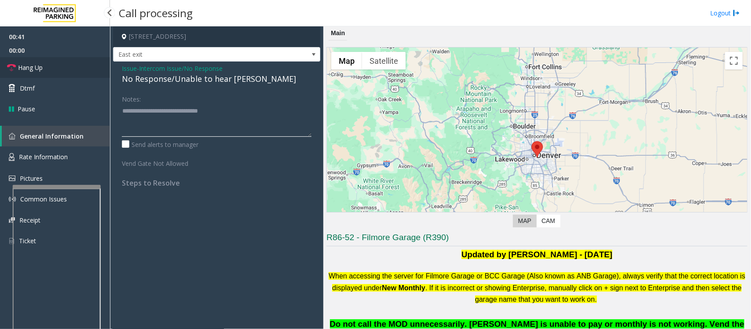
type textarea "**********"
click at [54, 70] on link "Hang Up" at bounding box center [55, 67] width 110 height 21
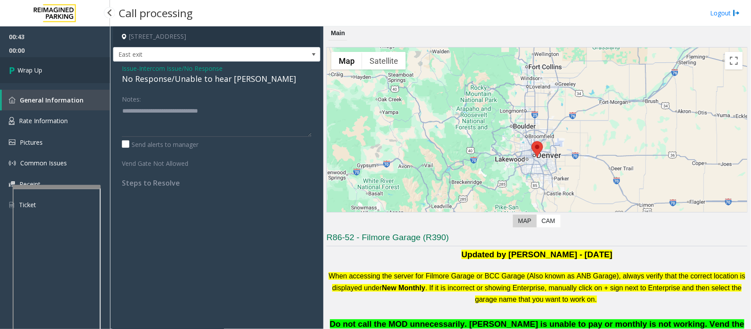
click at [54, 70] on link "Wrap Up" at bounding box center [55, 70] width 110 height 26
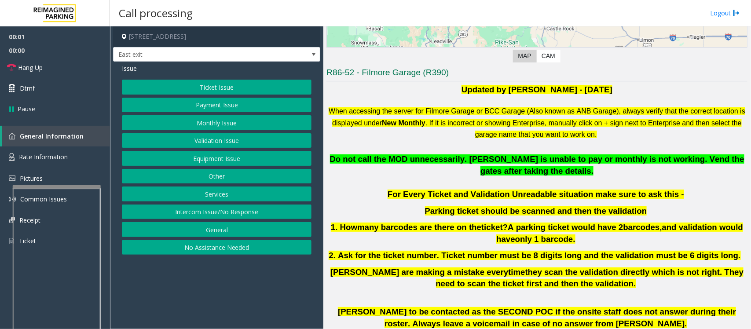
scroll to position [385, 0]
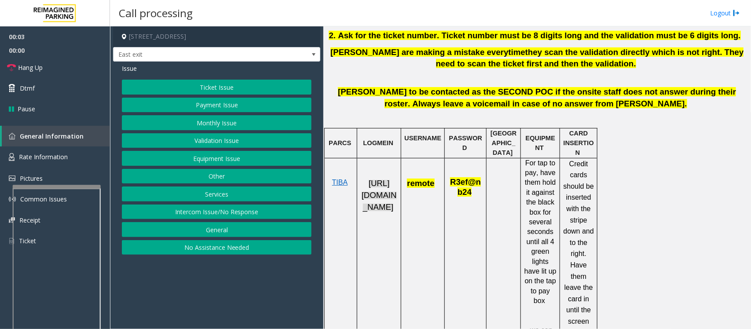
click at [377, 205] on span "https://fillmore-web.sp.tibaparking.net/" at bounding box center [379, 195] width 35 height 33
click at [214, 199] on button "Services" at bounding box center [217, 194] width 190 height 15
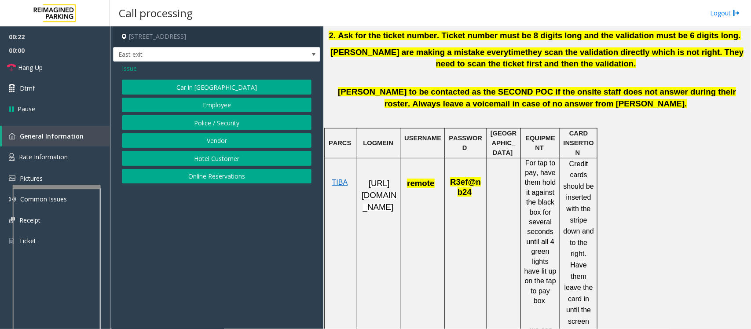
click at [217, 179] on button "Online Reservations" at bounding box center [217, 176] width 190 height 15
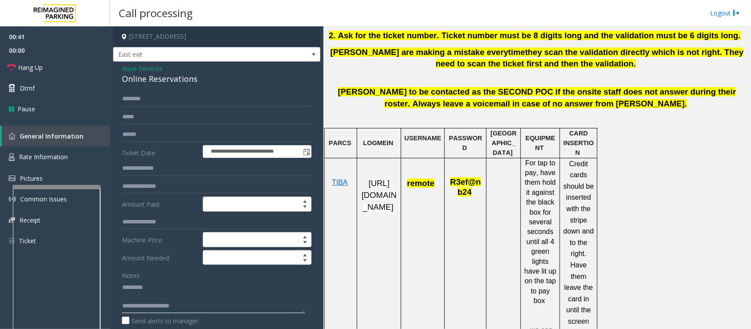
click at [206, 298] on textarea at bounding box center [213, 296] width 183 height 33
drag, startPoint x: 154, startPoint y: 307, endPoint x: 235, endPoint y: 284, distance: 83.8
click at [235, 284] on textarea at bounding box center [213, 296] width 183 height 33
click at [196, 302] on textarea at bounding box center [213, 296] width 183 height 33
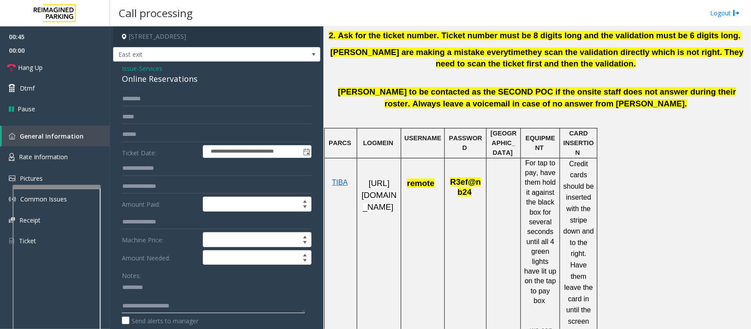
scroll to position [7, 0]
drag, startPoint x: 192, startPoint y: 304, endPoint x: 153, endPoint y: 301, distance: 39.3
click at [153, 301] on textarea at bounding box center [213, 296] width 183 height 33
click at [154, 288] on textarea at bounding box center [213, 296] width 183 height 33
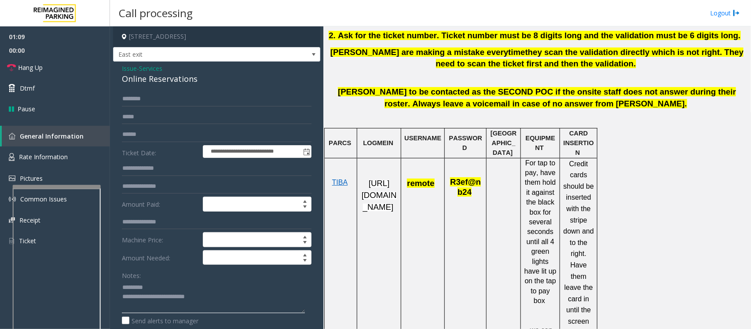
click at [150, 310] on textarea at bounding box center [213, 296] width 183 height 33
type textarea "**********"
drag, startPoint x: 152, startPoint y: 95, endPoint x: 158, endPoint y: 98, distance: 6.1
click at [153, 95] on input "text" at bounding box center [217, 99] width 190 height 15
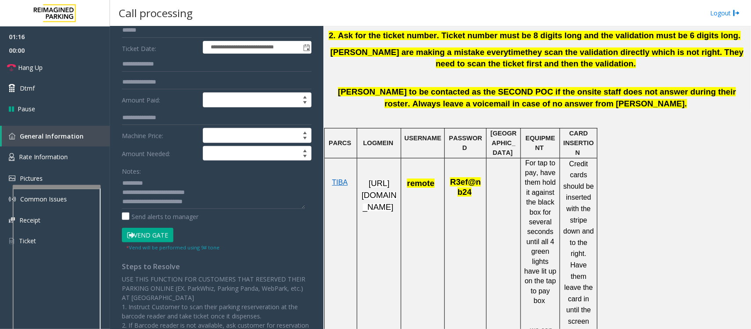
scroll to position [220, 0]
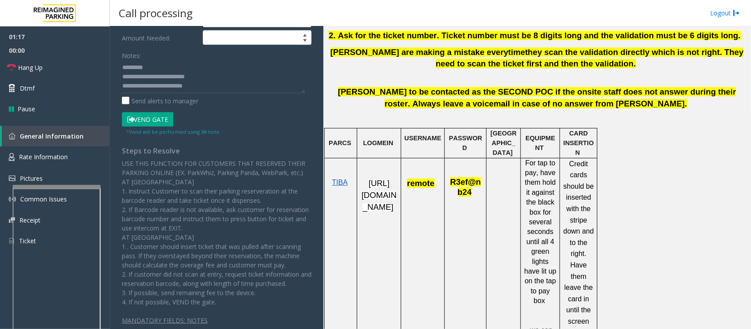
click at [147, 120] on button "Vend Gate" at bounding box center [148, 119] width 52 height 15
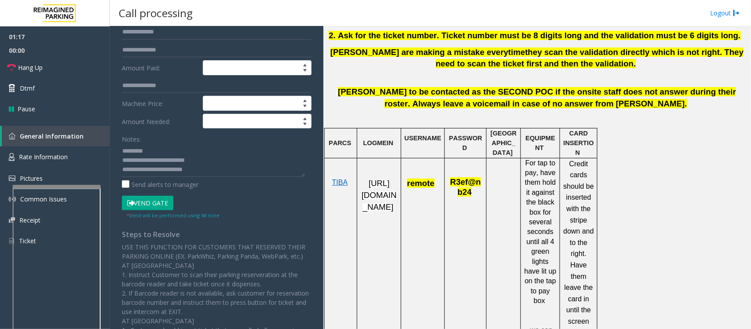
scroll to position [0, 0]
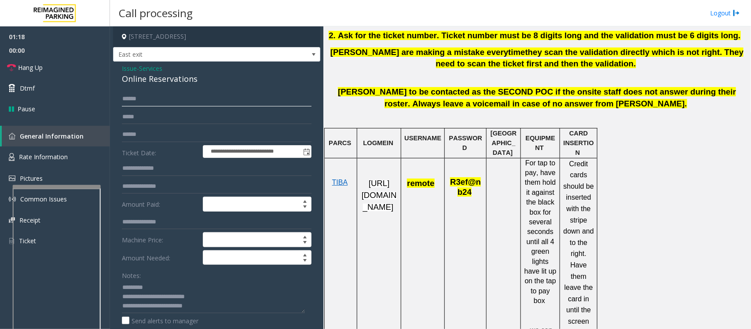
click at [155, 99] on input "******" at bounding box center [217, 99] width 190 height 15
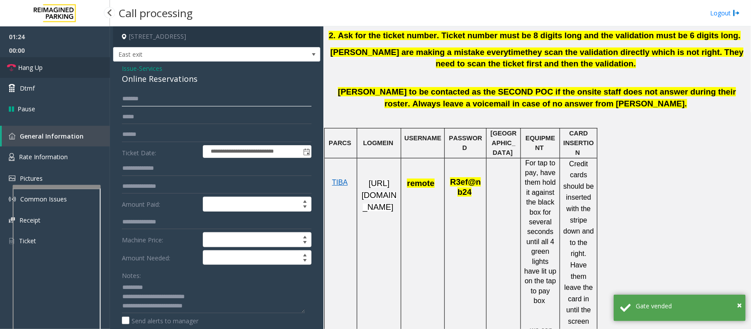
type input "*******"
click at [47, 69] on link "Hang Up" at bounding box center [55, 67] width 110 height 21
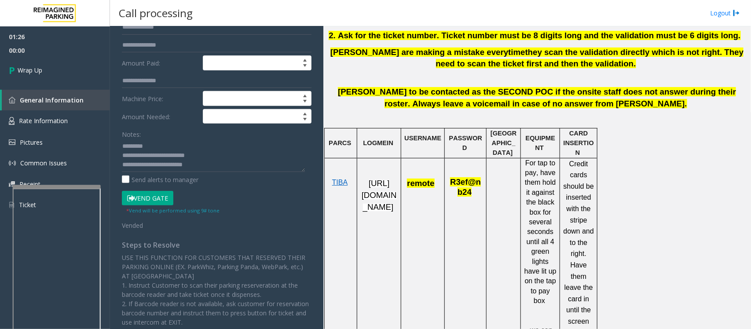
scroll to position [165, 0]
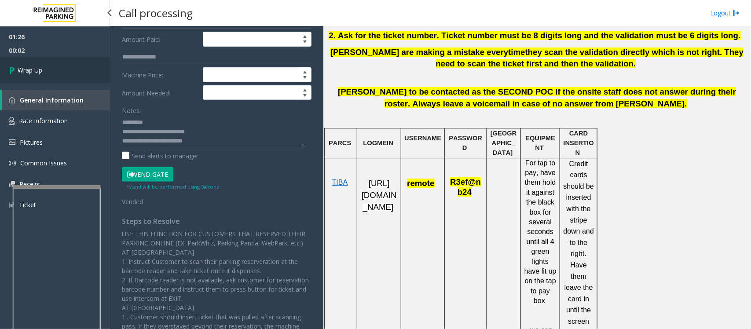
click at [29, 72] on span "Wrap Up" at bounding box center [30, 70] width 25 height 9
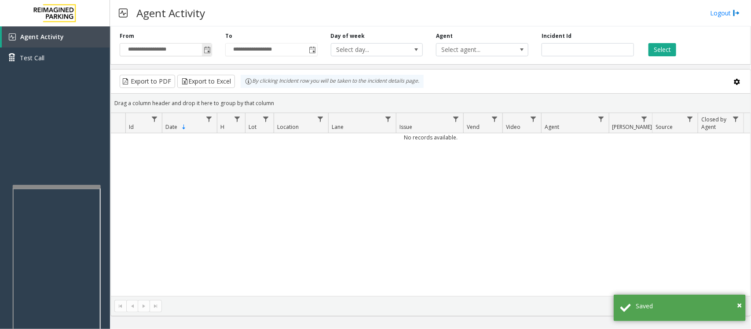
click at [209, 51] on span "Toggle popup" at bounding box center [207, 50] width 7 height 7
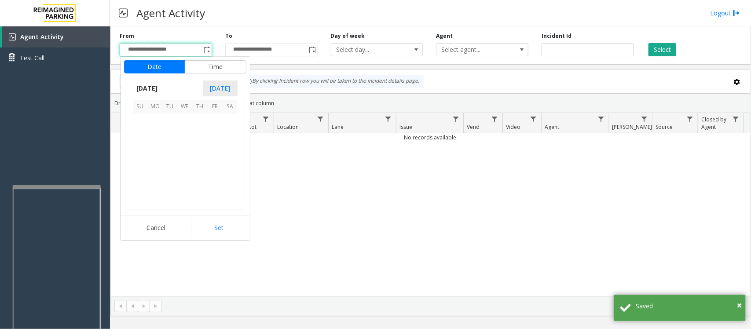
scroll to position [158035, 0]
click at [181, 136] on span "8" at bounding box center [185, 136] width 15 height 15
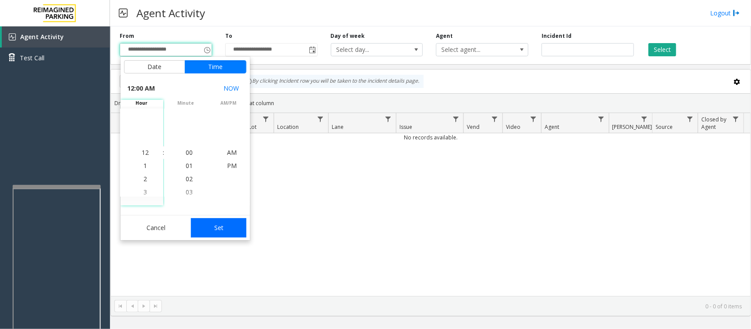
click at [227, 223] on button "Set" at bounding box center [218, 227] width 55 height 19
type input "**********"
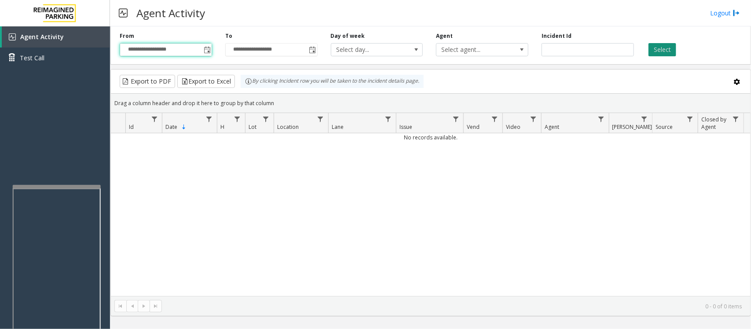
click at [670, 54] on button "Select" at bounding box center [663, 49] width 28 height 13
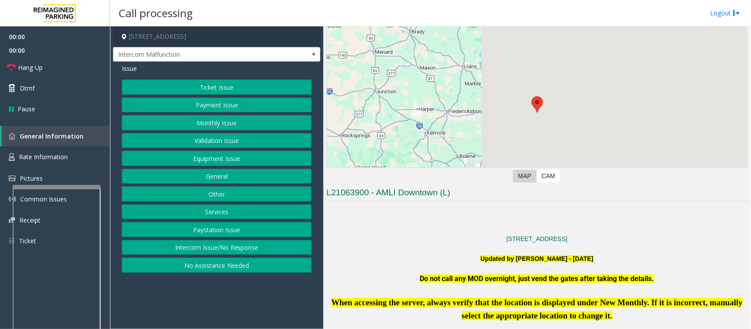
scroll to position [110, 0]
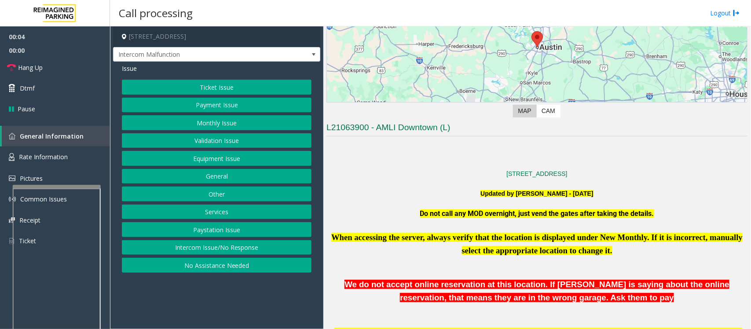
click at [485, 166] on p at bounding box center [537, 164] width 421 height 10
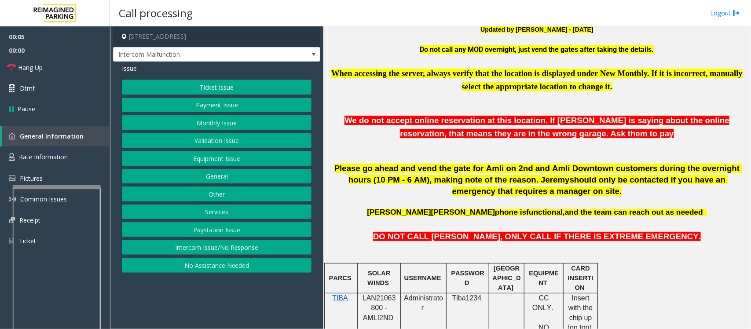
scroll to position [275, 0]
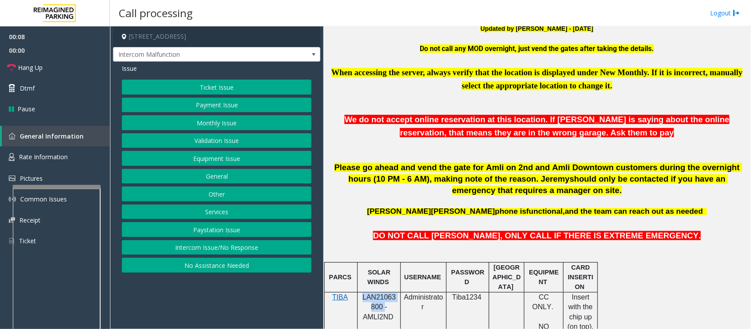
drag, startPoint x: 364, startPoint y: 298, endPoint x: 382, endPoint y: 307, distance: 20.9
click at [382, 307] on span "LAN21063800 - AMLI2ND" at bounding box center [379, 307] width 33 height 27
copy span "LAN21063800"
click at [225, 109] on button "Payment Issue" at bounding box center [217, 105] width 190 height 15
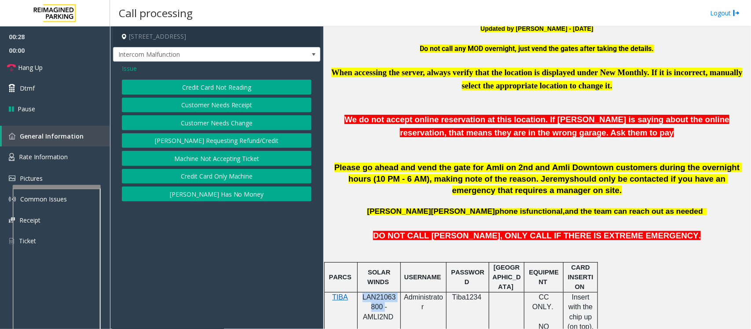
click at [236, 88] on button "Credit Card Not Reading" at bounding box center [217, 87] width 190 height 15
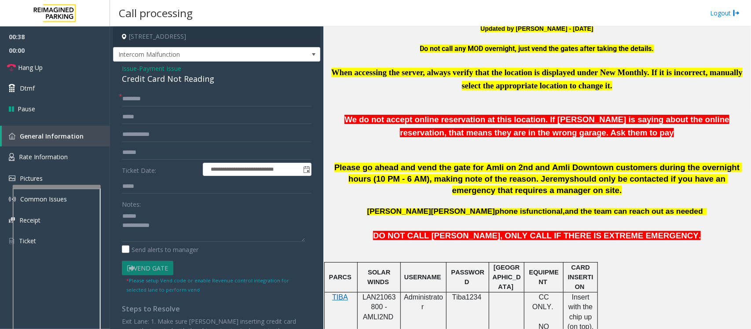
click at [141, 77] on div "Credit Card Not Reading" at bounding box center [217, 79] width 190 height 12
click at [144, 228] on textarea at bounding box center [213, 225] width 183 height 33
click at [166, 226] on textarea at bounding box center [213, 225] width 183 height 33
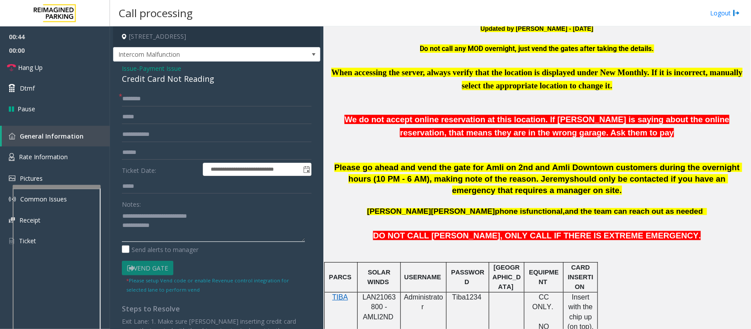
type textarea "**********"
click at [168, 231] on textarea at bounding box center [213, 225] width 183 height 33
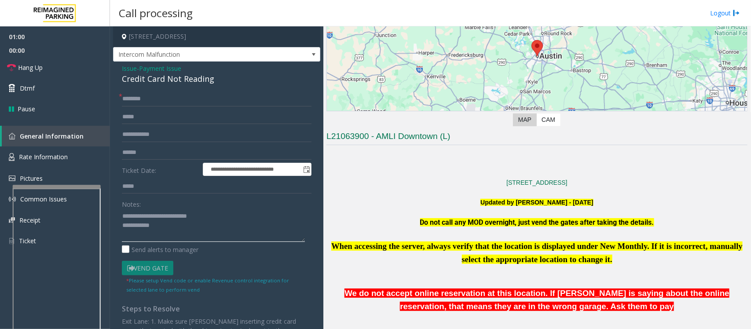
scroll to position [55, 0]
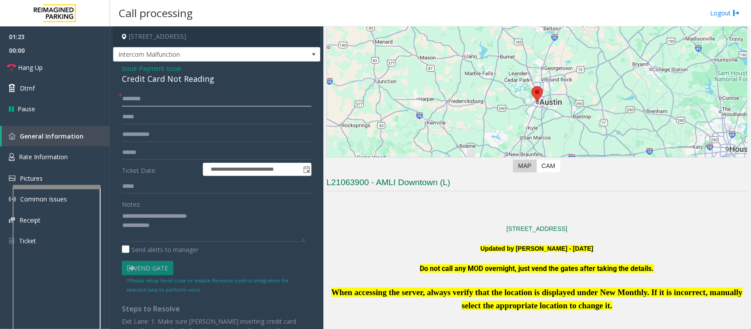
click at [157, 102] on input "text" at bounding box center [217, 99] width 190 height 15
type input "*"
type input "**"
click at [180, 226] on textarea at bounding box center [213, 225] width 183 height 33
drag, startPoint x: 50, startPoint y: 66, endPoint x: 140, endPoint y: 158, distance: 128.3
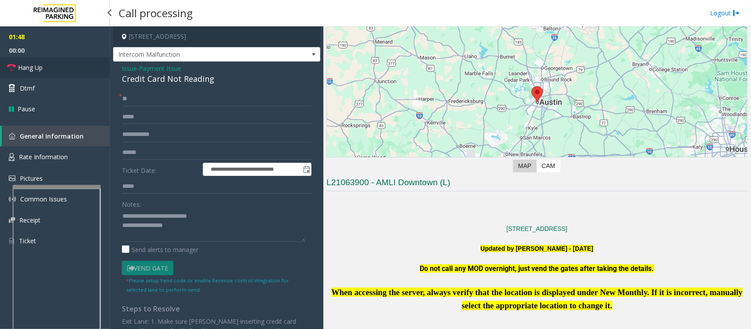
click at [50, 66] on link "Hang Up" at bounding box center [55, 67] width 110 height 21
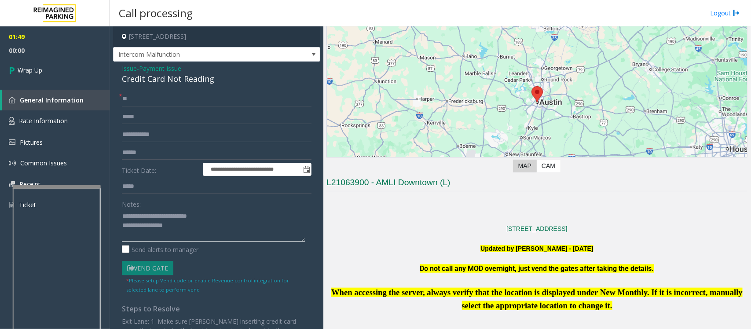
click at [195, 232] on textarea at bounding box center [213, 225] width 183 height 33
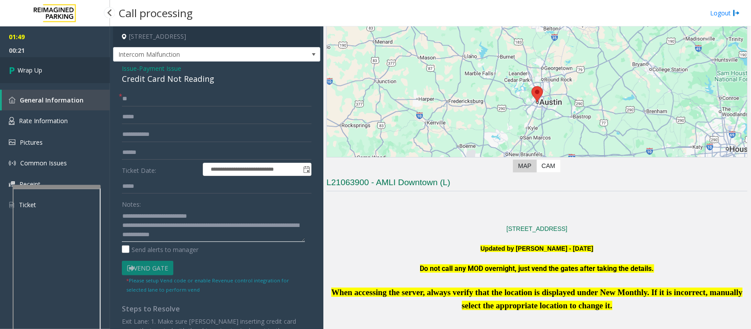
type textarea "**********"
drag, startPoint x: 45, startPoint y: 73, endPoint x: 51, endPoint y: 86, distance: 14.6
click at [45, 73] on link "Wrap Up" at bounding box center [55, 70] width 110 height 26
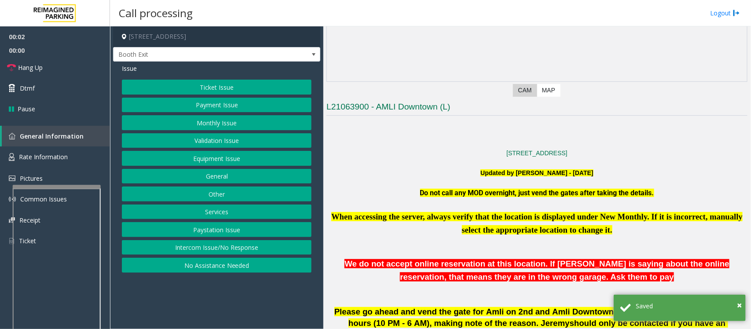
scroll to position [165, 0]
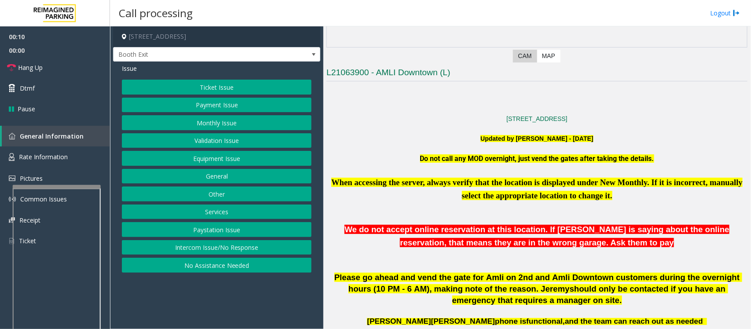
click at [207, 105] on button "Payment Issue" at bounding box center [217, 105] width 190 height 15
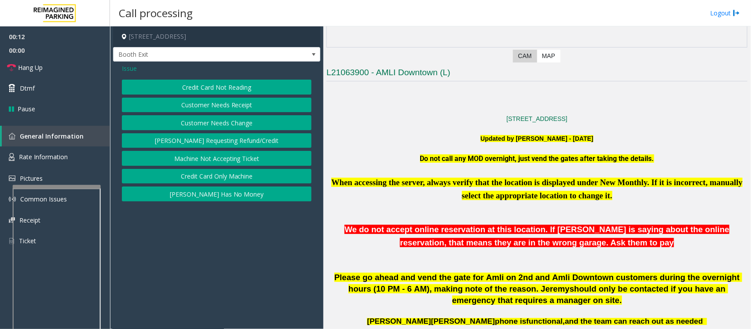
click at [239, 88] on button "Credit Card Not Reading" at bounding box center [217, 87] width 190 height 15
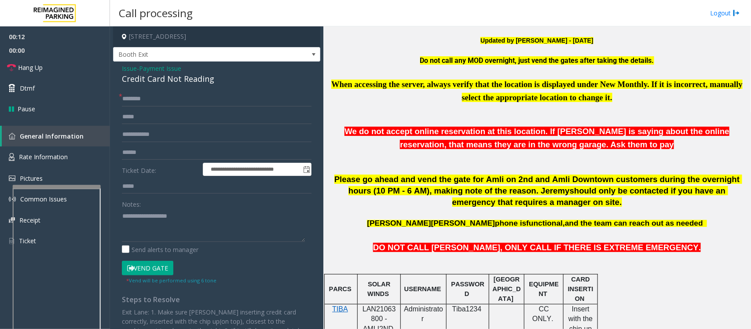
scroll to position [385, 0]
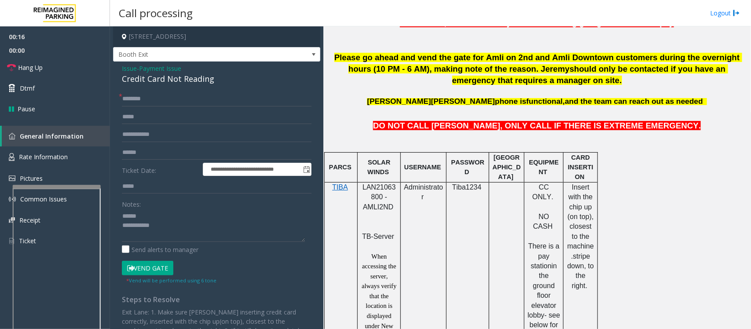
click at [159, 78] on div "Credit Card Not Reading" at bounding box center [217, 79] width 190 height 12
click at [158, 228] on textarea at bounding box center [213, 225] width 183 height 33
click at [161, 227] on textarea at bounding box center [213, 225] width 183 height 33
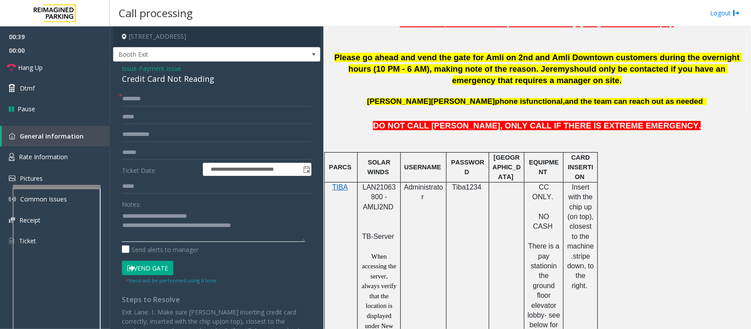
type textarea "**********"
click at [159, 150] on input "text" at bounding box center [217, 152] width 190 height 15
click at [142, 155] on input "text" at bounding box center [217, 152] width 190 height 15
click at [133, 152] on input "******" at bounding box center [217, 152] width 190 height 15
click at [129, 152] on input "******" at bounding box center [217, 152] width 190 height 15
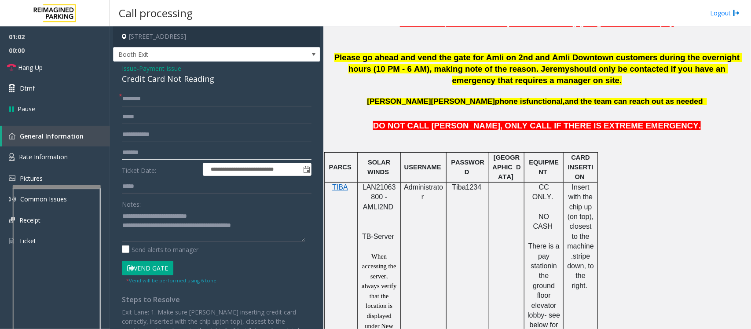
type input "*******"
click at [133, 99] on input "text" at bounding box center [217, 99] width 190 height 15
click at [269, 227] on textarea at bounding box center [213, 225] width 183 height 33
type textarea "**********"
click at [136, 92] on input "text" at bounding box center [217, 99] width 190 height 15
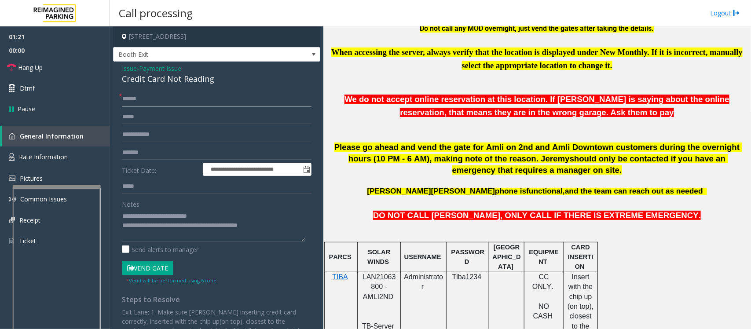
scroll to position [275, 0]
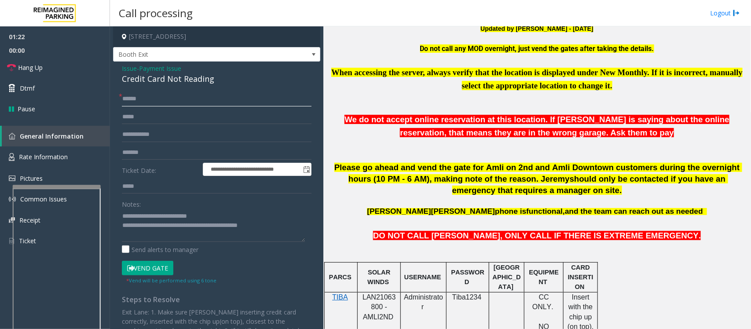
type input "******"
click at [150, 270] on button "Vend Gate" at bounding box center [148, 268] width 52 height 15
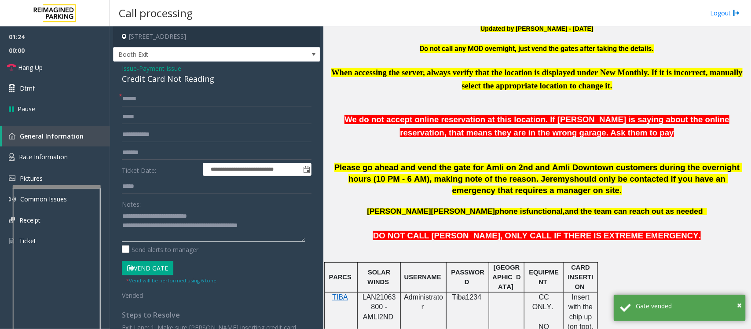
click at [272, 229] on textarea at bounding box center [213, 225] width 183 height 33
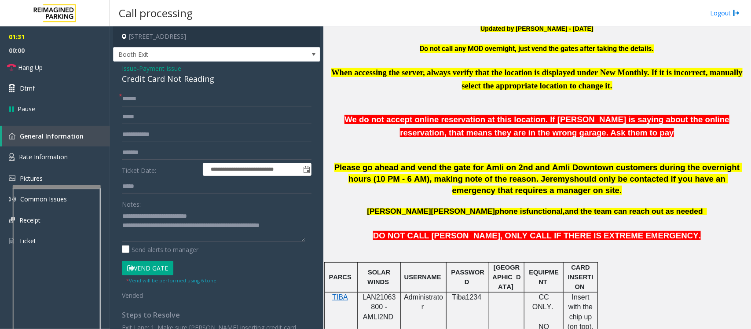
click at [145, 273] on button "Vend Gate" at bounding box center [148, 268] width 52 height 15
click at [42, 67] on span "Hang Up" at bounding box center [30, 67] width 25 height 9
click at [296, 224] on textarea at bounding box center [213, 225] width 183 height 33
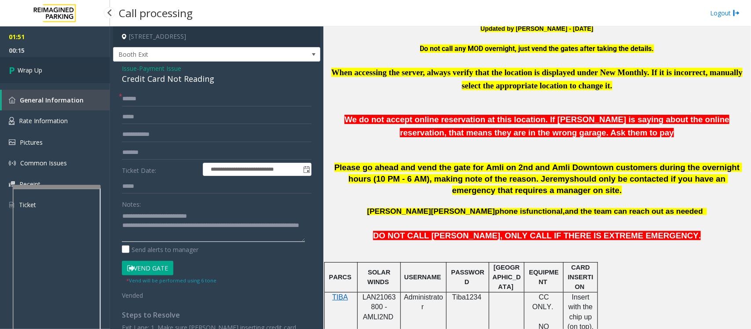
type textarea "**********"
click at [45, 68] on link "Wrap Up" at bounding box center [55, 70] width 110 height 26
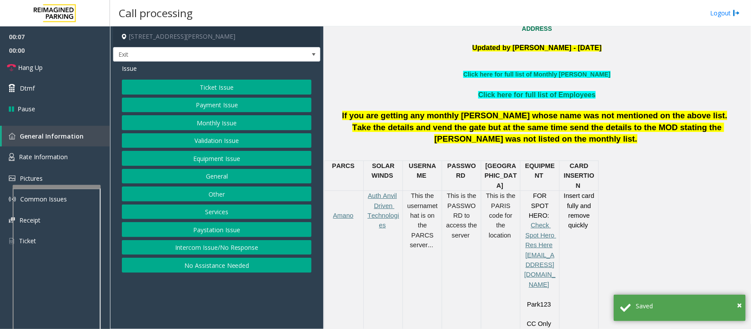
scroll to position [275, 0]
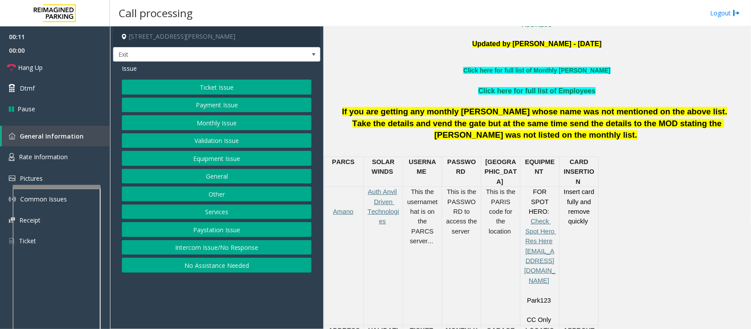
click at [223, 89] on button "Ticket Issue" at bounding box center [217, 87] width 190 height 15
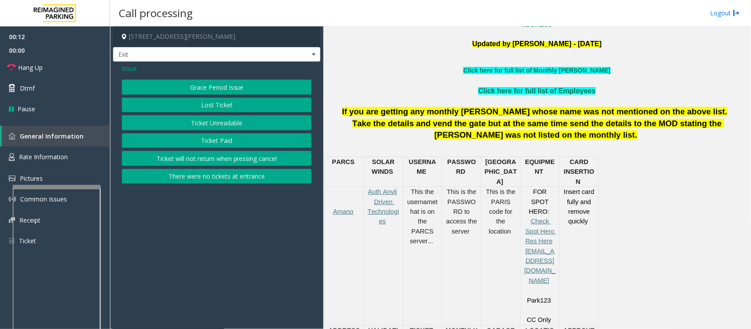
click at [214, 127] on button "Ticket Unreadable" at bounding box center [217, 122] width 190 height 15
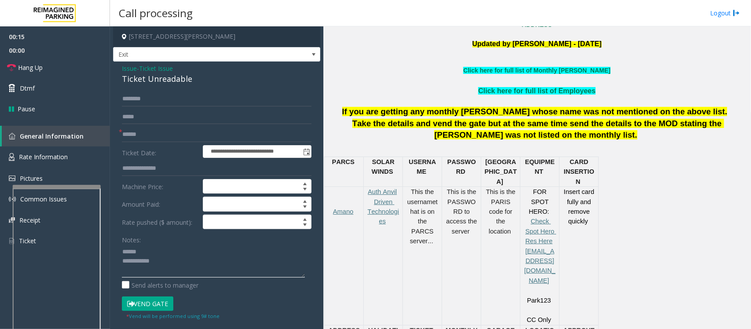
type textarea "**********"
click at [142, 79] on div "Ticket Unreadable" at bounding box center [217, 79] width 190 height 12
click at [152, 135] on input "text" at bounding box center [217, 134] width 190 height 15
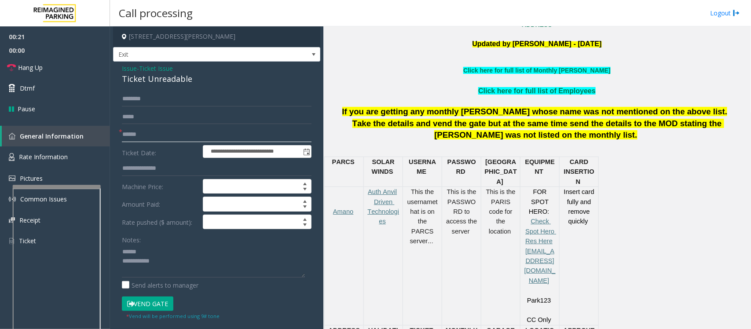
type input "******"
click at [140, 82] on div "Ticket Unreadable" at bounding box center [217, 79] width 190 height 12
click at [147, 262] on textarea at bounding box center [213, 261] width 183 height 33
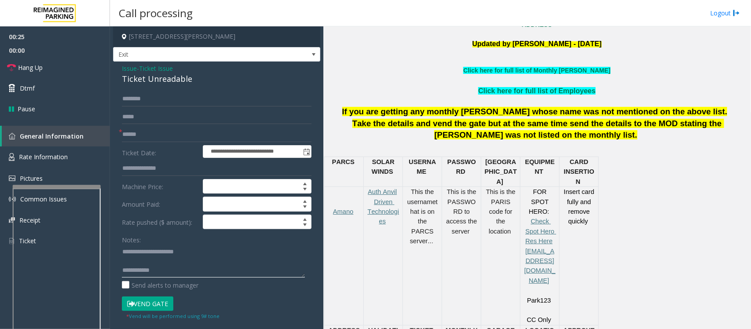
click at [148, 263] on textarea at bounding box center [213, 261] width 183 height 33
click at [168, 270] on textarea at bounding box center [213, 261] width 183 height 33
click at [225, 263] on textarea at bounding box center [213, 261] width 183 height 33
paste textarea "**********"
type textarea "**********"
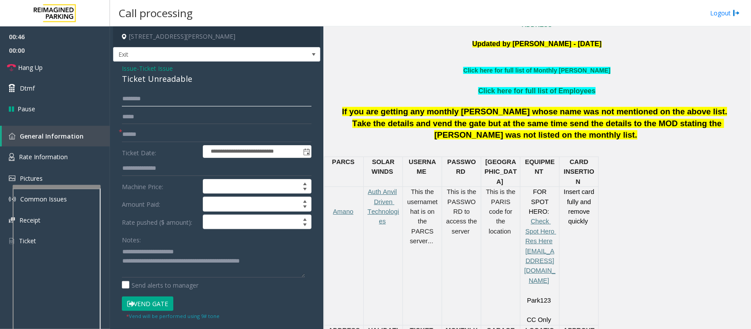
click at [149, 97] on input "text" at bounding box center [217, 99] width 190 height 15
type input "****"
click at [161, 273] on textarea at bounding box center [213, 261] width 183 height 33
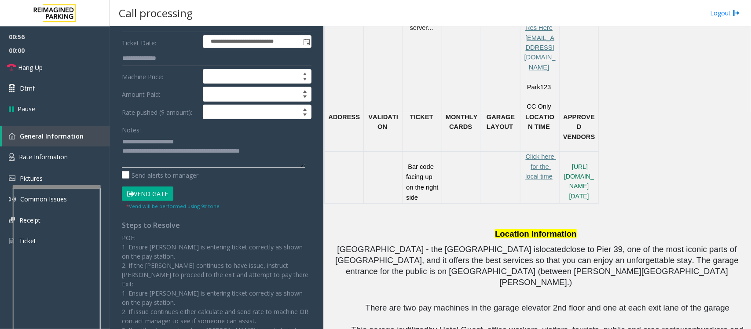
scroll to position [495, 0]
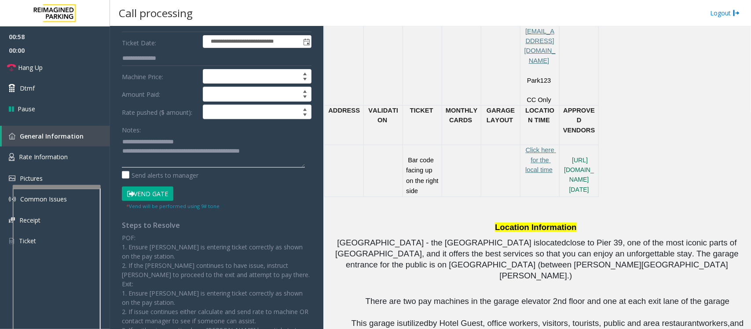
click at [285, 155] on textarea at bounding box center [213, 151] width 183 height 33
click at [162, 195] on button "Vend Gate" at bounding box center [148, 194] width 52 height 15
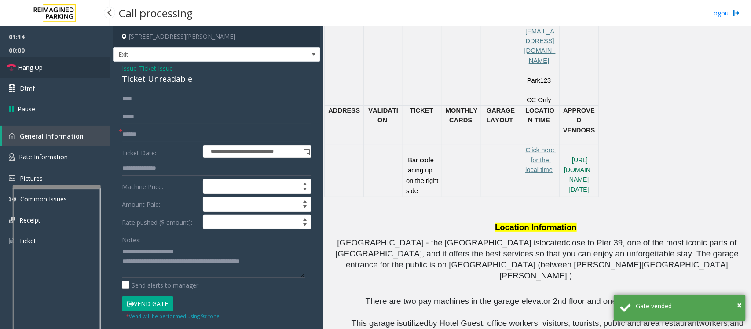
click at [29, 69] on span "Hang Up" at bounding box center [30, 67] width 25 height 9
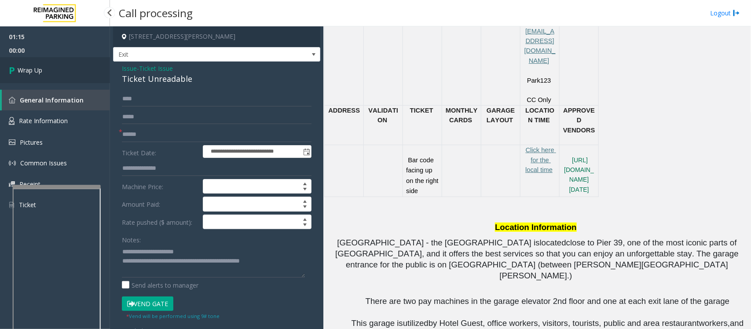
click at [28, 69] on span "Wrap Up" at bounding box center [30, 70] width 25 height 9
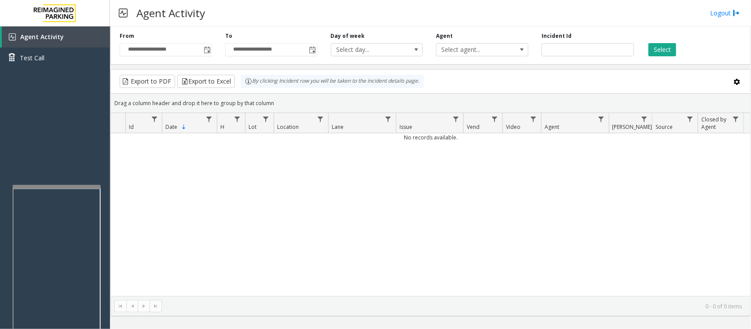
click at [214, 51] on div "**********" at bounding box center [166, 44] width 106 height 24
click at [208, 49] on span "Toggle popup" at bounding box center [207, 50] width 7 height 7
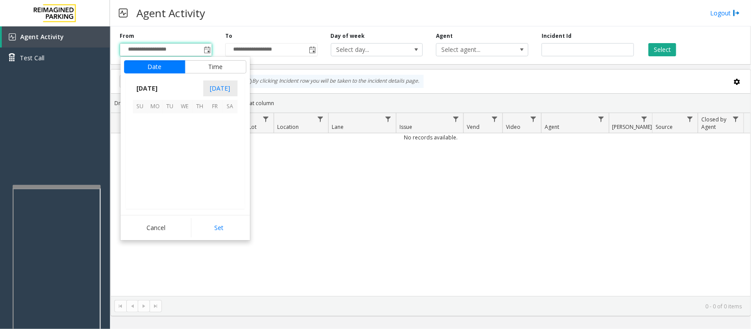
scroll to position [158035, 0]
click at [184, 135] on span "8" at bounding box center [185, 136] width 15 height 15
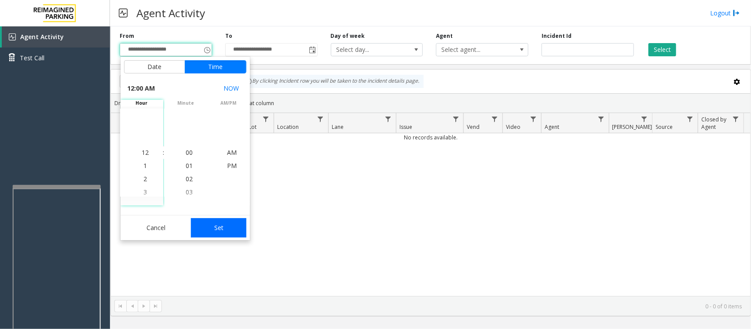
click at [229, 227] on button "Set" at bounding box center [218, 227] width 55 height 19
type input "**********"
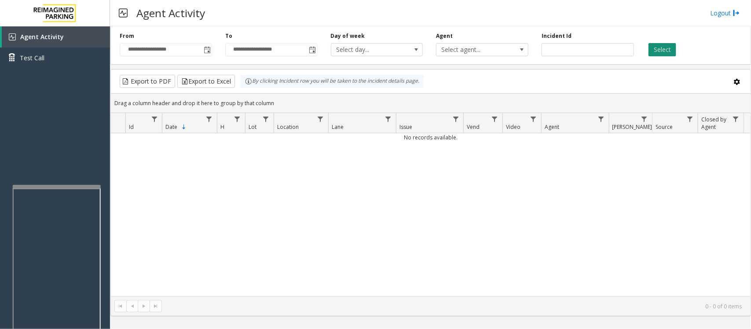
click at [661, 51] on button "Select" at bounding box center [663, 49] width 28 height 13
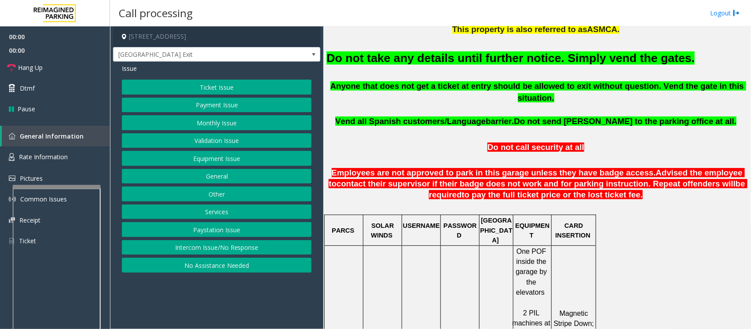
scroll to position [440, 0]
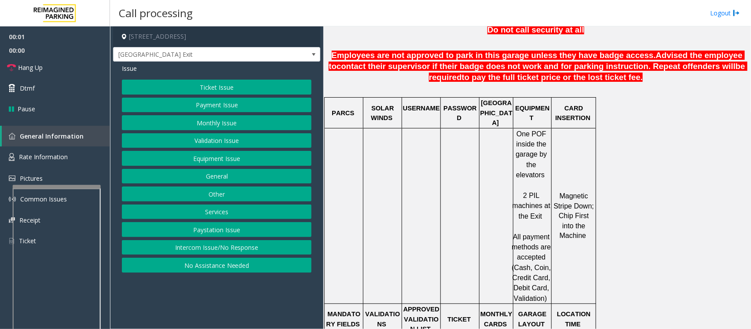
click at [203, 159] on button "Equipment Issue" at bounding box center [217, 158] width 190 height 15
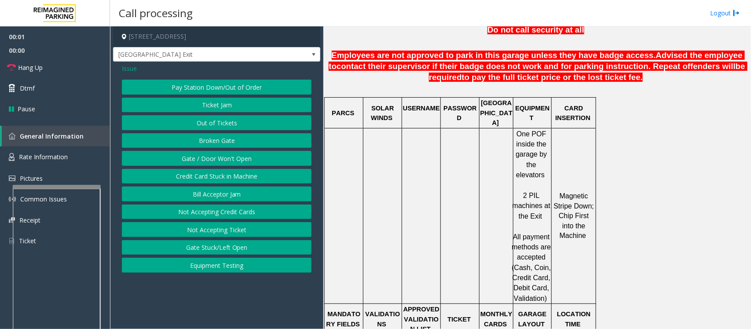
click at [202, 159] on button "Gate / Door Won't Open" at bounding box center [217, 158] width 190 height 15
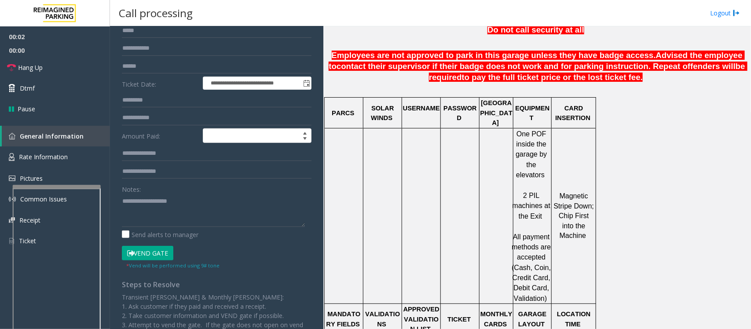
scroll to position [151, 0]
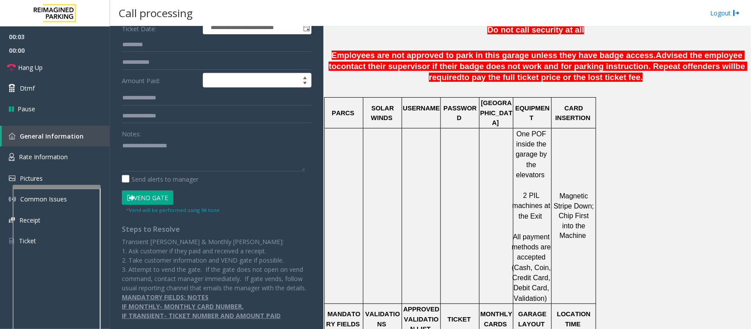
click at [162, 191] on button "Vend Gate" at bounding box center [148, 198] width 52 height 15
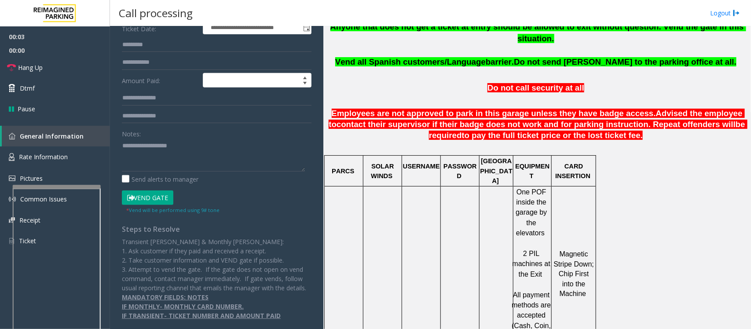
scroll to position [275, 0]
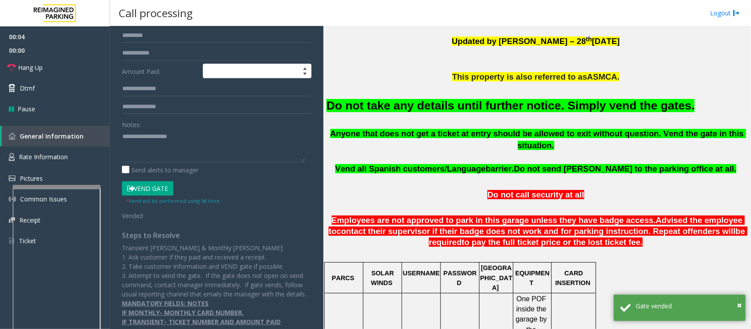
click at [435, 106] on font "Do not take any details until further notice. Simply vend the gates." at bounding box center [511, 105] width 368 height 13
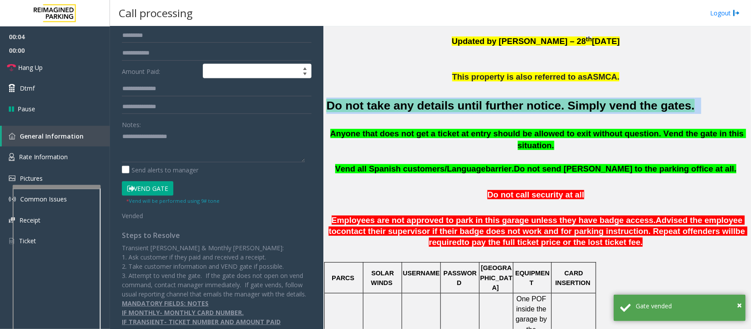
click at [435, 106] on font "Do not take any details until further notice. Simply vend the gates." at bounding box center [511, 105] width 368 height 13
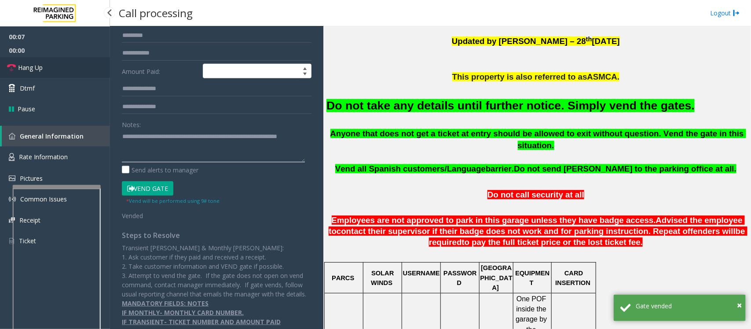
type textarea "**********"
click at [42, 64] on span "Hang Up" at bounding box center [30, 67] width 25 height 9
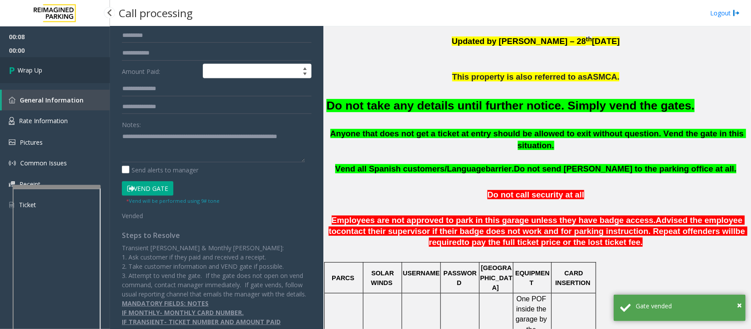
click at [42, 64] on link "Wrap Up" at bounding box center [55, 70] width 110 height 26
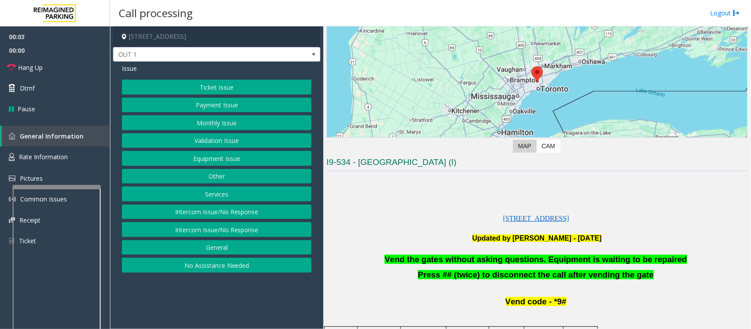
scroll to position [165, 0]
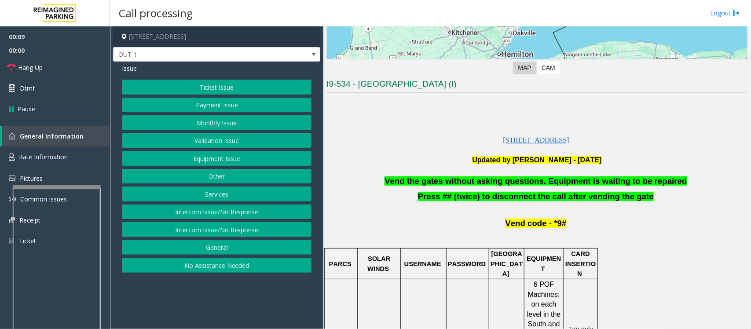
click at [218, 164] on button "Equipment Issue" at bounding box center [217, 158] width 190 height 15
click at [217, 158] on button "Gate / Door Won't Open" at bounding box center [217, 158] width 190 height 15
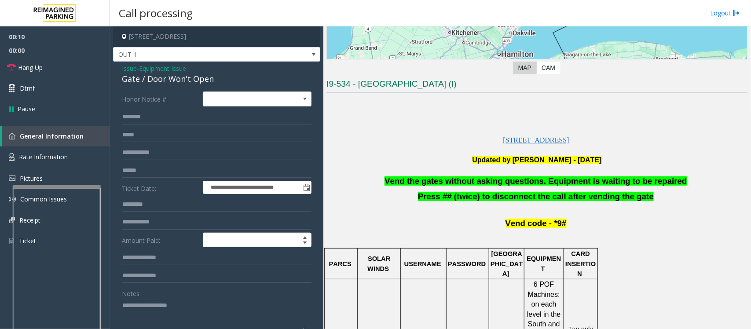
scroll to position [110, 0]
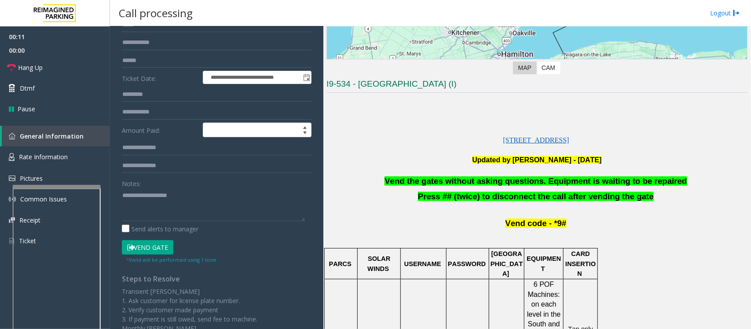
click at [412, 185] on span "Vend the gates without asking questions. Equipment is waiting to be repaired" at bounding box center [536, 181] width 302 height 9
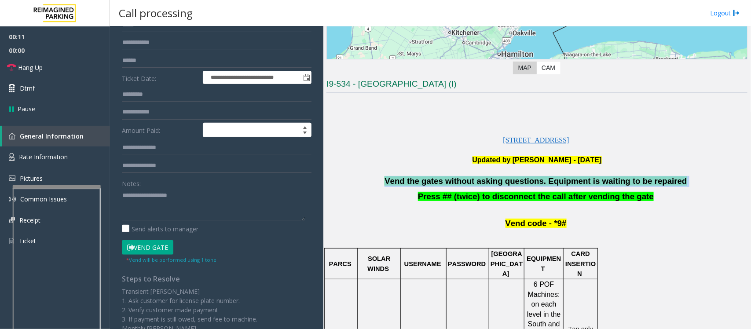
click at [412, 185] on span "Vend the gates without asking questions. Equipment is waiting to be repaired" at bounding box center [536, 181] width 302 height 9
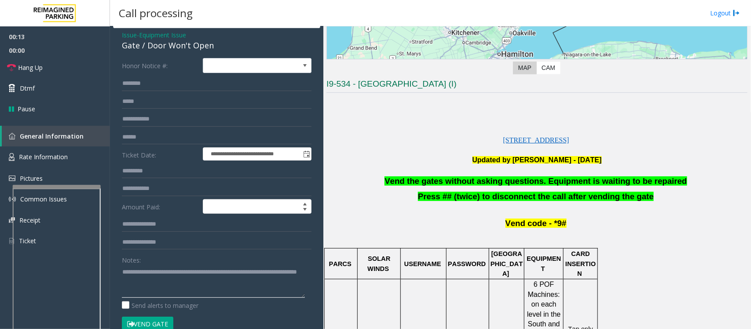
scroll to position [0, 0]
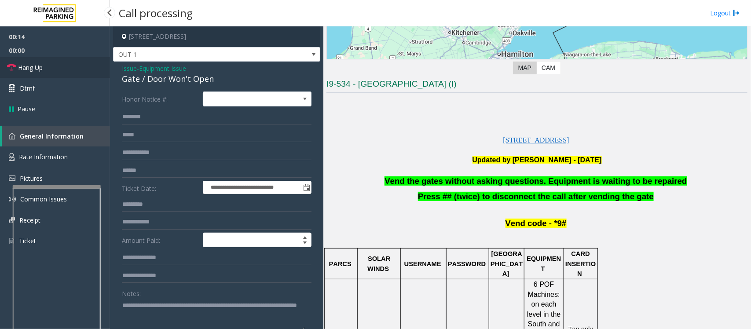
type textarea "**********"
click at [47, 70] on link "Hang Up" at bounding box center [55, 67] width 110 height 21
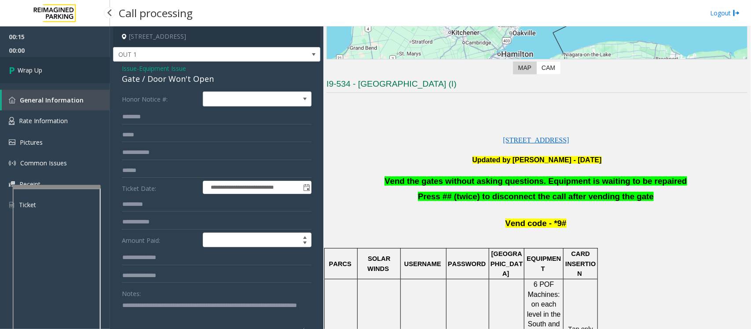
click at [54, 68] on link "Wrap Up" at bounding box center [55, 70] width 110 height 26
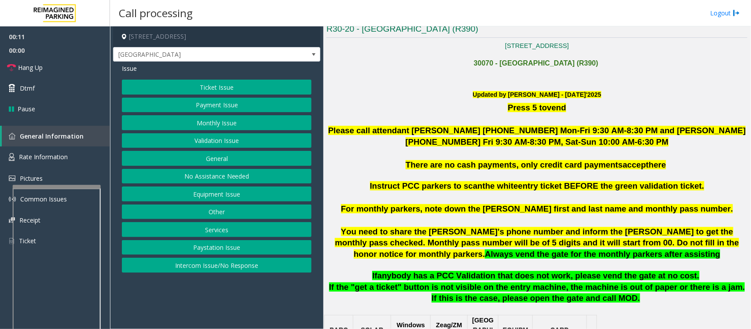
scroll to position [275, 0]
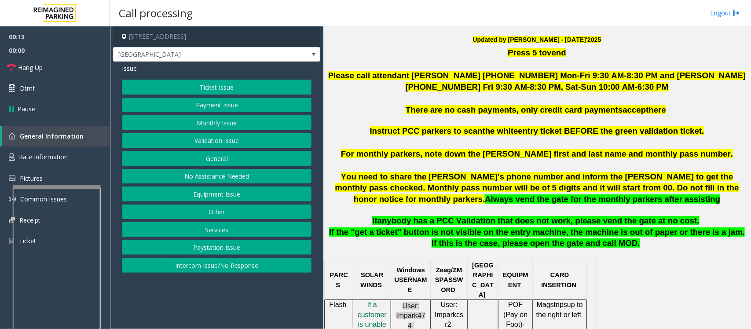
click at [193, 144] on button "Validation Issue" at bounding box center [217, 140] width 190 height 15
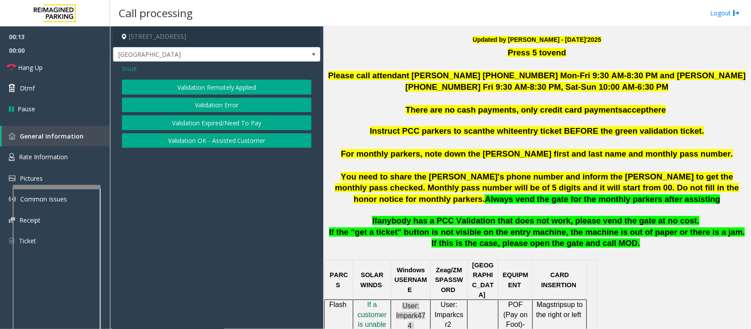
click at [210, 107] on button "Validation Error" at bounding box center [217, 105] width 190 height 15
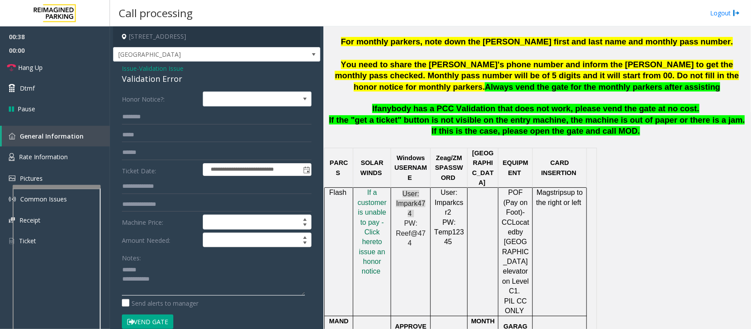
scroll to position [385, 0]
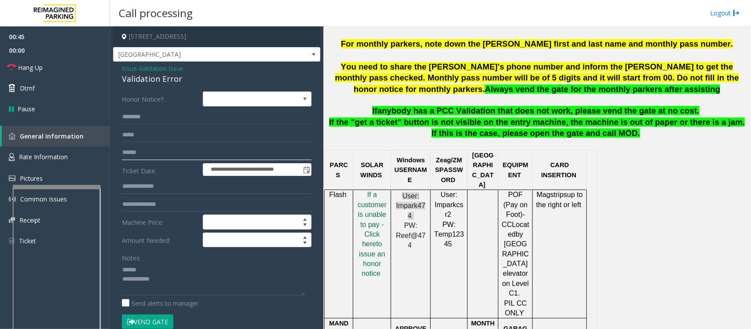
click at [133, 153] on input "text" at bounding box center [217, 152] width 190 height 15
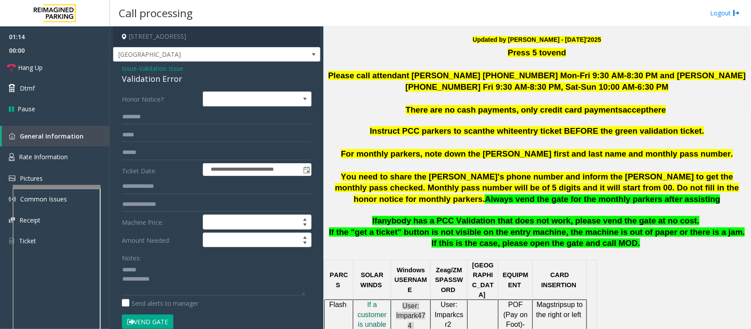
click at [136, 81] on div "Validation Error" at bounding box center [217, 79] width 190 height 12
click at [129, 280] on textarea at bounding box center [213, 279] width 183 height 33
click at [135, 280] on textarea at bounding box center [213, 279] width 183 height 33
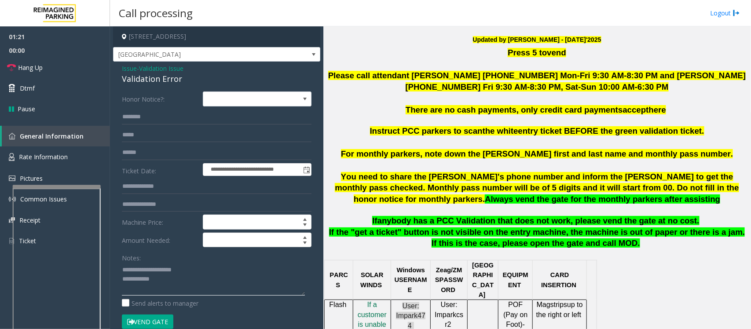
click at [141, 271] on textarea at bounding box center [213, 279] width 183 height 33
click at [142, 271] on textarea at bounding box center [213, 279] width 183 height 33
click at [140, 270] on textarea at bounding box center [213, 279] width 183 height 33
type textarea "**********"
click at [177, 182] on input "text" at bounding box center [217, 186] width 190 height 15
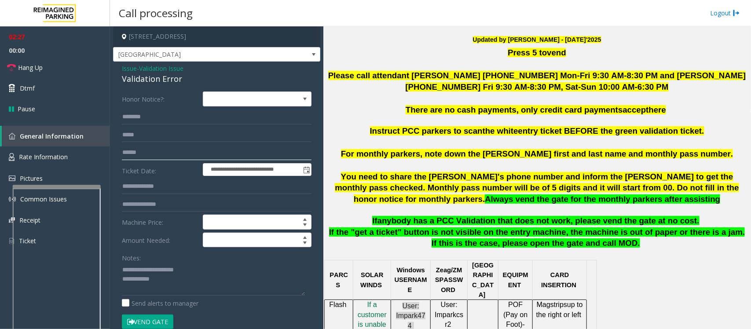
click at [136, 156] on input "text" at bounding box center [217, 152] width 190 height 15
type input "********"
click at [172, 277] on textarea at bounding box center [213, 279] width 183 height 33
click at [146, 111] on input "text" at bounding box center [217, 117] width 190 height 15
click at [164, 291] on textarea at bounding box center [213, 279] width 183 height 33
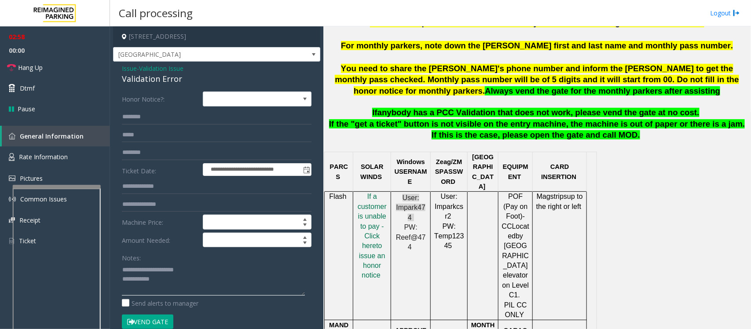
scroll to position [440, 0]
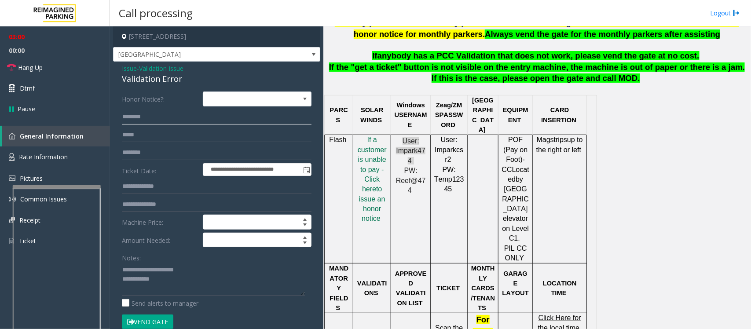
click at [148, 117] on input "text" at bounding box center [217, 117] width 190 height 15
type input "*"
click at [142, 114] on input "text" at bounding box center [217, 117] width 190 height 15
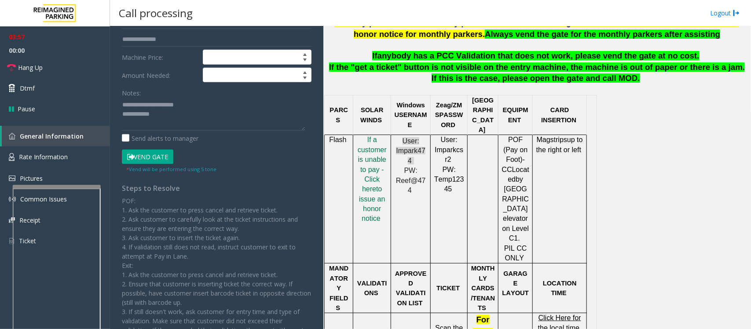
type input "****"
click at [155, 163] on button "Vend Gate" at bounding box center [148, 157] width 52 height 15
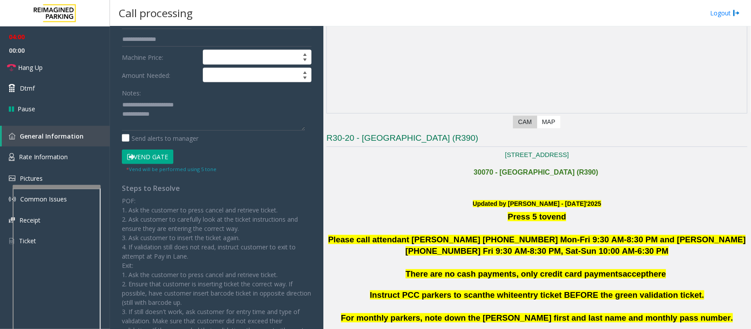
scroll to position [110, 0]
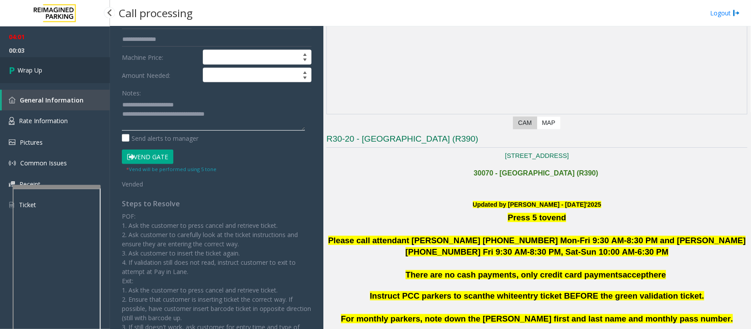
type textarea "**********"
click at [66, 70] on link "Wrap Up" at bounding box center [55, 70] width 110 height 26
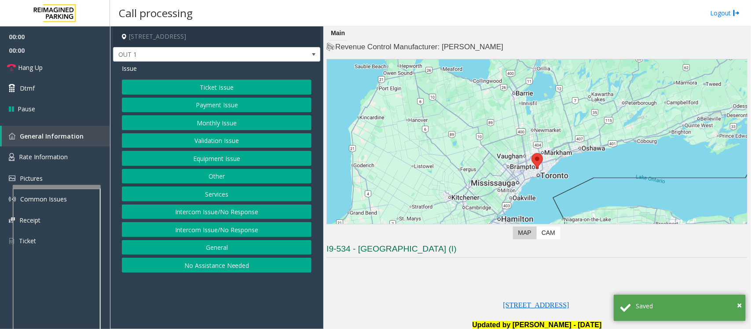
scroll to position [165, 0]
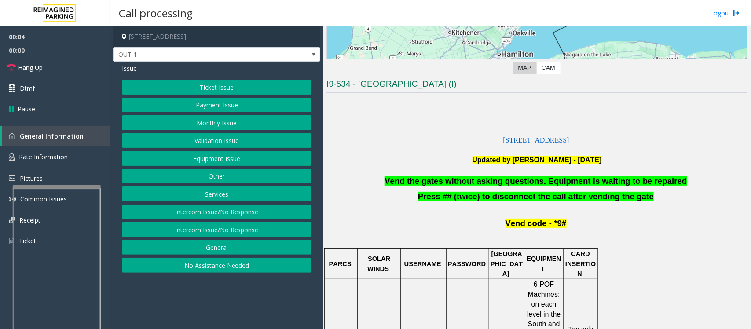
click at [241, 155] on button "Equipment Issue" at bounding box center [217, 158] width 190 height 15
click at [204, 160] on button "Gate / Door Won't Open" at bounding box center [217, 158] width 190 height 15
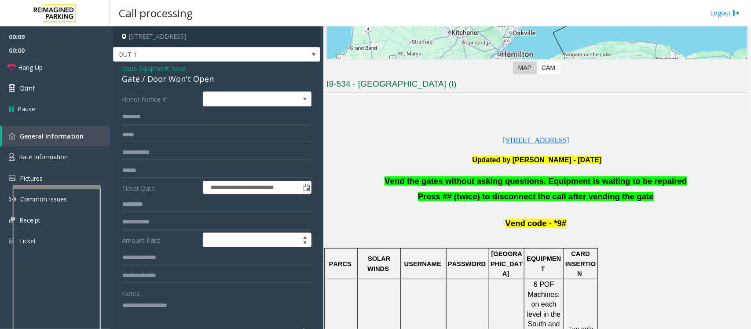
click at [475, 176] on p at bounding box center [537, 170] width 421 height 11
click at [489, 177] on span "Vend the gates without asking questions. Equipment is waiting to be repaired" at bounding box center [536, 181] width 302 height 9
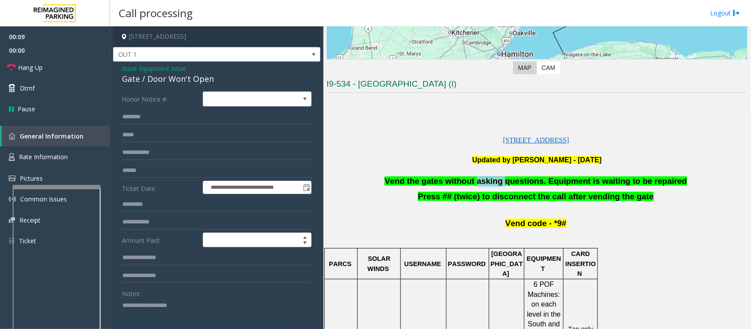
click at [489, 177] on span "Vend the gates without asking questions. Equipment is waiting to be repaired" at bounding box center [536, 181] width 302 height 9
type textarea "**********"
click at [40, 66] on span "Hang Up" at bounding box center [30, 67] width 25 height 9
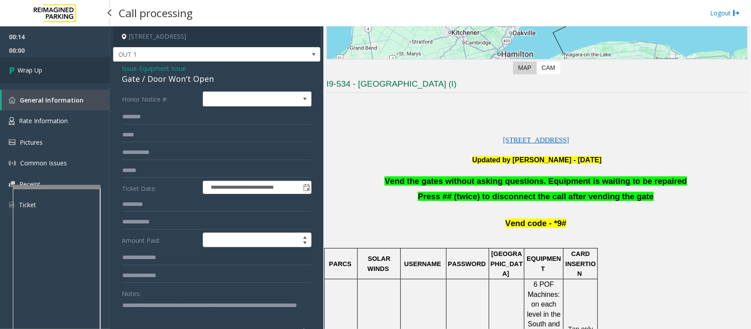
click at [40, 66] on span "Wrap Up" at bounding box center [30, 70] width 25 height 9
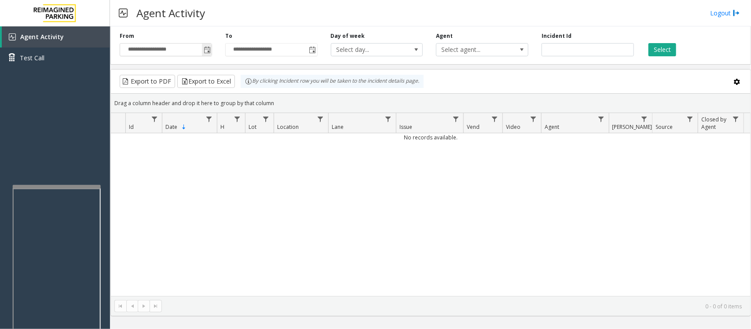
drag, startPoint x: 209, startPoint y: 49, endPoint x: 208, endPoint y: 54, distance: 4.5
click at [209, 49] on span "Toggle popup" at bounding box center [207, 50] width 7 height 7
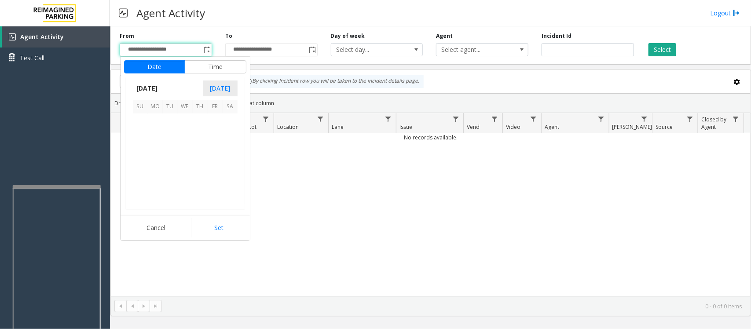
scroll to position [158035, 0]
click at [181, 137] on span "8" at bounding box center [185, 136] width 15 height 15
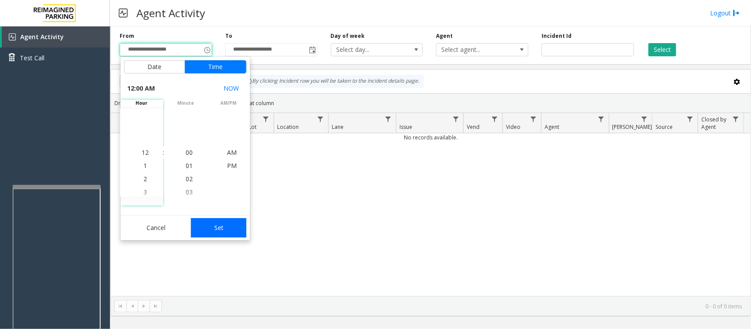
click at [223, 225] on button "Set" at bounding box center [218, 227] width 55 height 19
type input "**********"
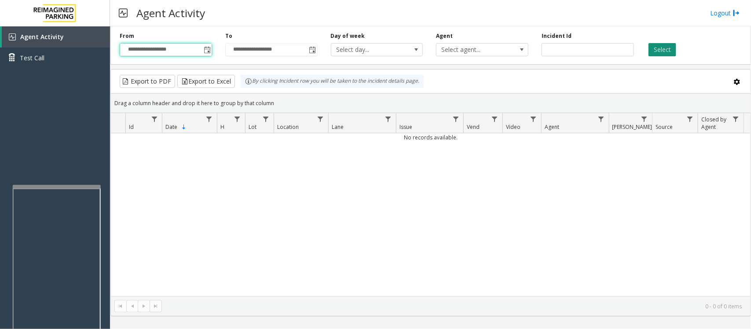
click at [665, 52] on button "Select" at bounding box center [663, 49] width 28 height 13
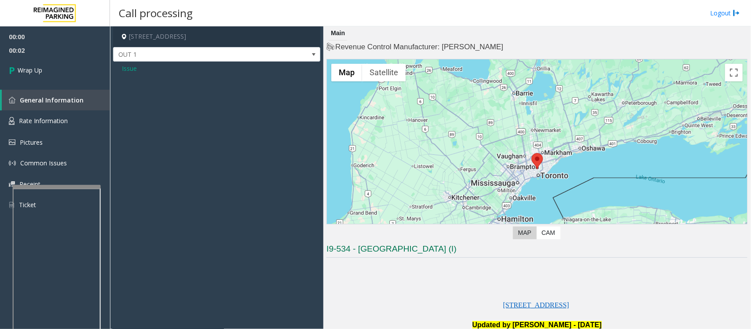
click at [130, 67] on span "Issue" at bounding box center [129, 68] width 15 height 9
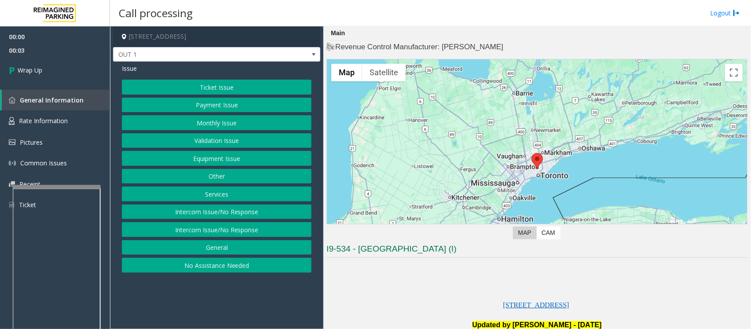
click at [188, 234] on button "Intercom Issue/No Response" at bounding box center [217, 229] width 190 height 15
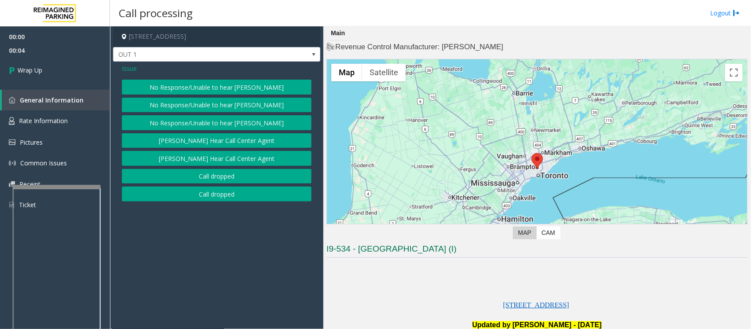
click at [203, 179] on button "Call dropped" at bounding box center [217, 176] width 190 height 15
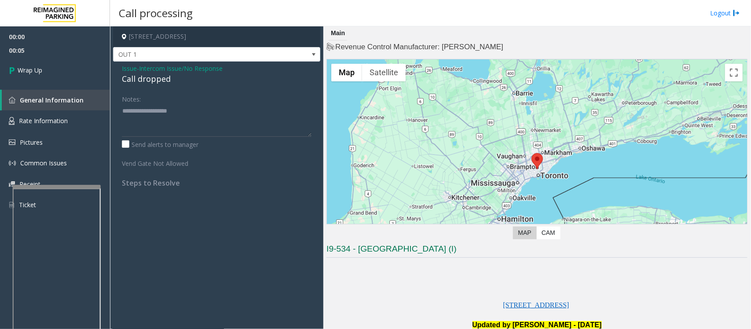
click at [142, 74] on div "Call dropped" at bounding box center [217, 79] width 190 height 12
click at [142, 75] on div "Call dropped" at bounding box center [217, 79] width 190 height 12
click at [144, 77] on div "Call dropped" at bounding box center [217, 79] width 190 height 12
click at [155, 76] on div "Call dropped" at bounding box center [217, 79] width 190 height 12
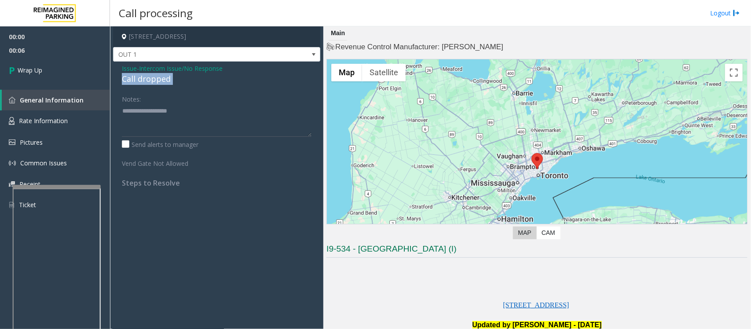
click at [155, 76] on div "Call dropped" at bounding box center [217, 79] width 190 height 12
type textarea "**********"
click at [75, 67] on link "Wrap Up" at bounding box center [55, 70] width 110 height 26
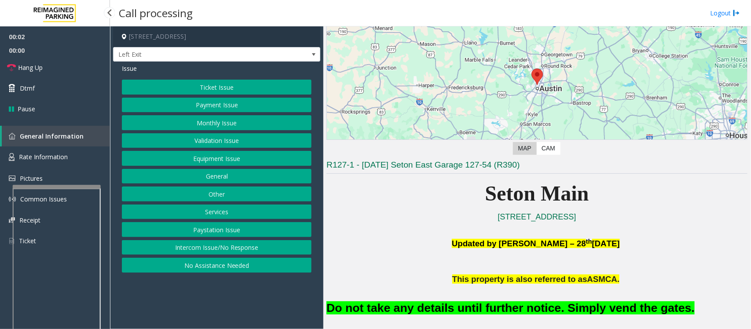
scroll to position [220, 0]
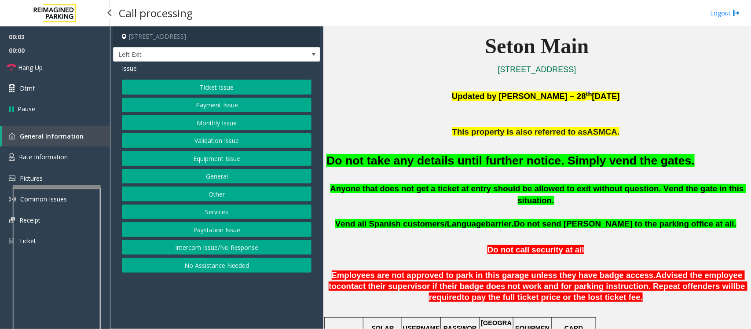
click at [192, 163] on button "Equipment Issue" at bounding box center [217, 158] width 190 height 15
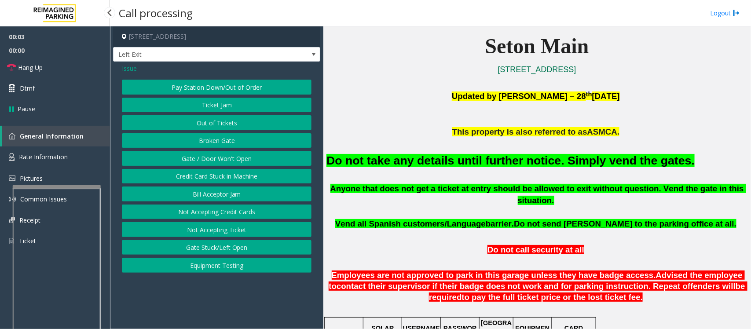
click at [192, 160] on button "Gate / Door Won't Open" at bounding box center [217, 158] width 190 height 15
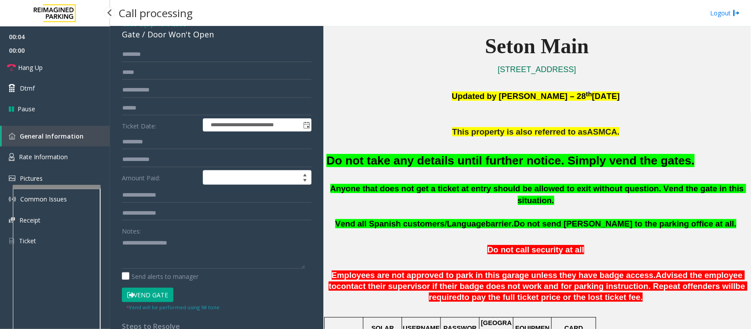
scroll to position [151, 0]
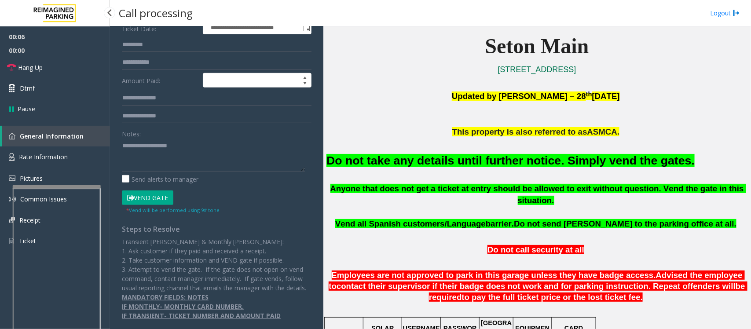
click at [409, 160] on font "Do not take any details until further notice. Simply vend the gates." at bounding box center [511, 160] width 368 height 13
click at [155, 191] on button "Vend Gate" at bounding box center [148, 198] width 52 height 15
click at [371, 165] on font "Do not take any details until further notice. Simply vend the gates." at bounding box center [511, 160] width 368 height 13
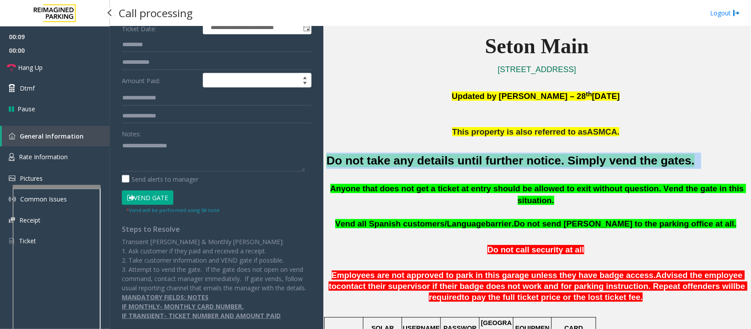
click at [371, 165] on font "Do not take any details until further notice. Simply vend the gates." at bounding box center [511, 160] width 368 height 13
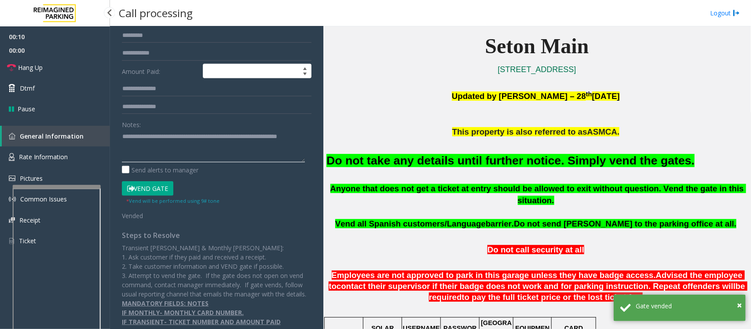
scroll to position [0, 0]
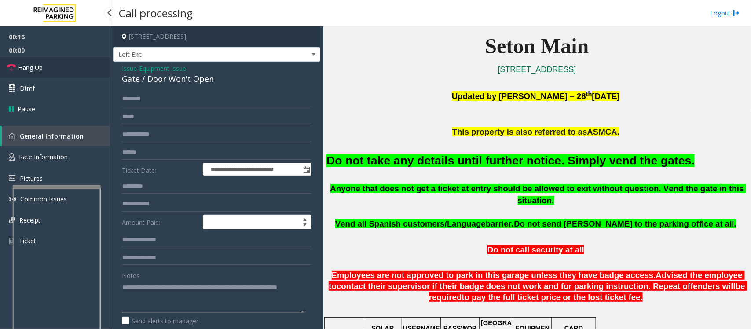
type textarea "**********"
click at [55, 66] on link "Hang Up" at bounding box center [55, 67] width 110 height 21
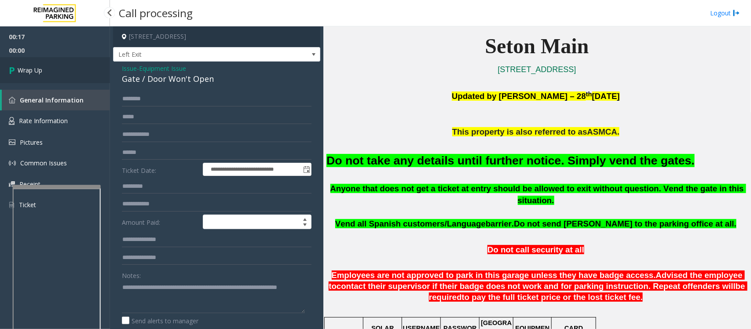
click at [55, 66] on link "Wrap Up" at bounding box center [55, 70] width 110 height 26
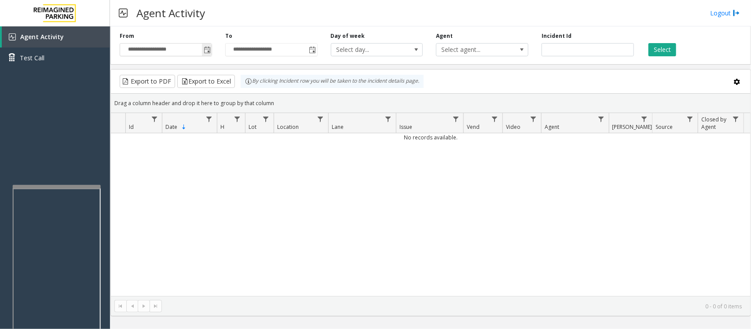
click at [207, 49] on span "Toggle popup" at bounding box center [207, 50] width 7 height 7
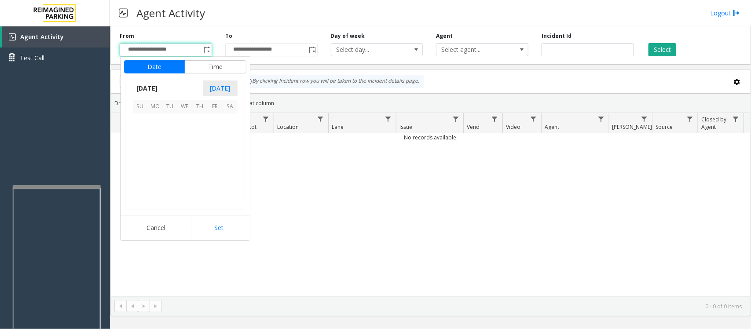
scroll to position [158035, 0]
click at [185, 135] on span "8" at bounding box center [185, 136] width 15 height 15
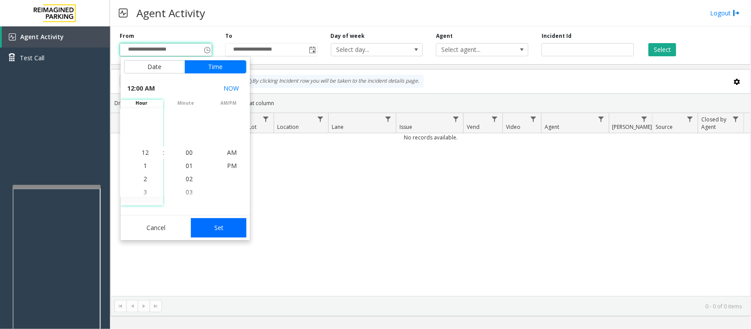
click at [218, 223] on button "Set" at bounding box center [218, 227] width 55 height 19
type input "**********"
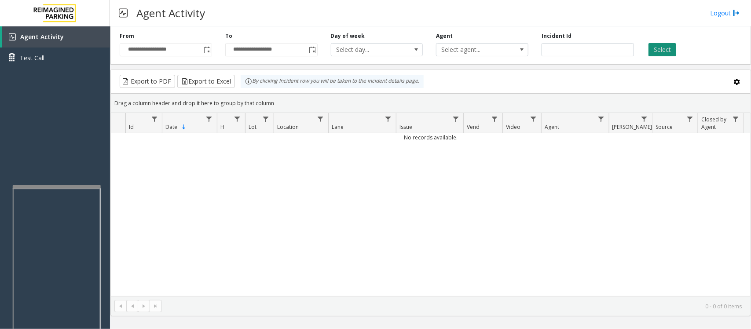
click at [666, 52] on button "Select" at bounding box center [663, 49] width 28 height 13
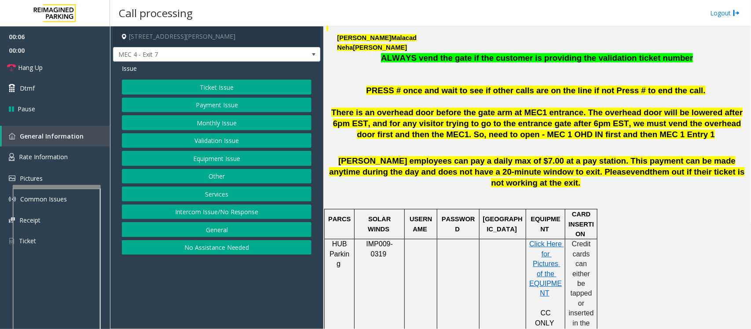
scroll to position [385, 0]
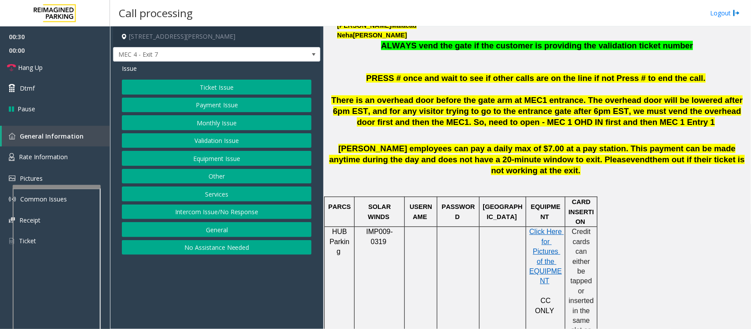
click at [216, 196] on button "Services" at bounding box center [217, 194] width 190 height 15
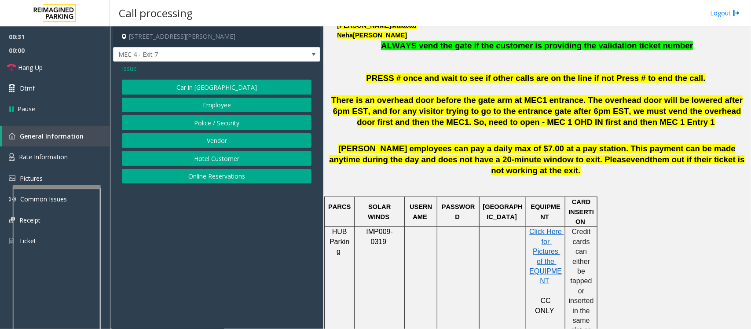
click at [204, 144] on button "Vendor" at bounding box center [217, 140] width 190 height 15
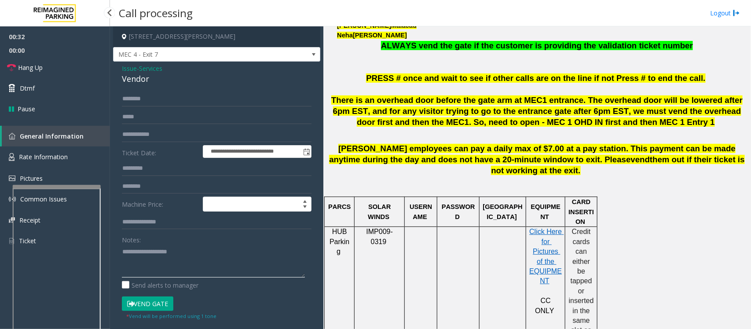
click at [152, 254] on textarea at bounding box center [213, 261] width 183 height 33
type textarea "**********"
click at [152, 102] on input "text" at bounding box center [217, 99] width 190 height 15
type input "*****"
click at [136, 78] on div "Vendor" at bounding box center [217, 79] width 190 height 12
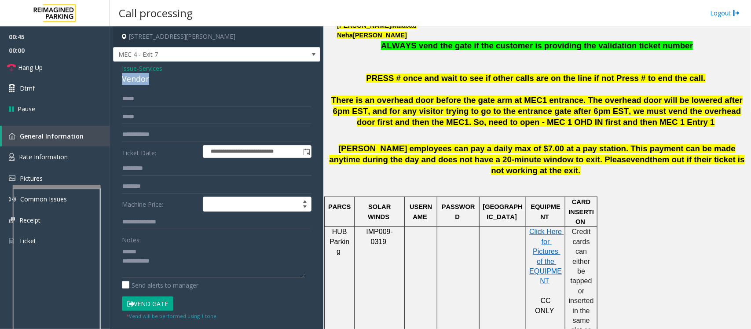
click at [136, 78] on div "Vendor" at bounding box center [217, 79] width 190 height 12
click at [158, 265] on textarea at bounding box center [213, 261] width 183 height 33
click at [153, 306] on button "Vend Gate" at bounding box center [148, 304] width 52 height 15
click at [166, 263] on textarea at bounding box center [213, 261] width 183 height 33
drag, startPoint x: 49, startPoint y: 65, endPoint x: 117, endPoint y: 125, distance: 91.0
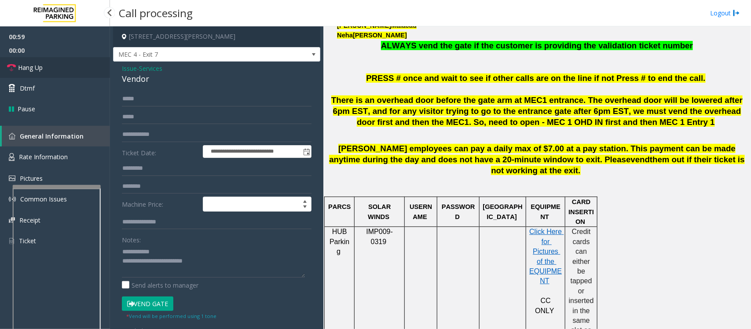
click at [49, 65] on link "Hang Up" at bounding box center [55, 67] width 110 height 21
click at [225, 265] on textarea at bounding box center [213, 261] width 183 height 33
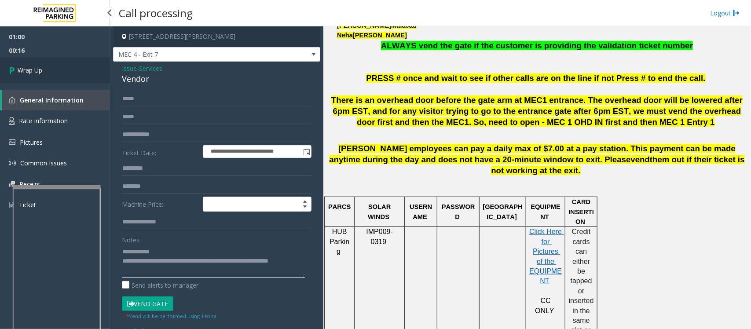
type textarea "**********"
click at [48, 72] on link "Wrap Up" at bounding box center [55, 70] width 110 height 26
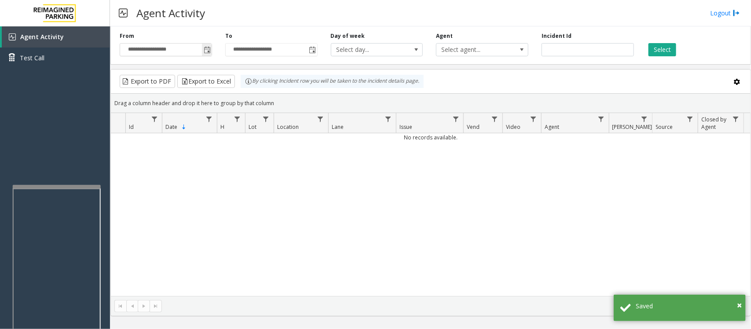
click at [206, 50] on span "Toggle popup" at bounding box center [207, 50] width 7 height 7
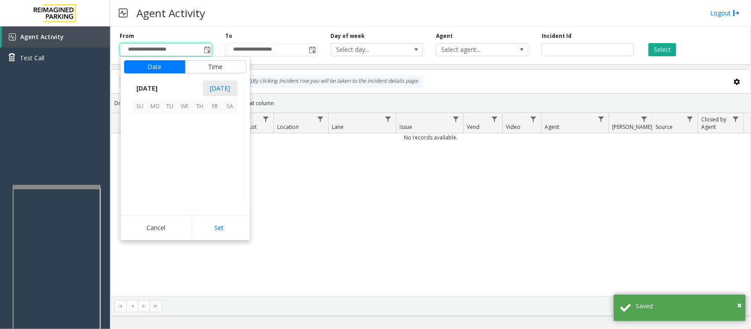
scroll to position [158035, 0]
click at [180, 136] on span "8" at bounding box center [185, 136] width 15 height 15
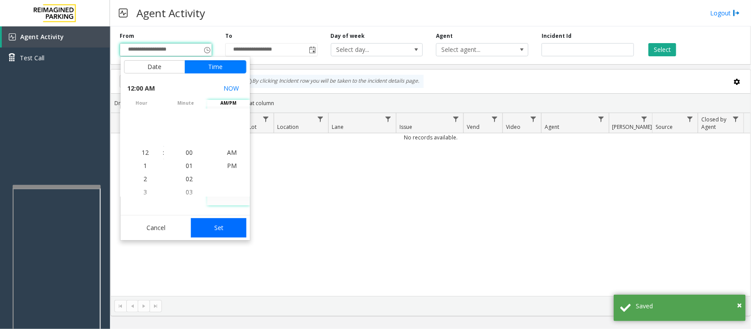
click at [221, 223] on button "Set" at bounding box center [218, 227] width 55 height 19
type input "**********"
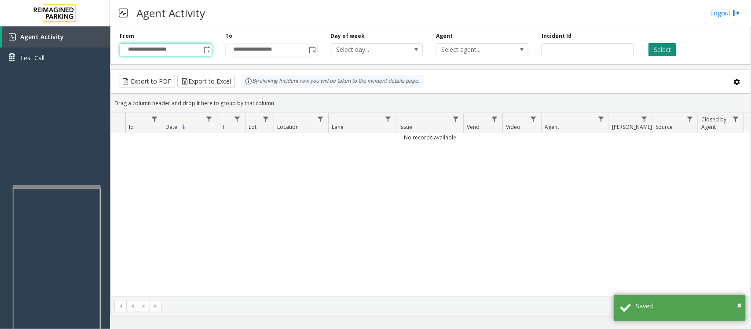
click at [654, 47] on button "Select" at bounding box center [663, 49] width 28 height 13
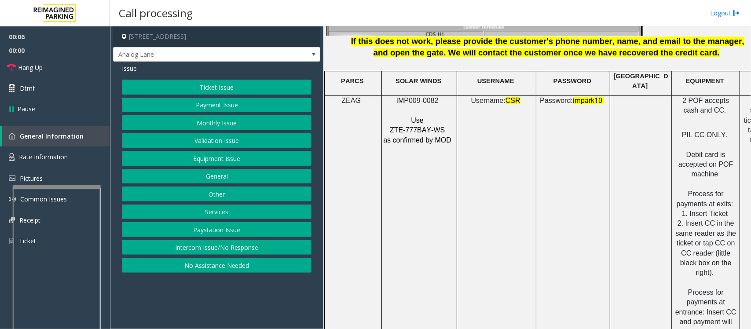
scroll to position [1211, 0]
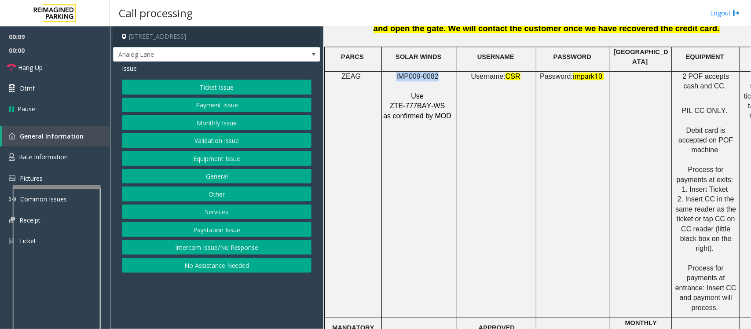
drag, startPoint x: 438, startPoint y: 71, endPoint x: 395, endPoint y: 66, distance: 43.0
click at [395, 72] on p "IMP009-0082" at bounding box center [418, 77] width 71 height 10
copy span "IMP009-0082"
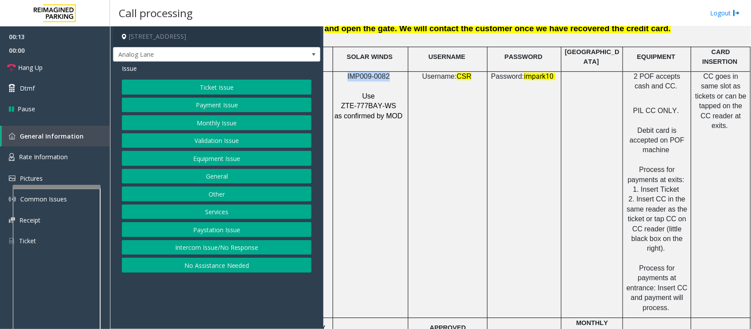
click at [220, 103] on button "Payment Issue" at bounding box center [217, 105] width 190 height 15
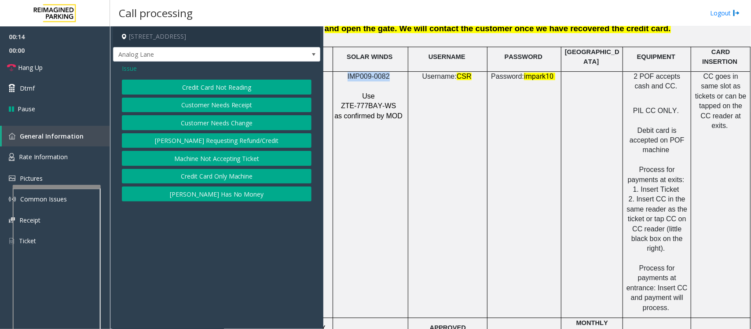
click at [232, 91] on button "Credit Card Not Reading" at bounding box center [217, 87] width 190 height 15
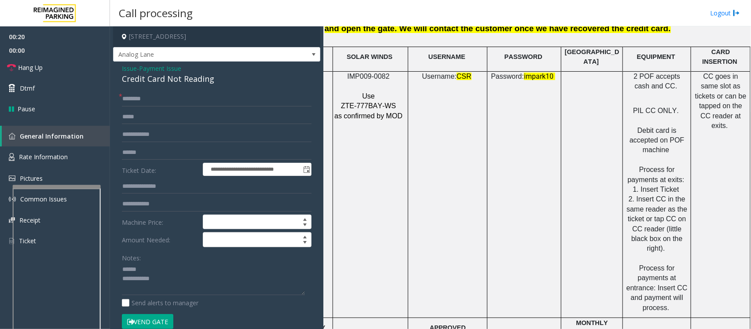
click at [146, 76] on div "Credit Card Not Reading" at bounding box center [217, 79] width 190 height 12
click at [140, 270] on textarea at bounding box center [213, 279] width 183 height 33
click at [136, 281] on textarea at bounding box center [213, 279] width 183 height 33
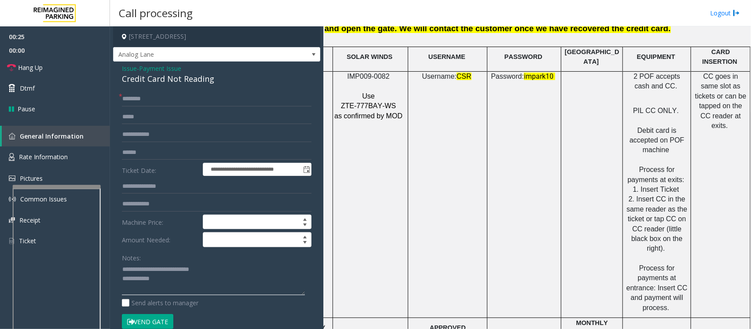
click at [182, 284] on textarea at bounding box center [213, 279] width 183 height 33
click at [282, 284] on textarea at bounding box center [213, 279] width 183 height 33
paste textarea "**********"
drag, startPoint x: 226, startPoint y: 279, endPoint x: 236, endPoint y: 280, distance: 9.8
click at [236, 280] on textarea at bounding box center [213, 279] width 183 height 33
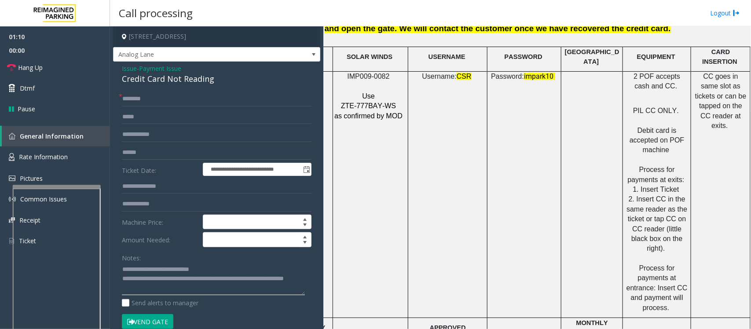
drag, startPoint x: 267, startPoint y: 276, endPoint x: 280, endPoint y: 295, distance: 22.6
click at [284, 296] on div "Notes: Send alerts to manager" at bounding box center [217, 279] width 190 height 58
type textarea "**********"
click at [48, 70] on link "Hang Up" at bounding box center [55, 67] width 110 height 21
click at [140, 104] on input "text" at bounding box center [217, 99] width 190 height 15
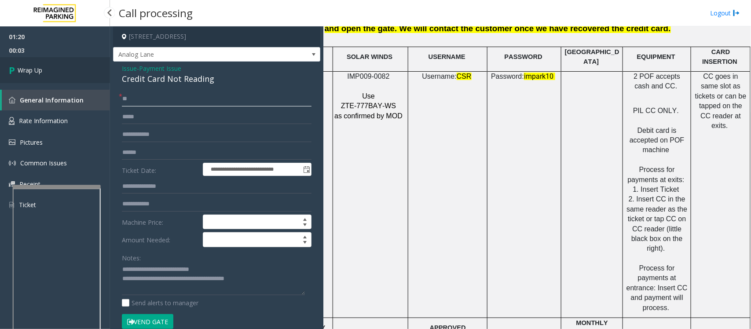
type input "**"
click at [29, 73] on span "Wrap Up" at bounding box center [30, 70] width 25 height 9
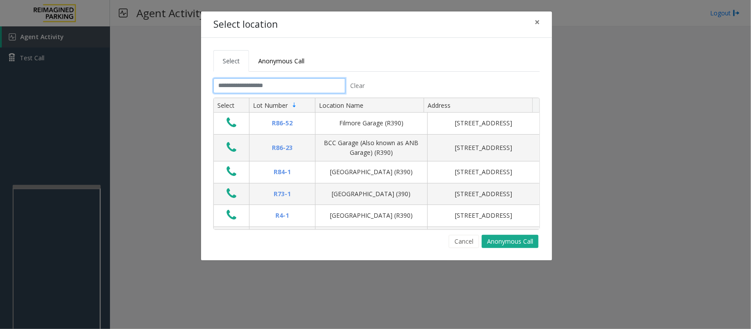
click at [294, 91] on input "text" at bounding box center [280, 85] width 132 height 15
click at [248, 86] on input "text" at bounding box center [280, 85] width 132 height 15
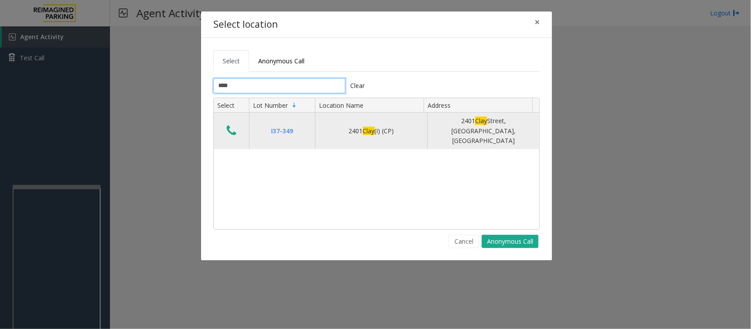
type input "****"
click at [227, 128] on icon "Data table" at bounding box center [232, 131] width 10 height 12
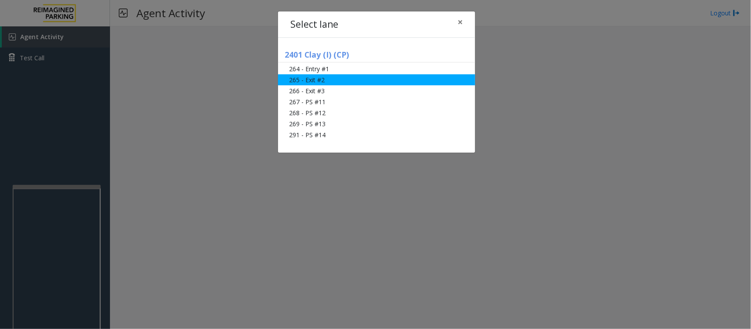
click at [321, 78] on li "265 - Exit #2" at bounding box center [376, 79] width 197 height 11
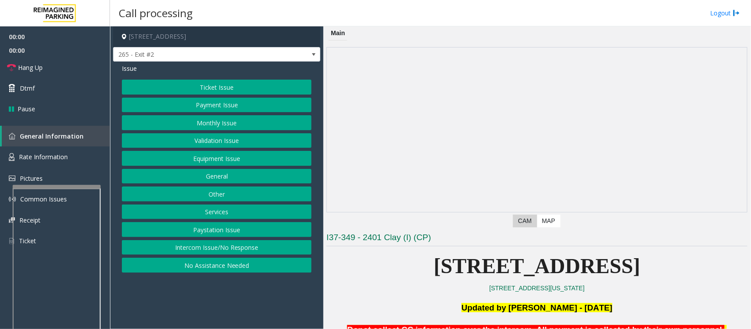
click at [221, 126] on button "Monthly Issue" at bounding box center [217, 122] width 190 height 15
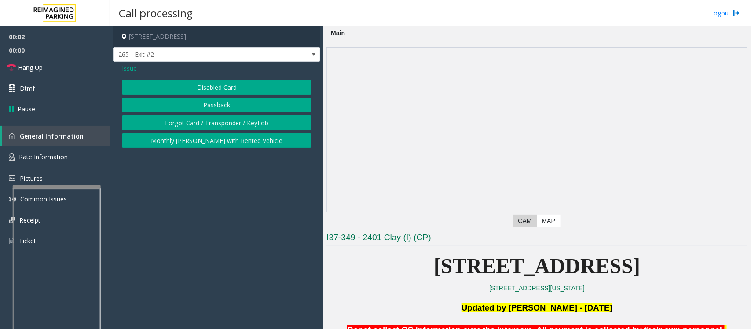
click at [212, 86] on button "Disabled Card" at bounding box center [217, 87] width 190 height 15
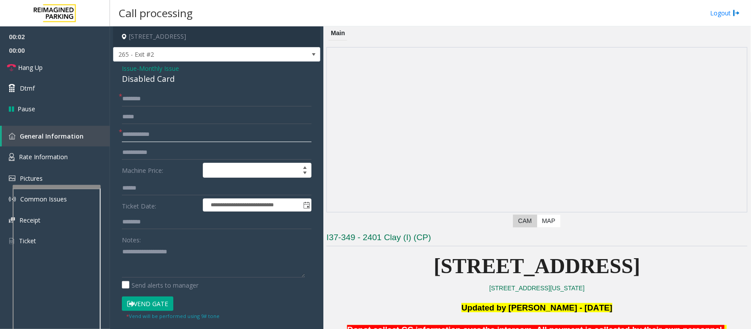
click at [161, 134] on input "text" at bounding box center [217, 134] width 190 height 15
type input "**"
type textarea "**********"
click at [146, 136] on input "**" at bounding box center [217, 134] width 190 height 15
type input "****"
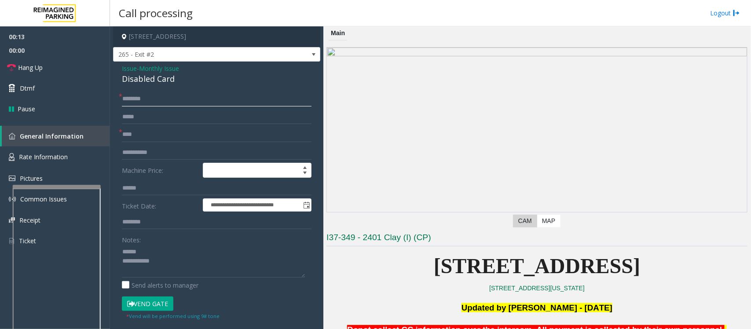
click at [143, 94] on input "text" at bounding box center [217, 99] width 190 height 15
click at [144, 76] on div "Disabled Card" at bounding box center [217, 79] width 190 height 12
drag, startPoint x: 133, startPoint y: 68, endPoint x: 137, endPoint y: 71, distance: 5.4
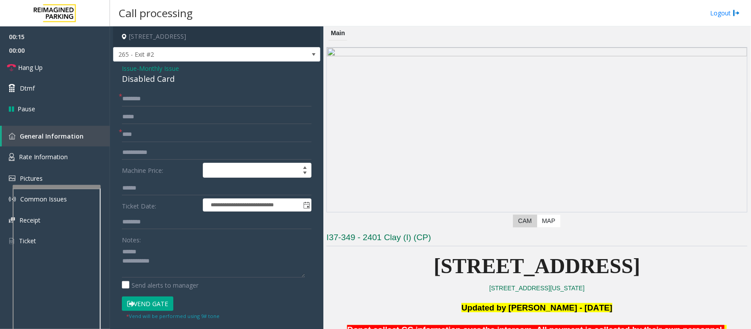
click at [135, 70] on span "Issue" at bounding box center [129, 68] width 15 height 9
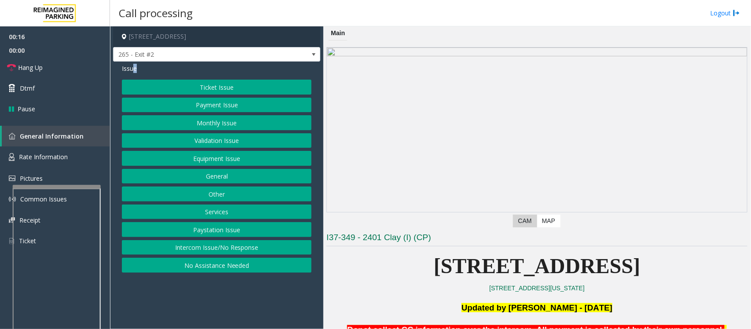
click at [210, 123] on button "Monthly Issue" at bounding box center [217, 122] width 190 height 15
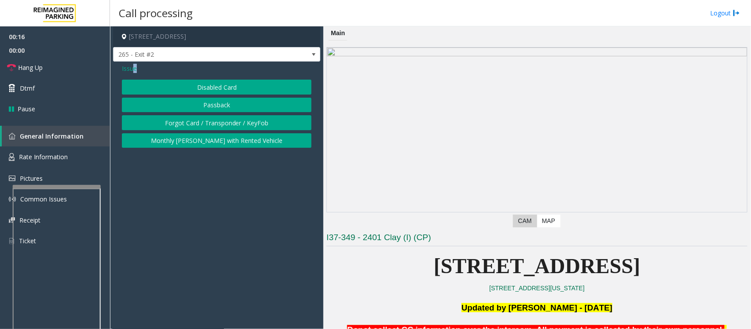
click at [197, 89] on button "Disabled Card" at bounding box center [217, 87] width 190 height 15
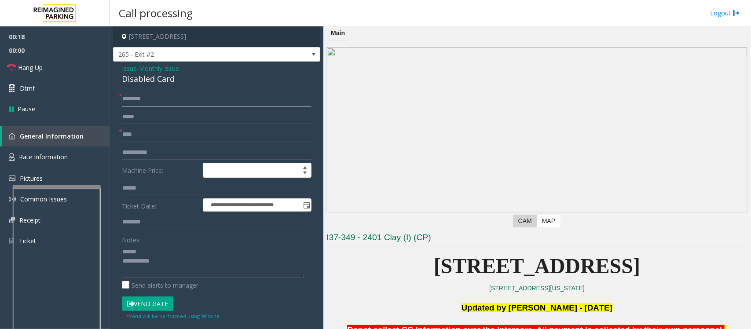
drag, startPoint x: 133, startPoint y: 100, endPoint x: 141, endPoint y: 100, distance: 7.9
click at [135, 100] on input "text" at bounding box center [217, 99] width 190 height 15
type input "********"
click at [146, 76] on div "Disabled Card" at bounding box center [217, 79] width 190 height 12
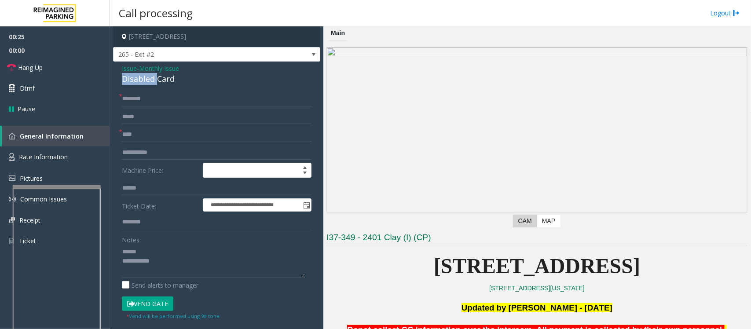
click at [154, 77] on div "Disabled Card" at bounding box center [217, 79] width 190 height 12
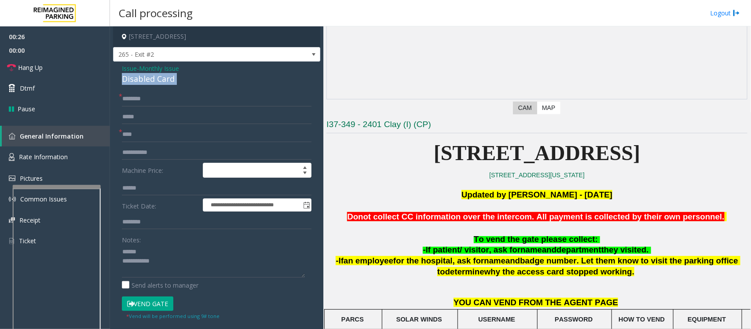
scroll to position [220, 0]
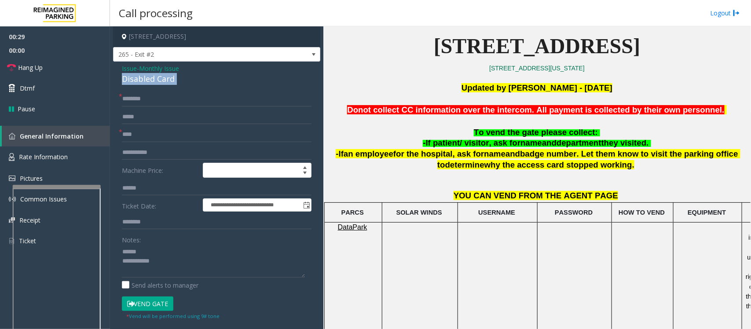
click at [151, 306] on button "Vend Gate" at bounding box center [148, 304] width 52 height 15
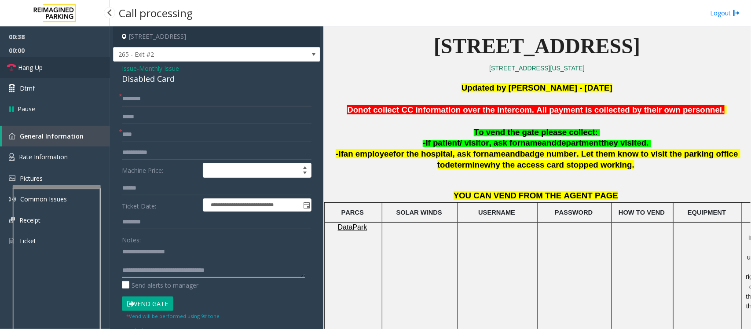
type textarea "**********"
click at [32, 67] on span "Hang Up" at bounding box center [30, 67] width 25 height 9
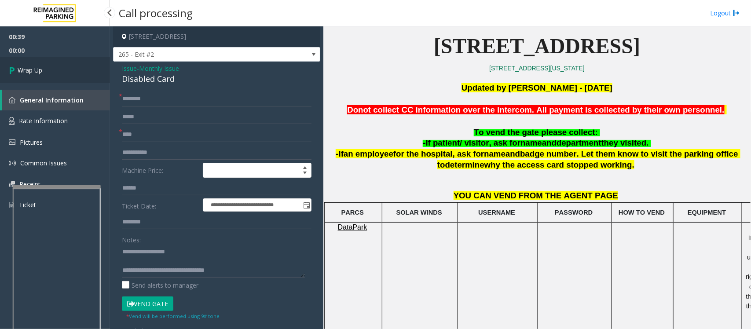
click at [32, 67] on span "Wrap Up" at bounding box center [30, 70] width 25 height 9
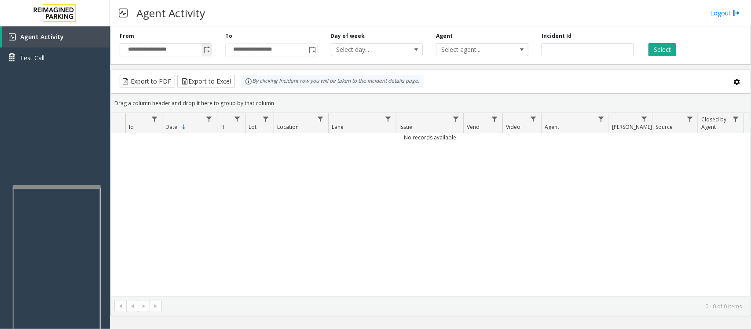
click at [206, 49] on span "Toggle popup" at bounding box center [207, 50] width 7 height 7
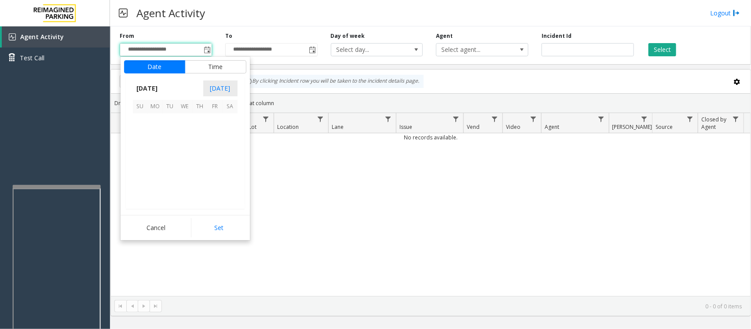
scroll to position [158035, 0]
drag, startPoint x: 183, startPoint y: 137, endPoint x: 207, endPoint y: 232, distance: 97.7
click at [182, 138] on span "8" at bounding box center [185, 136] width 15 height 15
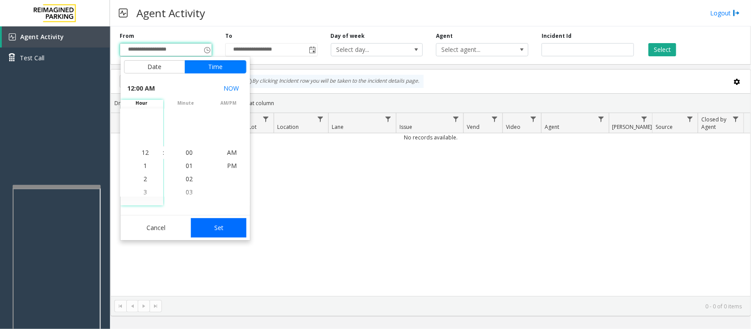
click at [211, 227] on button "Set" at bounding box center [218, 227] width 55 height 19
type input "**********"
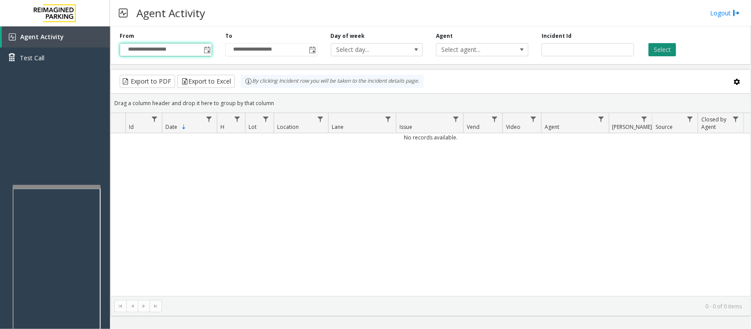
click at [665, 52] on button "Select" at bounding box center [663, 49] width 28 height 13
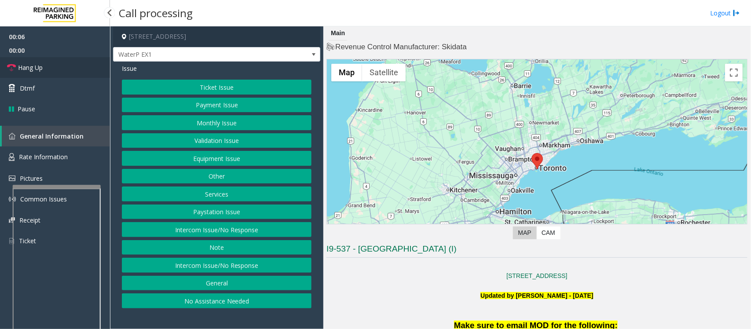
click at [46, 65] on link "Hang Up" at bounding box center [55, 67] width 110 height 21
click at [232, 296] on button "No Assistance Needed" at bounding box center [217, 301] width 190 height 15
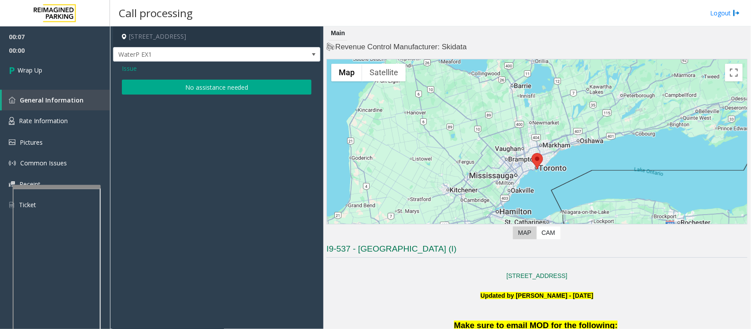
click at [228, 88] on button "No assistance needed" at bounding box center [217, 87] width 190 height 15
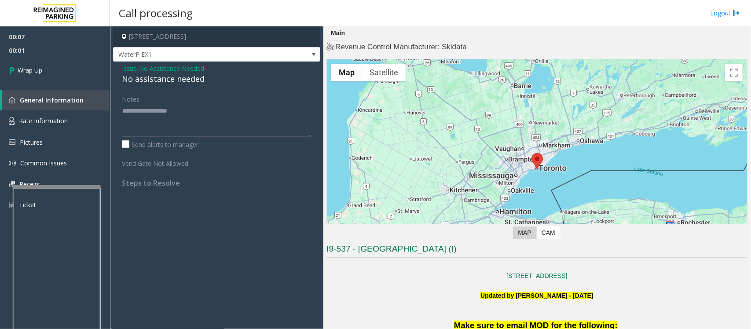
click at [174, 82] on div "No assistance needed" at bounding box center [217, 79] width 190 height 12
click at [175, 82] on div "No assistance needed" at bounding box center [217, 79] width 190 height 12
type textarea "**********"
click at [75, 67] on link "Wrap Up" at bounding box center [55, 70] width 110 height 26
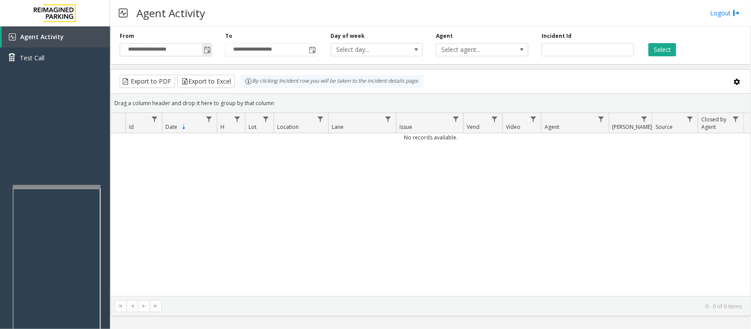
click at [209, 53] on span "Toggle popup" at bounding box center [207, 50] width 7 height 7
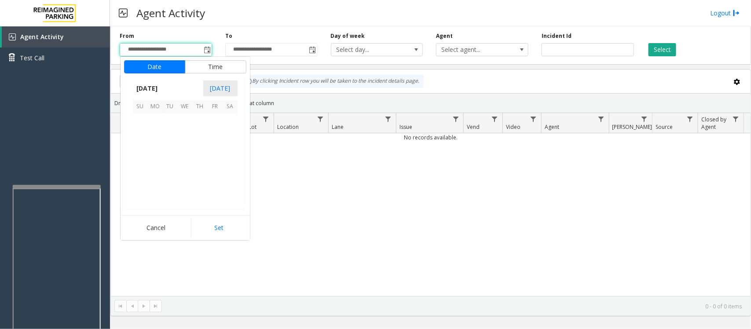
scroll to position [158035, 0]
click at [185, 134] on span "8" at bounding box center [185, 136] width 15 height 15
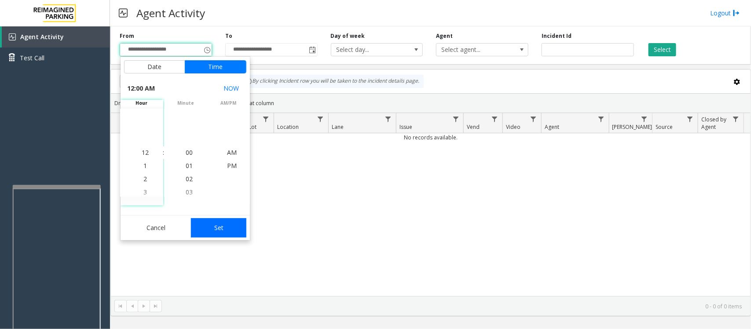
click at [232, 228] on button "Set" at bounding box center [218, 227] width 55 height 19
type input "**********"
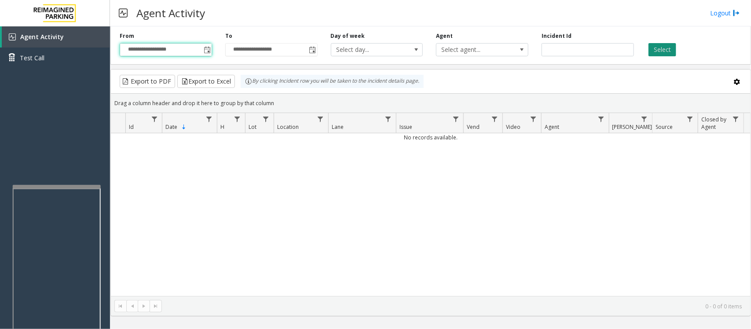
click at [672, 49] on button "Select" at bounding box center [663, 49] width 28 height 13
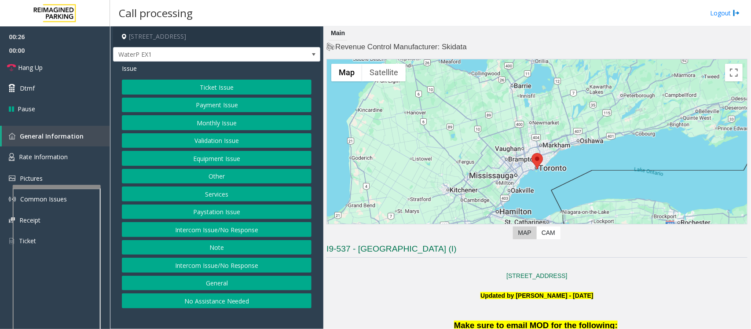
click at [216, 88] on button "Ticket Issue" at bounding box center [217, 87] width 190 height 15
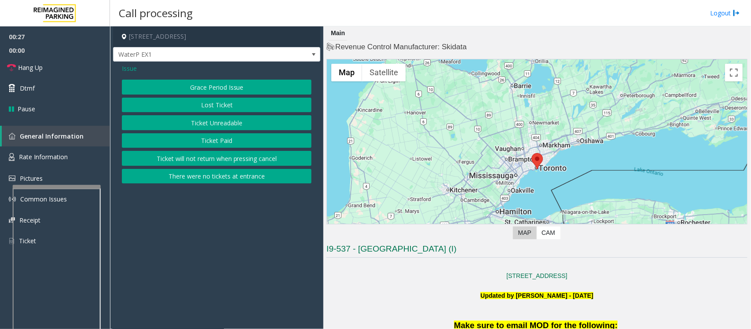
click at [208, 124] on button "Ticket Unreadable" at bounding box center [217, 122] width 190 height 15
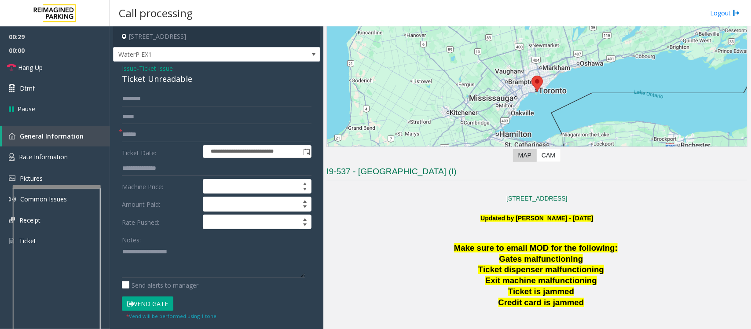
scroll to position [165, 0]
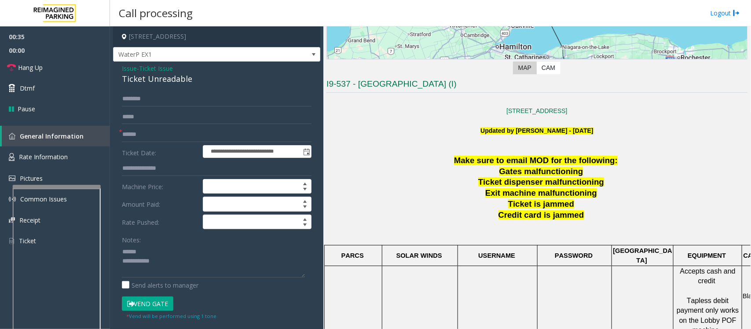
click at [145, 77] on div "Ticket Unreadable" at bounding box center [217, 79] width 190 height 12
type textarea "**********"
click at [144, 131] on input "text" at bounding box center [217, 134] width 190 height 15
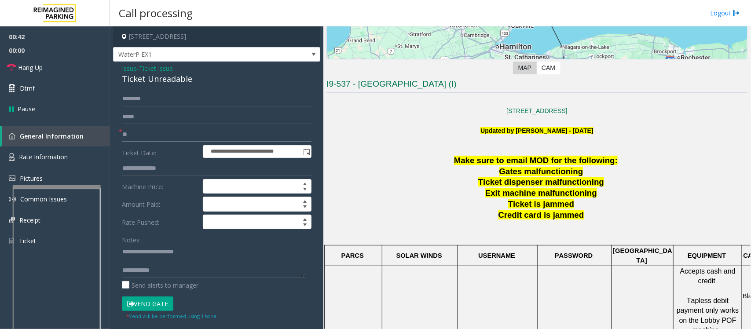
type input "**"
click at [36, 69] on span "Hang Up" at bounding box center [30, 67] width 25 height 9
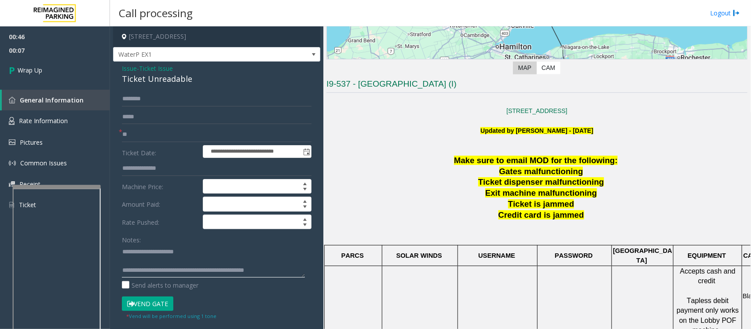
click at [291, 268] on textarea at bounding box center [213, 261] width 183 height 33
type textarea "**********"
click at [33, 67] on span "Wrap Up" at bounding box center [30, 70] width 25 height 9
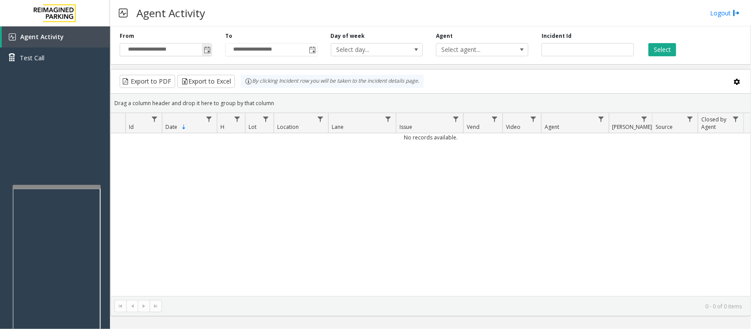
click at [206, 49] on span "Toggle popup" at bounding box center [207, 50] width 7 height 7
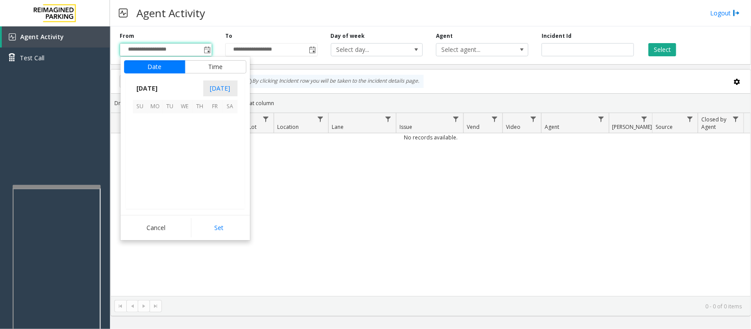
scroll to position [158035, 0]
click at [186, 135] on span "8" at bounding box center [185, 136] width 15 height 15
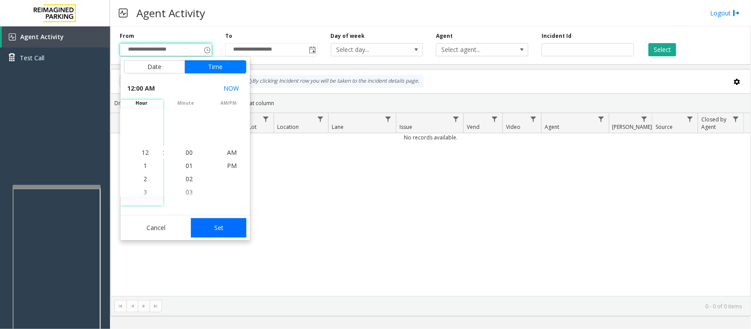
click at [226, 227] on button "Set" at bounding box center [218, 227] width 55 height 19
type input "**********"
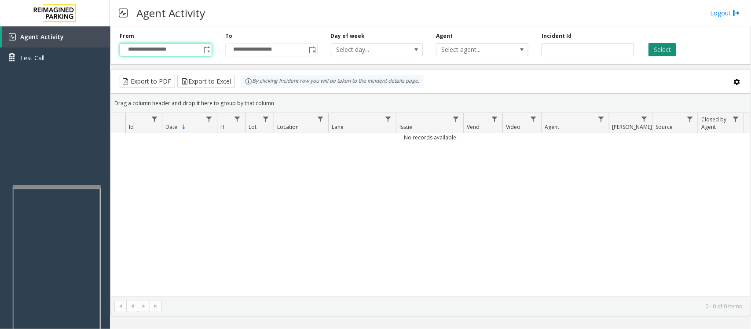
click at [663, 52] on button "Select" at bounding box center [663, 49] width 28 height 13
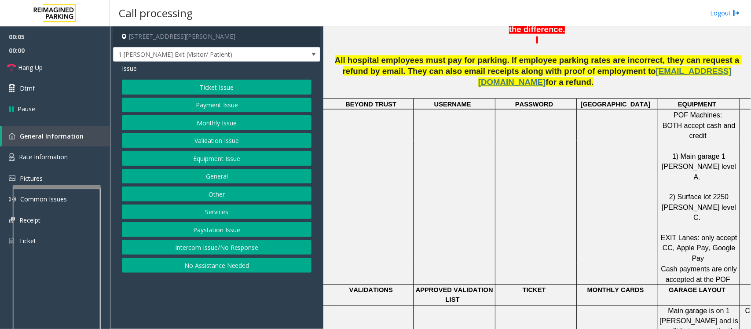
scroll to position [495, 0]
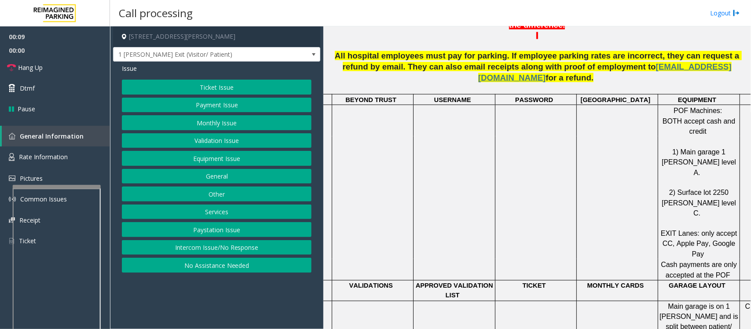
click at [235, 87] on button "Ticket Issue" at bounding box center [217, 87] width 190 height 15
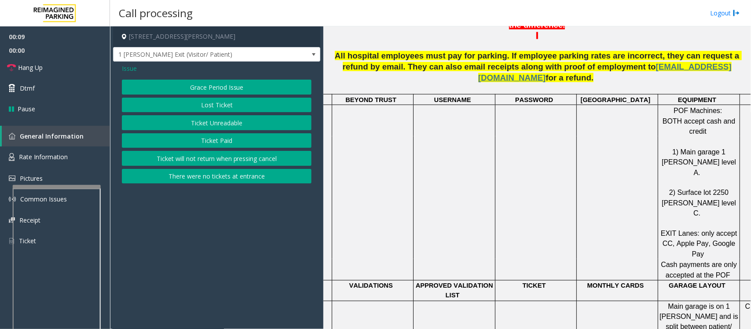
click at [216, 126] on button "Ticket Unreadable" at bounding box center [217, 122] width 190 height 15
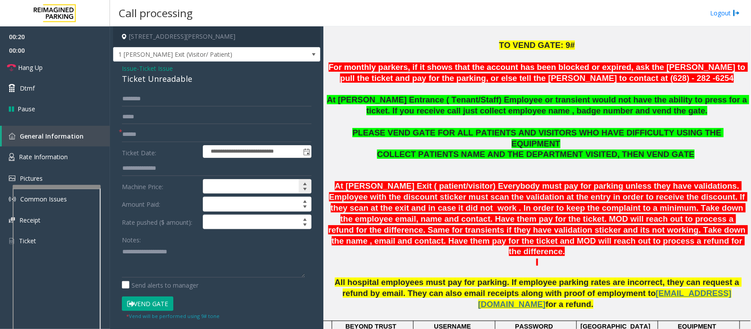
scroll to position [275, 0]
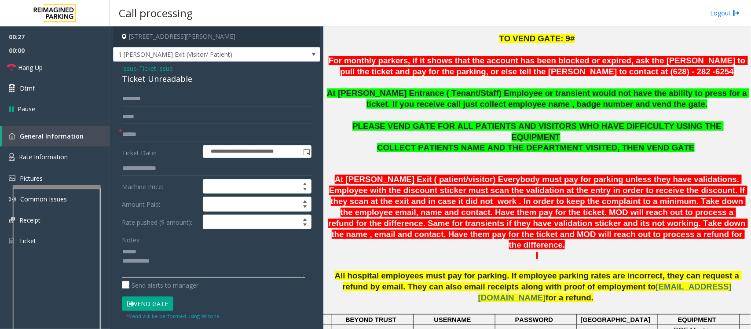
type textarea "**********"
click at [144, 136] on input "text" at bounding box center [217, 134] width 190 height 15
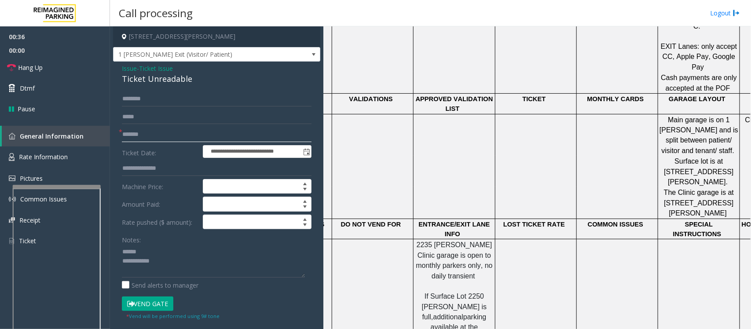
scroll to position [715, 0]
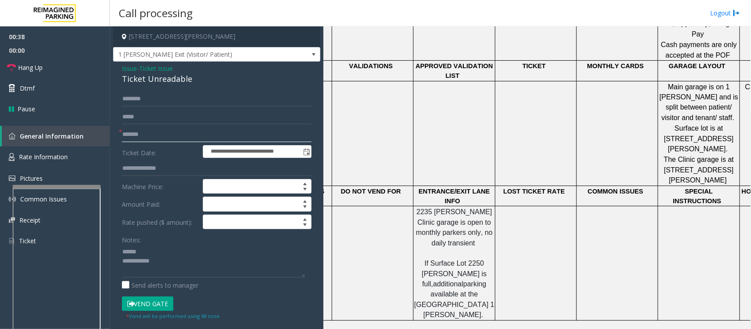
type input "*******"
click at [143, 80] on div "Ticket Unreadable" at bounding box center [217, 79] width 190 height 12
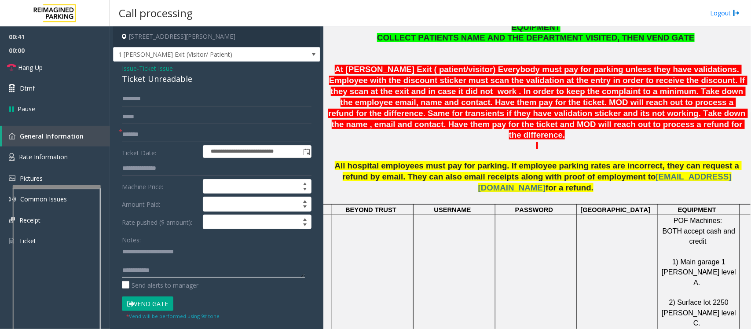
scroll to position [330, 0]
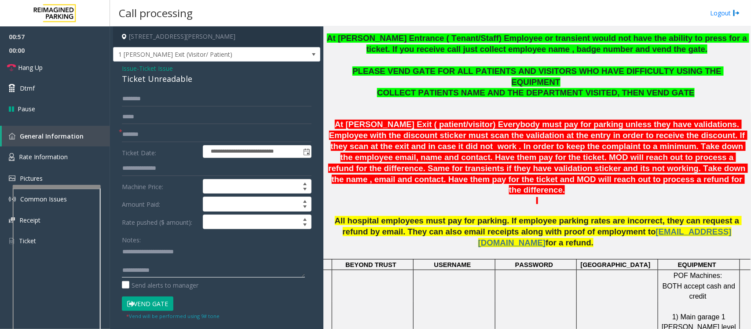
click at [143, 265] on textarea at bounding box center [213, 261] width 183 height 33
click at [135, 103] on input "text" at bounding box center [217, 99] width 190 height 15
type textarea "**********"
click at [153, 98] on input "text" at bounding box center [217, 99] width 190 height 15
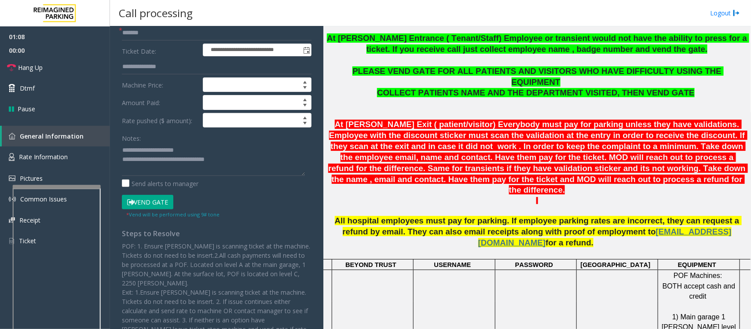
scroll to position [110, 0]
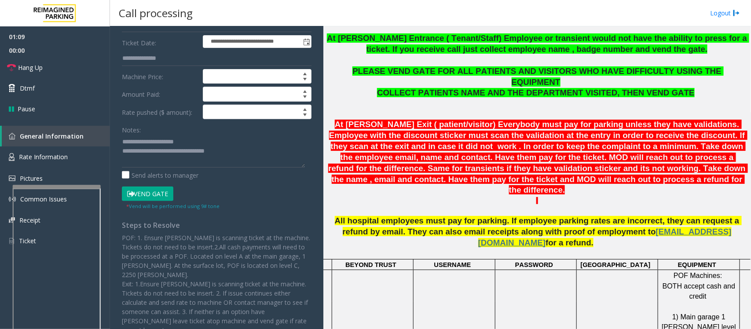
type input "***"
click at [158, 192] on button "Vend Gate" at bounding box center [148, 194] width 52 height 15
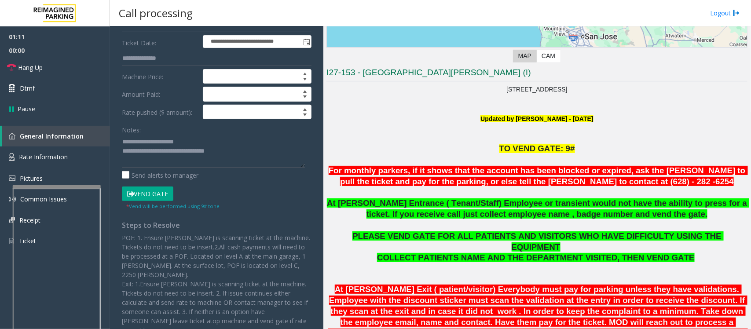
scroll to position [55, 0]
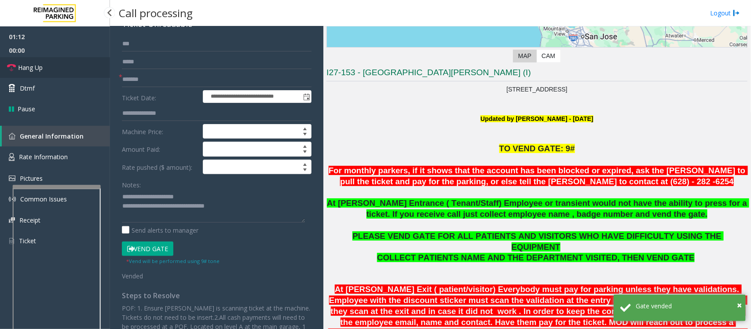
click at [43, 70] on span "Hang Up" at bounding box center [30, 67] width 25 height 9
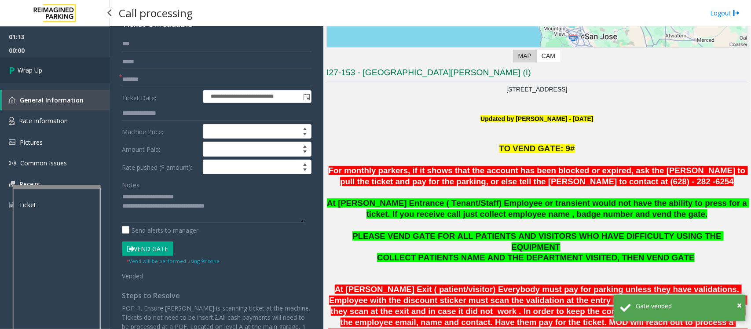
click at [43, 70] on link "Wrap Up" at bounding box center [55, 70] width 110 height 26
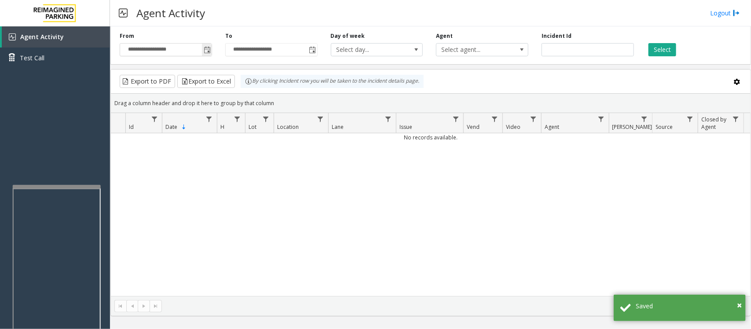
click at [207, 50] on span "Toggle popup" at bounding box center [207, 50] width 7 height 7
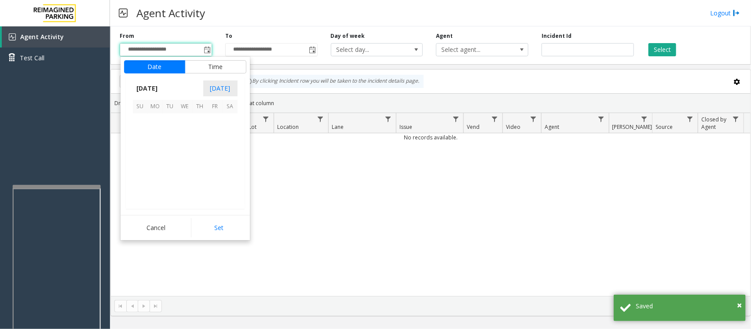
scroll to position [158035, 0]
click at [184, 136] on span "8" at bounding box center [185, 136] width 15 height 15
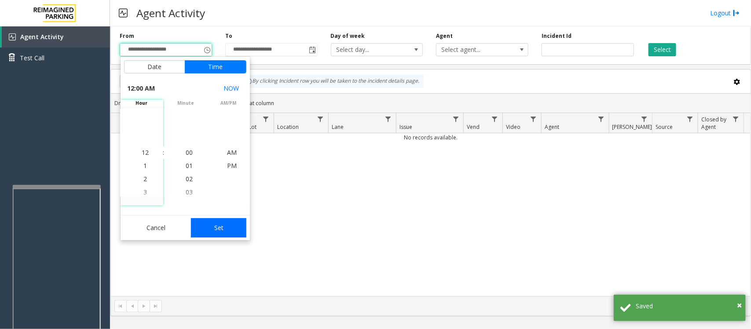
click at [222, 228] on button "Set" at bounding box center [218, 227] width 55 height 19
type input "**********"
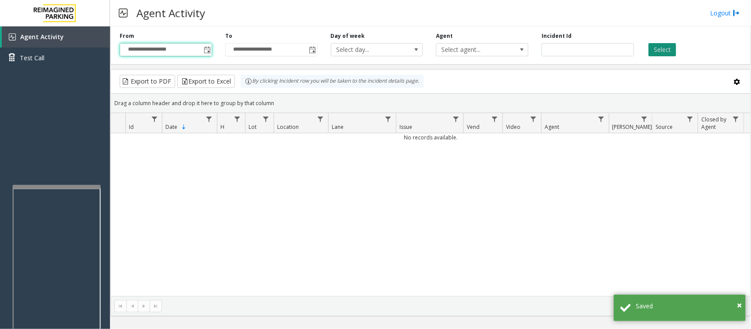
click at [659, 47] on button "Select" at bounding box center [663, 49] width 28 height 13
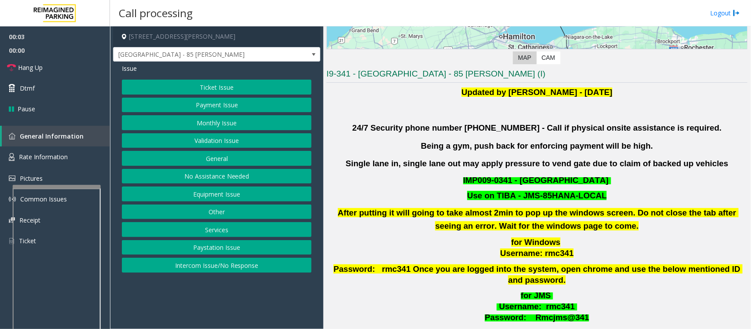
scroll to position [330, 0]
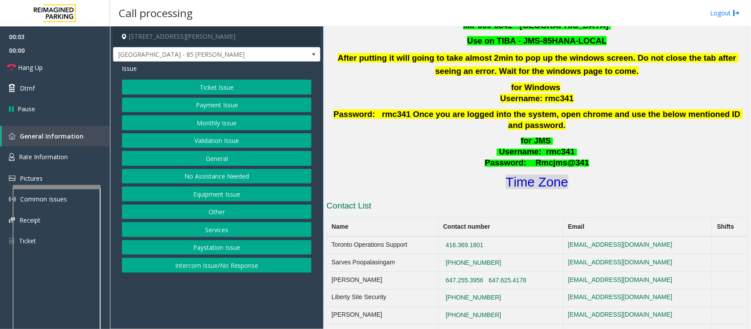
click at [531, 175] on font "Time Zone" at bounding box center [537, 182] width 63 height 15
click at [212, 142] on button "Validation Issue" at bounding box center [217, 140] width 190 height 15
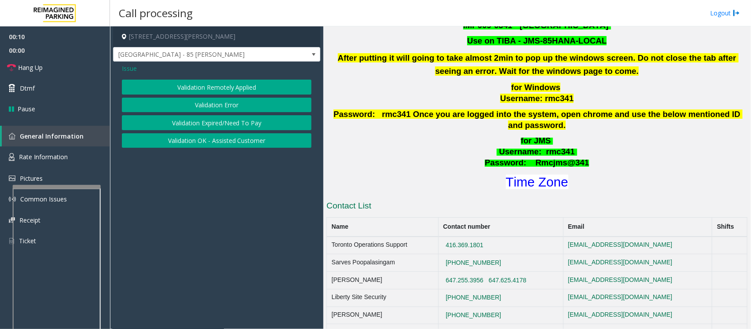
click at [199, 103] on button "Validation Error" at bounding box center [217, 105] width 190 height 15
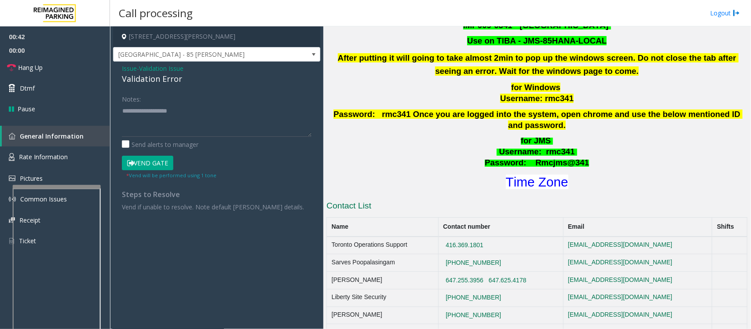
click at [140, 162] on button "Vend Gate" at bounding box center [148, 163] width 52 height 15
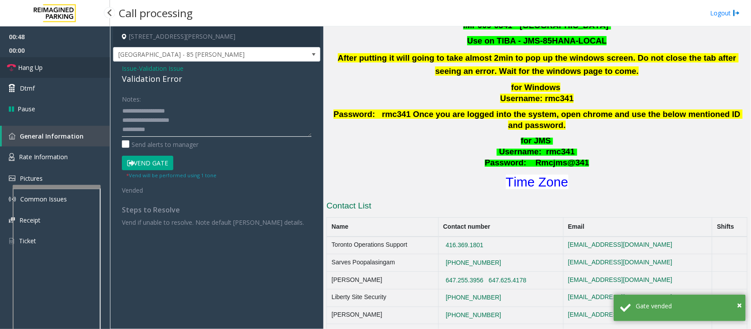
type textarea "**********"
click at [43, 69] on link "Hang Up" at bounding box center [55, 67] width 110 height 21
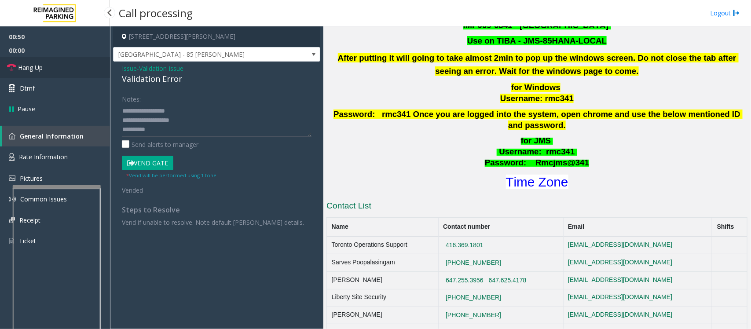
click at [43, 69] on link "Hang Up" at bounding box center [55, 67] width 110 height 21
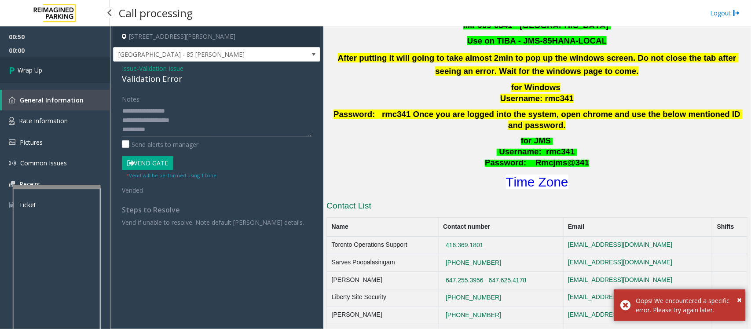
click at [43, 69] on link "Wrap Up" at bounding box center [55, 70] width 110 height 26
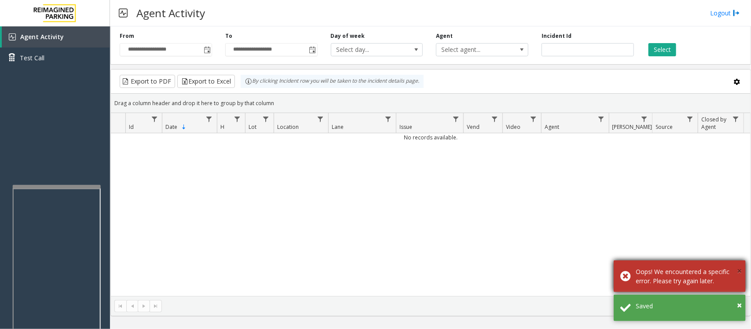
click at [741, 269] on span "×" at bounding box center [739, 271] width 5 height 12
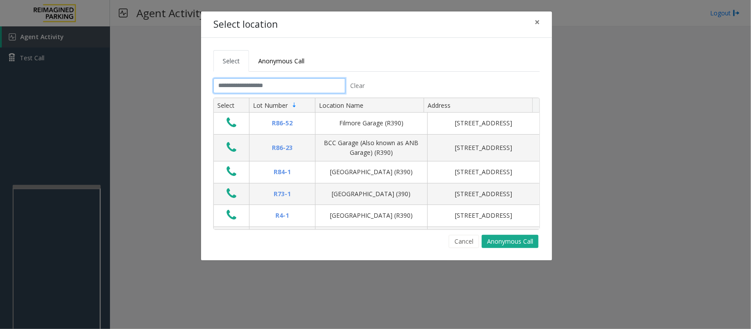
click at [265, 84] on input "text" at bounding box center [280, 85] width 132 height 15
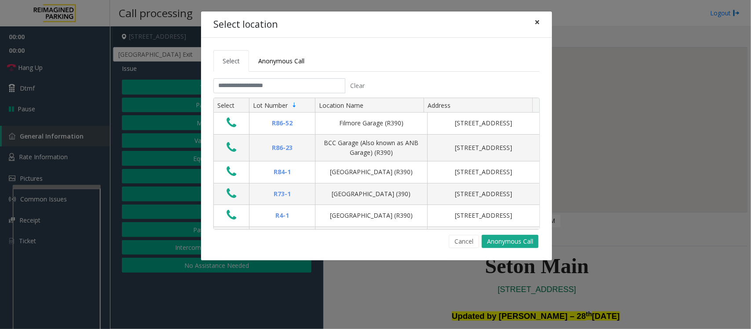
drag, startPoint x: 538, startPoint y: 20, endPoint x: 537, endPoint y: 31, distance: 11.1
click at [538, 20] on span "×" at bounding box center [537, 22] width 5 height 12
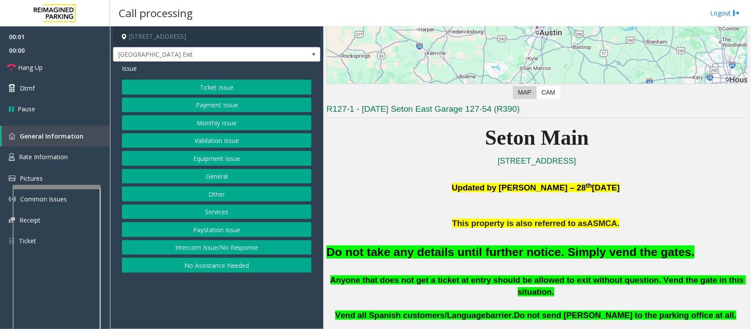
scroll to position [220, 0]
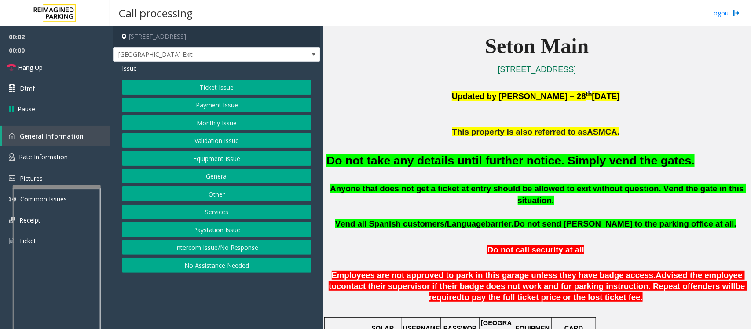
click at [199, 162] on button "Equipment Issue" at bounding box center [217, 158] width 190 height 15
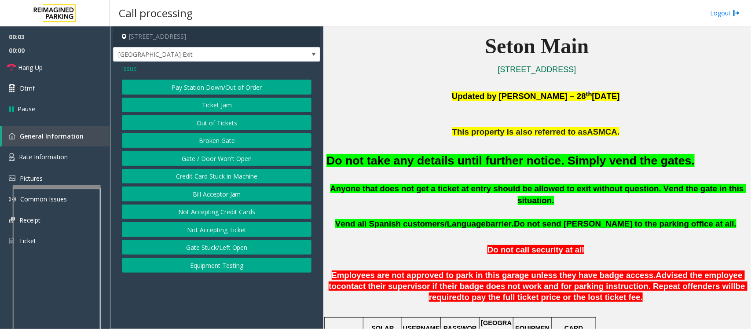
click at [206, 158] on button "Gate / Door Won't Open" at bounding box center [217, 158] width 190 height 15
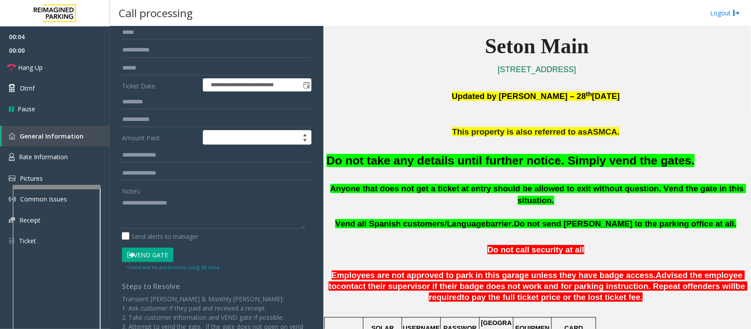
scroll to position [151, 0]
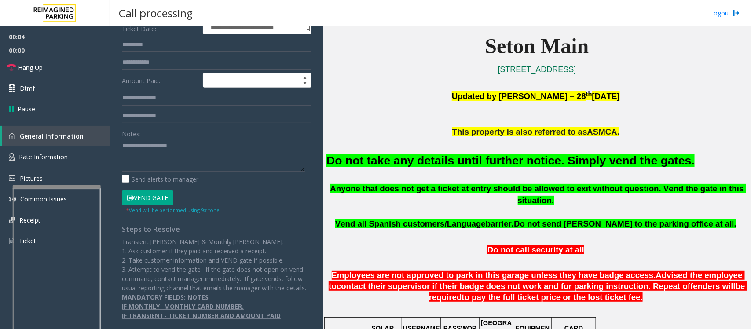
click at [161, 191] on button "Vend Gate" at bounding box center [148, 198] width 52 height 15
click at [435, 166] on font "Do not take any details until further notice. Simply vend the gates." at bounding box center [511, 160] width 368 height 13
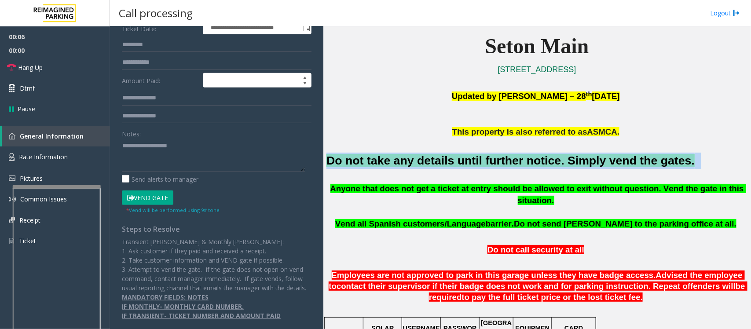
click at [435, 166] on font "Do not take any details until further notice. Simply vend the gates." at bounding box center [511, 160] width 368 height 13
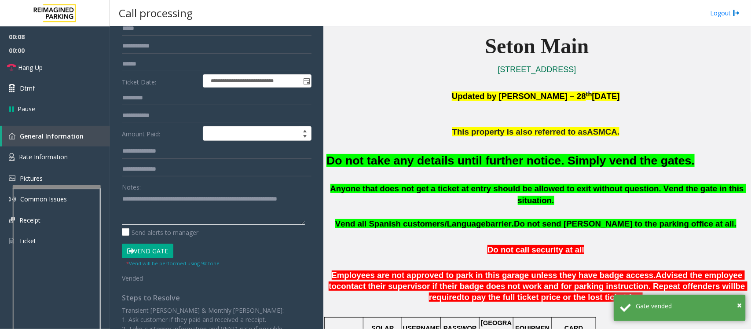
scroll to position [166, 0]
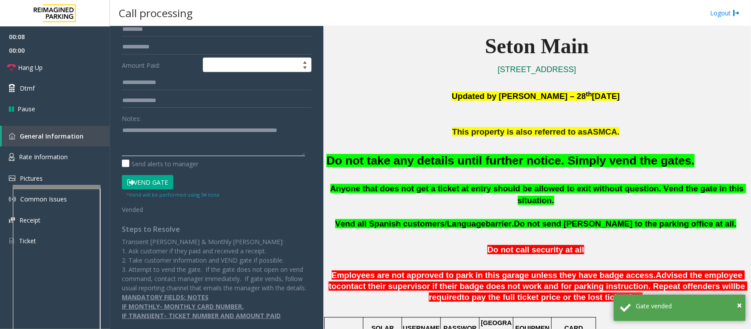
type textarea "**********"
click at [137, 175] on button "Vend Gate" at bounding box center [148, 182] width 52 height 15
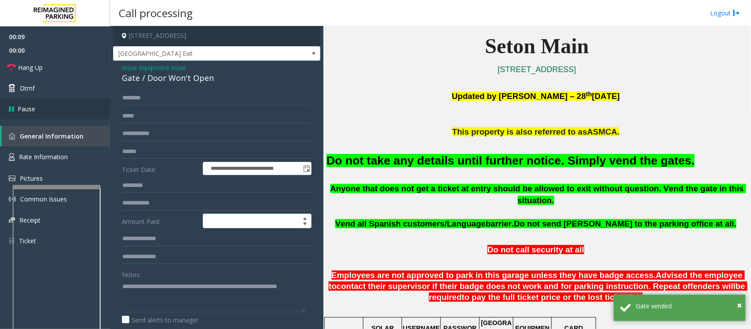
scroll to position [0, 0]
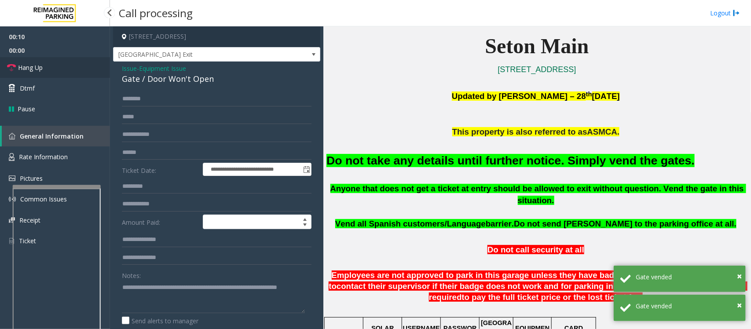
click at [56, 65] on link "Hang Up" at bounding box center [55, 67] width 110 height 21
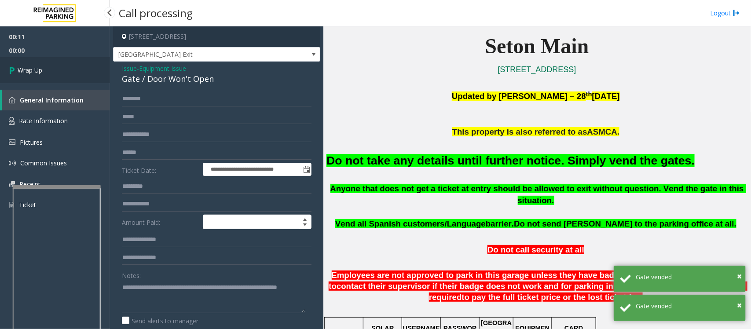
click at [56, 65] on link "Wrap Up" at bounding box center [55, 70] width 110 height 26
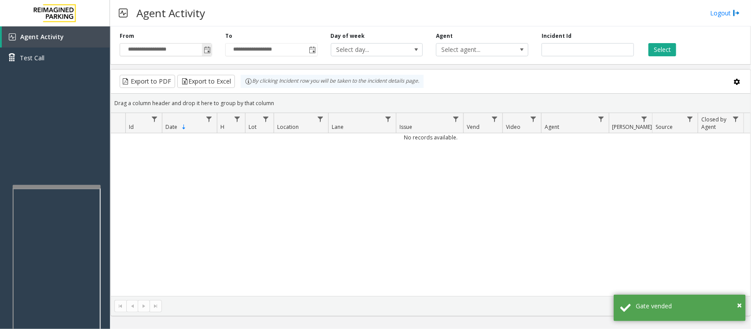
click at [207, 52] on span "Toggle popup" at bounding box center [207, 50] width 7 height 7
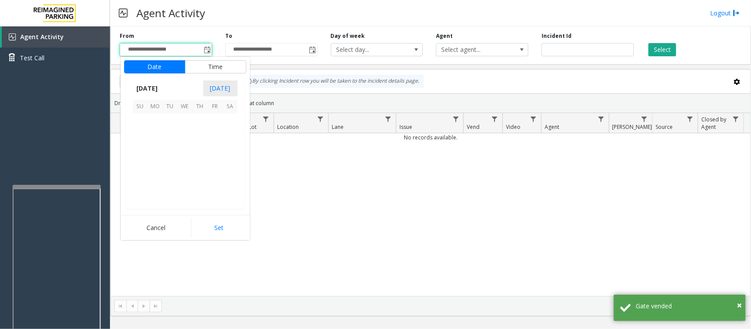
scroll to position [158035, 0]
drag, startPoint x: 187, startPoint y: 139, endPoint x: 188, endPoint y: 147, distance: 8.8
click at [186, 139] on span "8" at bounding box center [185, 136] width 15 height 15
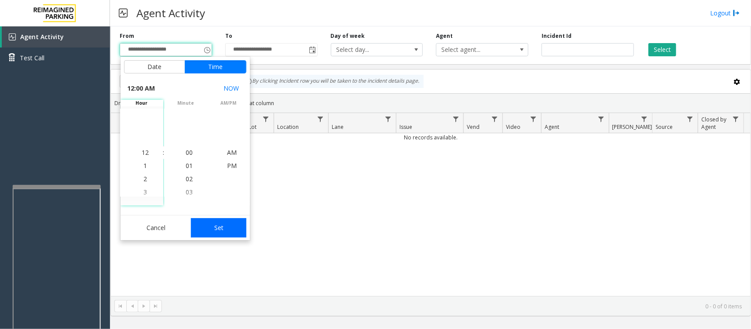
click at [213, 226] on button "Set" at bounding box center [218, 227] width 55 height 19
type input "**********"
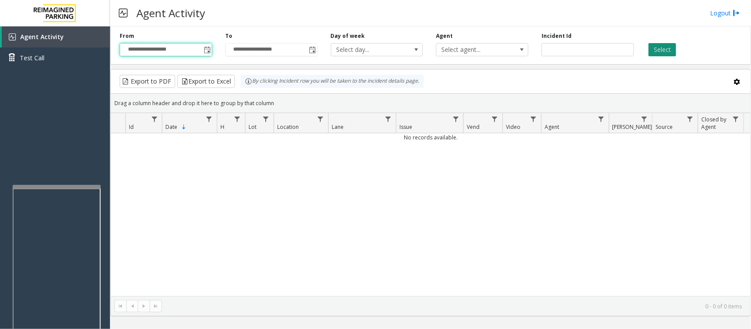
click at [662, 54] on button "Select" at bounding box center [663, 49] width 28 height 13
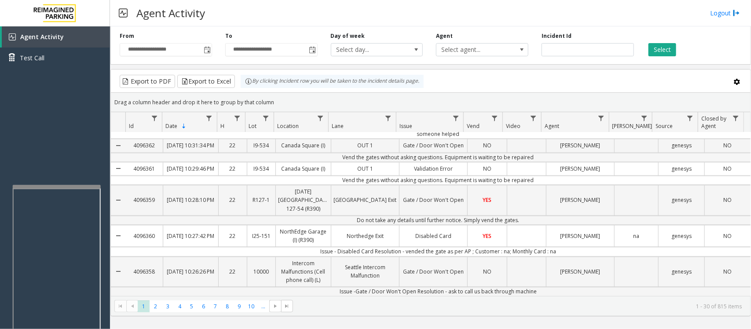
scroll to position [853, 0]
click at [156, 305] on span "2" at bounding box center [156, 307] width 12 height 12
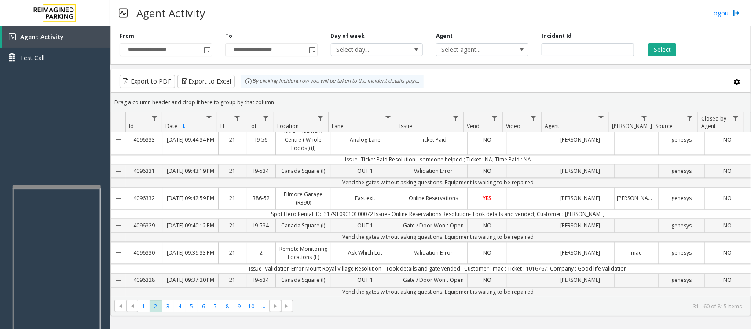
scroll to position [852, 0]
click at [168, 306] on span "3" at bounding box center [168, 307] width 12 height 12
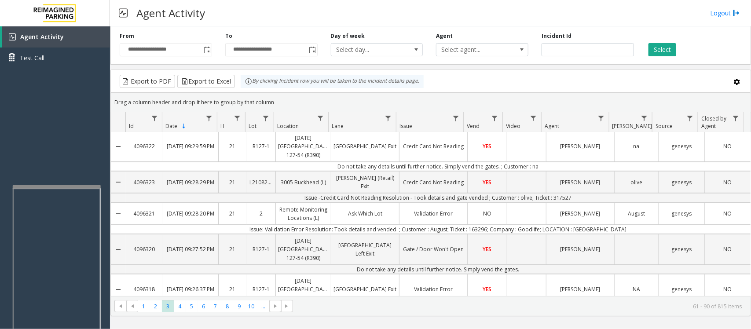
scroll to position [0, 0]
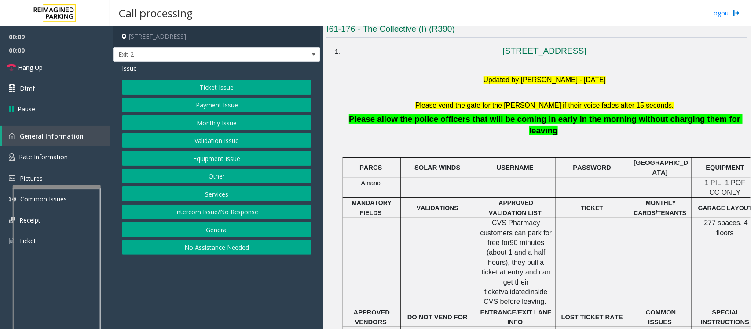
scroll to position [220, 80]
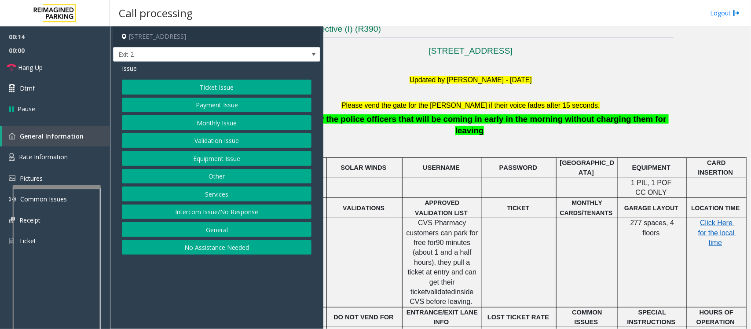
click at [188, 124] on button "Monthly Issue" at bounding box center [217, 122] width 190 height 15
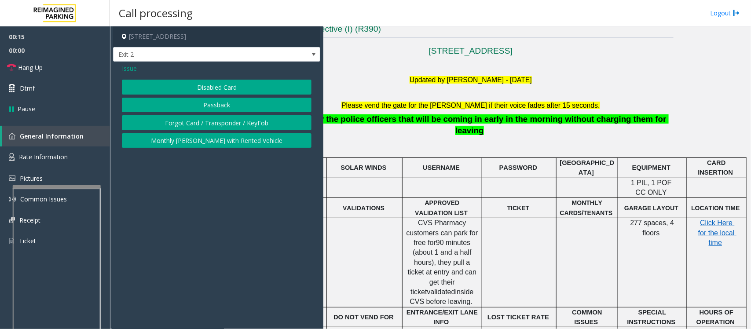
click at [129, 68] on span "Issue" at bounding box center [129, 68] width 15 height 9
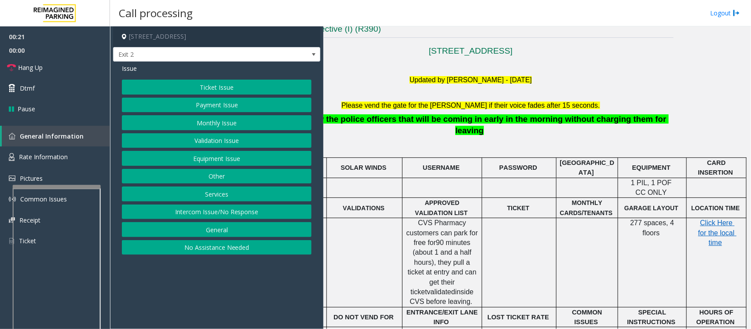
click at [238, 121] on button "Monthly Issue" at bounding box center [217, 122] width 190 height 15
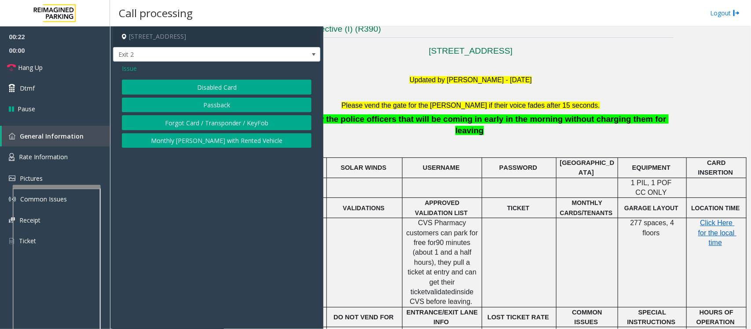
click at [212, 88] on button "Disabled Card" at bounding box center [217, 87] width 190 height 15
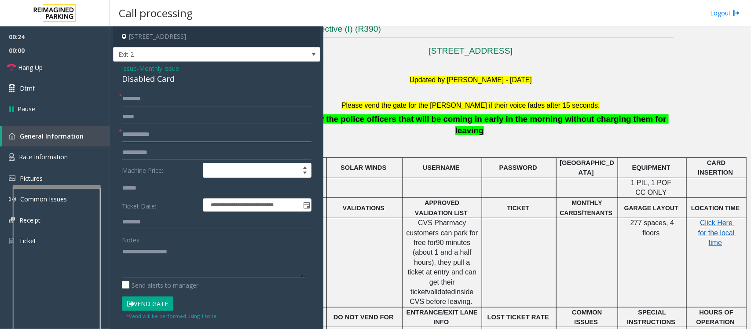
click at [143, 132] on input "text" at bounding box center [217, 134] width 190 height 15
type input "******"
click at [144, 100] on input "text" at bounding box center [217, 99] width 190 height 15
type textarea "**********"
click at [135, 98] on input "text" at bounding box center [217, 99] width 190 height 15
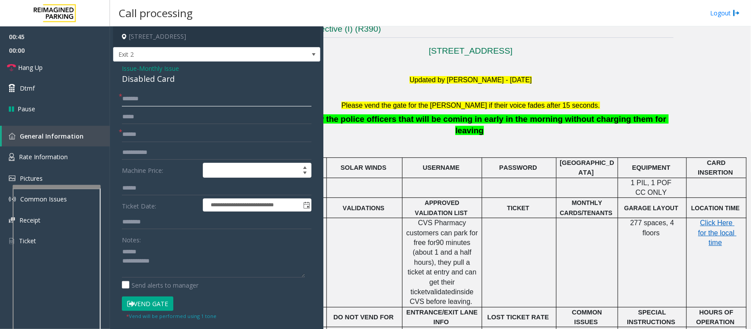
type input "*******"
click at [140, 81] on div "Disabled Card" at bounding box center [217, 79] width 190 height 12
click at [156, 300] on button "Vend Gate" at bounding box center [148, 304] width 52 height 15
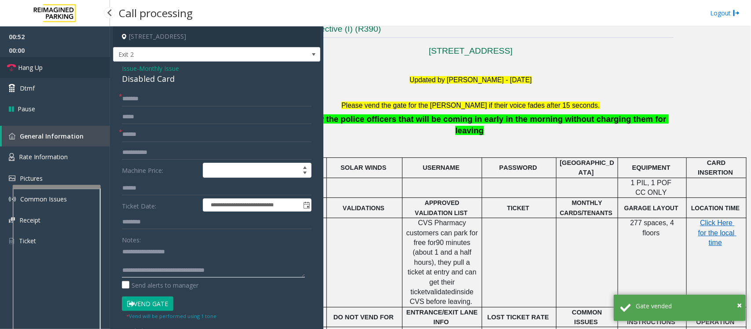
type textarea "**********"
click at [59, 65] on link "Hang Up" at bounding box center [55, 67] width 110 height 21
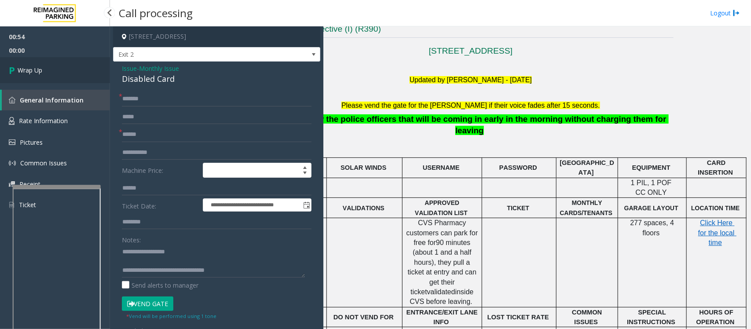
click at [59, 65] on link "Wrap Up" at bounding box center [55, 70] width 110 height 26
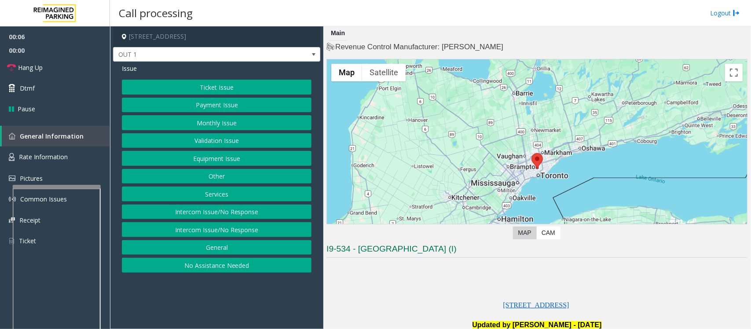
click at [193, 162] on button "Equipment Issue" at bounding box center [217, 158] width 190 height 15
click at [199, 161] on button "Gate / Door Won't Open" at bounding box center [217, 158] width 190 height 15
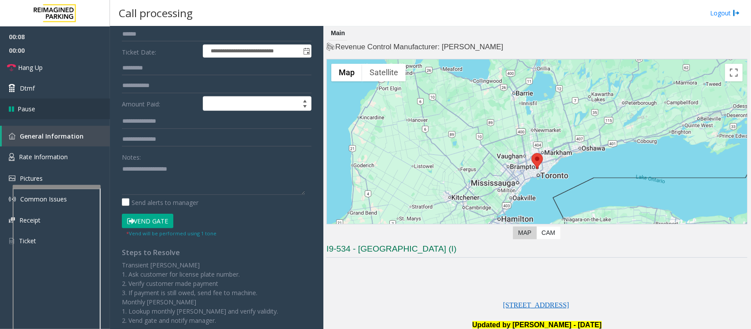
scroll to position [141, 0]
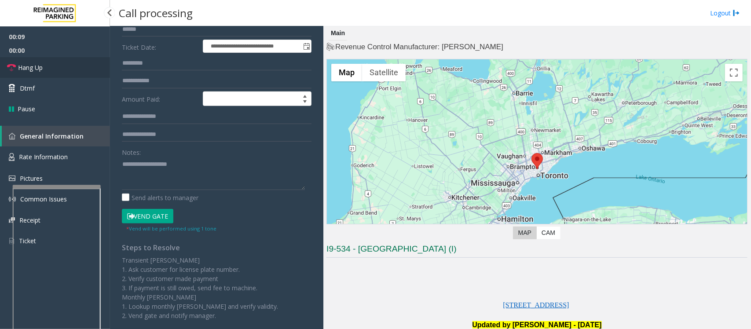
drag, startPoint x: 25, startPoint y: 68, endPoint x: 176, endPoint y: 110, distance: 156.8
click at [26, 68] on span "Hang Up" at bounding box center [30, 67] width 25 height 9
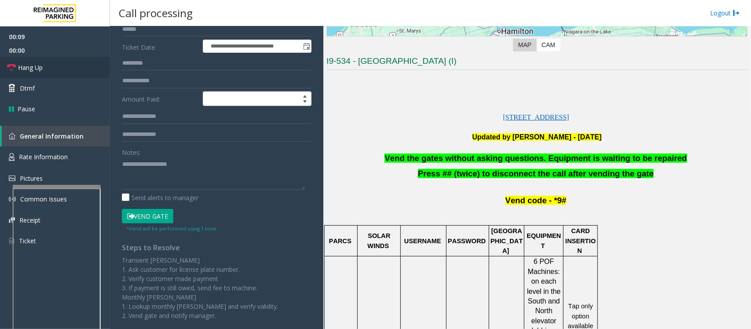
scroll to position [220, 0]
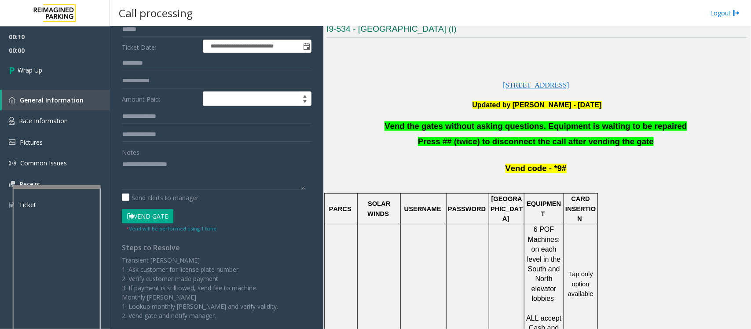
click at [456, 124] on span "Vend the gates without asking questions. Equipment is waiting to be repaired" at bounding box center [536, 126] width 302 height 9
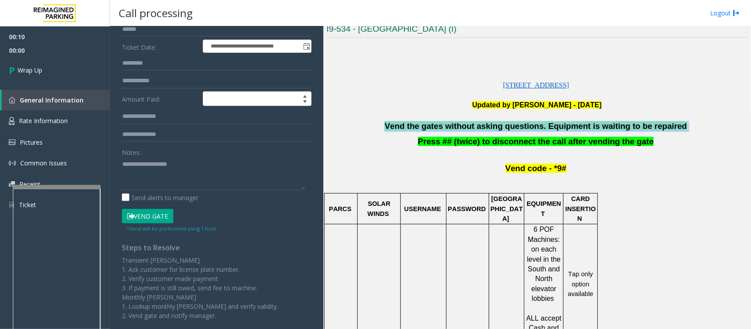
click at [456, 124] on span "Vend the gates without asking questions. Equipment is waiting to be repaired" at bounding box center [536, 126] width 302 height 9
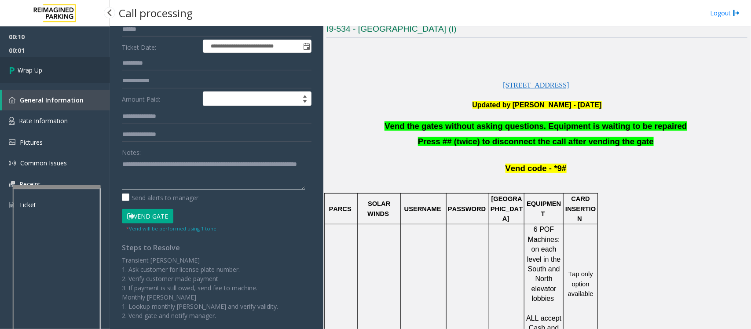
type textarea "**********"
click at [26, 71] on span "Wrap Up" at bounding box center [30, 70] width 25 height 9
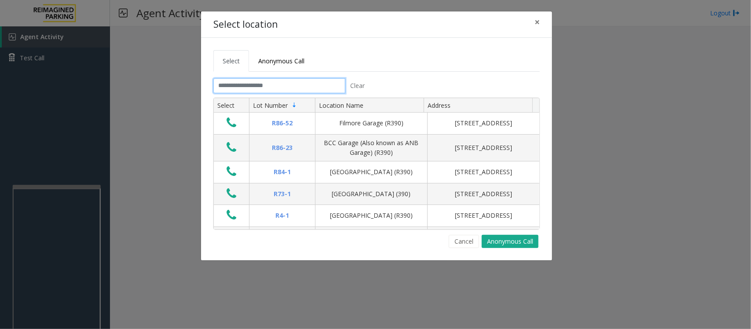
click at [267, 82] on input "text" at bounding box center [280, 85] width 132 height 15
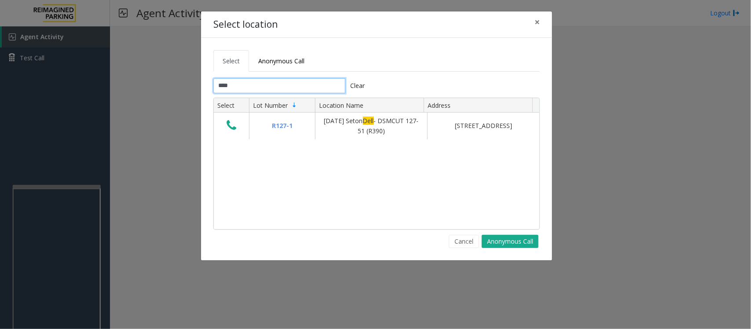
type input "****"
click at [538, 21] on span "×" at bounding box center [537, 22] width 5 height 12
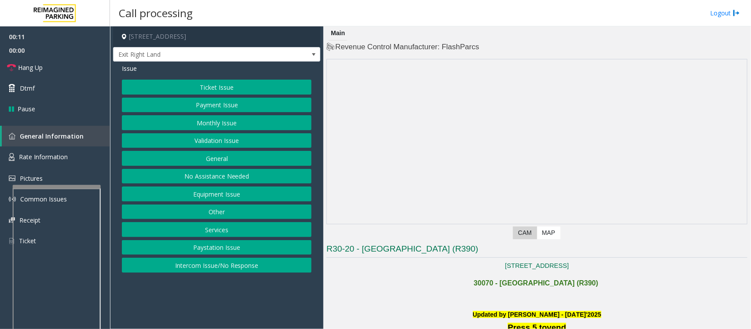
click at [217, 264] on button "Intercom Issue/No Response" at bounding box center [217, 265] width 190 height 15
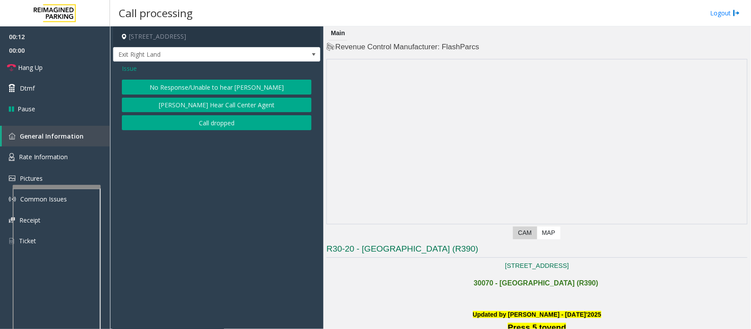
click at [168, 87] on button "No Response/Unable to hear [PERSON_NAME]" at bounding box center [217, 87] width 190 height 15
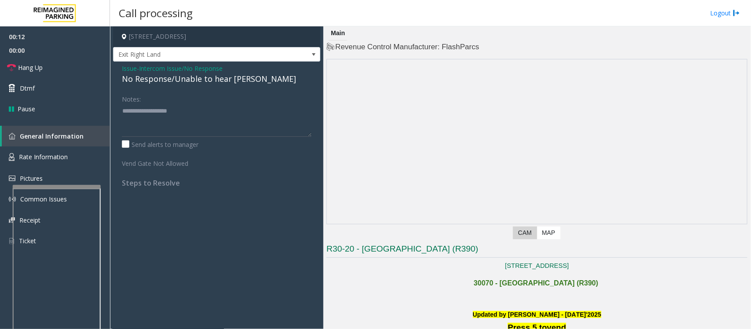
click at [174, 82] on div "No Response/Unable to hear [PERSON_NAME]" at bounding box center [217, 79] width 190 height 12
type textarea "**********"
click at [68, 68] on link "Hang Up" at bounding box center [55, 67] width 110 height 21
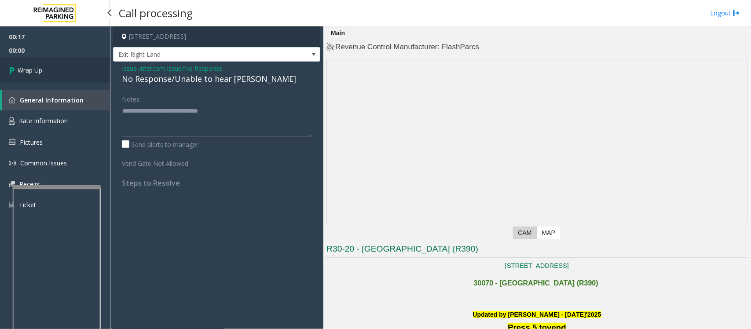
click at [68, 68] on link "Wrap Up" at bounding box center [55, 70] width 110 height 26
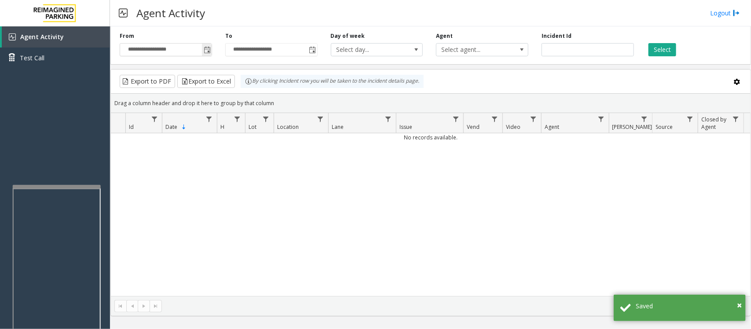
drag, startPoint x: 208, startPoint y: 47, endPoint x: 209, endPoint y: 55, distance: 8.0
click at [208, 47] on span "Toggle popup" at bounding box center [207, 50] width 7 height 7
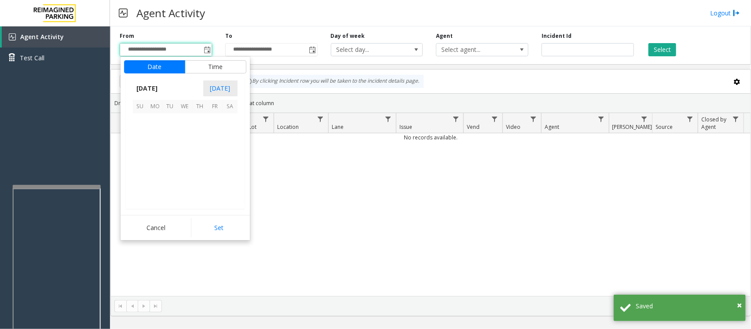
scroll to position [158035, 0]
click at [183, 137] on span "8" at bounding box center [185, 136] width 15 height 15
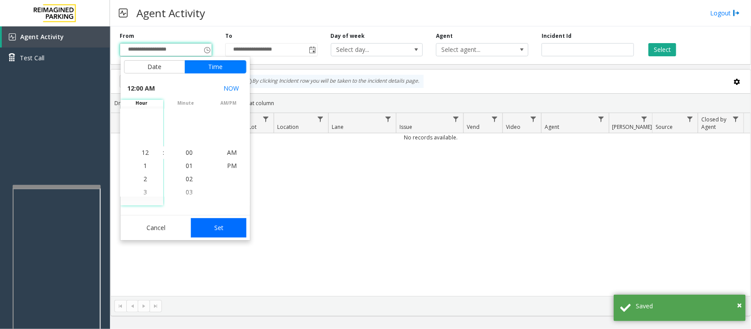
click at [206, 228] on button "Set" at bounding box center [218, 227] width 55 height 19
type input "**********"
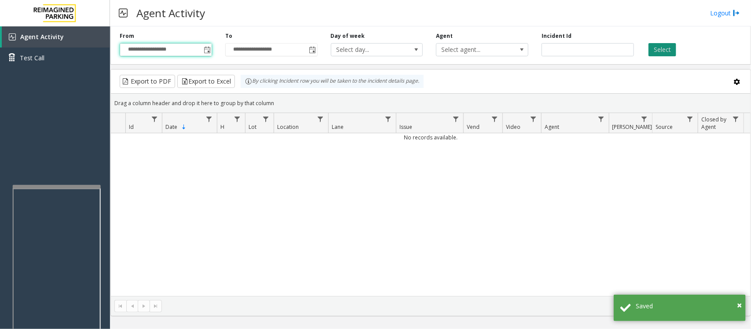
click at [661, 52] on button "Select" at bounding box center [663, 49] width 28 height 13
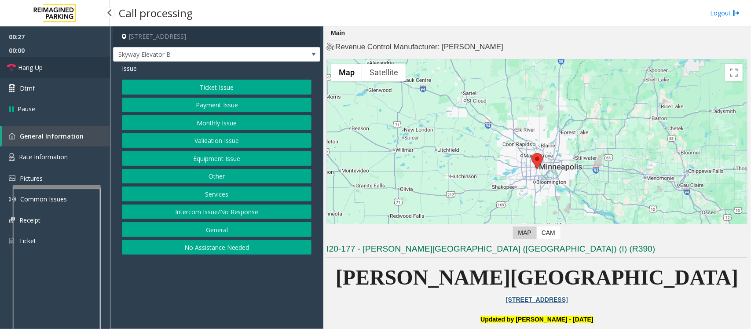
drag, startPoint x: 50, startPoint y: 64, endPoint x: 56, endPoint y: 73, distance: 11.0
click at [50, 64] on link "Hang Up" at bounding box center [55, 67] width 110 height 21
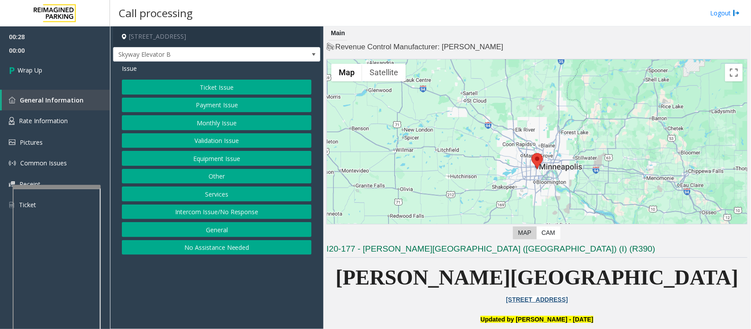
click at [220, 216] on button "Intercom Issue/No Response" at bounding box center [217, 212] width 190 height 15
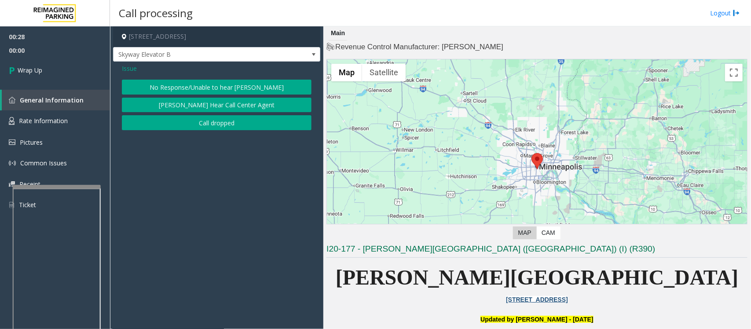
click at [186, 87] on button "No Response/Unable to hear [PERSON_NAME]" at bounding box center [217, 87] width 190 height 15
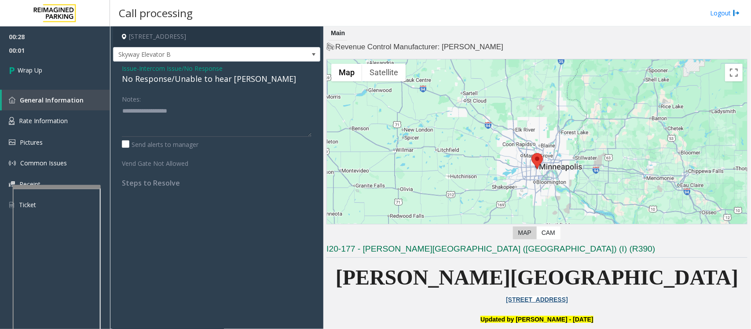
click at [192, 77] on div "No Response/Unable to hear [PERSON_NAME]" at bounding box center [217, 79] width 190 height 12
type textarea "**********"
click at [44, 69] on link "Wrap Up" at bounding box center [55, 70] width 110 height 26
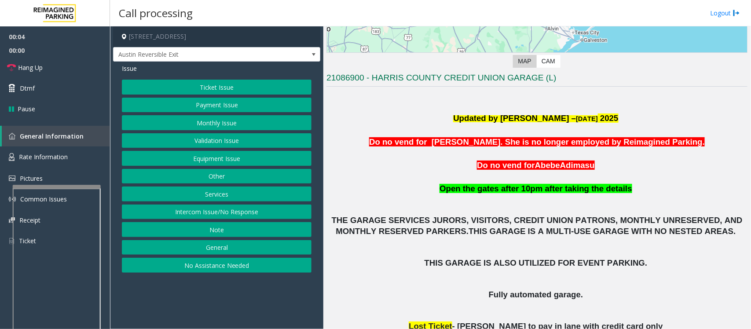
scroll to position [165, 0]
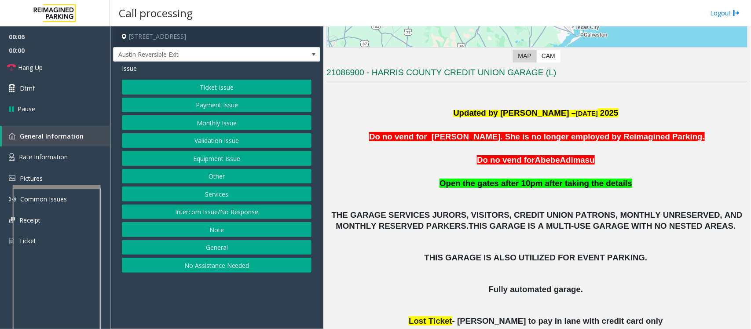
click at [192, 125] on button "Monthly Issue" at bounding box center [217, 122] width 190 height 15
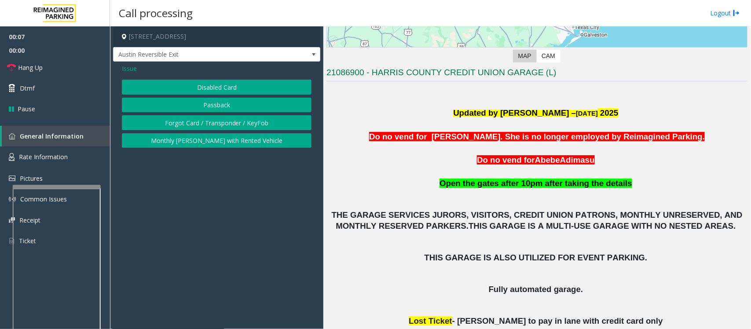
click at [191, 95] on button "Disabled Card" at bounding box center [217, 87] width 190 height 15
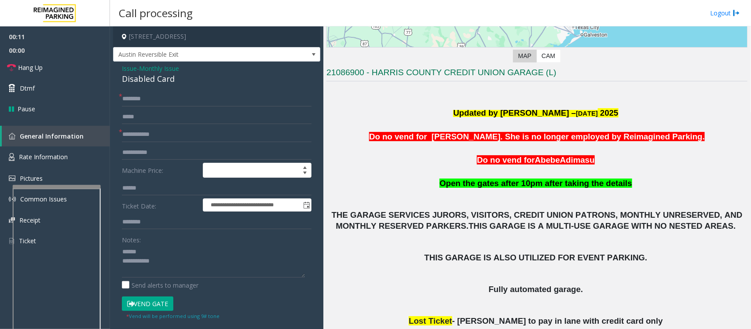
click at [138, 78] on div "Disabled Card" at bounding box center [217, 79] width 190 height 12
click at [139, 78] on div "Disabled Card" at bounding box center [217, 79] width 190 height 12
click at [153, 259] on textarea at bounding box center [213, 261] width 183 height 33
type textarea "**********"
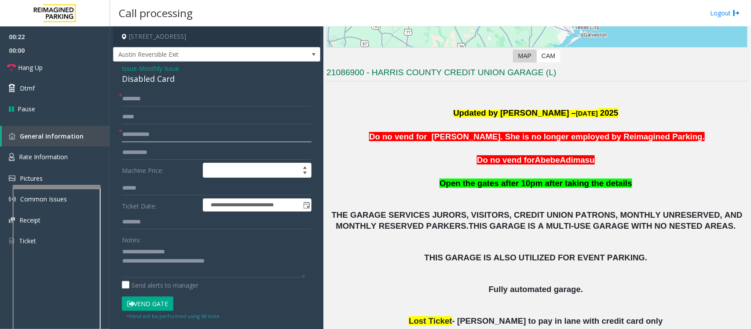
drag, startPoint x: 137, startPoint y: 129, endPoint x: 141, endPoint y: 135, distance: 7.3
click at [140, 133] on input "text" at bounding box center [217, 134] width 190 height 15
click at [141, 133] on input "text" at bounding box center [217, 134] width 190 height 15
type input "**********"
click at [153, 95] on input "text" at bounding box center [217, 99] width 190 height 15
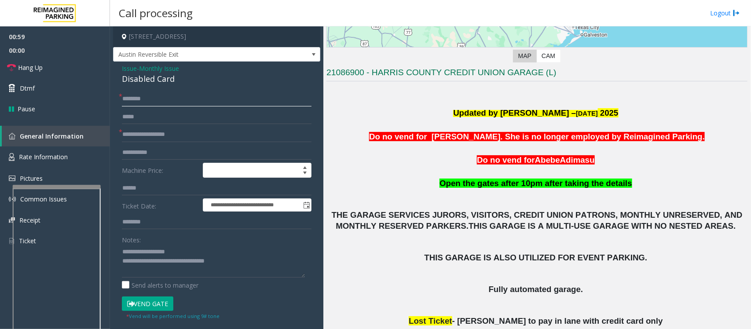
click at [154, 99] on input "text" at bounding box center [217, 99] width 190 height 15
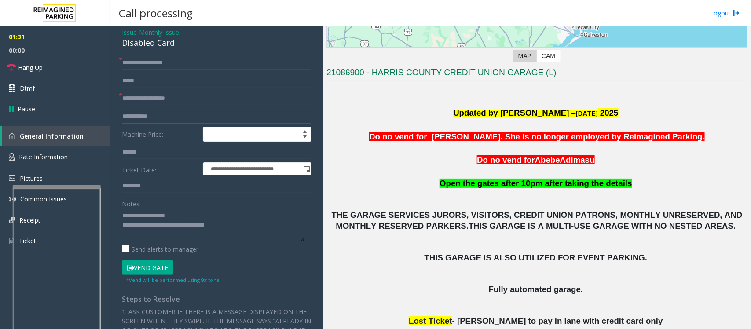
scroll to position [55, 0]
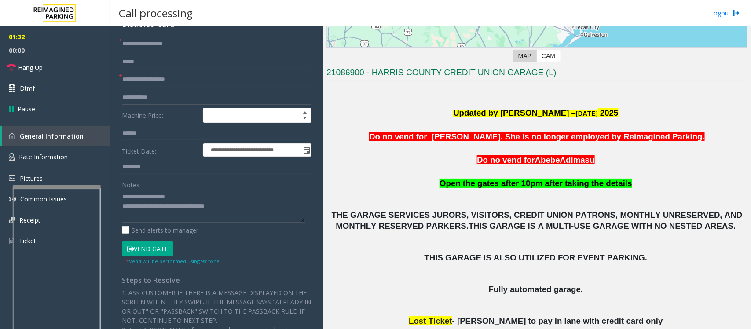
type input "**********"
click at [150, 251] on button "Vend Gate" at bounding box center [148, 249] width 52 height 15
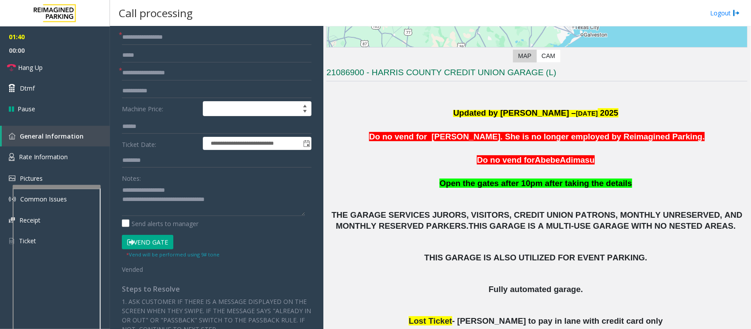
scroll to position [0, 0]
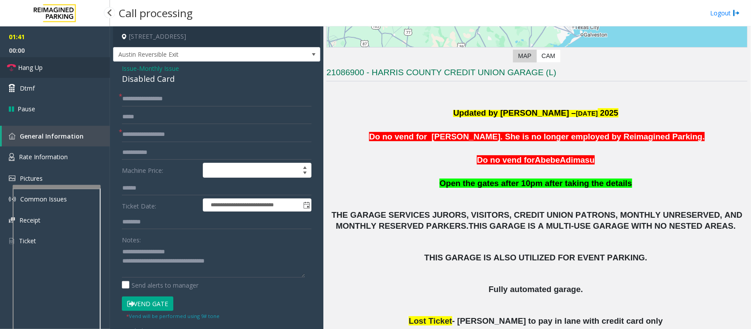
click at [32, 65] on span "Hang Up" at bounding box center [30, 67] width 25 height 9
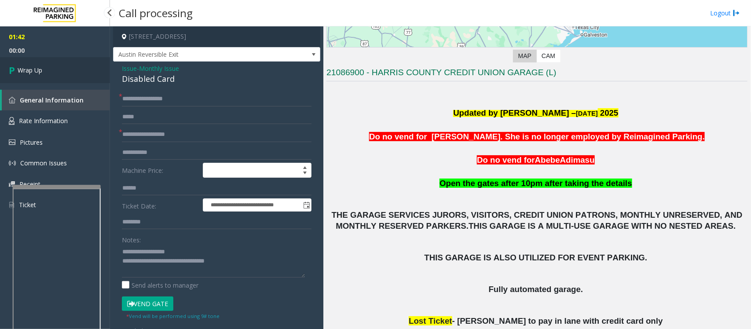
click at [32, 66] on span "Wrap Up" at bounding box center [30, 70] width 25 height 9
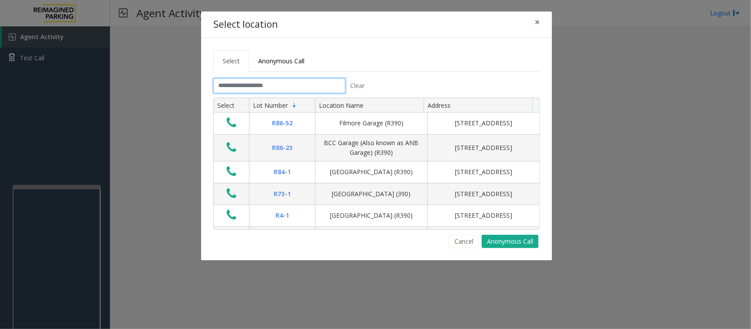
click at [282, 87] on input "text" at bounding box center [280, 85] width 132 height 15
click at [282, 82] on input "text" at bounding box center [280, 85] width 132 height 15
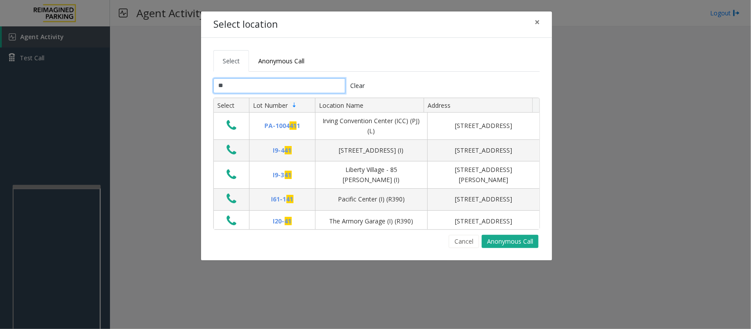
type input "*"
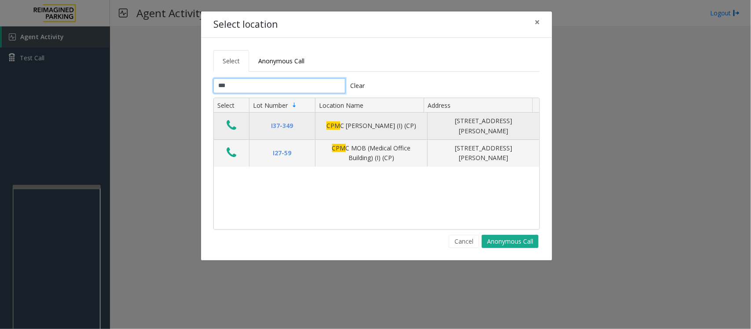
type input "***"
click at [227, 129] on icon "Data table" at bounding box center [232, 125] width 10 height 12
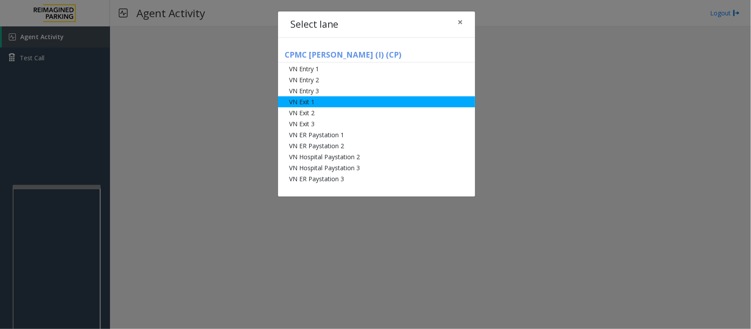
click at [313, 106] on li "VN Exit 1" at bounding box center [376, 101] width 197 height 11
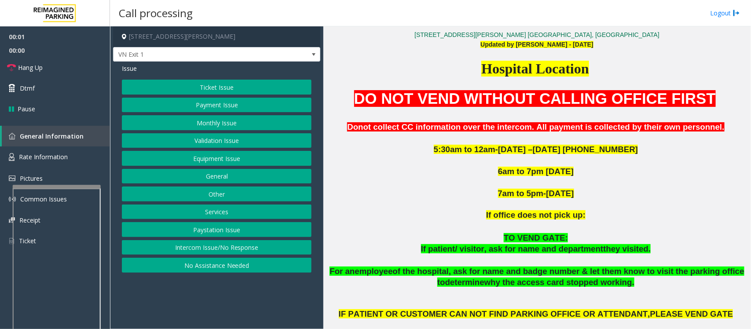
scroll to position [440, 0]
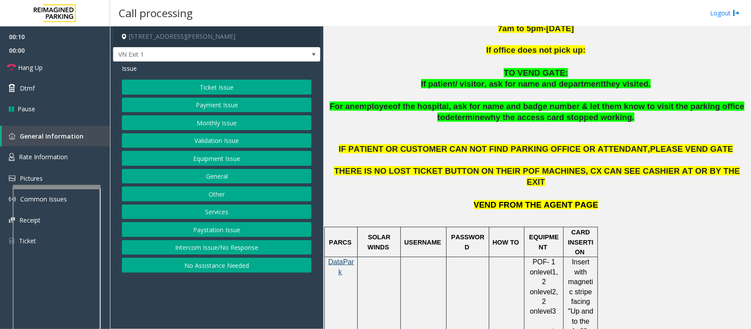
click at [212, 88] on button "Ticket Issue" at bounding box center [217, 87] width 190 height 15
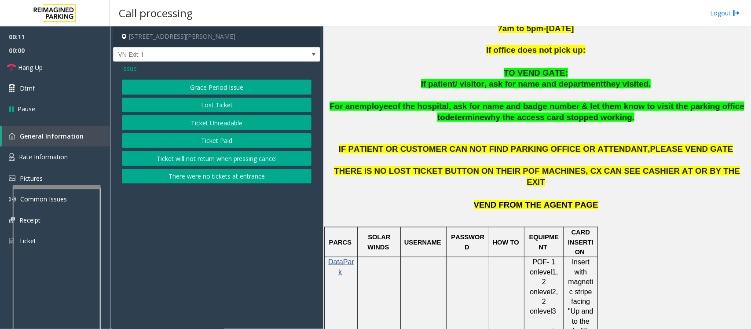
click at [208, 125] on button "Ticket Unreadable" at bounding box center [217, 122] width 190 height 15
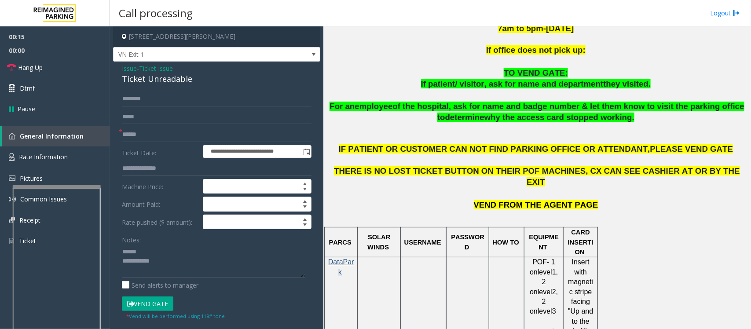
click at [133, 77] on div "Ticket Unreadable" at bounding box center [217, 79] width 190 height 12
click at [140, 254] on textarea at bounding box center [213, 261] width 183 height 33
click at [161, 261] on textarea at bounding box center [213, 261] width 183 height 33
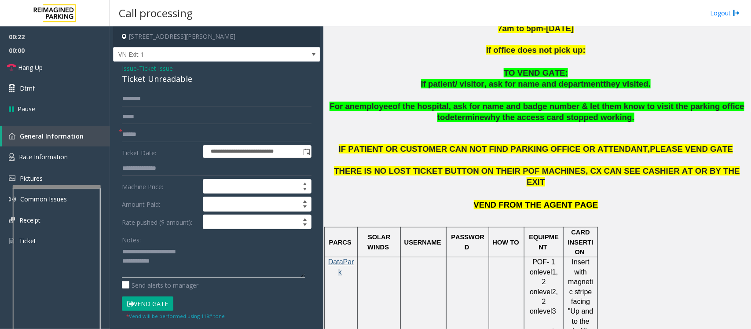
click at [164, 262] on textarea at bounding box center [213, 261] width 183 height 33
type textarea "**********"
click at [165, 140] on input "text" at bounding box center [217, 134] width 190 height 15
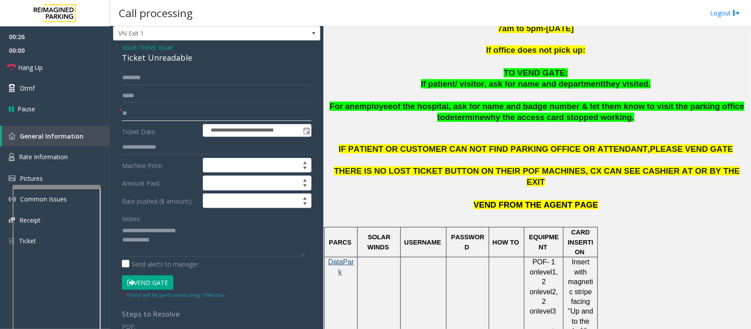
scroll to position [55, 0]
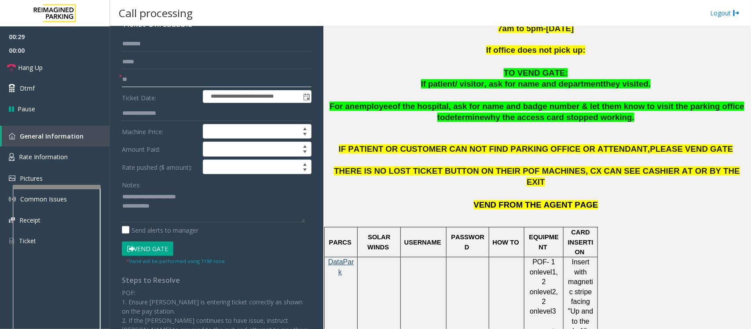
type input "**"
click at [52, 69] on link "Hang Up" at bounding box center [55, 67] width 110 height 21
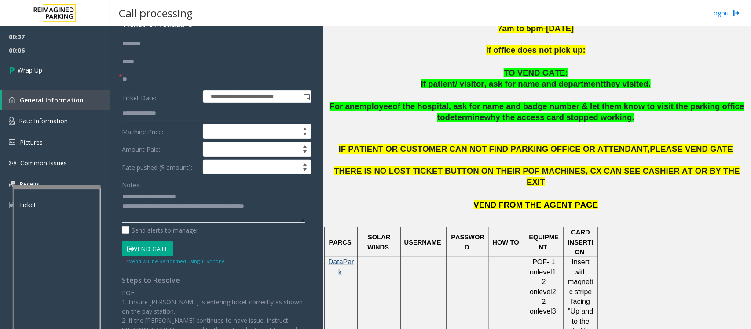
scroll to position [0, 0]
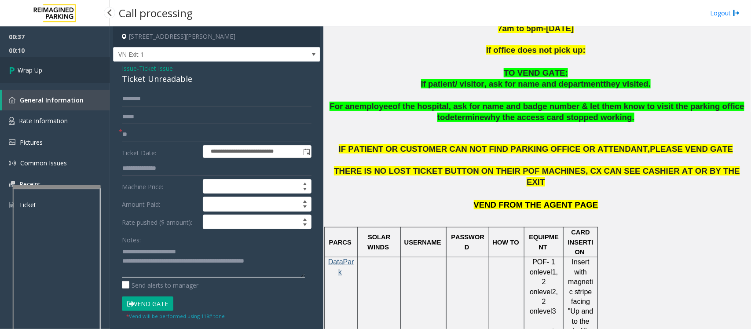
type textarea "**********"
click at [45, 69] on link "Wrap Up" at bounding box center [55, 70] width 110 height 26
